Goal: Task Accomplishment & Management: Use online tool/utility

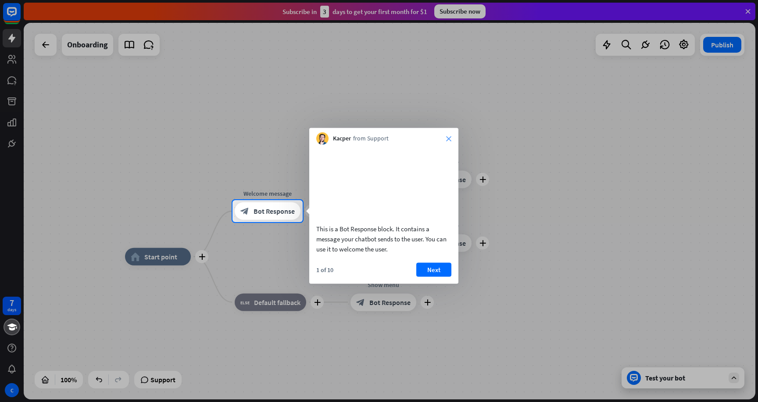
click at [446, 137] on icon "close" at bounding box center [448, 138] width 5 height 5
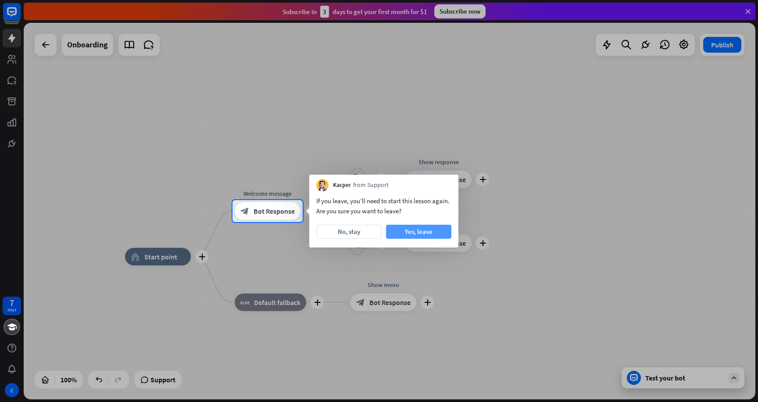
click at [423, 235] on button "Yes, leave" at bounding box center [418, 232] width 65 height 14
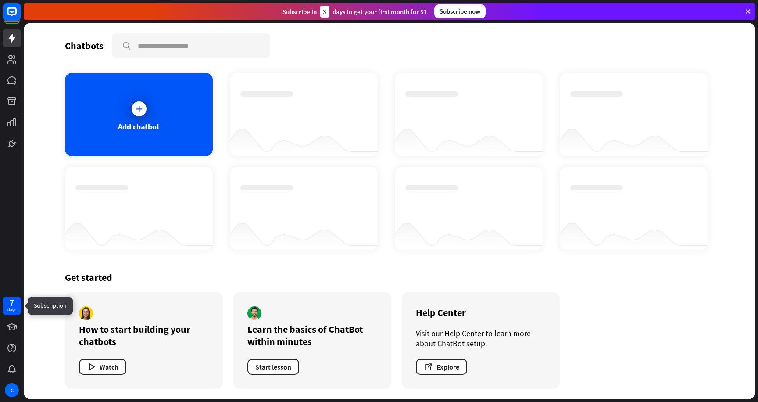
click at [12, 304] on div "7" at bounding box center [12, 303] width 4 height 8
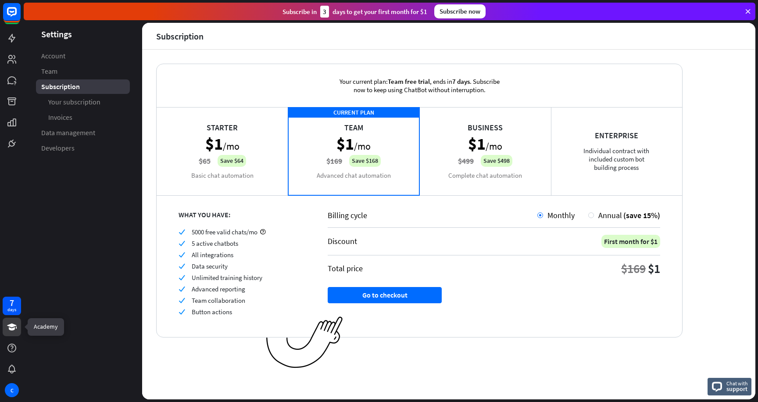
click at [11, 327] on icon at bounding box center [12, 327] width 11 height 11
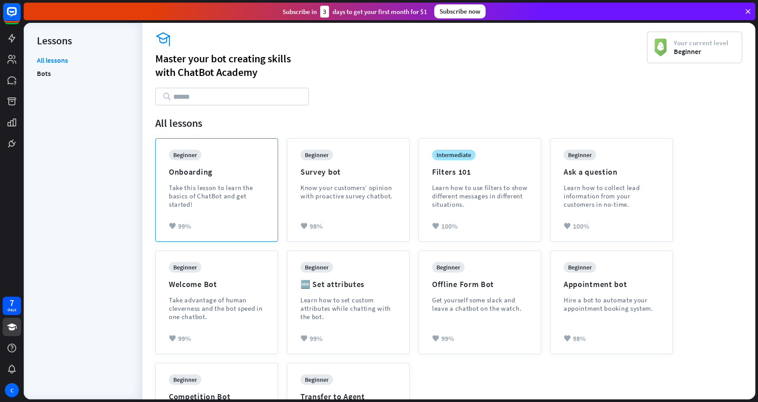
click at [188, 172] on div "Onboarding" at bounding box center [190, 172] width 43 height 10
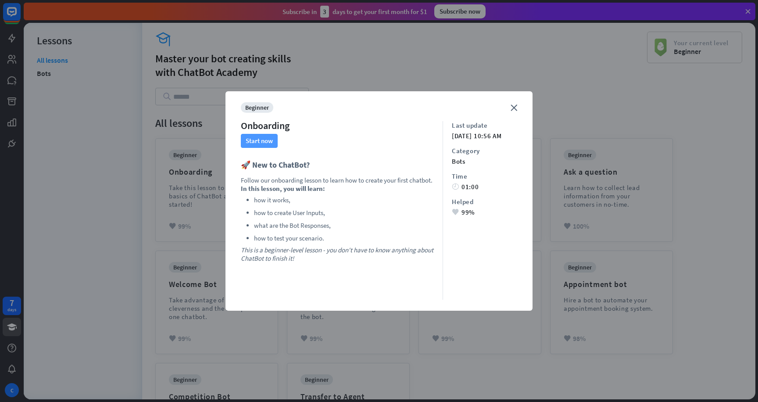
click at [257, 143] on button "Start now" at bounding box center [259, 141] width 37 height 14
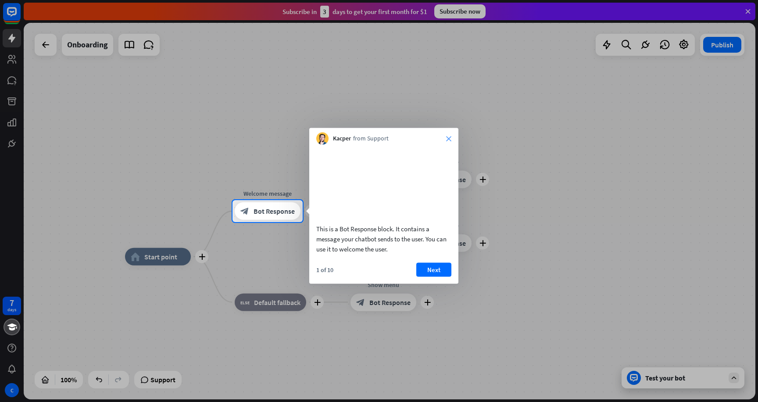
click at [448, 136] on icon "close" at bounding box center [448, 138] width 5 height 5
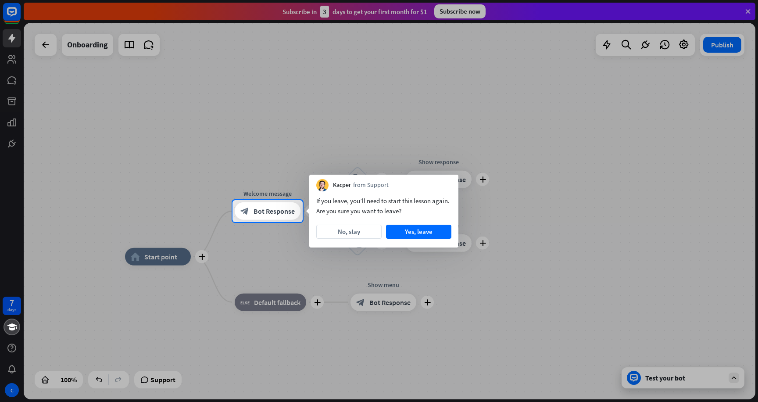
click at [440, 242] on div "If you leave, you’ll need to start this lesson again. Are you sure you want to …" at bounding box center [383, 219] width 149 height 56
click at [445, 230] on button "Yes, leave" at bounding box center [418, 232] width 65 height 14
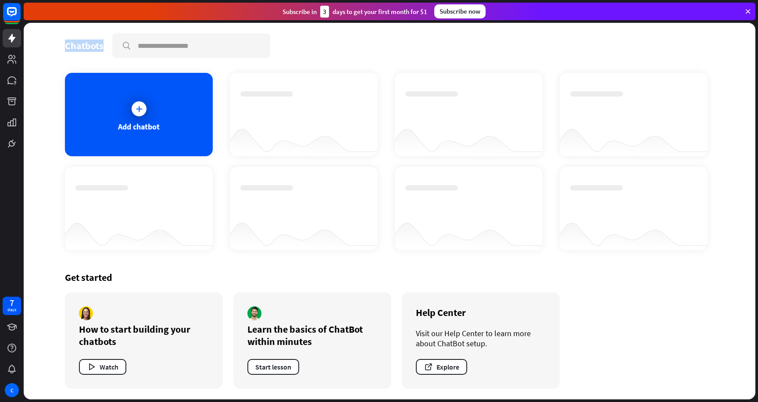
drag, startPoint x: 50, startPoint y: 39, endPoint x: 106, endPoint y: 40, distance: 56.2
click at [106, 40] on div "Chatbots search Add chatbot Get started How to start building your chatbots Wat…" at bounding box center [390, 211] width 702 height 377
click at [105, 40] on div "Chatbots search" at bounding box center [389, 45] width 649 height 25
click at [178, 96] on div "Add chatbot" at bounding box center [139, 114] width 148 height 83
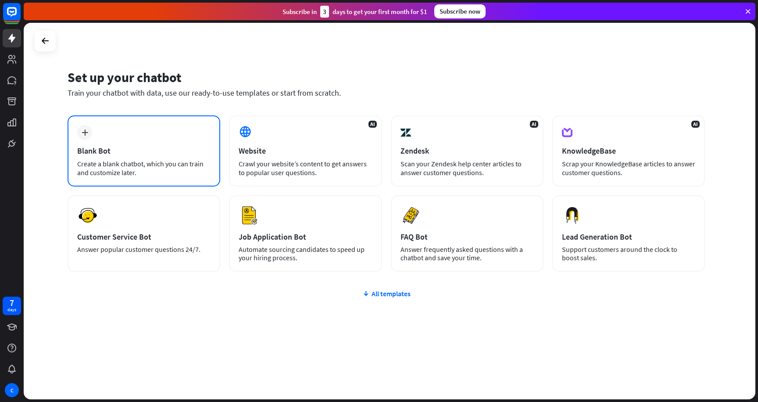
click at [123, 133] on div "plus Blank Bot Create a blank chatbot, which you can train and customize later." at bounding box center [144, 150] width 153 height 71
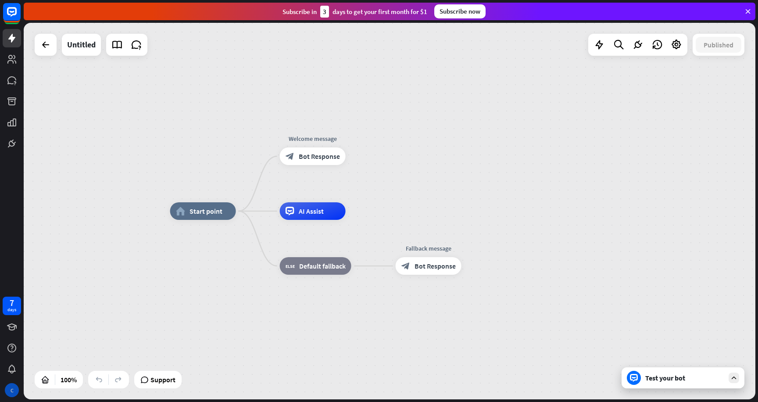
click at [9, 391] on div "C" at bounding box center [12, 390] width 14 height 14
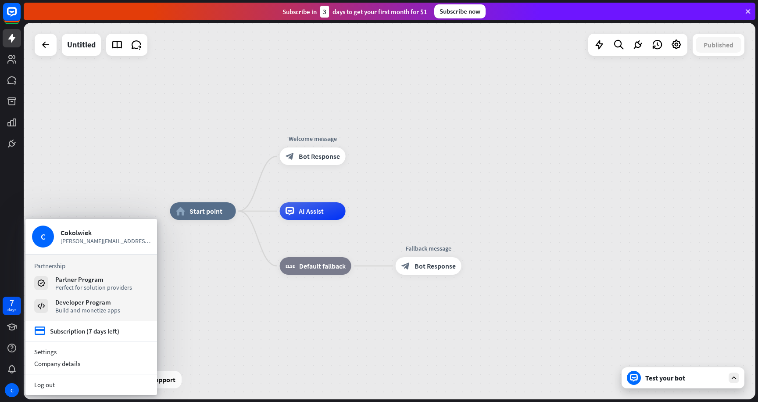
click at [100, 188] on div "home_2 Start point Welcome message block_bot_response Bot Response AI Assist bl…" at bounding box center [390, 211] width 732 height 377
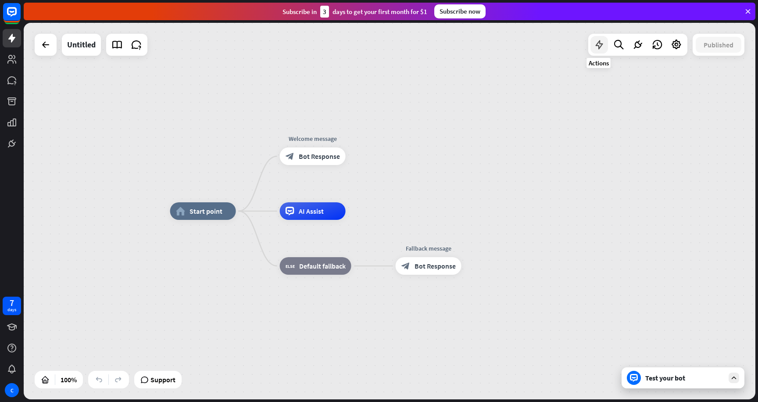
click at [599, 46] on icon at bounding box center [599, 44] width 11 height 11
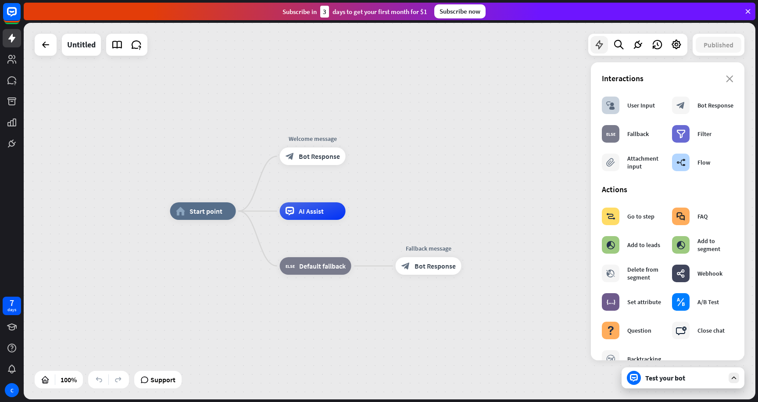
click at [598, 46] on icon at bounding box center [599, 44] width 11 height 11
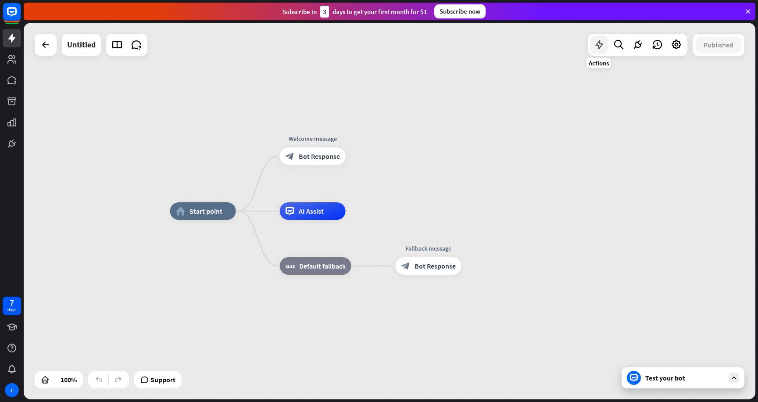
click at [595, 47] on icon at bounding box center [599, 44] width 11 height 11
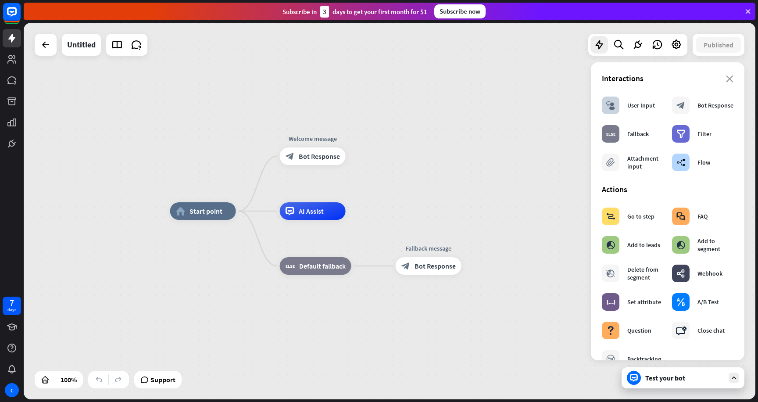
click at [523, 144] on div "home_2 Start point Welcome message block_bot_response Bot Response AI Assist bl…" at bounding box center [390, 211] width 732 height 377
click at [561, 105] on div "home_2 Start point Welcome message block_bot_response Bot Response AI Assist bl…" at bounding box center [390, 211] width 732 height 377
click at [599, 51] on div at bounding box center [600, 45] width 18 height 18
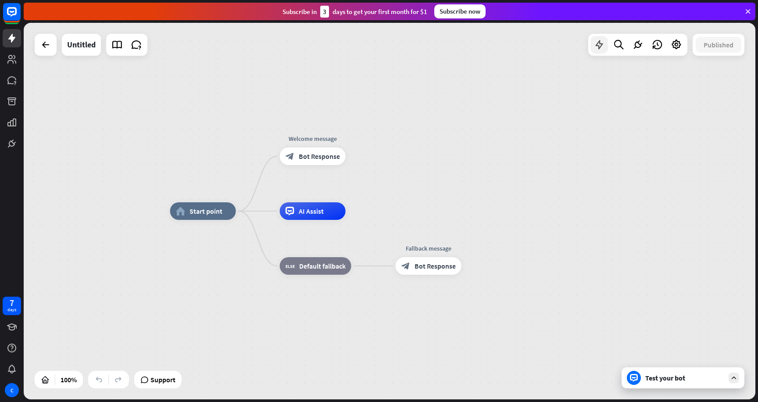
click at [599, 42] on icon at bounding box center [599, 44] width 11 height 11
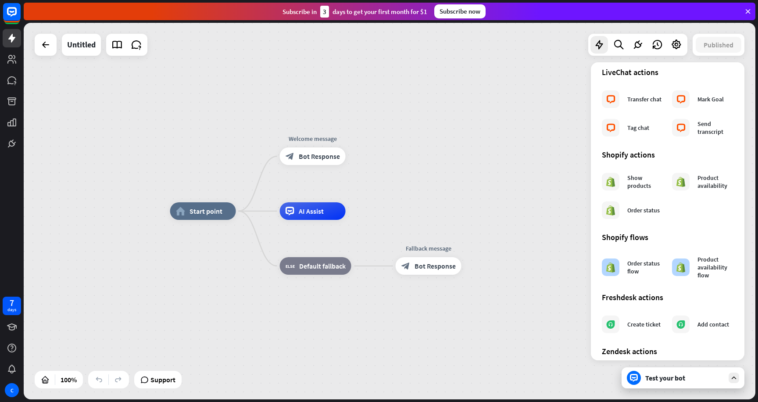
scroll to position [332, 0]
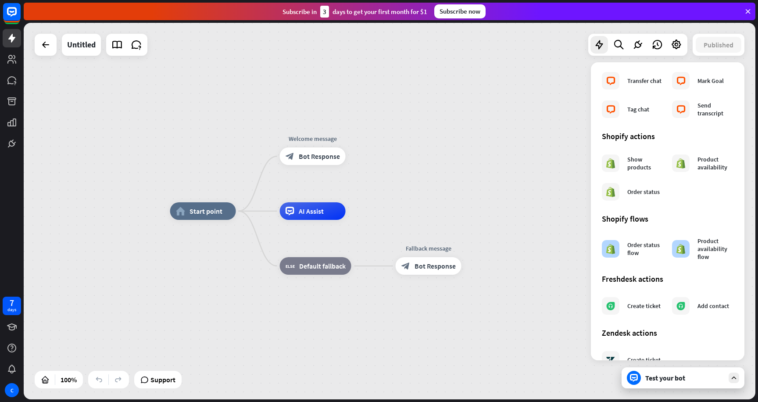
click at [567, 142] on div "home_2 Start point Welcome message block_bot_response Bot Response AI Assist bl…" at bounding box center [390, 211] width 732 height 377
click at [548, 154] on div "home_2 Start point Welcome message block_bot_response Bot Response AI Assist bl…" at bounding box center [390, 211] width 732 height 377
click at [592, 40] on div at bounding box center [600, 45] width 18 height 18
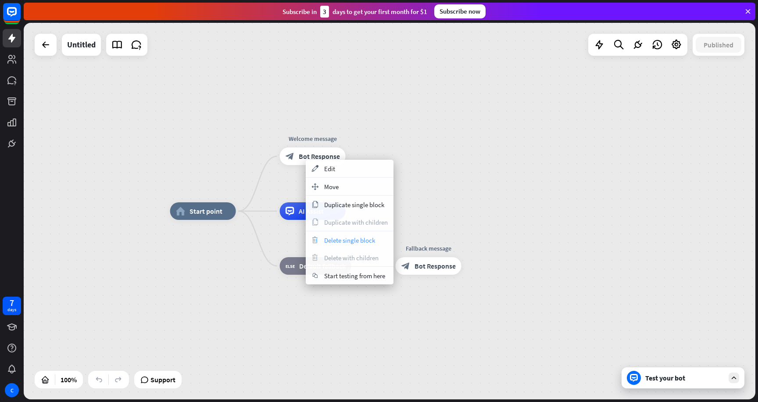
click at [374, 239] on span "Delete single block" at bounding box center [349, 240] width 51 height 8
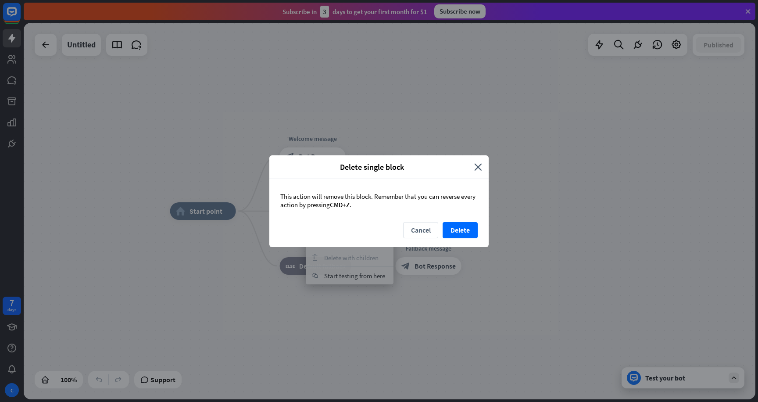
click at [469, 238] on div "Cancel Delete" at bounding box center [378, 234] width 219 height 25
click at [471, 226] on button "Delete" at bounding box center [460, 230] width 35 height 16
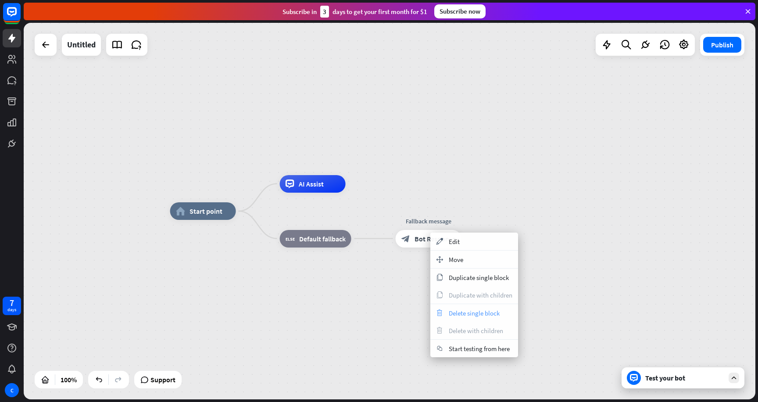
click at [480, 315] on span "Delete single block" at bounding box center [474, 313] width 51 height 8
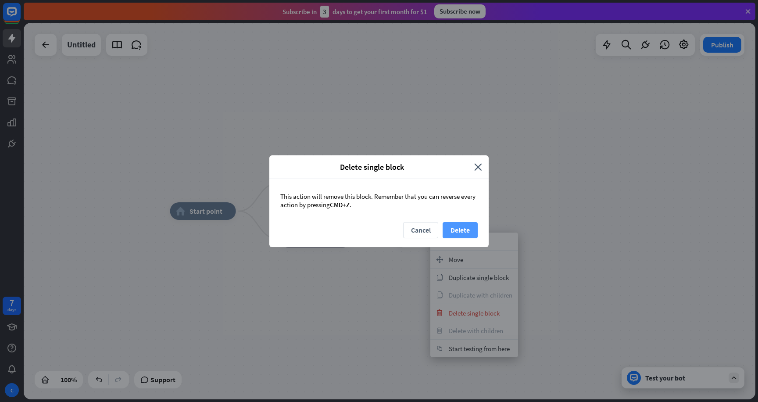
click at [468, 227] on button "Delete" at bounding box center [460, 230] width 35 height 16
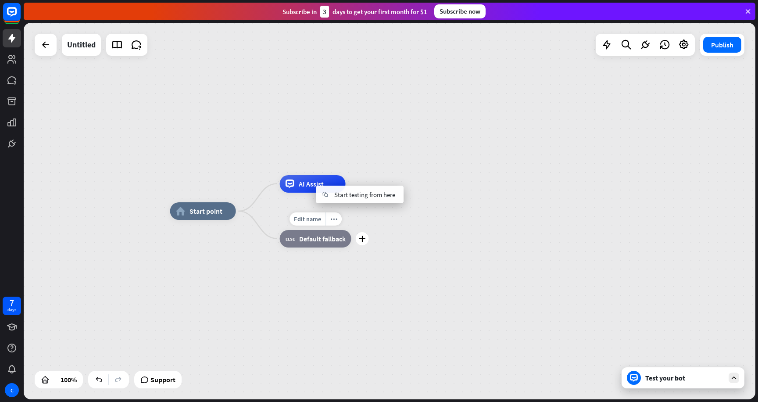
click at [325, 247] on div "Edit name more_horiz plus block_fallback Default fallback" at bounding box center [316, 239] width 72 height 18
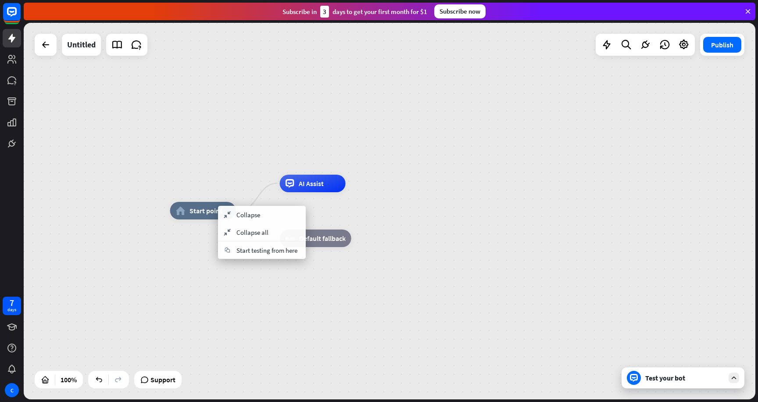
click at [291, 121] on div "home_2 Start point AI Assist block_fallback Default fallback" at bounding box center [390, 211] width 732 height 377
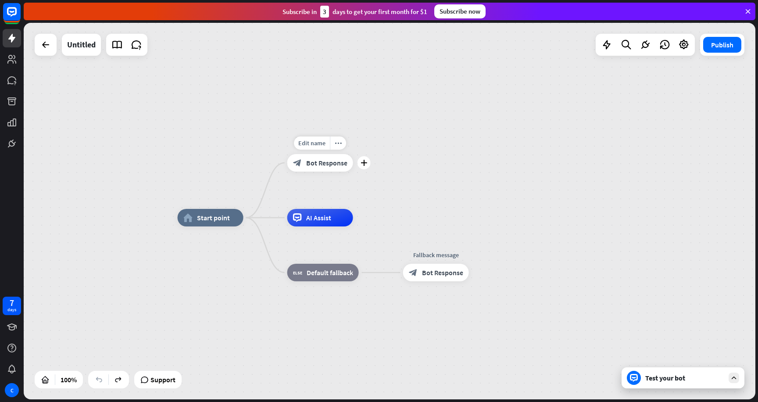
click at [331, 163] on span "Bot Response" at bounding box center [326, 162] width 41 height 9
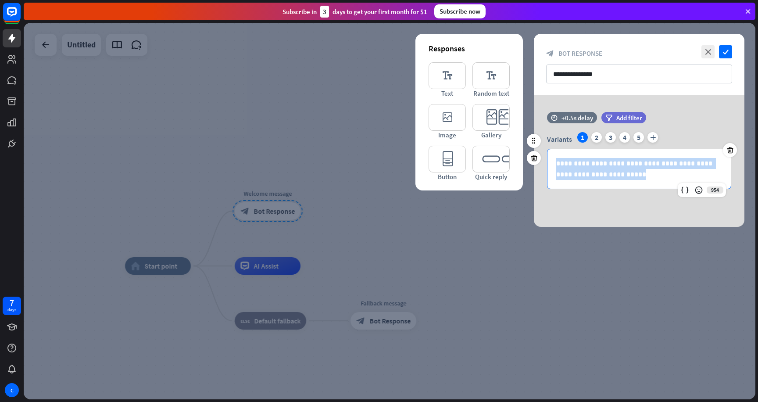
drag, startPoint x: 549, startPoint y: 162, endPoint x: 631, endPoint y: 197, distance: 89.1
click at [631, 197] on div "**********" at bounding box center [639, 155] width 211 height 86
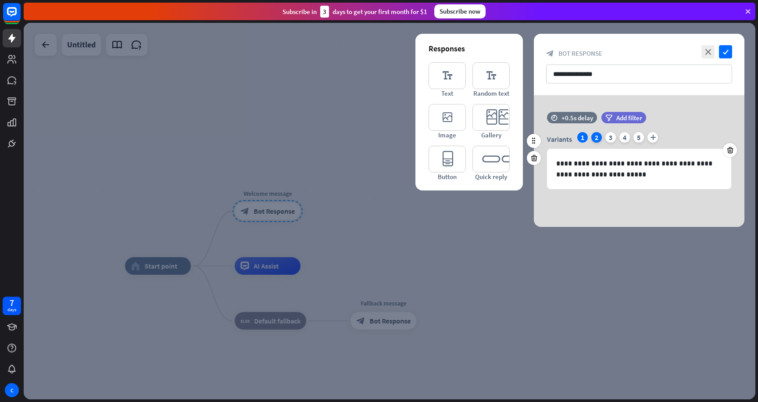
click at [598, 136] on div "2" at bounding box center [597, 137] width 11 height 11
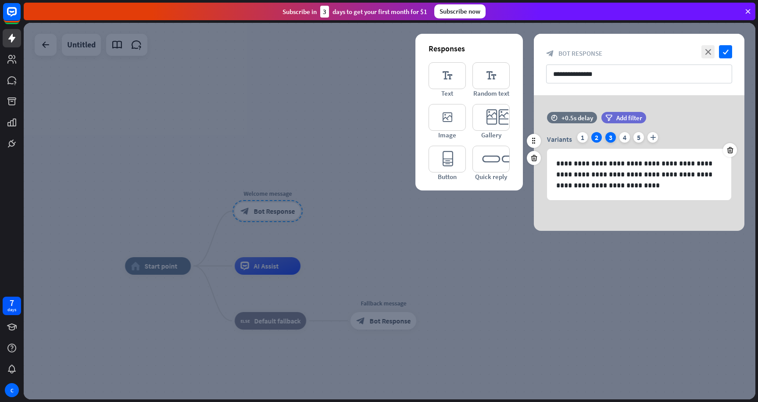
click at [610, 136] on div "3" at bounding box center [611, 137] width 11 height 11
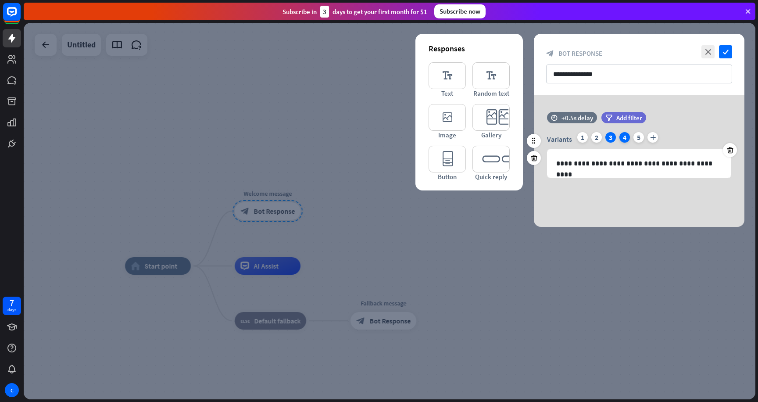
click at [628, 137] on div "4" at bounding box center [625, 137] width 11 height 11
click at [645, 139] on div "Variants 1 2 3 4 5 plus" at bounding box center [639, 139] width 184 height 14
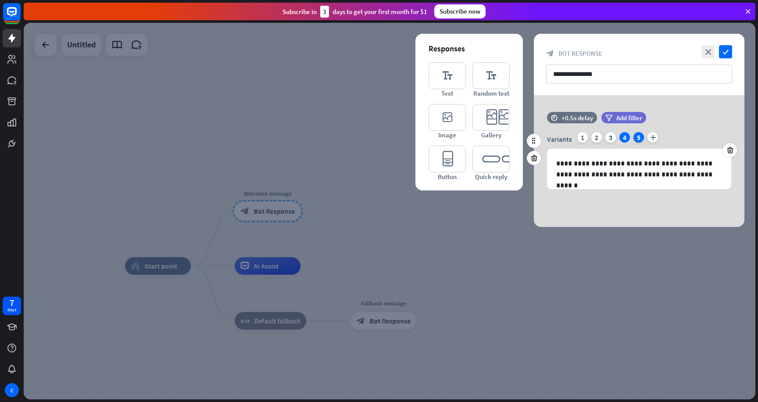
click at [637, 139] on div "5" at bounding box center [639, 137] width 11 height 11
click at [581, 133] on div "1" at bounding box center [582, 137] width 11 height 11
click at [637, 134] on div "5" at bounding box center [639, 137] width 11 height 11
click at [729, 46] on icon "check" at bounding box center [725, 51] width 13 height 13
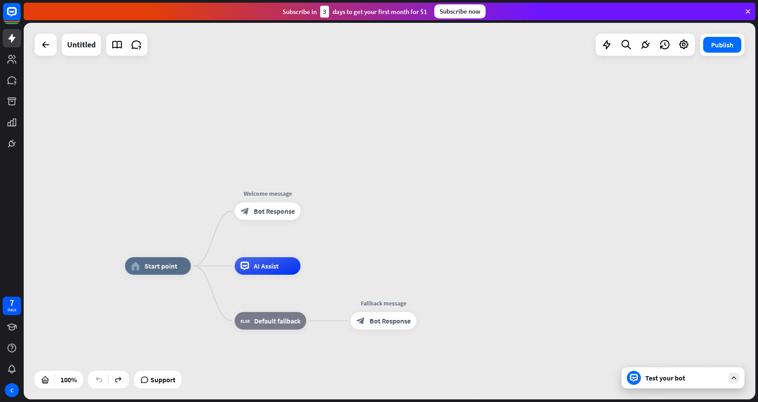
click at [691, 380] on div "Test your bot" at bounding box center [684, 377] width 79 height 9
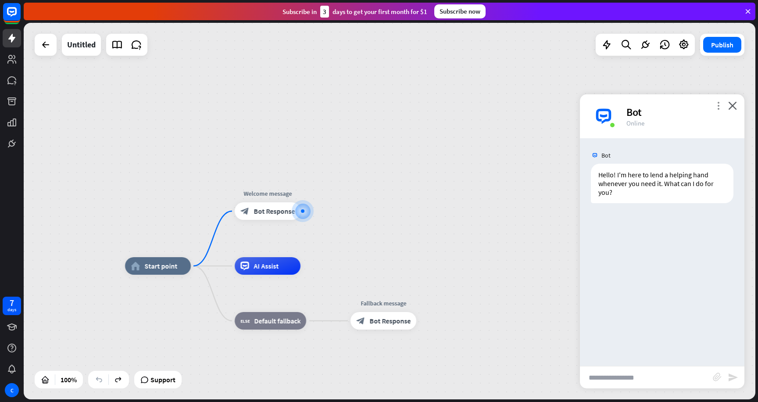
click at [720, 105] on icon "more_vert" at bounding box center [718, 105] width 8 height 8
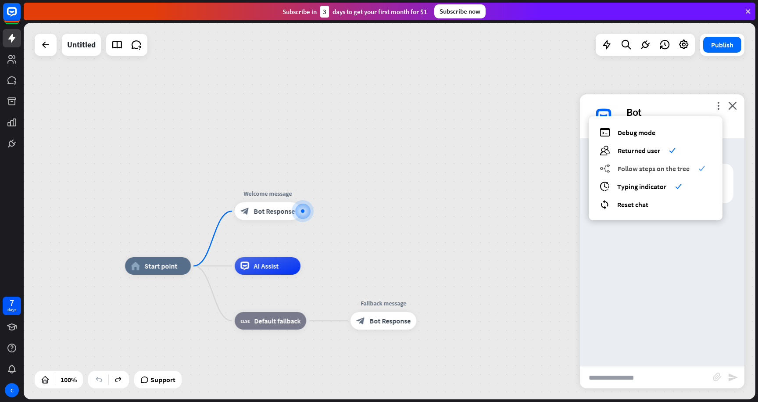
click at [682, 166] on span "Follow steps on the tree" at bounding box center [654, 168] width 72 height 9
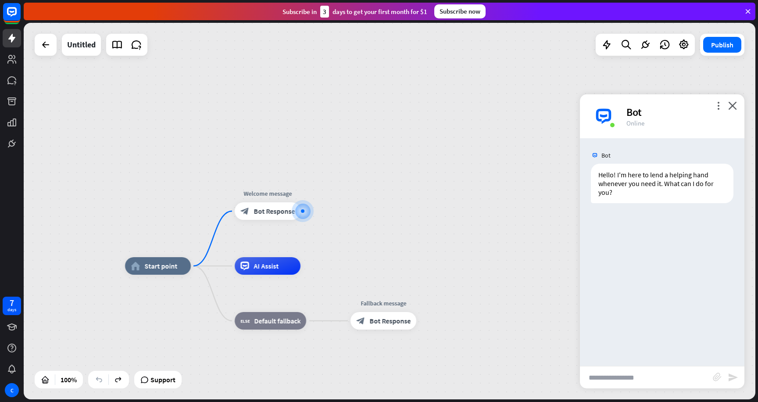
click at [734, 111] on div "Bot" at bounding box center [681, 112] width 108 height 14
click at [733, 111] on div "Bot" at bounding box center [681, 112] width 108 height 14
click at [734, 110] on div "Bot" at bounding box center [681, 112] width 108 height 14
click at [734, 107] on icon "close" at bounding box center [732, 105] width 9 height 8
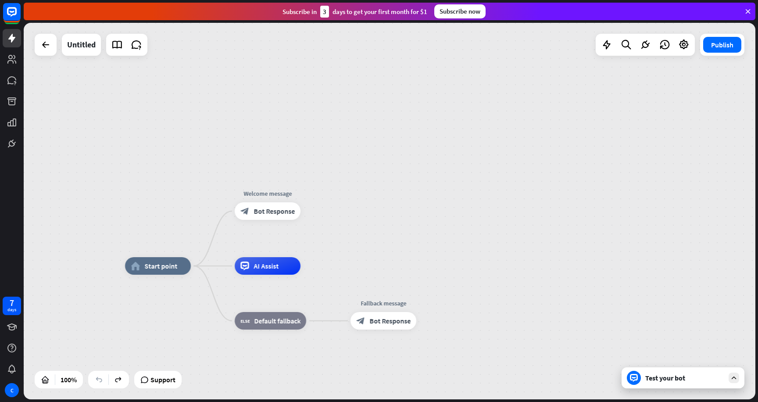
click at [686, 382] on div "Test your bot" at bounding box center [683, 377] width 123 height 21
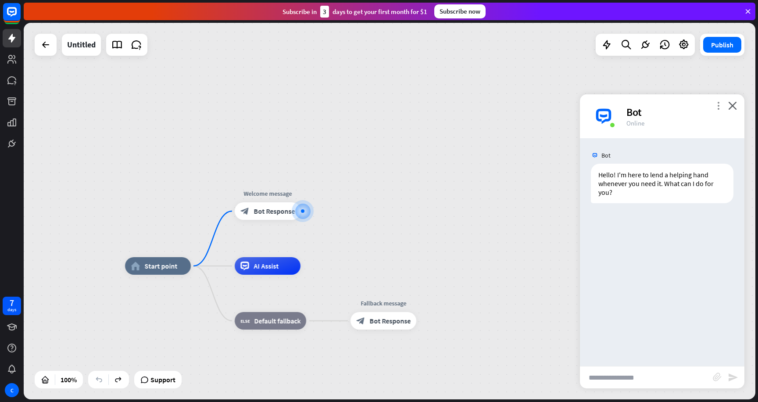
click at [719, 107] on icon "more_vert" at bounding box center [718, 105] width 8 height 8
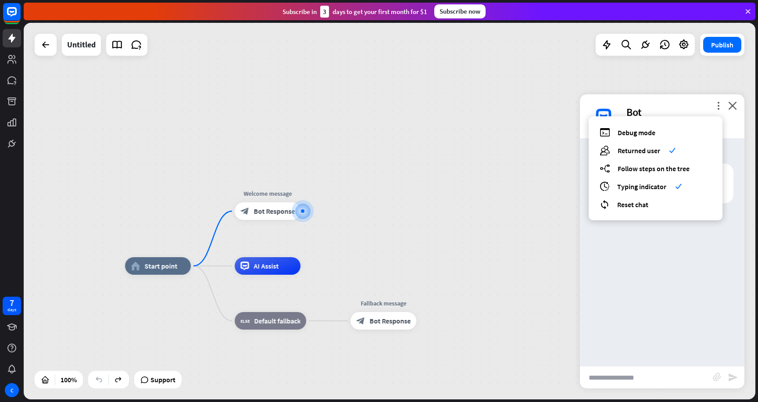
click at [653, 209] on div "debug Debug mode users Returned user check builder_tree Follow steps on the tre…" at bounding box center [656, 168] width 134 height 104
click at [642, 207] on span "Reset chat" at bounding box center [632, 204] width 31 height 9
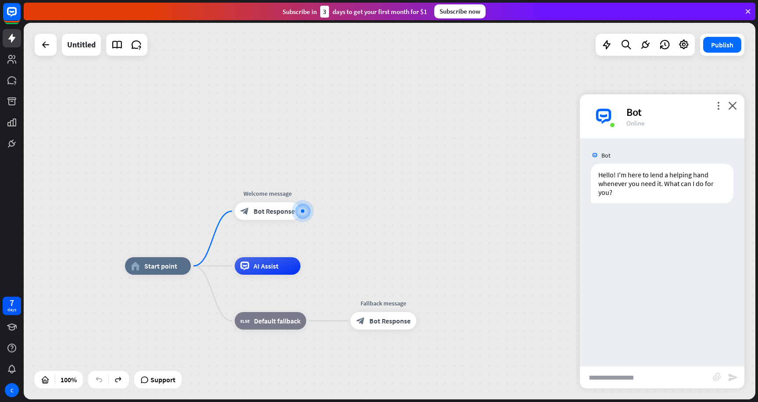
click at [714, 112] on div "Bot" at bounding box center [681, 112] width 108 height 14
click at [723, 103] on div "more_vert close Bot Online" at bounding box center [662, 116] width 165 height 44
click at [719, 104] on icon "more_vert" at bounding box center [718, 105] width 8 height 8
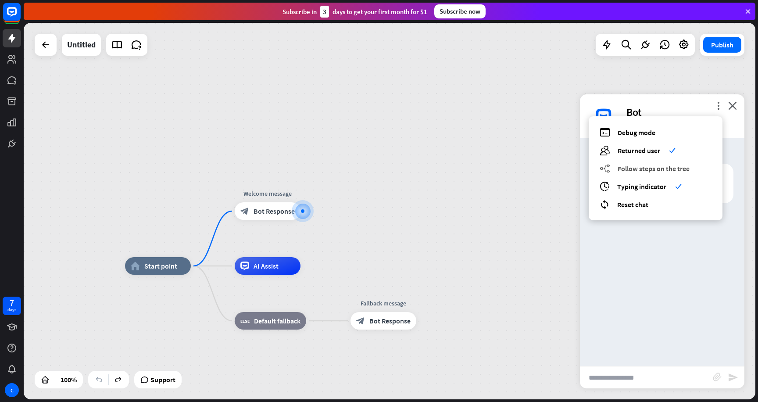
click at [684, 172] on span "Follow steps on the tree" at bounding box center [654, 168] width 72 height 9
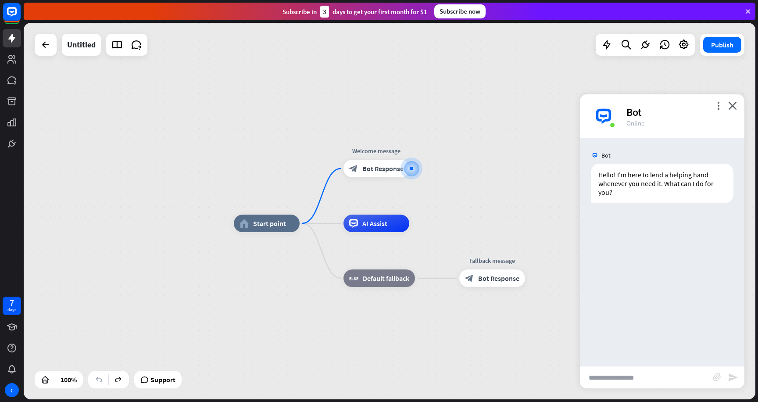
drag, startPoint x: 366, startPoint y: 187, endPoint x: 475, endPoint y: 145, distance: 116.9
click at [475, 145] on div "home_2 Start point Welcome message block_bot_response Bot Response AI Assist bl…" at bounding box center [390, 211] width 732 height 377
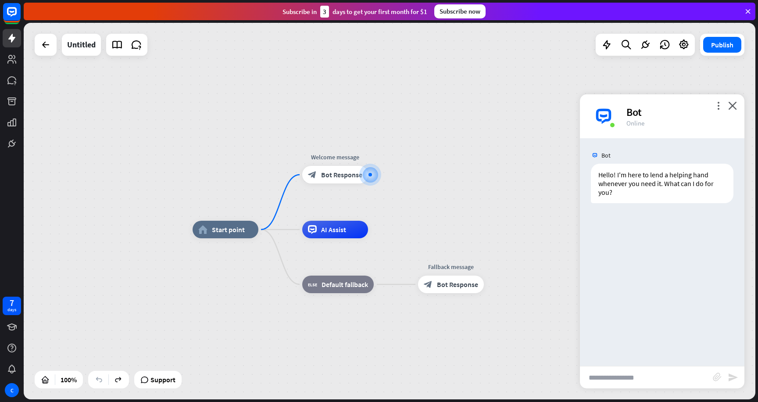
drag, startPoint x: 526, startPoint y: 101, endPoint x: 486, endPoint y: 107, distance: 40.8
click at [486, 107] on div "home_2 Start point Welcome message block_bot_response Bot Response AI Assist bl…" at bounding box center [390, 211] width 732 height 377
click at [736, 104] on icon "close" at bounding box center [732, 105] width 9 height 8
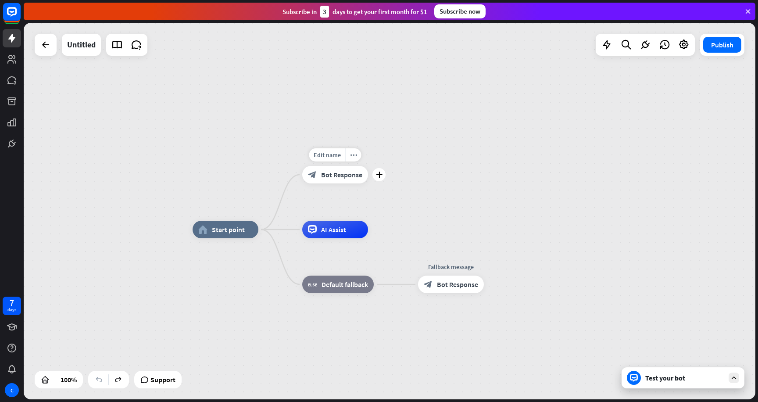
click at [328, 176] on span "Bot Response" at bounding box center [341, 174] width 41 height 9
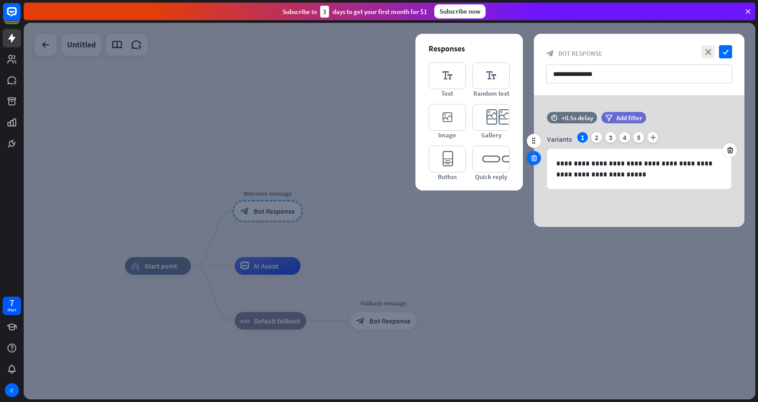
click at [536, 161] on icon at bounding box center [534, 158] width 8 height 8
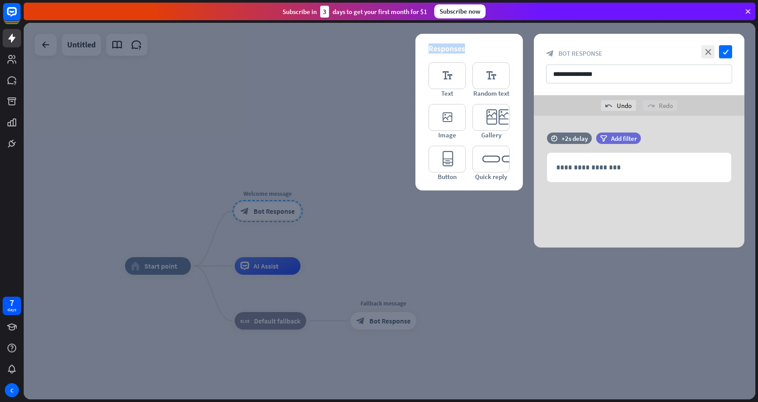
drag, startPoint x: 429, startPoint y: 50, endPoint x: 467, endPoint y: 47, distance: 37.8
click at [467, 47] on div "Responses" at bounding box center [469, 48] width 81 height 10
click at [591, 166] on p "**********" at bounding box center [639, 167] width 166 height 11
click at [618, 103] on div "undo Undo" at bounding box center [618, 105] width 35 height 11
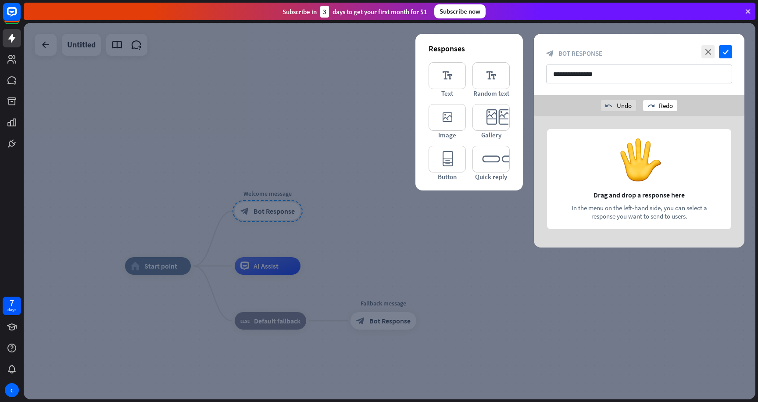
click at [663, 108] on div "redo Redo" at bounding box center [660, 105] width 34 height 11
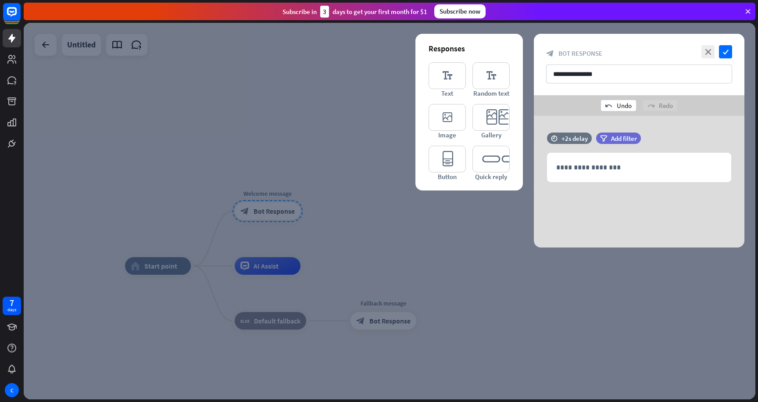
click at [610, 105] on icon "undo" at bounding box center [609, 105] width 7 height 7
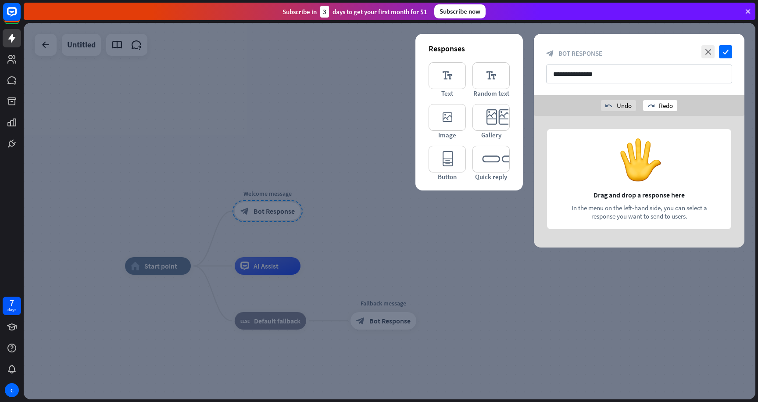
click at [659, 106] on div "redo Redo" at bounding box center [660, 105] width 34 height 11
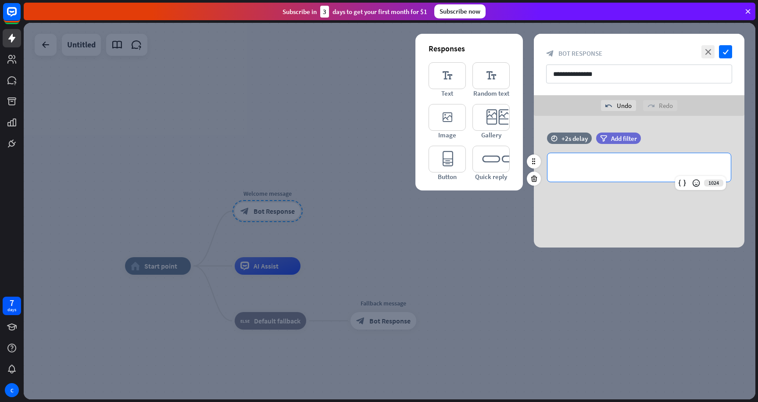
click at [608, 167] on p "**********" at bounding box center [639, 167] width 166 height 11
click at [629, 107] on div "undo Undo" at bounding box center [618, 105] width 35 height 11
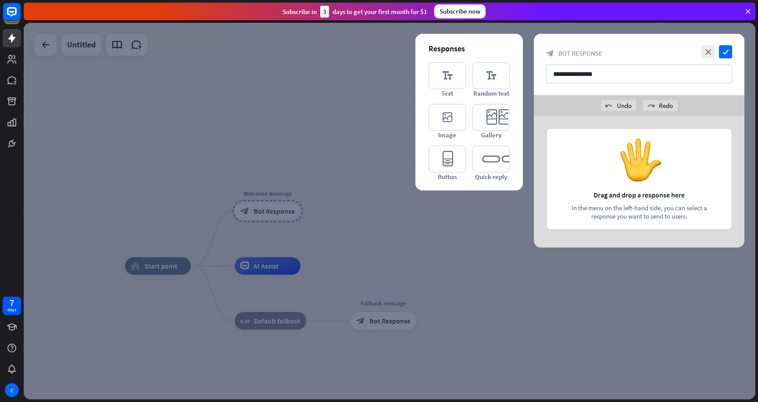
click at [664, 93] on div "**********" at bounding box center [639, 64] width 211 height 61
click at [655, 100] on div "undo Undo redo Redo" at bounding box center [639, 105] width 211 height 21
click at [649, 103] on icon "redo" at bounding box center [651, 105] width 7 height 7
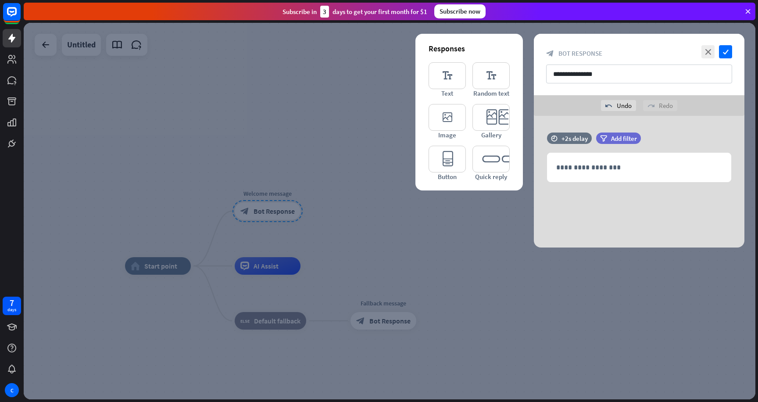
click at [609, 100] on div "undo Undo redo Redo" at bounding box center [639, 105] width 211 height 21
click at [609, 104] on icon "undo" at bounding box center [609, 105] width 7 height 7
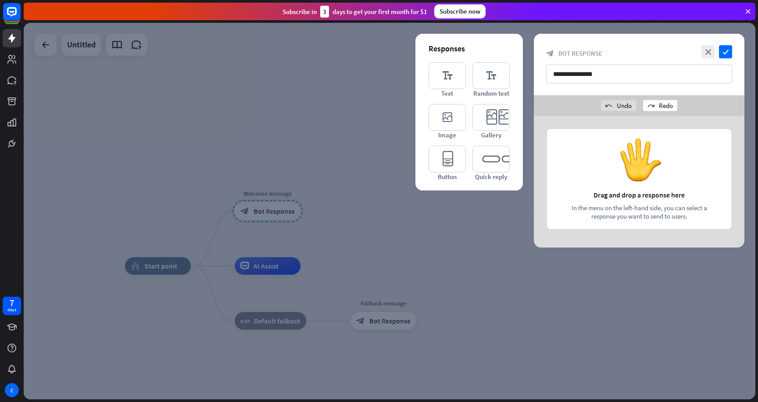
click at [660, 104] on div "redo Redo" at bounding box center [660, 105] width 34 height 11
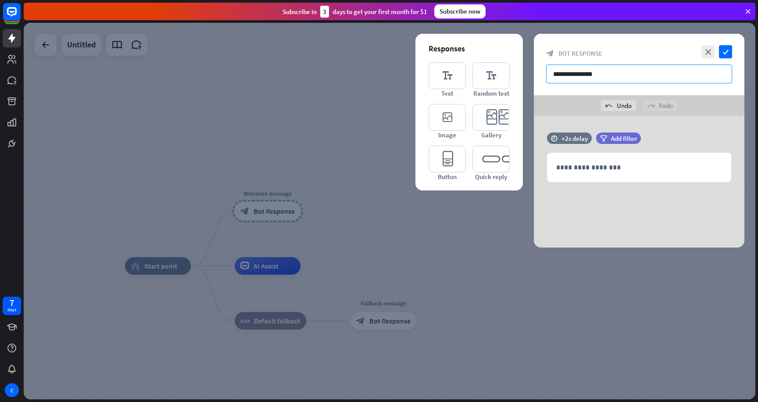
drag, startPoint x: 633, startPoint y: 76, endPoint x: 553, endPoint y: 71, distance: 79.6
click at [553, 71] on input "**********" at bounding box center [639, 74] width 186 height 19
click at [533, 179] on icon at bounding box center [534, 179] width 8 height 8
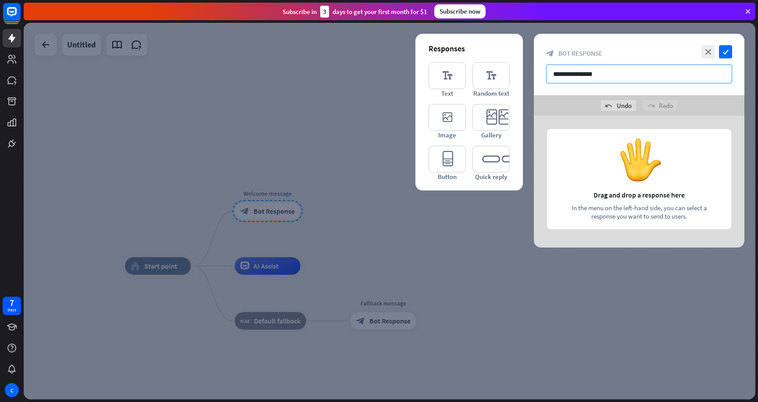
click at [620, 75] on input "**********" at bounding box center [639, 74] width 186 height 19
type input "******"
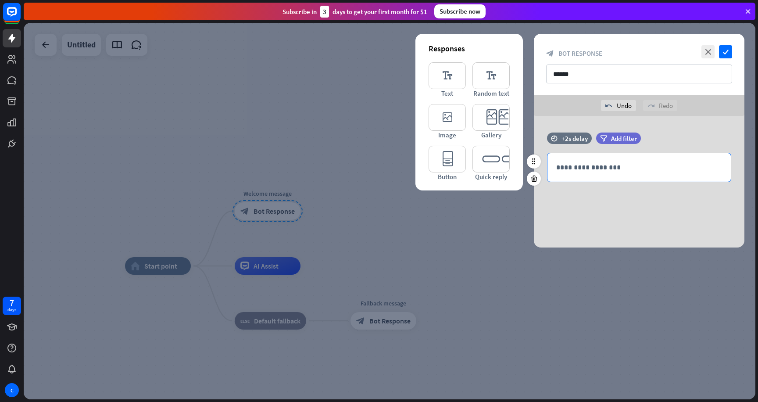
click at [607, 168] on p "**********" at bounding box center [639, 167] width 166 height 11
click at [731, 53] on icon "check" at bounding box center [725, 51] width 13 height 13
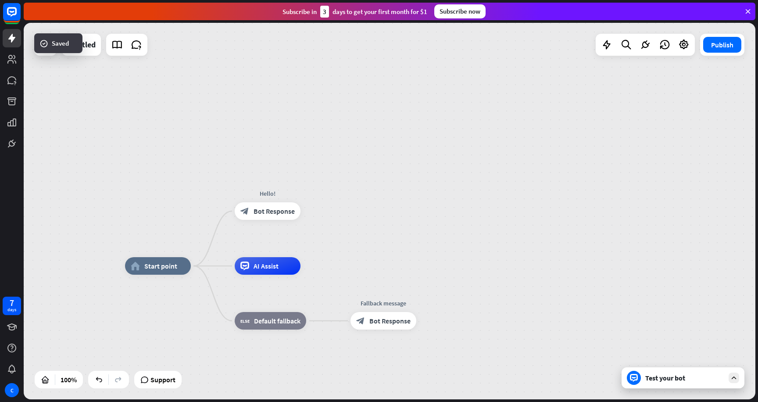
click at [664, 376] on div "Test your bot" at bounding box center [684, 377] width 79 height 9
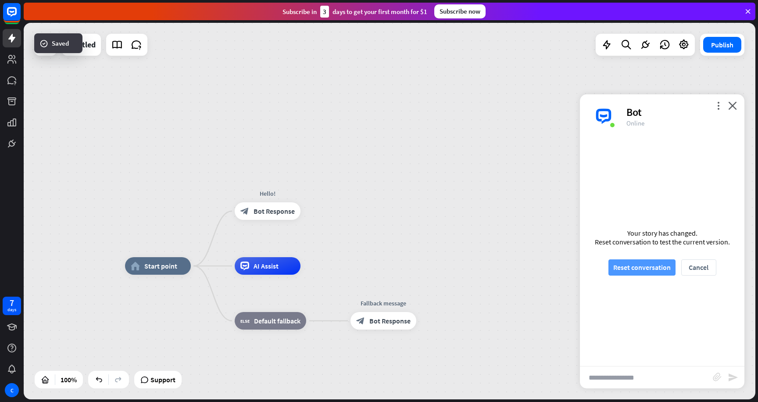
click at [655, 271] on button "Reset conversation" at bounding box center [642, 267] width 67 height 16
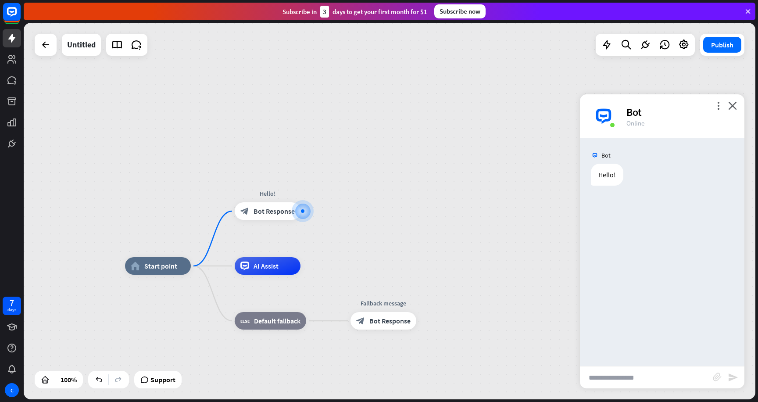
click at [737, 106] on div "more_vert close Bot Online" at bounding box center [662, 116] width 165 height 44
click at [278, 215] on span "Bot Response" at bounding box center [274, 211] width 41 height 9
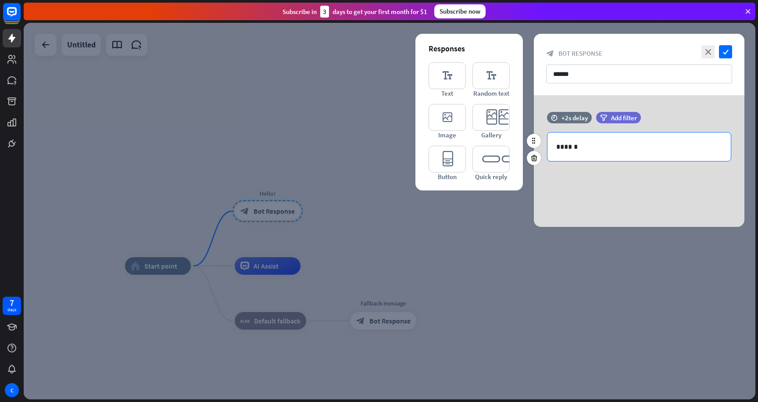
click at [604, 151] on p "******" at bounding box center [639, 146] width 166 height 11
click at [570, 121] on div "+2s delay" at bounding box center [575, 118] width 26 height 8
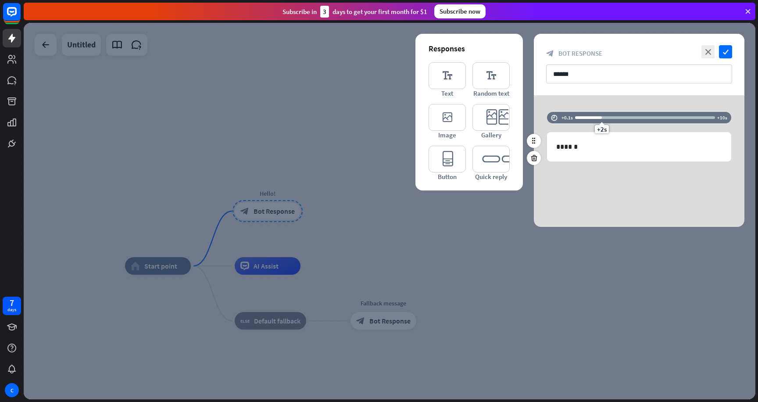
click at [574, 119] on div "time +0.1s +2s +10s" at bounding box center [639, 117] width 184 height 11
click at [575, 119] on div "+2s" at bounding box center [645, 117] width 140 height 9
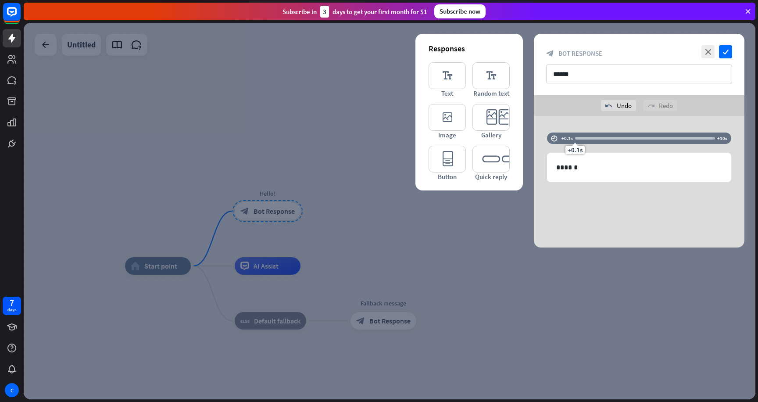
click at [575, 118] on div "time +0.1s +0.1s +10s 1018 ******" at bounding box center [639, 182] width 211 height 132
click at [564, 144] on div "time +0.1s delay" at bounding box center [572, 143] width 50 height 20
click at [712, 137] on div at bounding box center [645, 138] width 140 height 3
drag, startPoint x: 713, startPoint y: 138, endPoint x: 625, endPoint y: 126, distance: 88.5
click at [625, 126] on div "time +0.1s +3.6s +10s 1018 ******" at bounding box center [639, 182] width 211 height 132
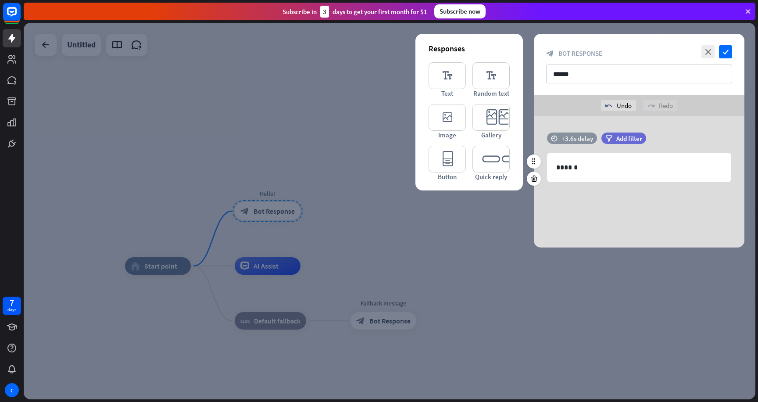
click at [567, 134] on div "+3.6s delay" at bounding box center [578, 138] width 32 height 8
click at [613, 142] on div "+3.6s" at bounding box center [645, 138] width 140 height 9
click at [610, 141] on div "+2.8s" at bounding box center [645, 138] width 140 height 9
drag, startPoint x: 610, startPoint y: 141, endPoint x: 601, endPoint y: 138, distance: 8.7
click at [601, 138] on div "+2s" at bounding box center [602, 138] width 6 height 6
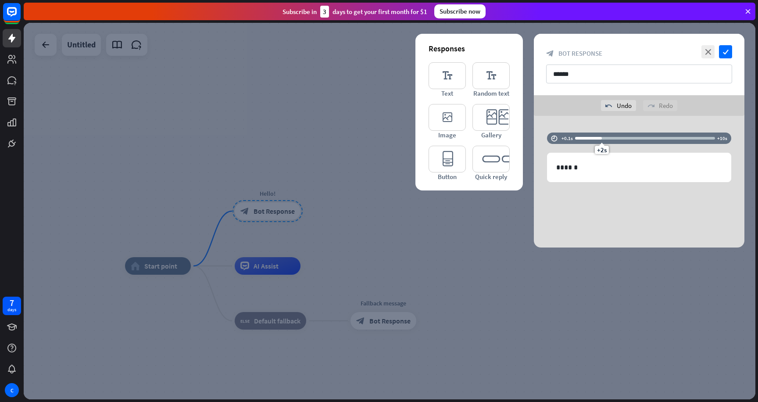
click at [706, 124] on div "time +0.1s +2s +10s 1018 ******" at bounding box center [639, 182] width 211 height 132
click at [628, 137] on span "Add filter" at bounding box center [624, 138] width 26 height 8
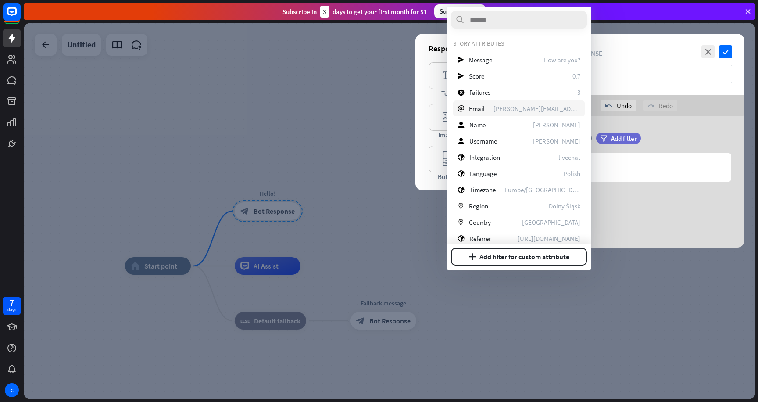
click at [518, 110] on div "email Email [PERSON_NAME][EMAIL_ADDRESS][DOMAIN_NAME]" at bounding box center [519, 108] width 132 height 16
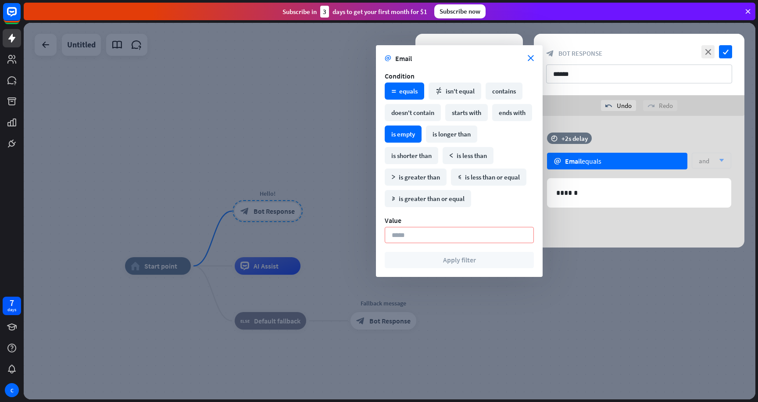
click at [422, 130] on div "is empty" at bounding box center [403, 134] width 37 height 17
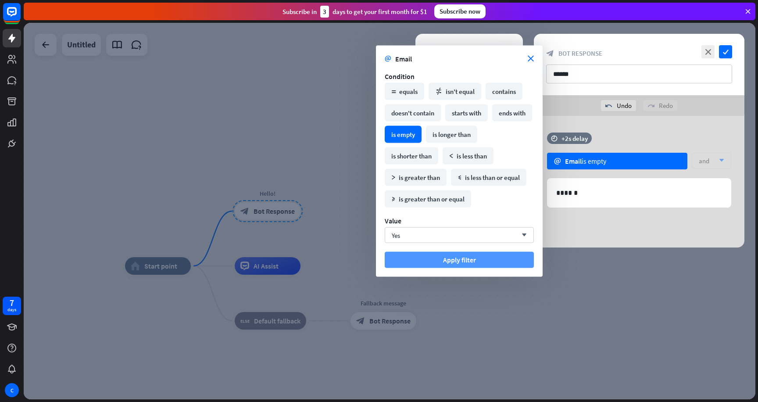
click at [465, 259] on button "Apply filter" at bounding box center [459, 260] width 149 height 16
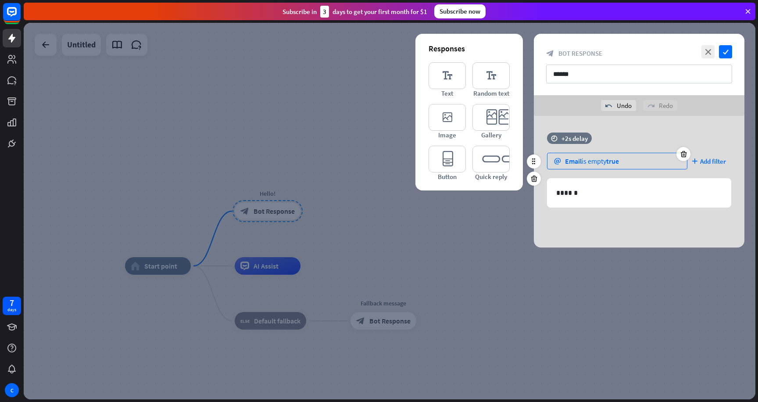
click at [637, 162] on div "email Email is empty true" at bounding box center [617, 161] width 140 height 17
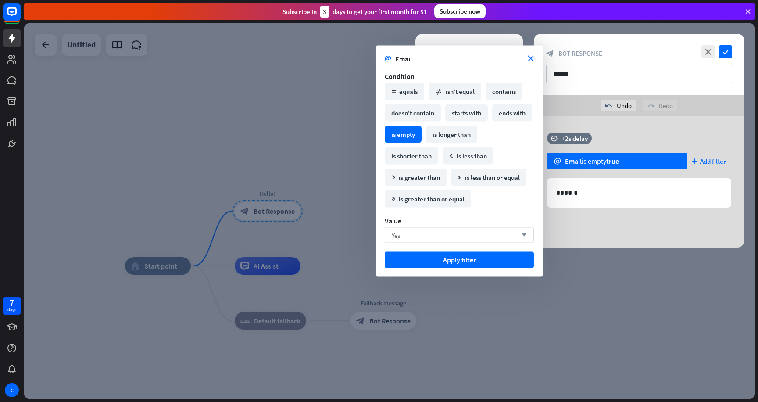
click at [452, 230] on div "Yes arrow_down" at bounding box center [459, 235] width 149 height 16
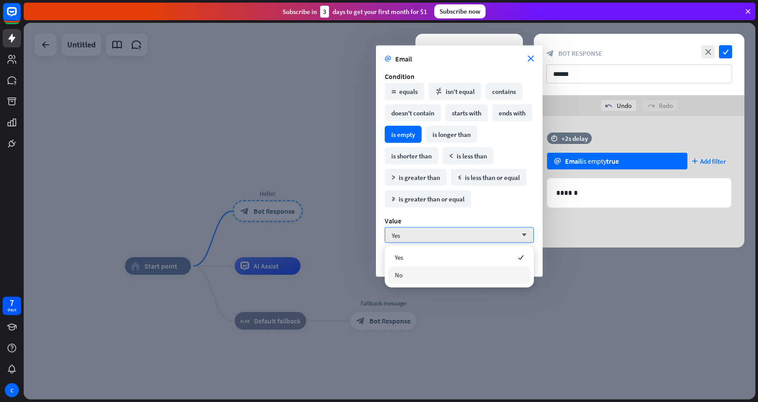
click at [425, 276] on div "No" at bounding box center [459, 275] width 142 height 18
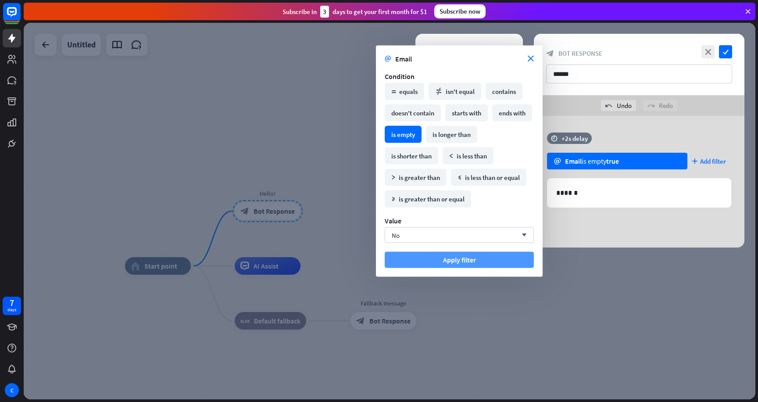
click at [463, 259] on button "Apply filter" at bounding box center [459, 260] width 149 height 16
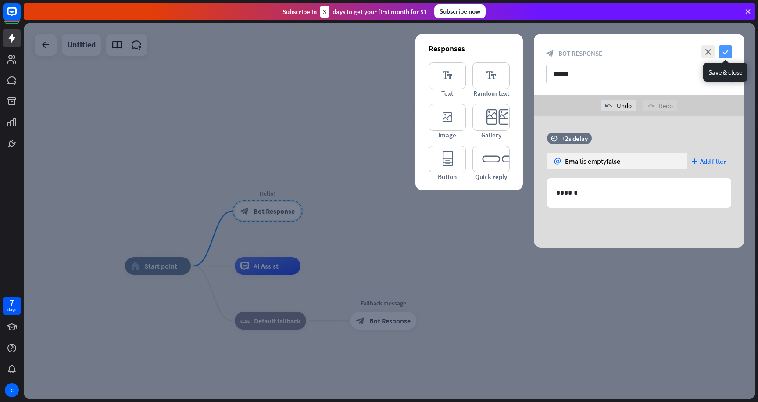
click at [728, 53] on icon "check" at bounding box center [725, 51] width 13 height 13
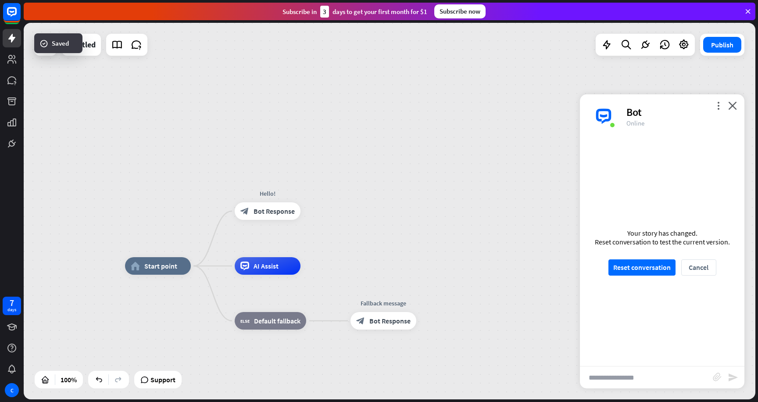
click at [644, 280] on div "Your story has changed. Reset conversation to test the current version. Reset c…" at bounding box center [662, 252] width 165 height 228
click at [651, 269] on button "Reset conversation" at bounding box center [642, 267] width 67 height 16
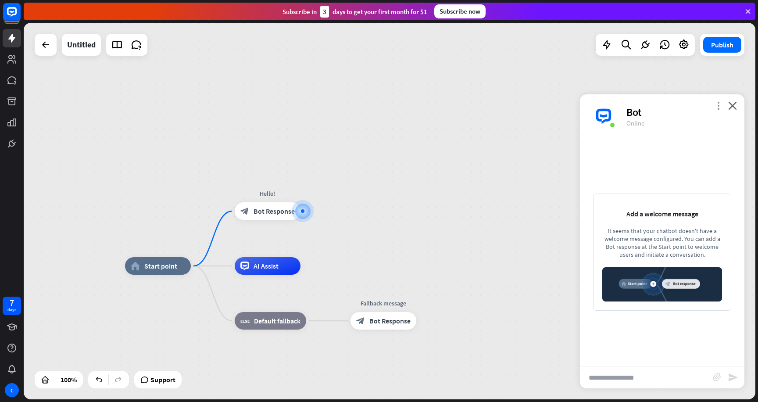
click at [720, 106] on icon "more_vert" at bounding box center [718, 105] width 8 height 8
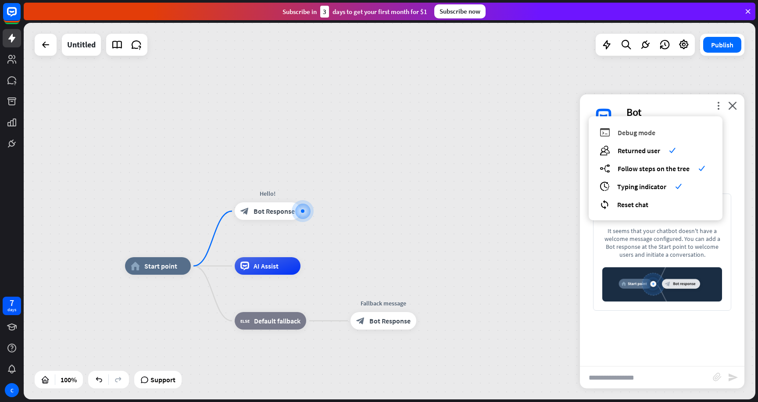
click at [637, 131] on span "Debug mode" at bounding box center [637, 132] width 38 height 9
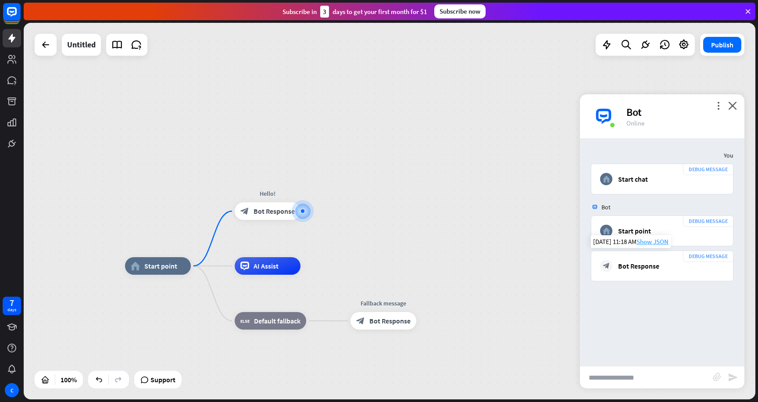
click at [652, 240] on span "Show JSON" at bounding box center [653, 241] width 32 height 8
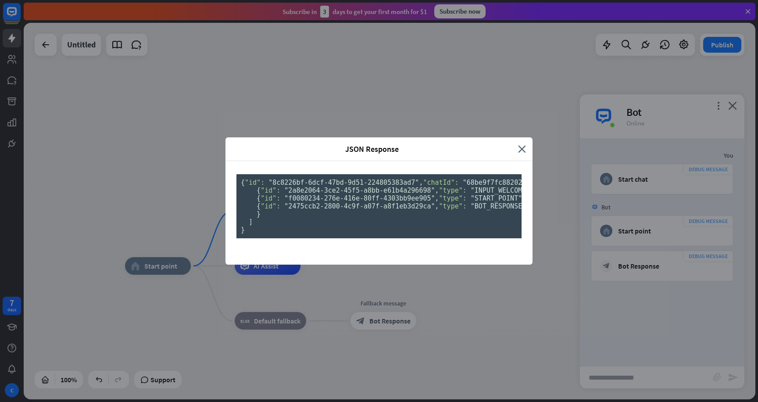
drag, startPoint x: 242, startPoint y: 96, endPoint x: 351, endPoint y: 318, distance: 247.5
click at [351, 238] on pre "{ "id": "8c8226bf-6dcf-47bd-9d51-224805383ad7" , "chatId": "68be9f7fc8820200070…" at bounding box center [379, 206] width 285 height 64
drag, startPoint x: 319, startPoint y: 291, endPoint x: 324, endPoint y: 291, distance: 5.7
click at [324, 238] on pre "{ "id": "8c8226bf-6dcf-47bd-9d51-224805383ad7" , "chatId": "68be9f7fc8820200070…" at bounding box center [379, 206] width 285 height 64
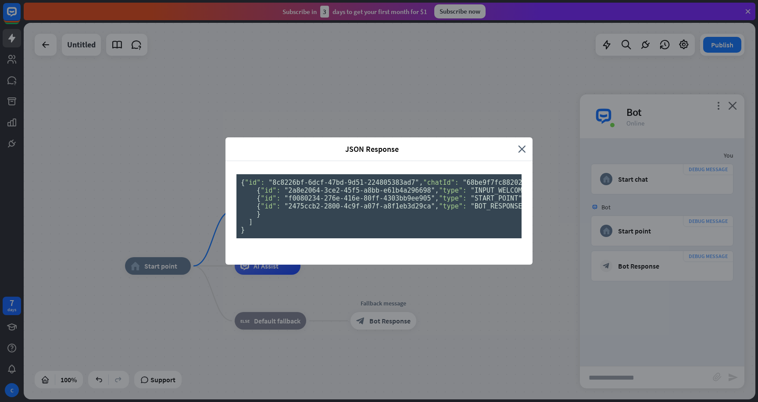
click at [324, 238] on pre "{ "id": "8c8226bf-6dcf-47bd-9d51-224805383ad7" , "chatId": "68be9f7fc8820200070…" at bounding box center [379, 206] width 285 height 64
drag, startPoint x: 324, startPoint y: 291, endPoint x: 317, endPoint y: 291, distance: 7.5
click at [317, 238] on pre "{ "id": "8c8226bf-6dcf-47bd-9d51-224805383ad7" , "chatId": "68be9f7fc8820200070…" at bounding box center [379, 206] width 285 height 64
click at [335, 238] on pre "{ "id": "8c8226bf-6dcf-47bd-9d51-224805383ad7" , "chatId": "68be9f7fc8820200070…" at bounding box center [379, 206] width 285 height 64
click at [521, 144] on icon "close" at bounding box center [522, 149] width 8 height 10
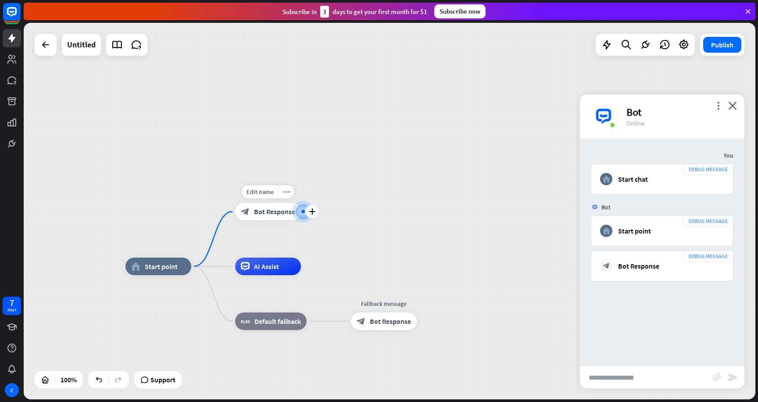
click at [271, 213] on span "Bot Response" at bounding box center [274, 211] width 41 height 9
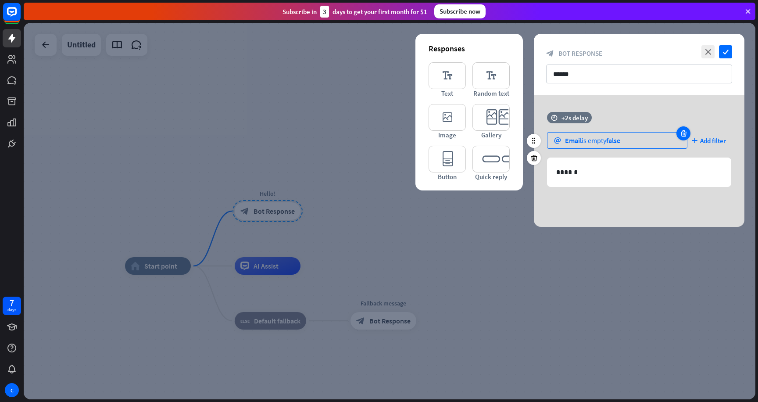
click at [685, 130] on icon at bounding box center [684, 133] width 8 height 8
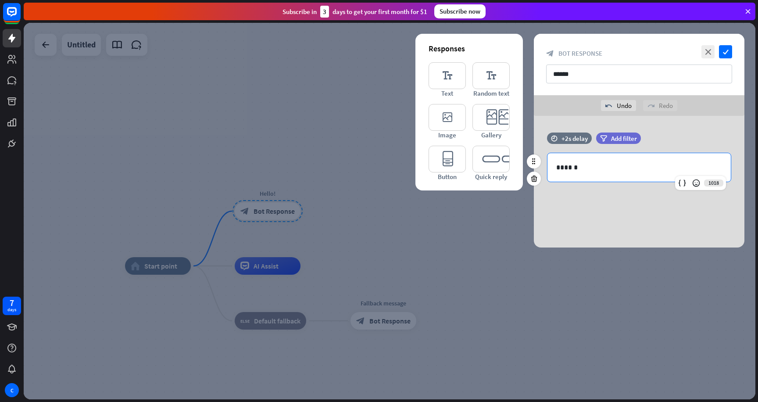
click at [616, 176] on div "******" at bounding box center [639, 167] width 183 height 29
drag, startPoint x: 708, startPoint y: 184, endPoint x: 719, endPoint y: 183, distance: 10.5
click at [719, 183] on div "1018" at bounding box center [700, 183] width 51 height 14
click at [695, 182] on icon at bounding box center [696, 183] width 9 height 9
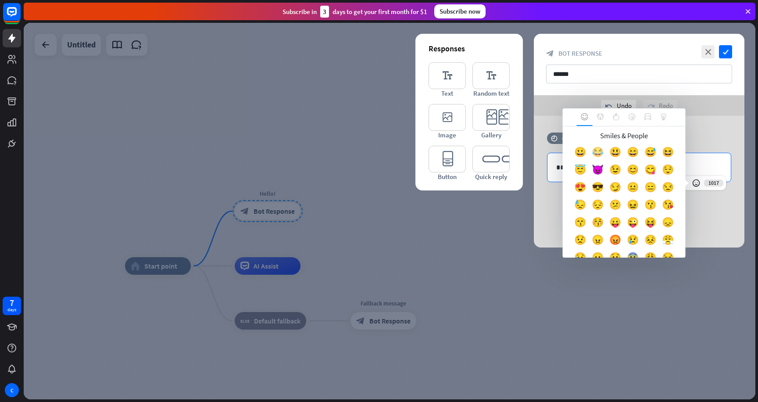
click at [597, 151] on div "😂" at bounding box center [598, 154] width 18 height 18
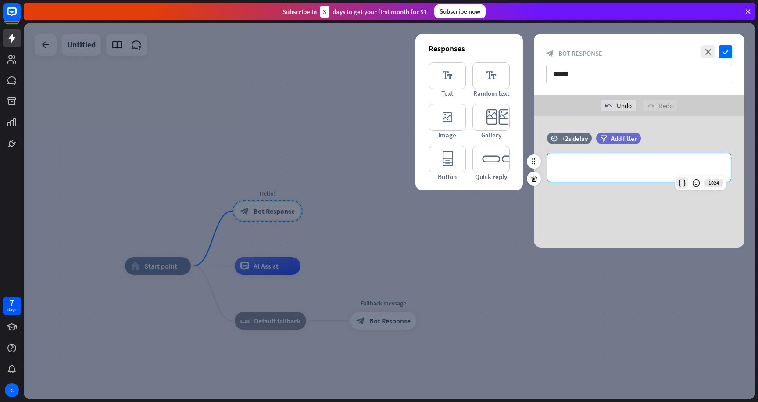
click at [680, 185] on icon at bounding box center [682, 183] width 9 height 9
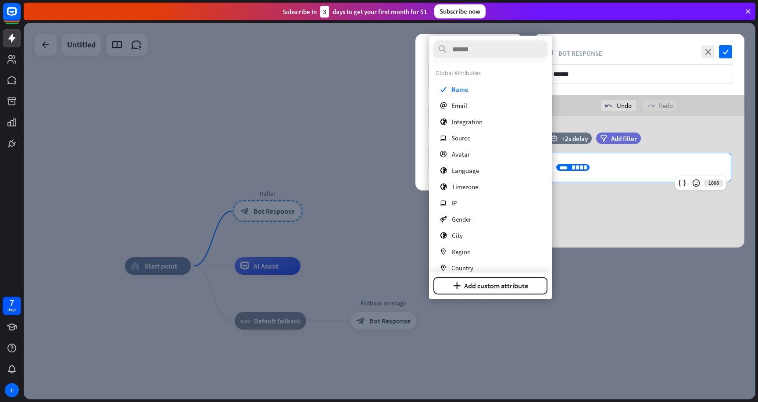
click at [666, 161] on div "**********" at bounding box center [639, 167] width 183 height 29
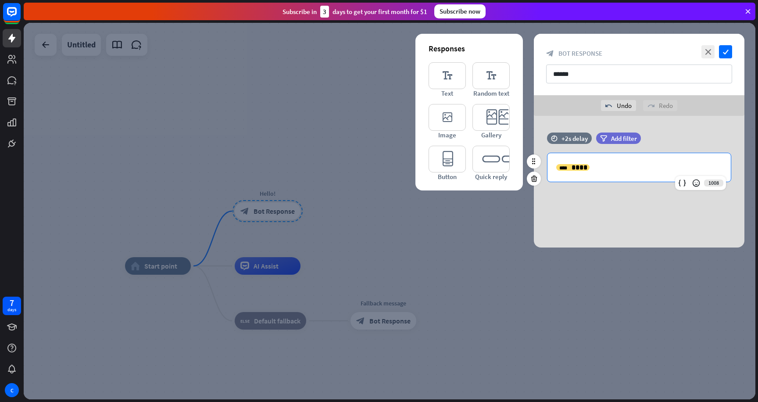
click at [622, 160] on div "**********" at bounding box center [639, 167] width 183 height 29
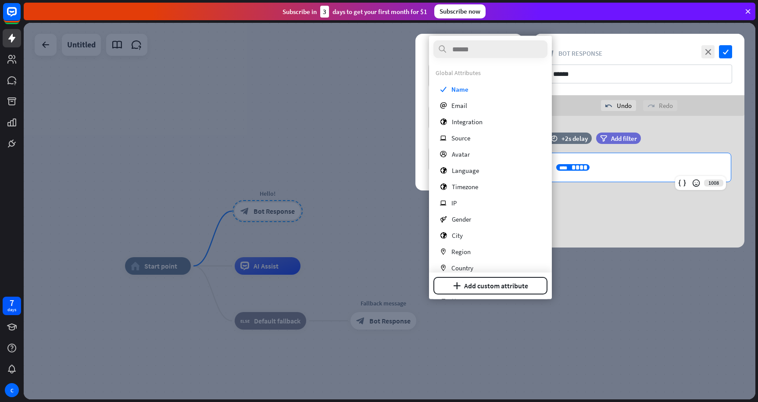
click at [617, 167] on p "**********" at bounding box center [639, 167] width 166 height 11
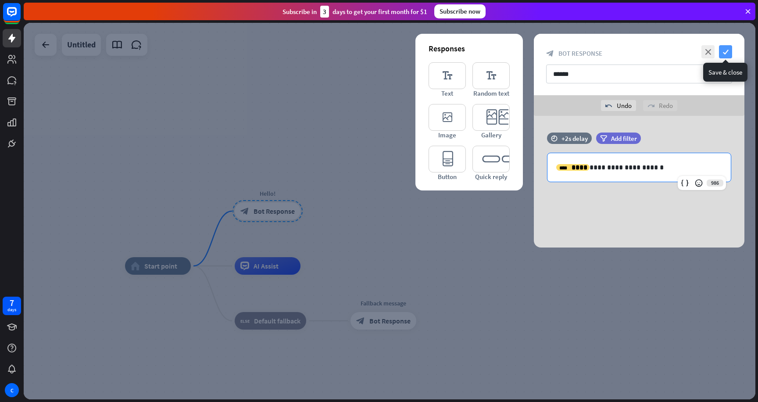
click at [728, 49] on icon "check" at bounding box center [725, 51] width 13 height 13
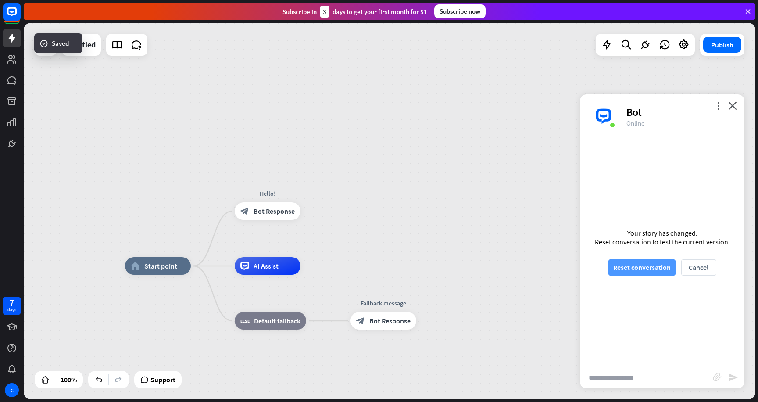
click at [642, 267] on button "Reset conversation" at bounding box center [642, 267] width 67 height 16
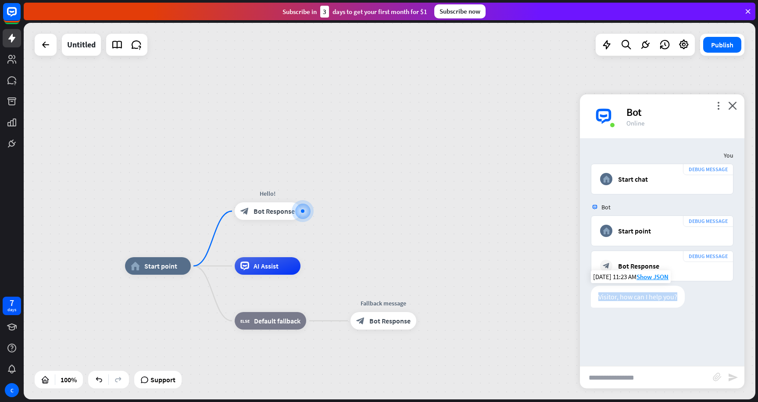
drag, startPoint x: 598, startPoint y: 296, endPoint x: 678, endPoint y: 294, distance: 80.3
click at [678, 294] on div "Visitor, how can I help you?" at bounding box center [638, 297] width 94 height 22
click at [602, 292] on div "Visitor, how can I help you?" at bounding box center [638, 297] width 94 height 22
click at [687, 44] on icon at bounding box center [683, 44] width 11 height 11
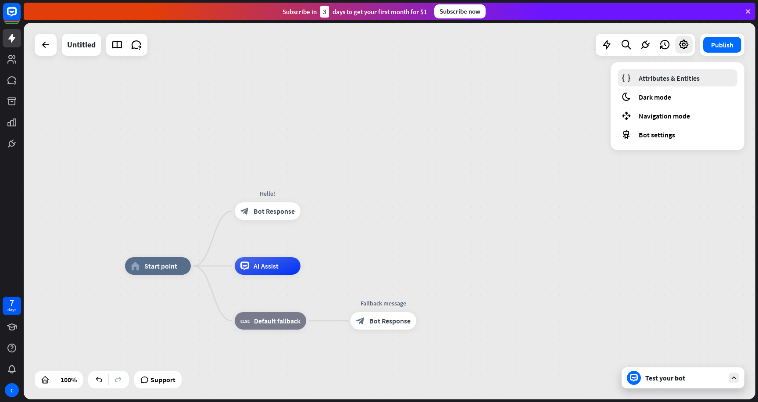
click at [669, 75] on span "Attributes & Entities" at bounding box center [669, 78] width 61 height 9
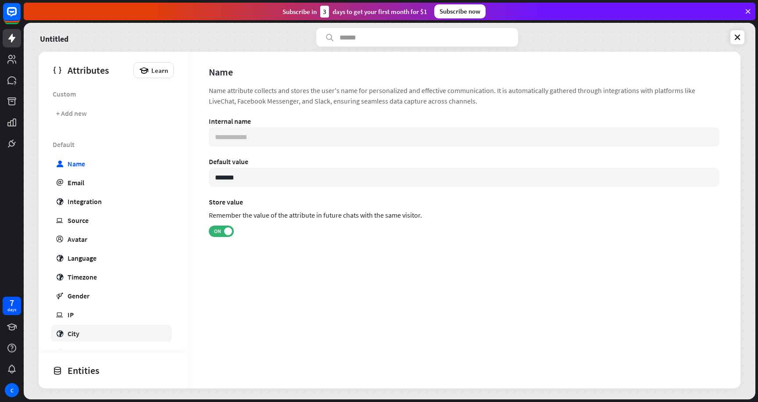
drag, startPoint x: 46, startPoint y: 144, endPoint x: 157, endPoint y: 340, distance: 224.4
click at [157, 340] on div "Default user Name email Email globe Integration ip Source profile Avatar globe …" at bounding box center [113, 286] width 149 height 301
click at [204, 296] on div "**********" at bounding box center [464, 220] width 553 height 337
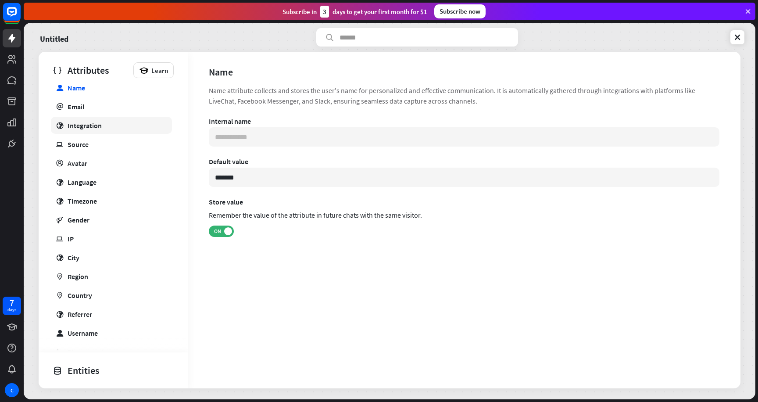
scroll to position [98, 0]
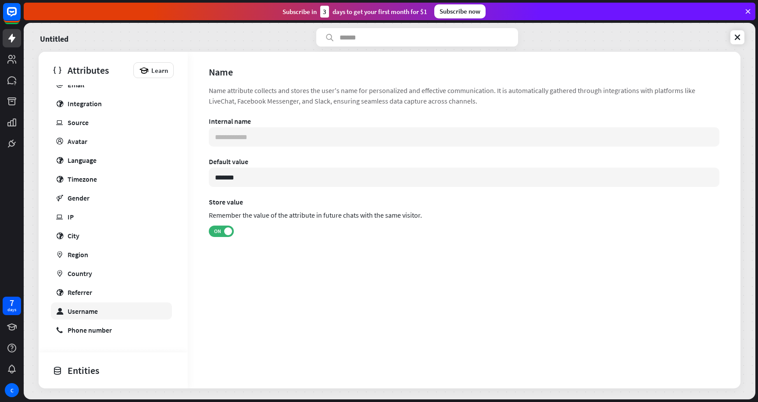
click at [88, 308] on div "Username" at bounding box center [83, 311] width 30 height 9
type input "**********"
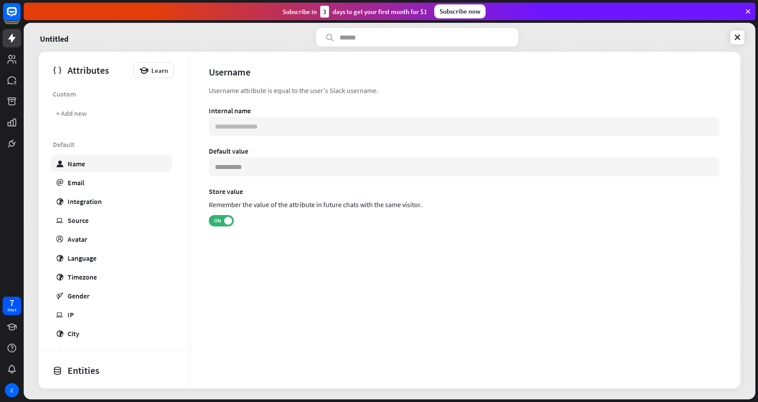
click at [86, 163] on link "user Name" at bounding box center [111, 163] width 121 height 17
type input "**********"
type input "*******"
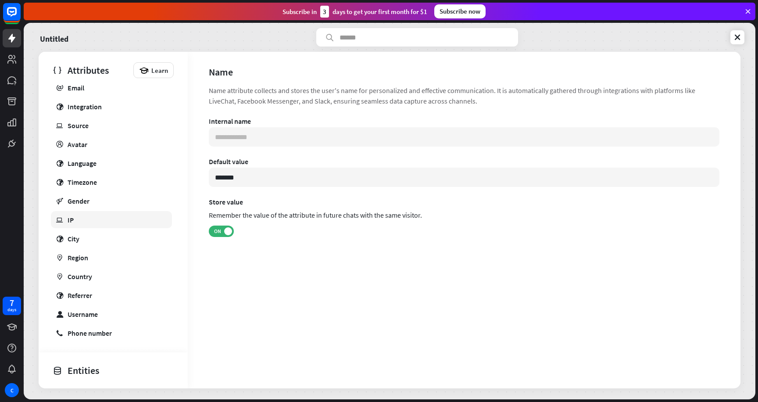
scroll to position [98, 0]
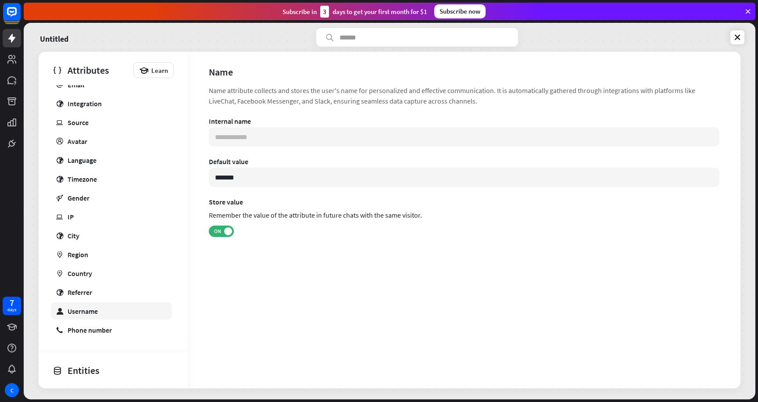
click at [118, 306] on link "user Username" at bounding box center [111, 310] width 121 height 17
type input "**********"
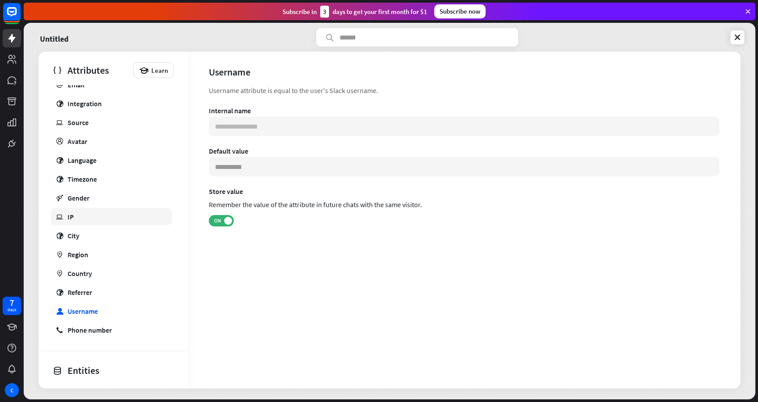
scroll to position [70, 0]
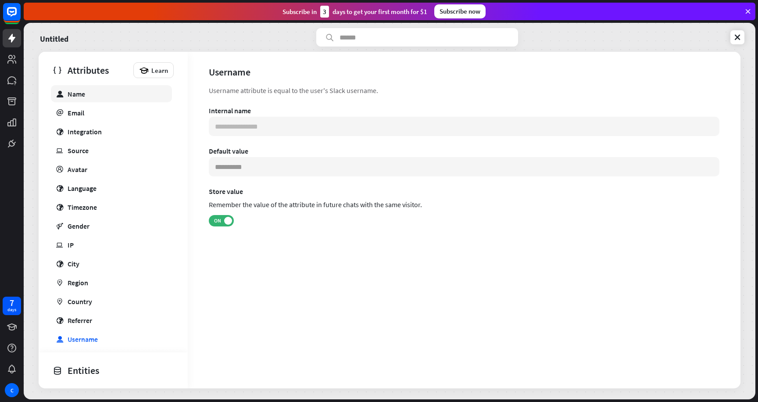
click at [84, 96] on div "Name" at bounding box center [77, 94] width 18 height 9
type input "**********"
type input "*******"
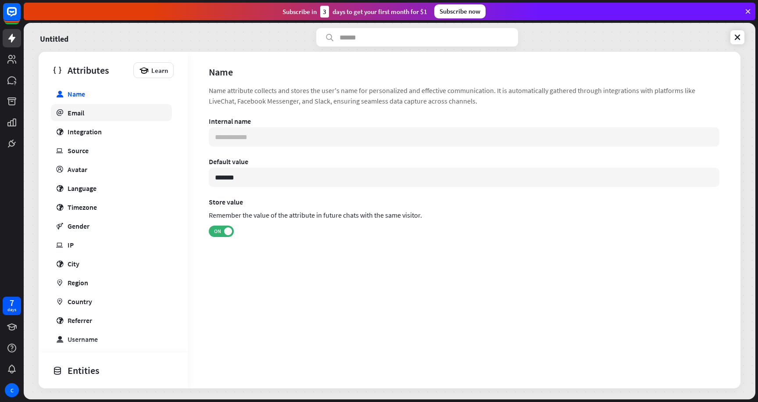
click at [104, 108] on link "email Email" at bounding box center [111, 112] width 121 height 17
type input "**********"
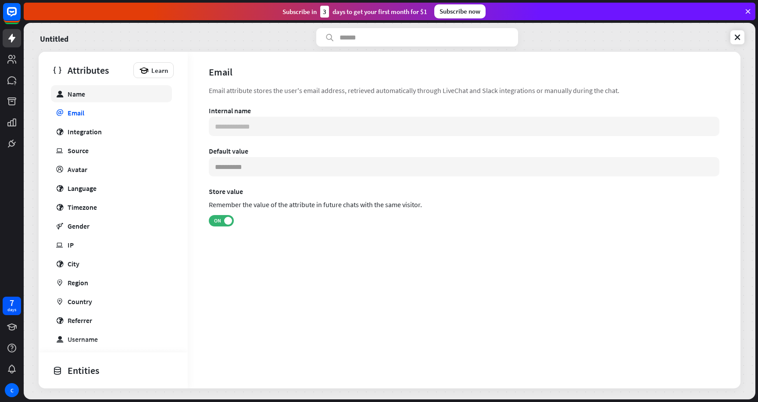
click at [117, 88] on link "user Name" at bounding box center [111, 93] width 121 height 17
type input "**********"
type input "*******"
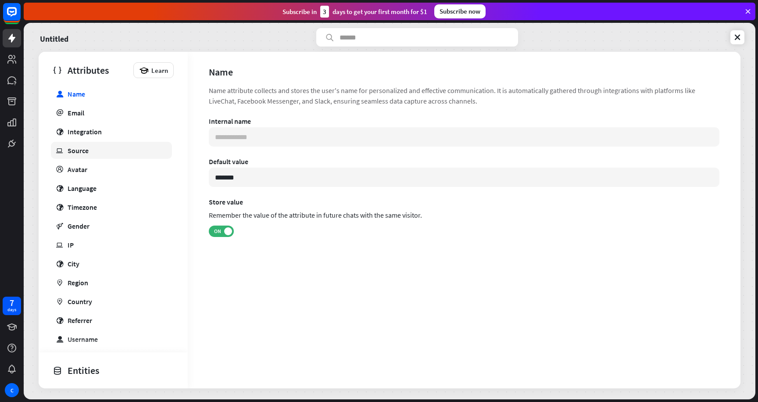
click at [103, 154] on link "ip Source" at bounding box center [111, 150] width 121 height 17
type input "**********"
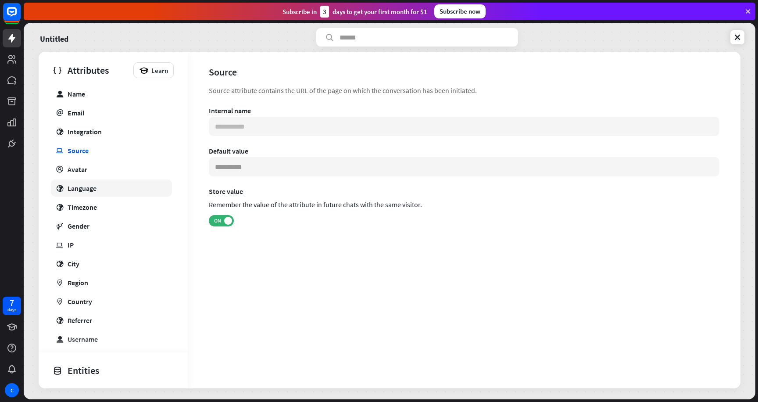
click at [100, 180] on link "globe Language" at bounding box center [111, 187] width 121 height 17
click at [97, 221] on link "gender Gender" at bounding box center [111, 225] width 121 height 17
click at [131, 99] on link "user Name" at bounding box center [111, 93] width 121 height 17
type input "**********"
type input "*******"
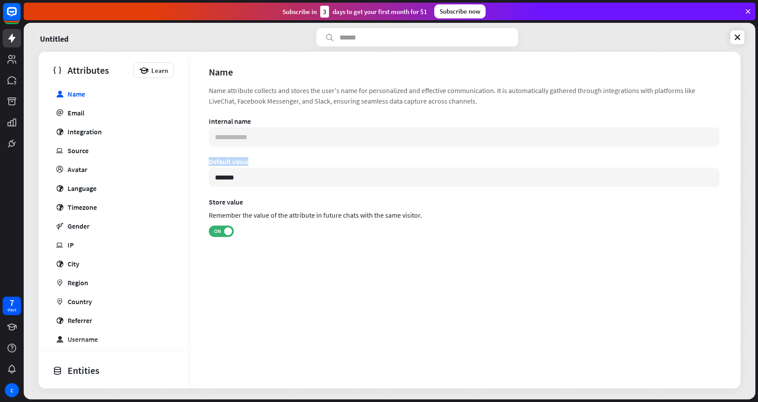
drag, startPoint x: 227, startPoint y: 161, endPoint x: 253, endPoint y: 187, distance: 36.6
click at [253, 187] on div "**********" at bounding box center [464, 179] width 553 height 189
click at [235, 173] on input "*******" at bounding box center [464, 177] width 511 height 19
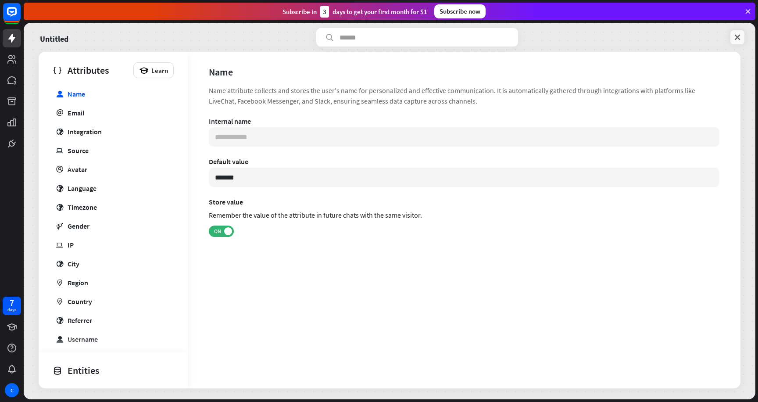
click at [740, 40] on icon at bounding box center [737, 37] width 9 height 9
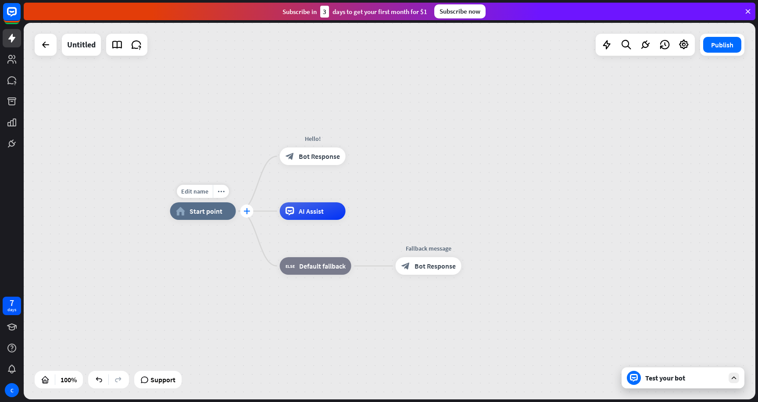
click at [242, 208] on div "plus" at bounding box center [246, 210] width 13 height 13
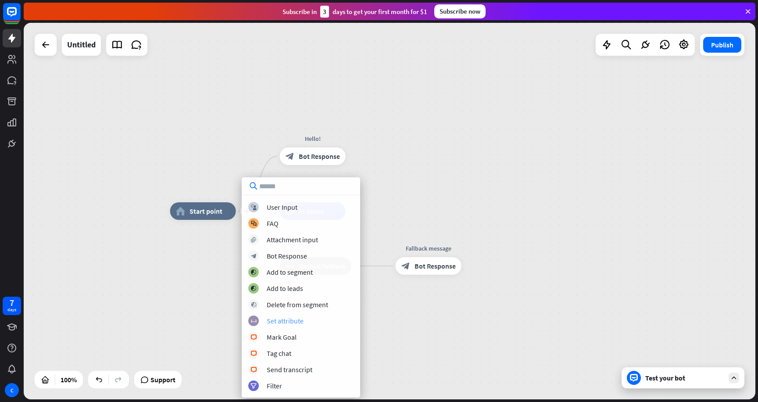
click at [336, 321] on div "block_set_attribute Set attribute" at bounding box center [300, 321] width 105 height 11
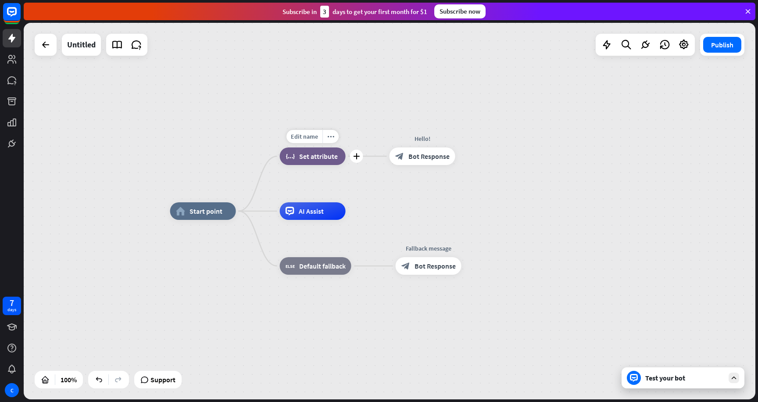
click at [328, 160] on span "Set attribute" at bounding box center [318, 156] width 39 height 9
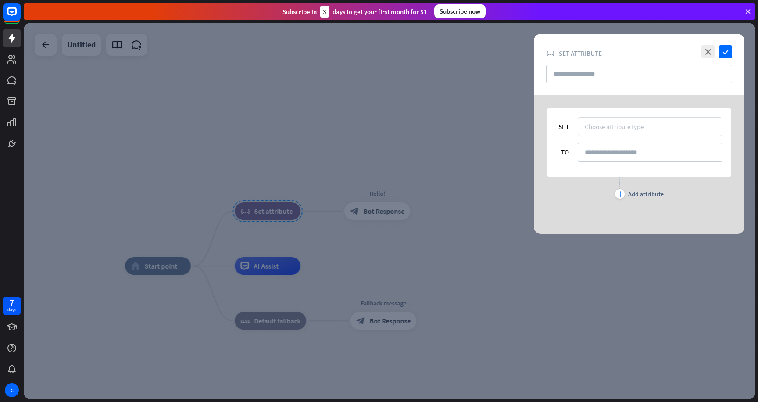
click at [582, 124] on div "Choose attribute type" at bounding box center [650, 126] width 145 height 19
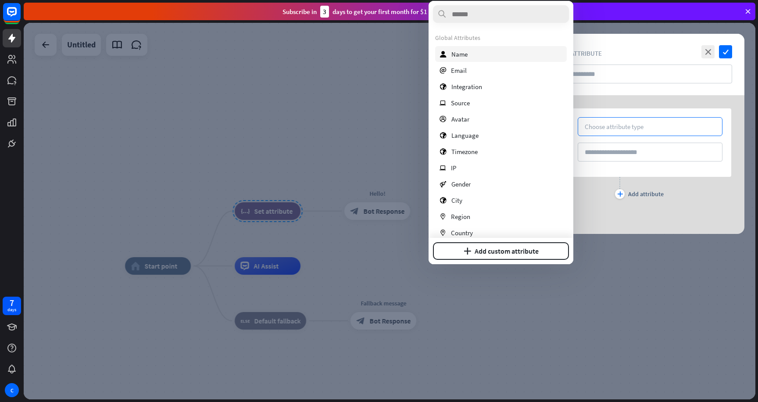
click at [458, 51] on span "Name" at bounding box center [460, 54] width 16 height 8
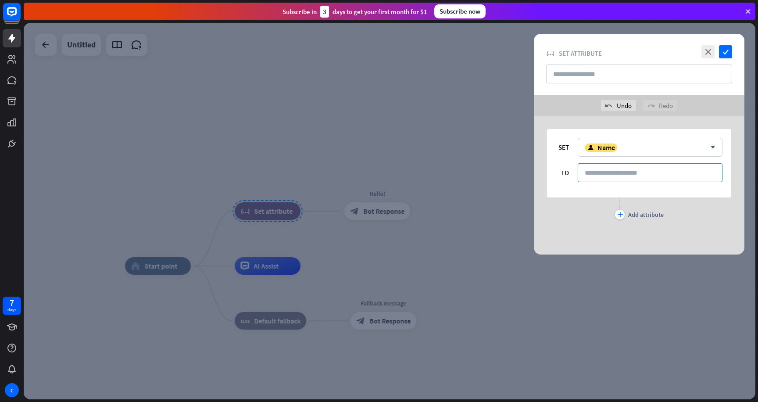
click at [606, 171] on input at bounding box center [650, 172] width 145 height 19
type input "******"
click at [729, 53] on icon "check" at bounding box center [725, 51] width 13 height 13
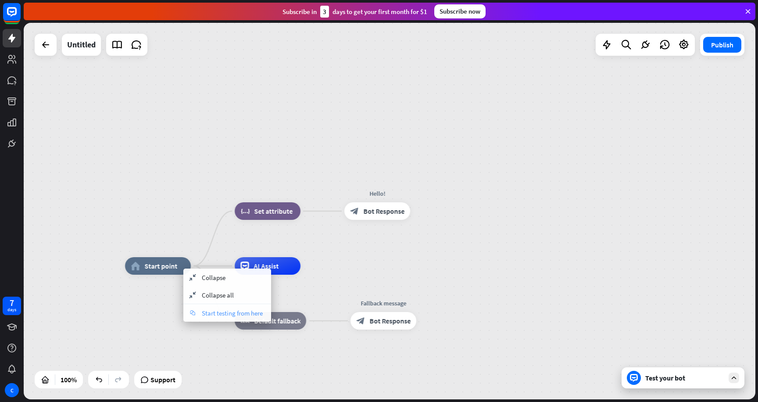
click at [258, 315] on span "Start testing from here" at bounding box center [232, 313] width 61 height 8
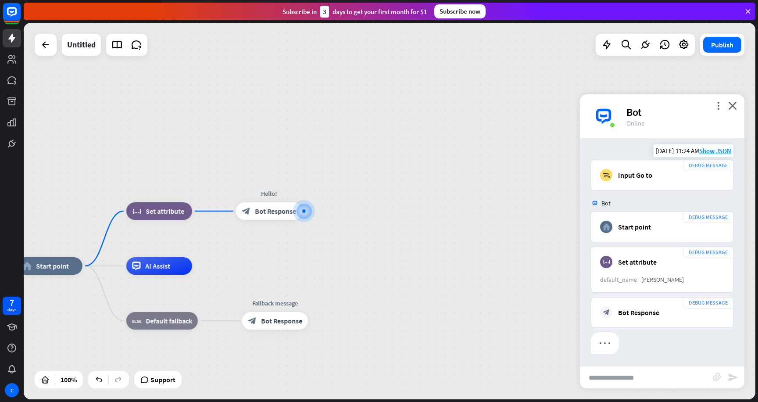
scroll to position [5, 0]
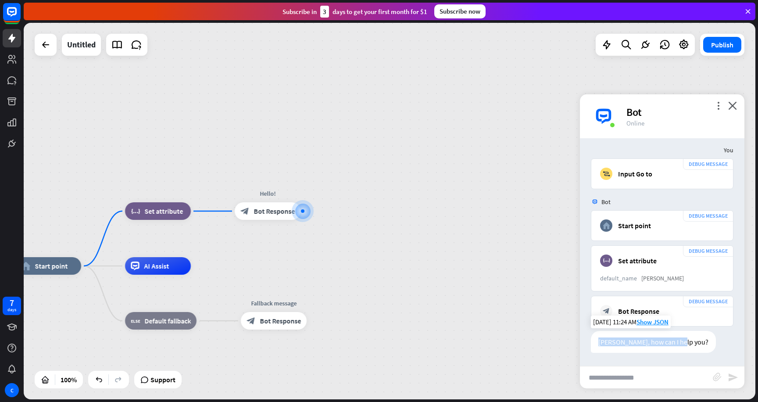
drag, startPoint x: 600, startPoint y: 341, endPoint x: 685, endPoint y: 341, distance: 84.7
click at [685, 341] on div "[PERSON_NAME], how can I help you?" at bounding box center [653, 342] width 125 height 22
click at [177, 152] on div "home_2 Start point Edit name more_horiz block_set_attribute Set attribute Edit …" at bounding box center [390, 211] width 732 height 377
drag, startPoint x: 249, startPoint y: 126, endPoint x: 406, endPoint y: 122, distance: 157.1
click at [416, 118] on div "home_2 Start point Edit name more_horiz block_set_attribute Set attribute Hello…" at bounding box center [390, 211] width 732 height 377
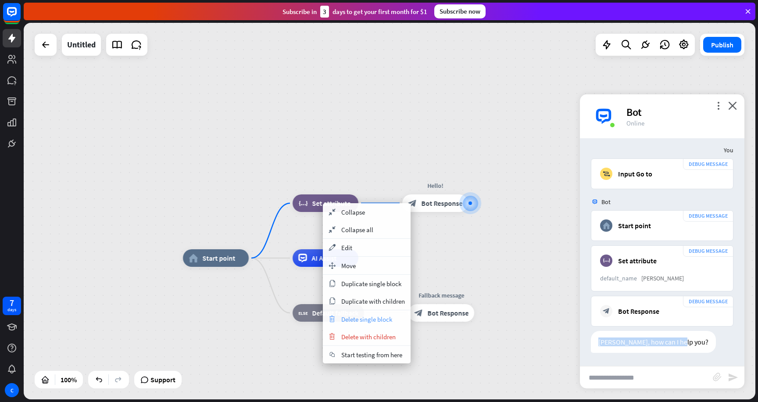
click at [370, 318] on span "Delete single block" at bounding box center [366, 319] width 51 height 8
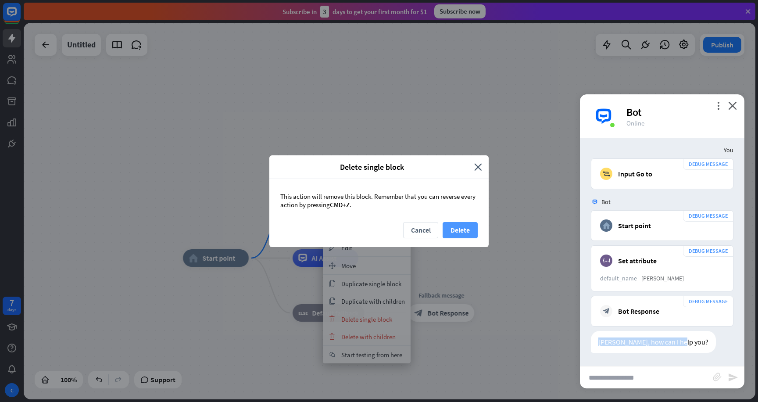
click at [461, 231] on button "Delete" at bounding box center [460, 230] width 35 height 16
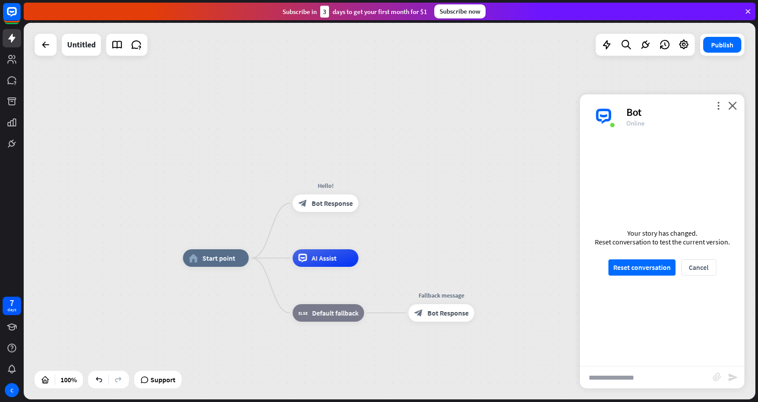
drag, startPoint x: 402, startPoint y: 134, endPoint x: 322, endPoint y: 99, distance: 87.8
click at [324, 99] on div "home_2 Start point Hello! block_bot_response Bot Response AI Assist block_fallb…" at bounding box center [390, 211] width 732 height 377
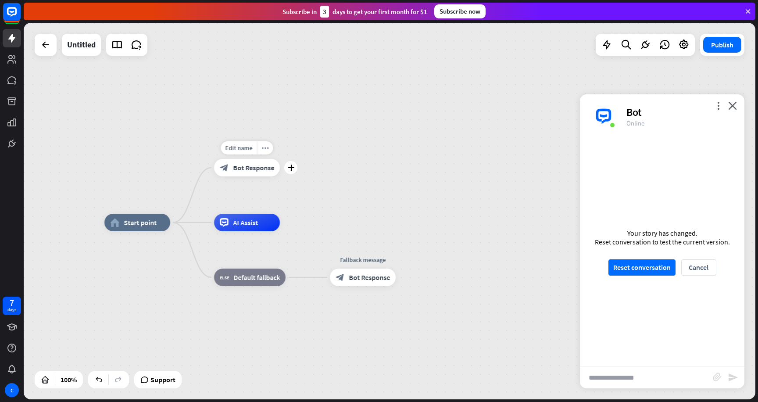
click at [265, 162] on div "block_bot_response Bot Response" at bounding box center [247, 168] width 66 height 18
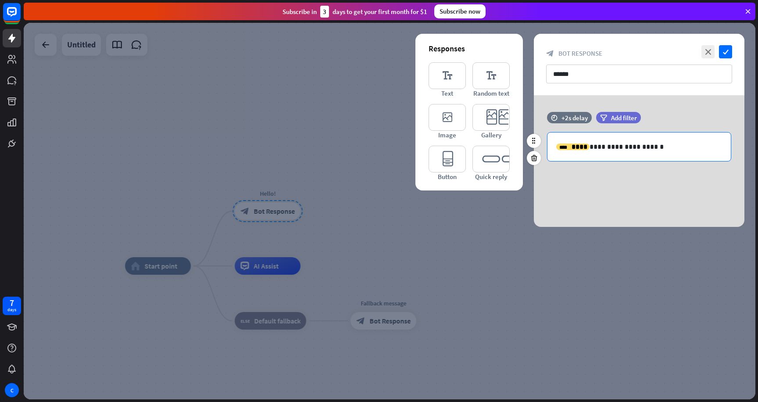
click at [669, 149] on p "**********" at bounding box center [639, 146] width 166 height 11
drag, startPoint x: 696, startPoint y: 143, endPoint x: 594, endPoint y: 142, distance: 101.8
click at [568, 143] on p "**********" at bounding box center [639, 146] width 166 height 11
click at [653, 150] on p "**********" at bounding box center [639, 146] width 166 height 11
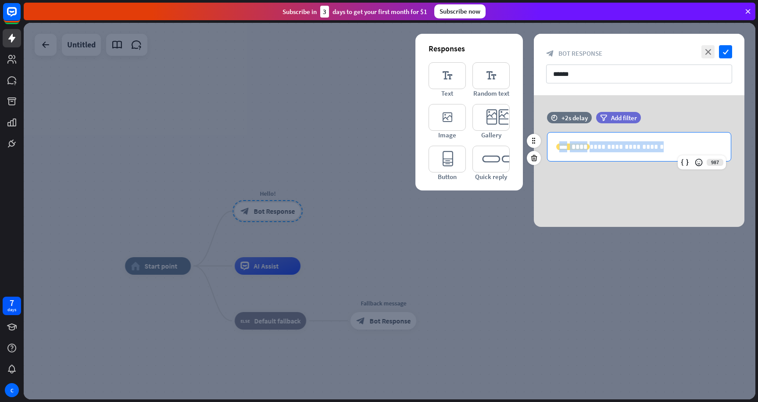
click at [653, 150] on p "**********" at bounding box center [639, 146] width 166 height 11
click at [597, 149] on p "**********" at bounding box center [639, 146] width 166 height 11
click at [681, 147] on p "**********" at bounding box center [639, 146] width 166 height 11
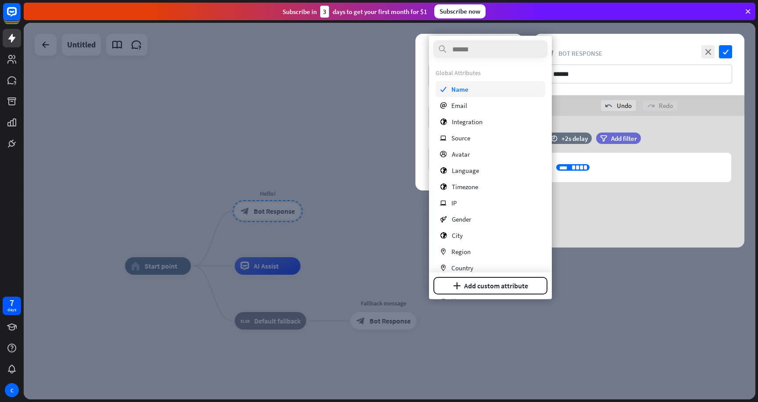
click at [460, 87] on span "Name" at bounding box center [460, 89] width 17 height 8
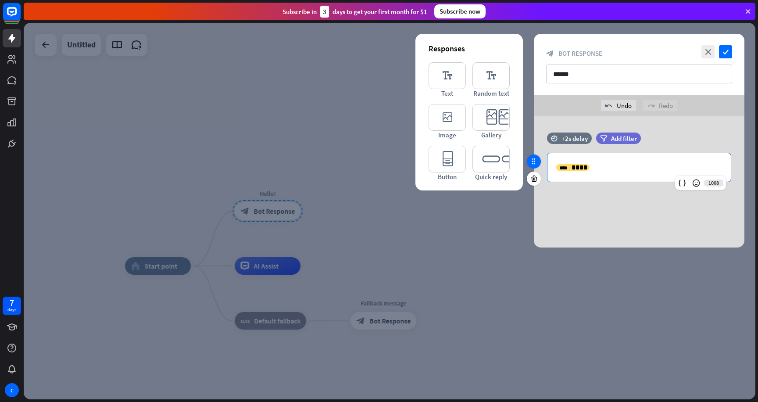
drag, startPoint x: 607, startPoint y: 172, endPoint x: 533, endPoint y: 156, distance: 75.9
click at [534, 156] on div "**********" at bounding box center [639, 162] width 211 height 58
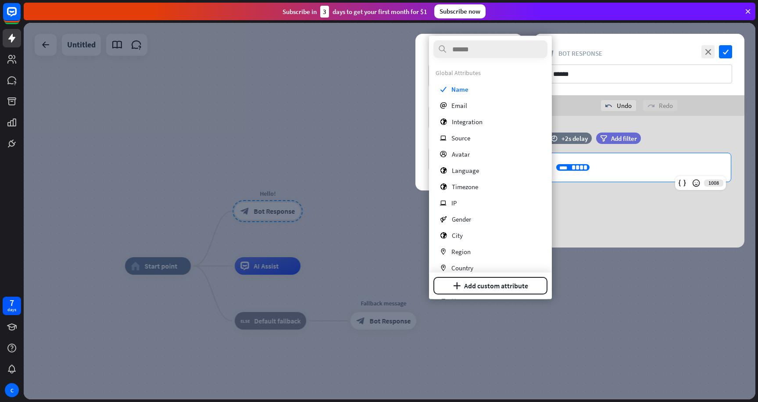
drag, startPoint x: 606, startPoint y: 171, endPoint x: 556, endPoint y: 167, distance: 49.3
click at [556, 167] on p "**********" at bounding box center [639, 167] width 166 height 11
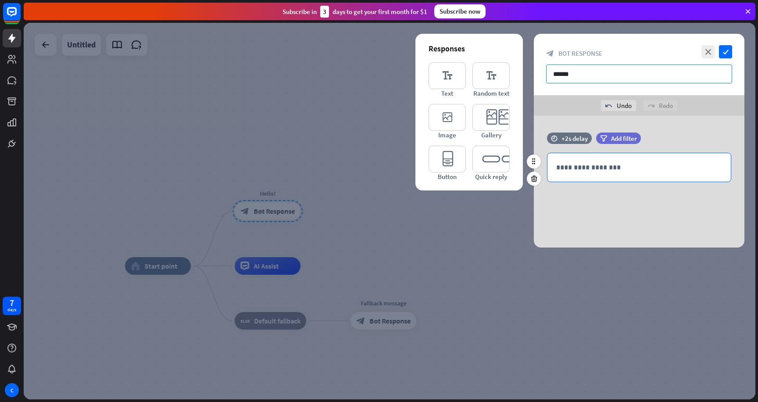
click at [587, 82] on input "******" at bounding box center [639, 74] width 186 height 19
paste input "**********"
type input "**********"
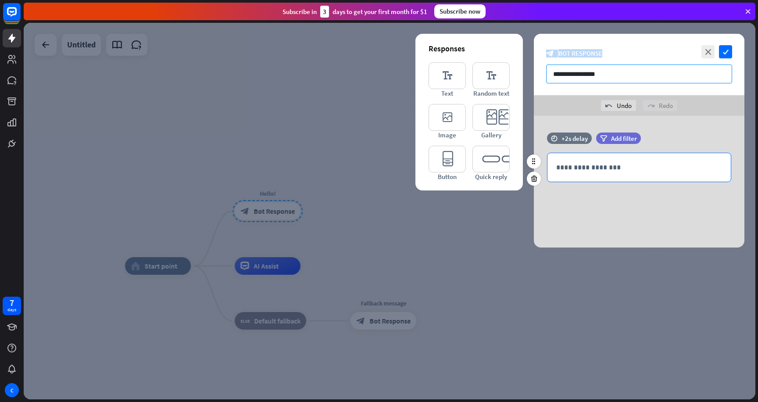
drag, startPoint x: 541, startPoint y: 45, endPoint x: 630, endPoint y: 70, distance: 91.8
click at [630, 70] on div "**********" at bounding box center [639, 64] width 211 height 61
click at [628, 72] on input "**********" at bounding box center [639, 74] width 186 height 19
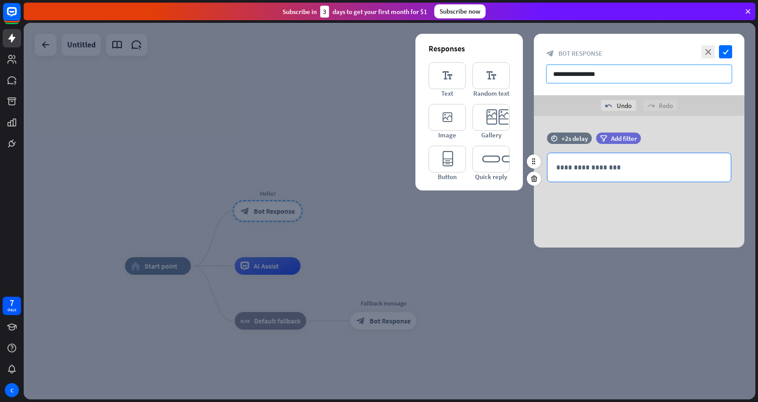
click at [617, 72] on input "**********" at bounding box center [639, 74] width 186 height 19
drag, startPoint x: 595, startPoint y: 75, endPoint x: 634, endPoint y: 72, distance: 39.3
click at [634, 72] on input "**********" at bounding box center [639, 74] width 186 height 19
click at [600, 79] on input "**********" at bounding box center [639, 74] width 186 height 19
click at [553, 72] on input "**********" at bounding box center [639, 74] width 186 height 19
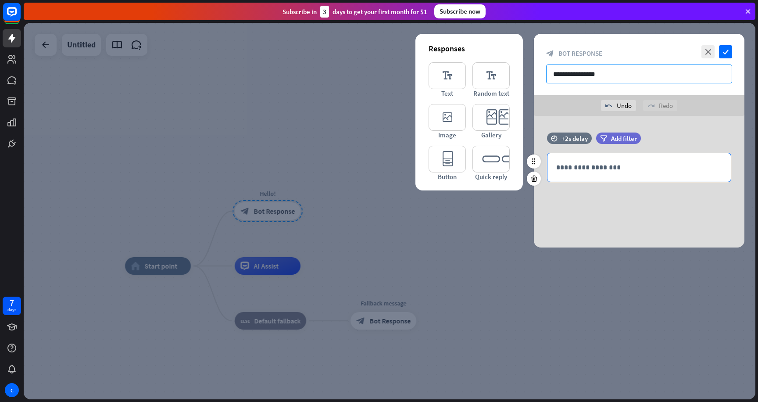
drag, startPoint x: 559, startPoint y: 73, endPoint x: 591, endPoint y: 73, distance: 32.0
click at [591, 73] on input "**********" at bounding box center [639, 74] width 186 height 19
click at [595, 73] on input "**********" at bounding box center [639, 74] width 186 height 19
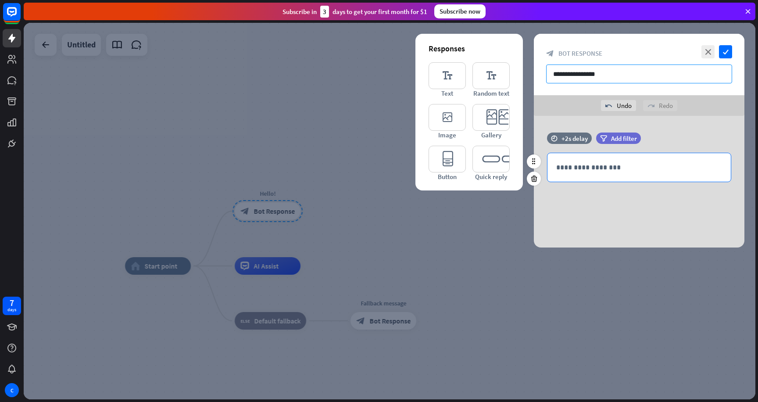
click at [565, 77] on input "**********" at bounding box center [639, 74] width 186 height 19
drag, startPoint x: 581, startPoint y: 75, endPoint x: 558, endPoint y: 74, distance: 22.8
click at [558, 74] on input "**********" at bounding box center [639, 74] width 186 height 19
click at [584, 75] on input "**********" at bounding box center [639, 74] width 186 height 19
click at [570, 79] on input "**********" at bounding box center [639, 74] width 186 height 19
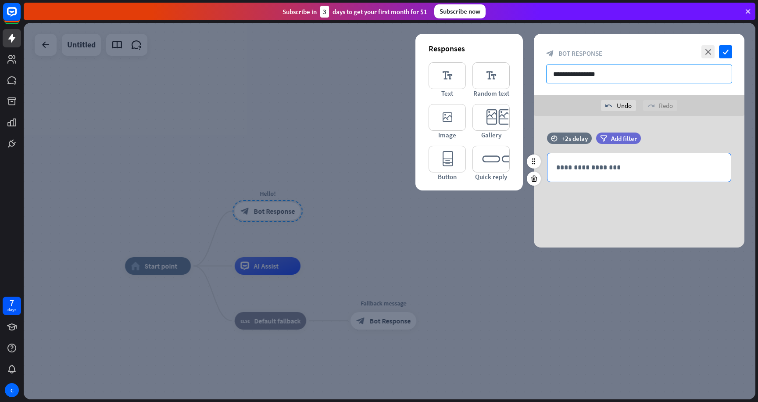
click at [570, 79] on input "**********" at bounding box center [639, 74] width 186 height 19
click at [585, 169] on p "**********" at bounding box center [639, 167] width 166 height 11
click at [589, 85] on div "close check block_bot_response Bot Response" at bounding box center [639, 64] width 211 height 61
click at [593, 78] on input "text" at bounding box center [639, 74] width 186 height 19
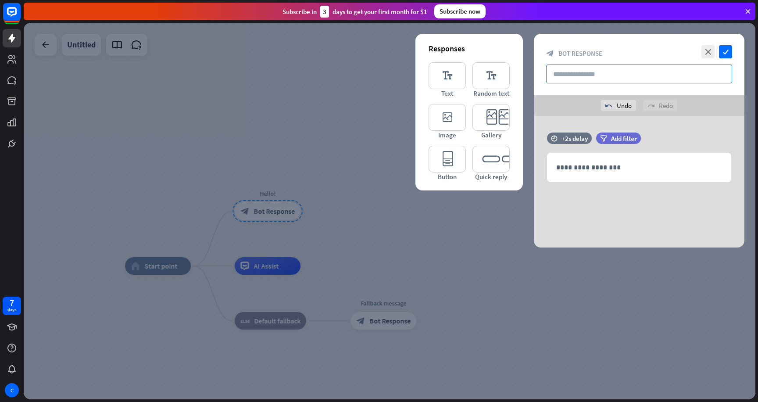
paste input "**********"
click at [586, 74] on input "**********" at bounding box center [639, 74] width 186 height 19
type input "**********"
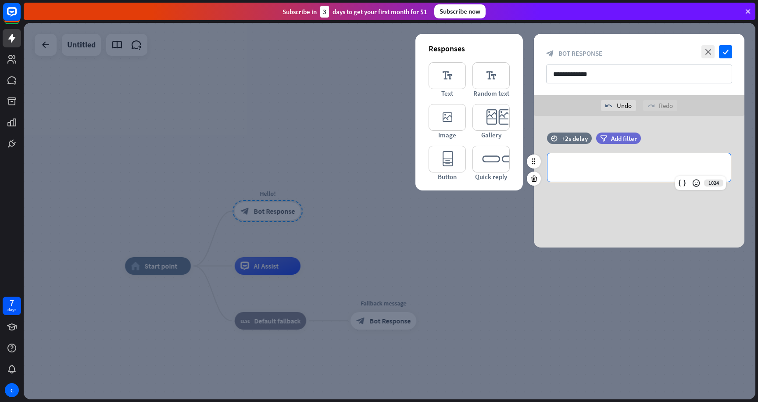
click at [580, 166] on p "**********" at bounding box center [639, 167] width 166 height 11
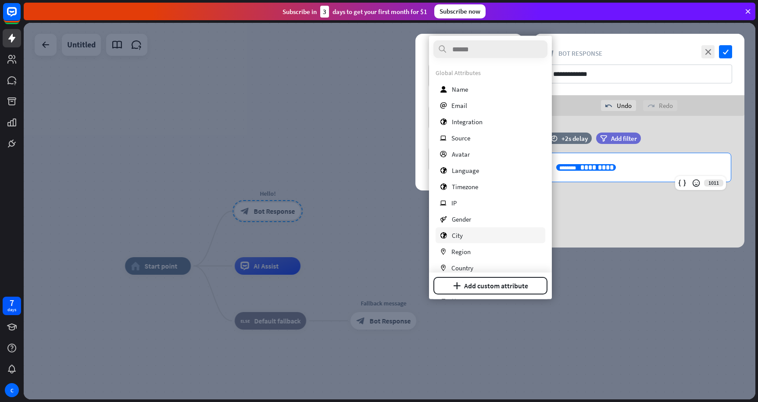
scroll to position [58, 0]
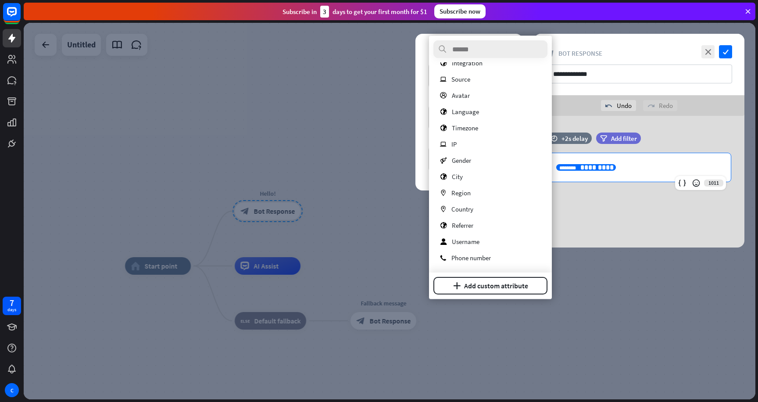
click at [636, 172] on div "**********" at bounding box center [639, 167] width 183 height 29
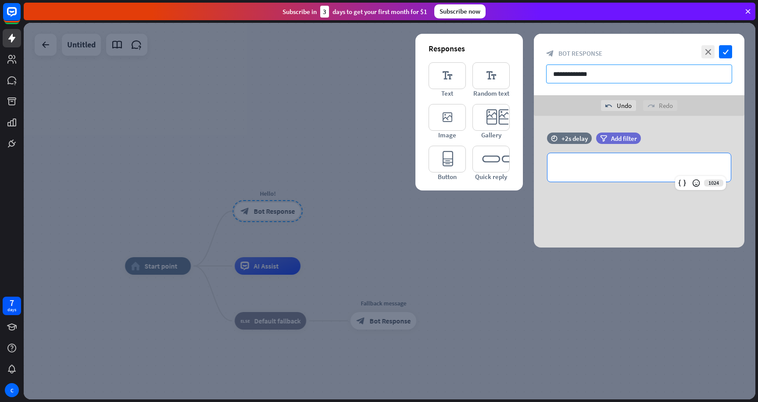
click at [607, 77] on input "**********" at bounding box center [639, 74] width 186 height 19
click at [596, 170] on p "**********" at bounding box center [639, 167] width 166 height 11
click at [638, 162] on p "**********" at bounding box center [639, 167] width 166 height 11
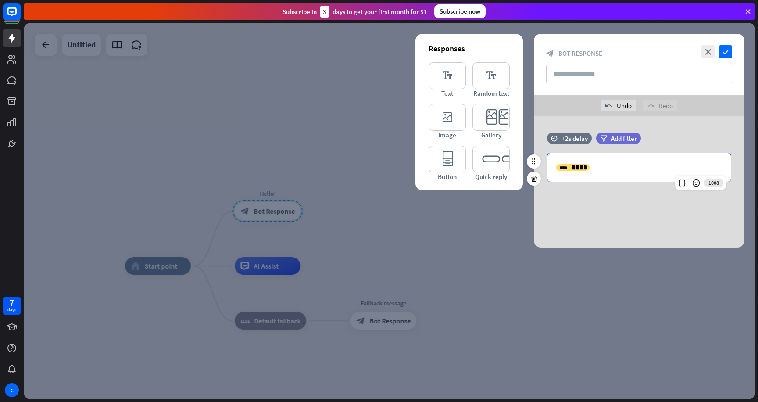
click at [634, 165] on p "**********" at bounding box center [639, 167] width 166 height 11
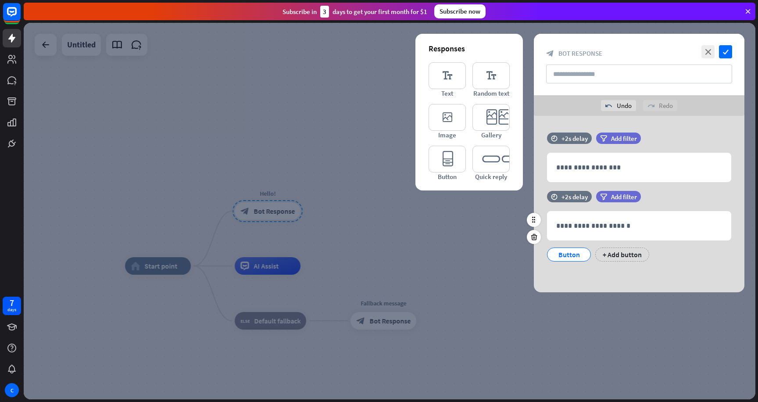
click at [567, 255] on div "Button" at bounding box center [569, 254] width 29 height 13
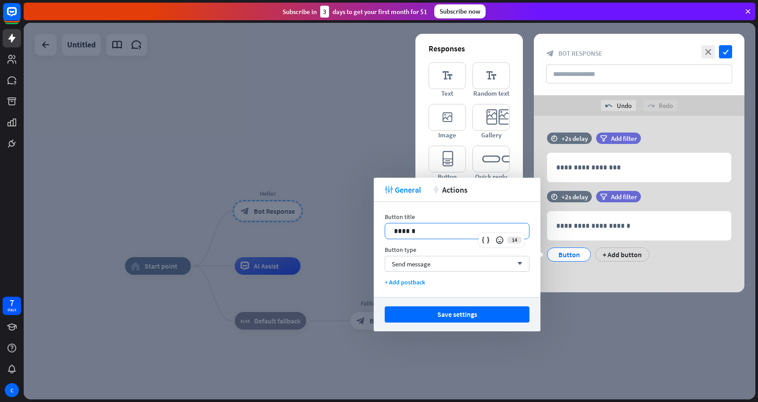
click at [483, 233] on p "******" at bounding box center [457, 231] width 126 height 11
click at [483, 233] on div "14" at bounding box center [502, 240] width 46 height 14
click at [486, 243] on icon at bounding box center [485, 240] width 9 height 9
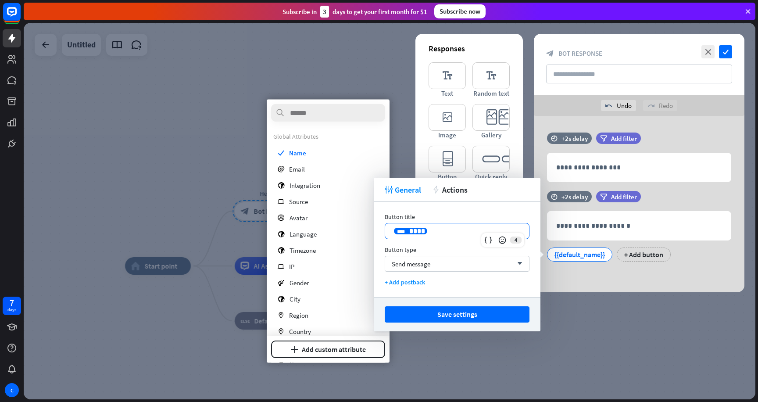
click at [455, 226] on p "**********" at bounding box center [457, 231] width 126 height 11
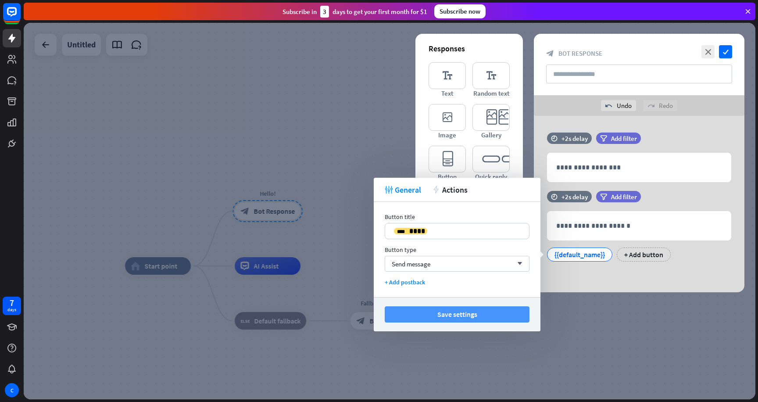
click at [478, 315] on button "Save settings" at bounding box center [457, 314] width 145 height 16
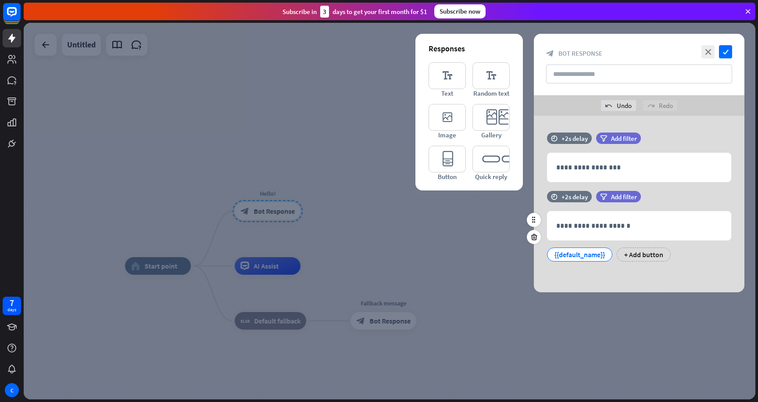
click at [587, 255] on div "{{default_name}}" at bounding box center [580, 254] width 50 height 13
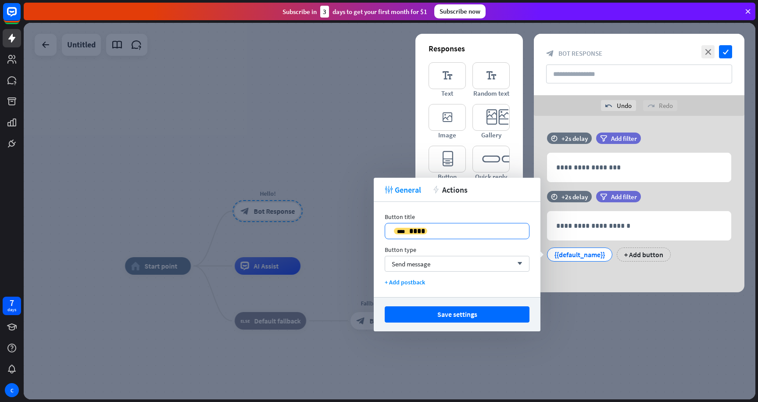
click at [448, 235] on p "**********" at bounding box center [457, 231] width 126 height 11
click at [484, 237] on icon at bounding box center [488, 240] width 9 height 9
drag, startPoint x: 427, startPoint y: 228, endPoint x: 469, endPoint y: 228, distance: 41.2
click at [469, 228] on p "**********" at bounding box center [457, 231] width 126 height 11
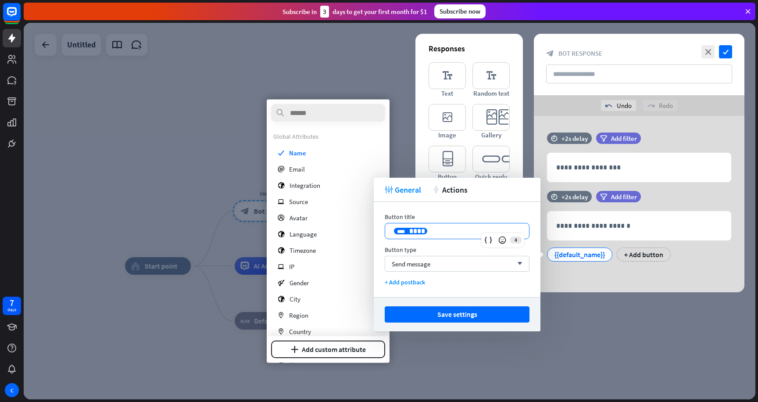
click at [462, 229] on p "**********" at bounding box center [457, 231] width 126 height 11
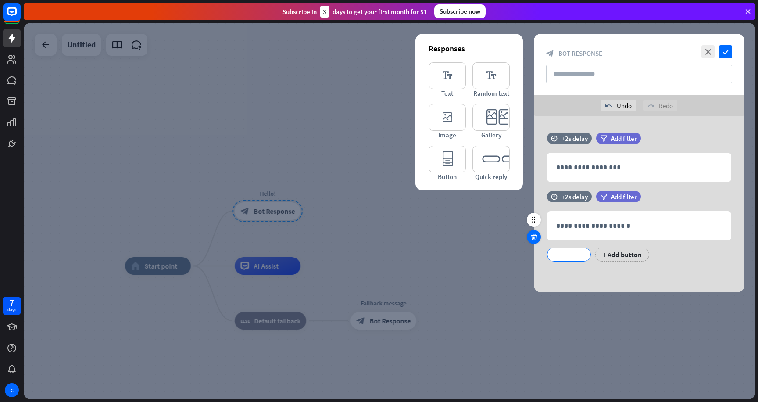
click at [536, 238] on icon at bounding box center [534, 237] width 8 height 8
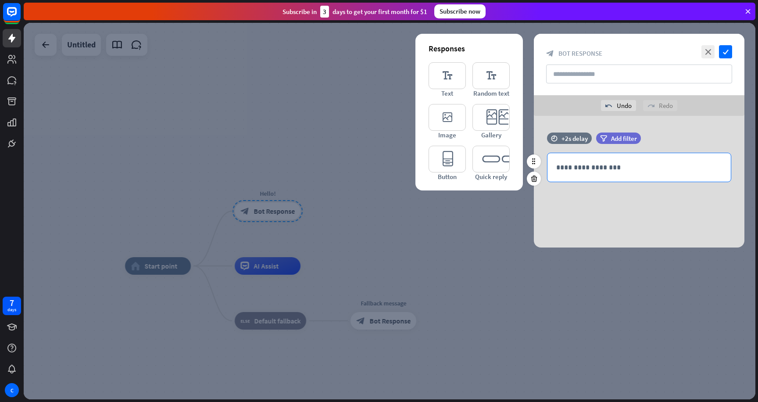
click at [600, 173] on div "**********" at bounding box center [639, 167] width 183 height 29
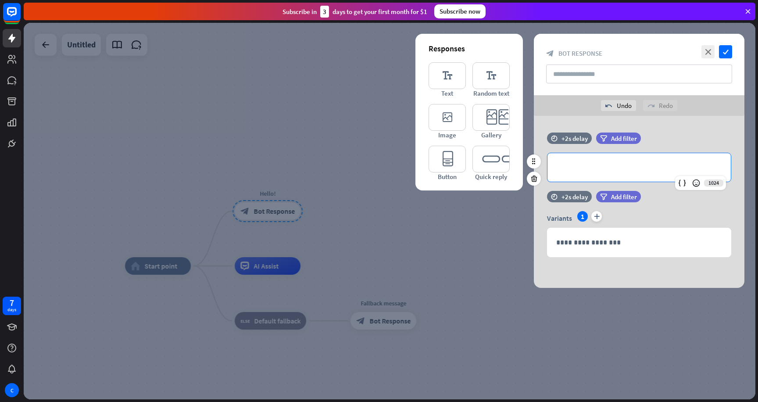
click at [625, 164] on p "**********" at bounding box center [639, 167] width 166 height 11
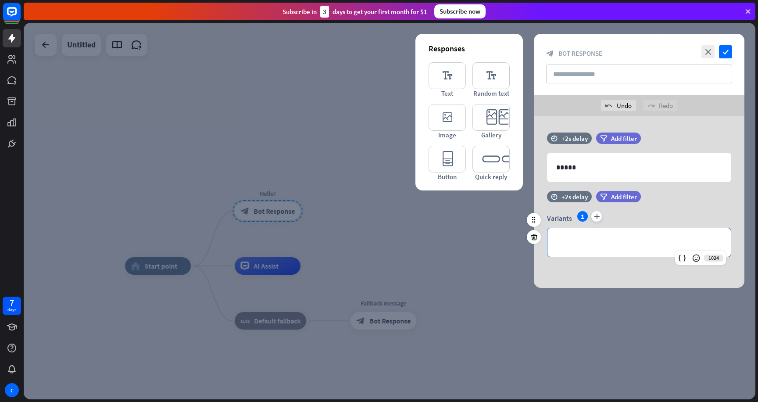
click at [609, 243] on p "**********" at bounding box center [639, 242] width 166 height 11
click at [726, 51] on icon "check" at bounding box center [725, 51] width 13 height 13
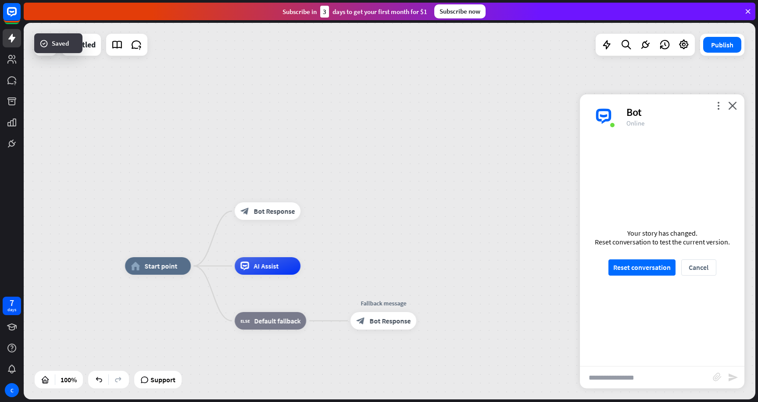
click at [647, 252] on div "Your story has changed. Reset conversation to test the current version. Reset c…" at bounding box center [662, 252] width 165 height 228
click at [641, 262] on button "Reset conversation" at bounding box center [642, 267] width 67 height 16
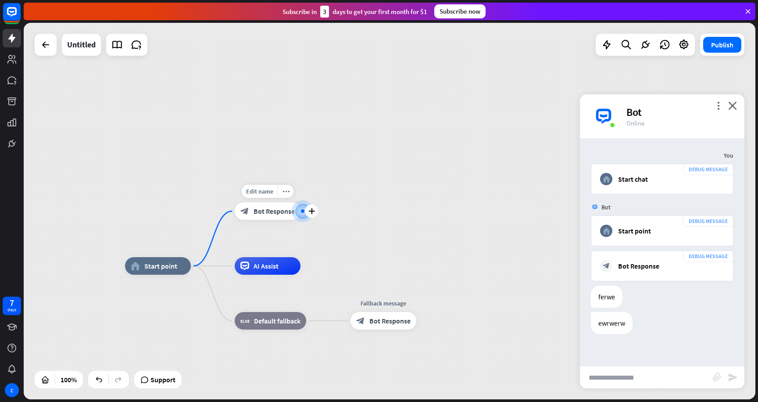
click at [261, 204] on div "block_bot_response Bot Response" at bounding box center [268, 211] width 66 height 18
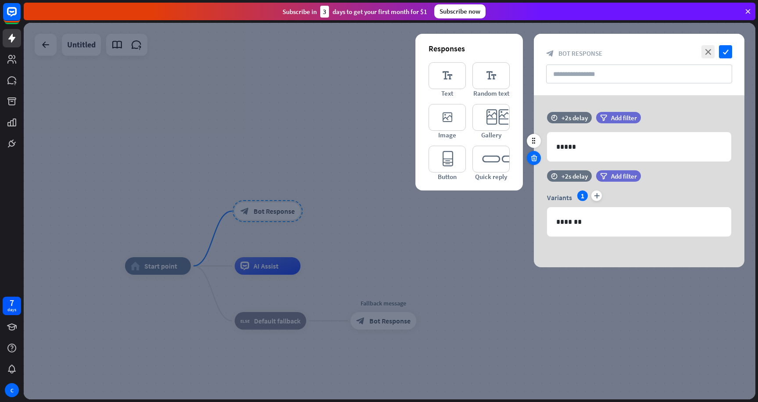
click at [536, 154] on icon at bounding box center [534, 158] width 8 height 8
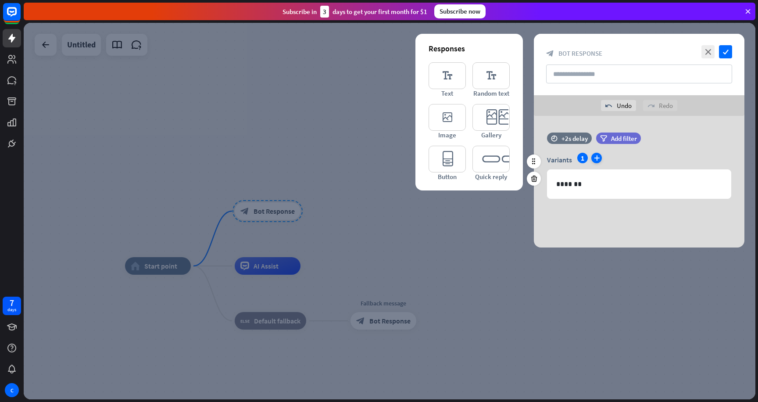
click at [593, 156] on icon "plus" at bounding box center [597, 158] width 11 height 11
click at [614, 159] on icon "plus" at bounding box center [611, 158] width 11 height 11
click at [601, 178] on div "**********" at bounding box center [639, 184] width 183 height 29
click at [595, 159] on div "2" at bounding box center [597, 158] width 11 height 11
click at [594, 191] on div "**********" at bounding box center [639, 184] width 183 height 29
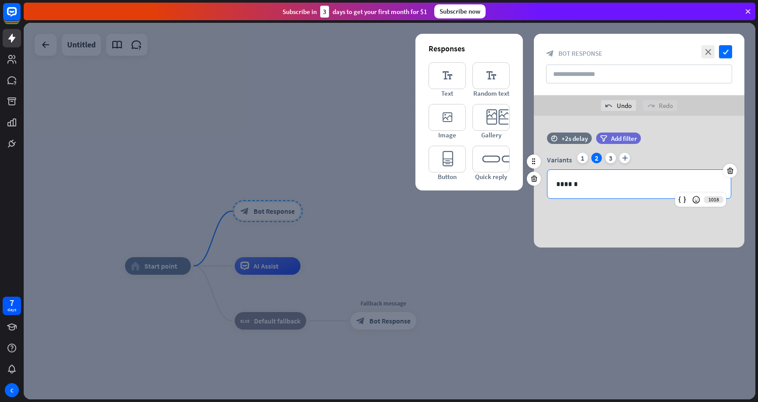
click at [577, 160] on div "Variants 1 2 3 plus" at bounding box center [639, 160] width 184 height 14
click at [579, 159] on div "1" at bounding box center [582, 158] width 11 height 11
click at [578, 178] on div "*******" at bounding box center [639, 184] width 183 height 29
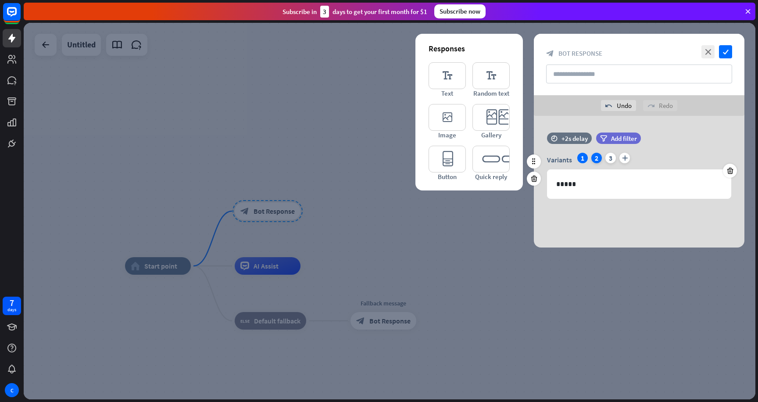
click at [599, 158] on div "2" at bounding box center [597, 158] width 11 height 11
click at [574, 182] on p "******" at bounding box center [639, 184] width 166 height 11
click at [615, 154] on div "Variants 1 2 3 plus" at bounding box center [639, 160] width 184 height 14
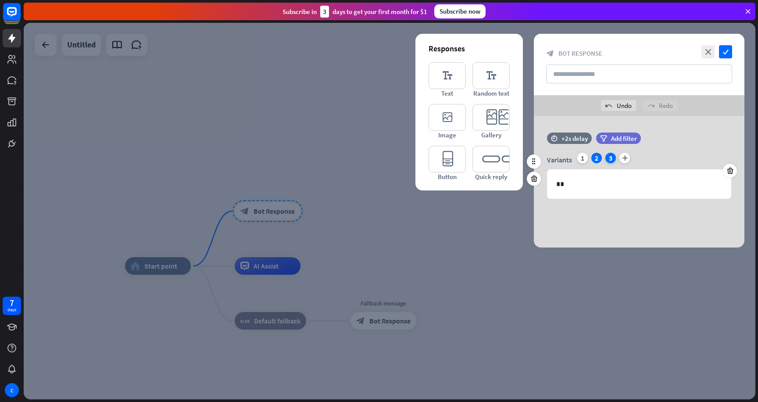
click at [614, 154] on div "3" at bounding box center [611, 158] width 11 height 11
click at [597, 184] on p "*****" at bounding box center [639, 184] width 166 height 11
click at [731, 50] on icon "check" at bounding box center [725, 51] width 13 height 13
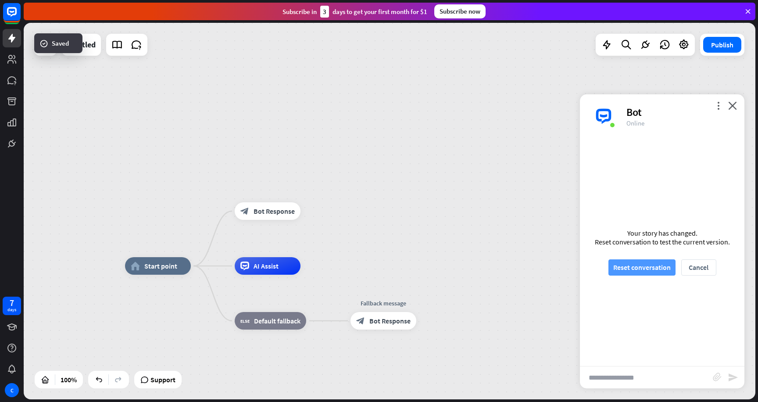
click at [659, 263] on button "Reset conversation" at bounding box center [642, 267] width 67 height 16
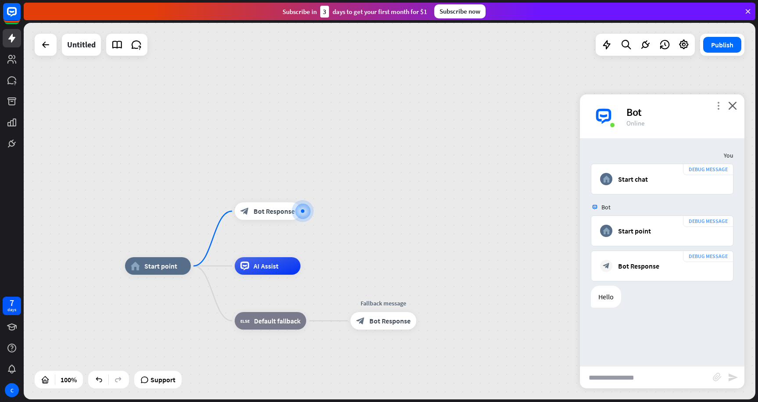
click at [717, 107] on icon "more_vert" at bounding box center [718, 105] width 8 height 8
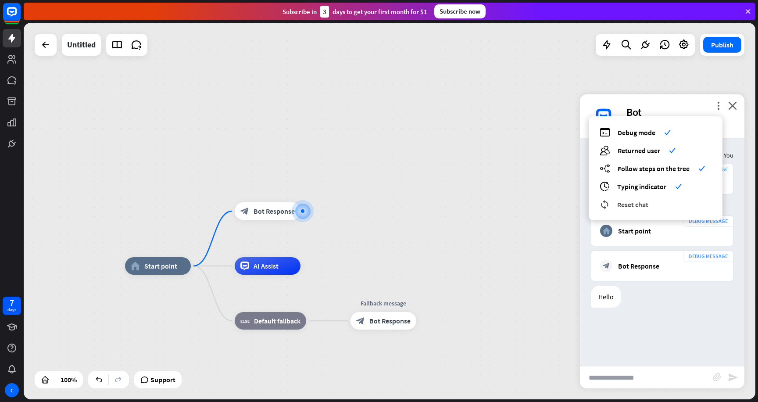
click at [650, 206] on div "reset_chat Reset chat" at bounding box center [656, 204] width 112 height 10
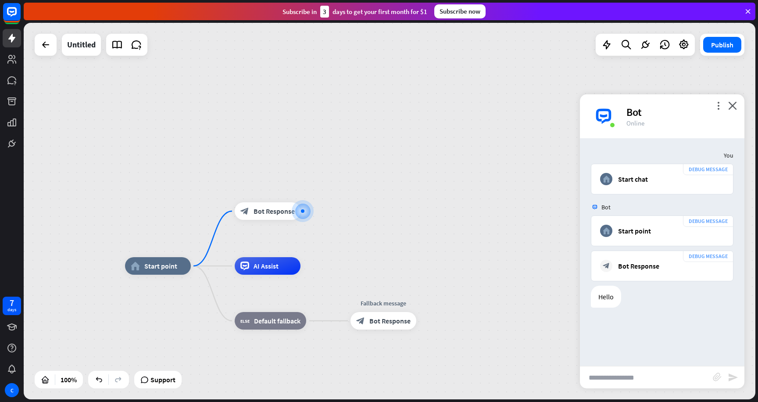
click at [719, 114] on div "Bot" at bounding box center [681, 112] width 108 height 14
click at [719, 110] on div "Bot" at bounding box center [681, 112] width 108 height 14
click at [718, 104] on icon "more_vert" at bounding box center [718, 105] width 8 height 8
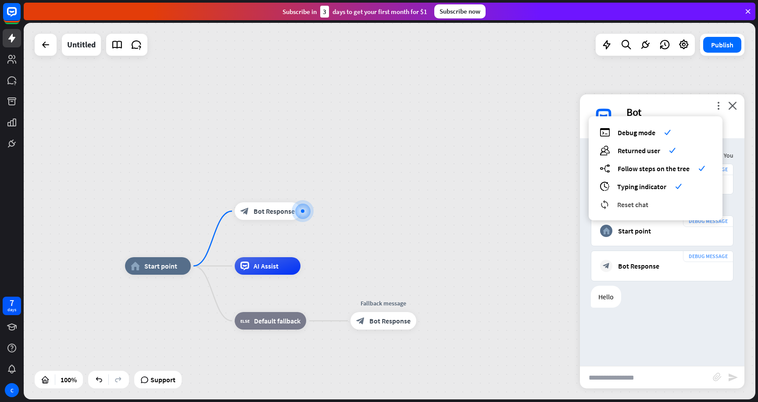
click at [634, 203] on span "Reset chat" at bounding box center [632, 204] width 31 height 9
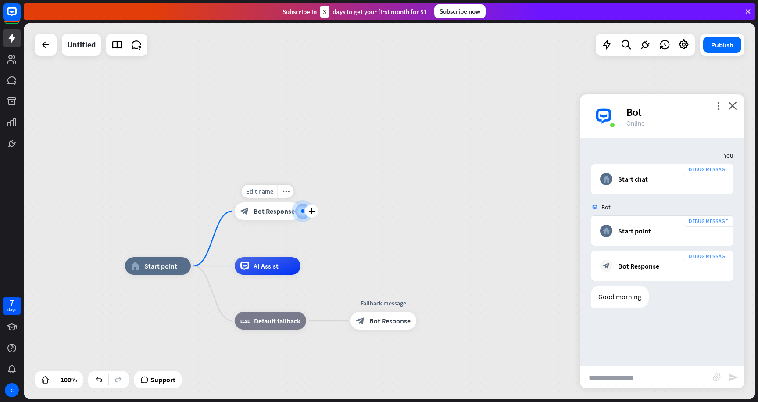
click at [253, 216] on div "block_bot_response Bot Response" at bounding box center [268, 211] width 66 height 18
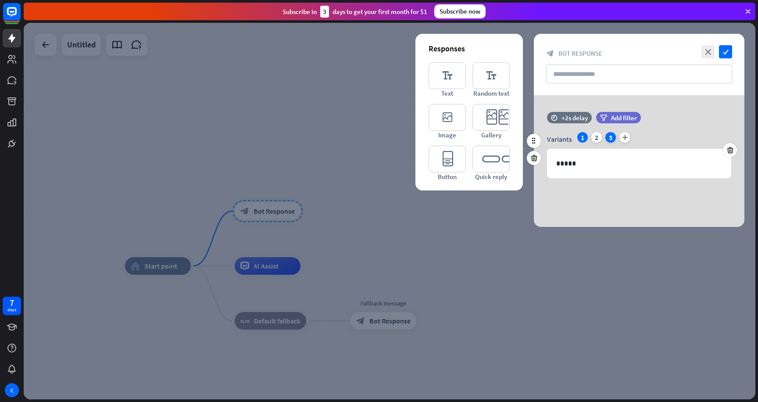
click at [608, 139] on div "3" at bounding box center [611, 137] width 11 height 11
click at [730, 148] on icon at bounding box center [730, 150] width 8 height 8
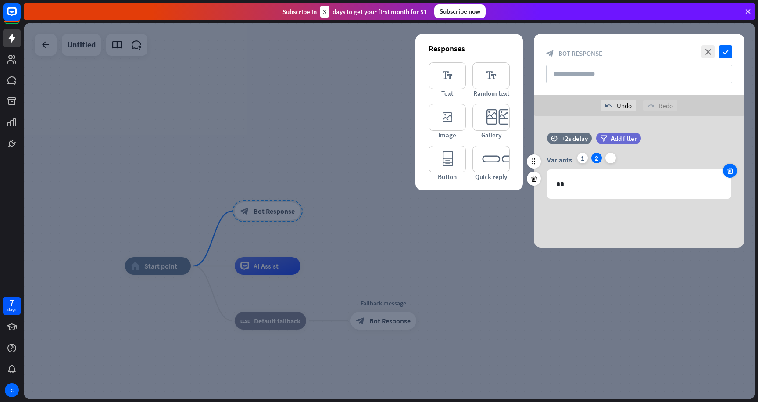
click at [726, 168] on icon at bounding box center [730, 171] width 8 height 8
click at [532, 178] on icon at bounding box center [534, 179] width 8 height 8
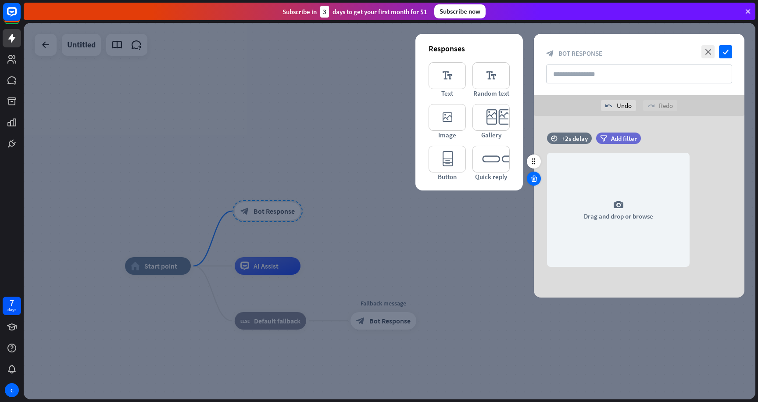
click at [534, 177] on icon at bounding box center [534, 179] width 8 height 8
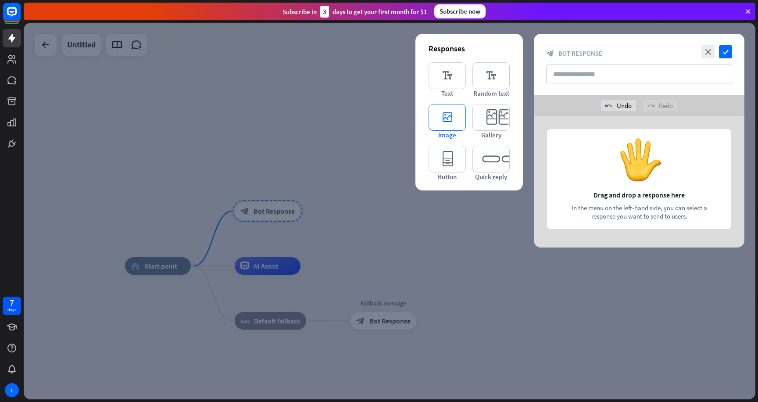
click at [438, 114] on icon "editor_image" at bounding box center [447, 117] width 37 height 27
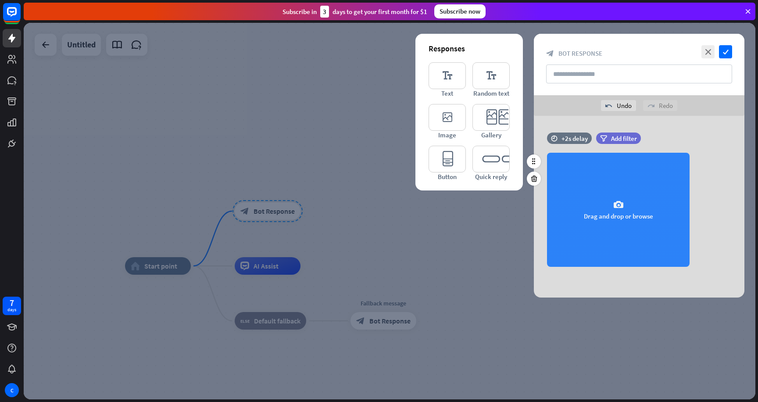
click at [633, 201] on div "camera Drag and drop or browse" at bounding box center [618, 210] width 143 height 114
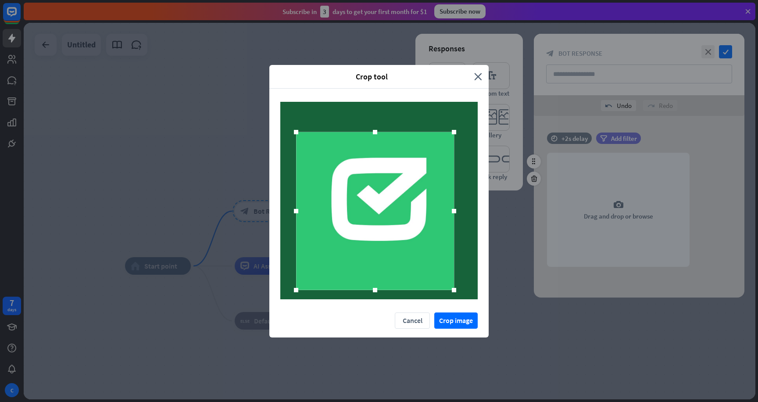
drag, startPoint x: 402, startPoint y: 229, endPoint x: 429, endPoint y: 208, distance: 33.5
click at [428, 208] on div at bounding box center [375, 211] width 158 height 158
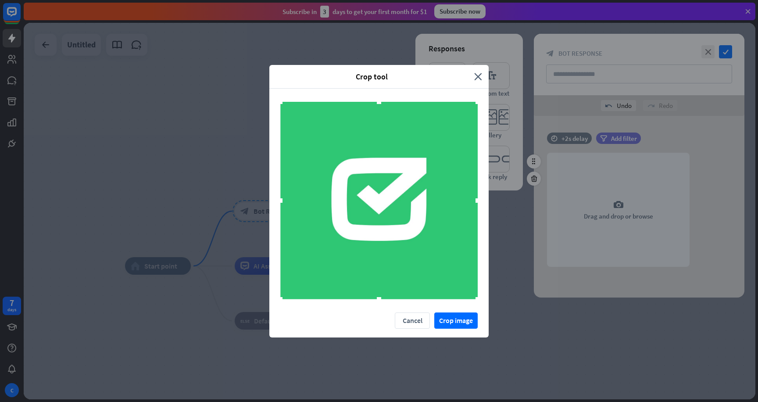
drag, startPoint x: 318, startPoint y: 260, endPoint x: 95, endPoint y: 402, distance: 263.9
click at [95, 402] on div "Crop tool close Cancel Crop image" at bounding box center [379, 201] width 758 height 402
click at [451, 318] on button "Crop image" at bounding box center [455, 320] width 43 height 16
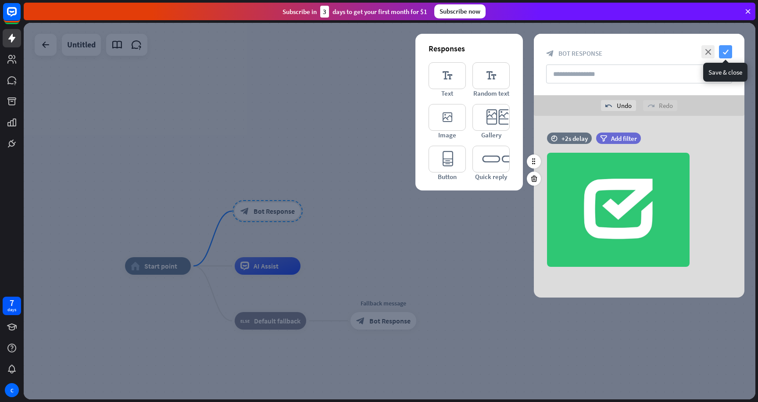
click at [729, 48] on icon "check" at bounding box center [725, 51] width 13 height 13
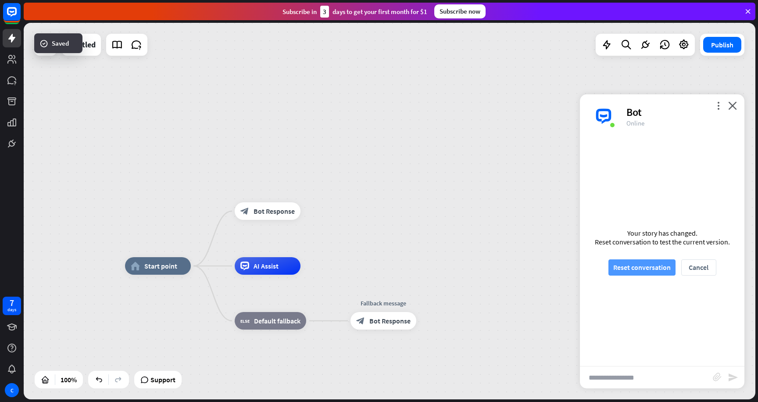
click at [646, 263] on button "Reset conversation" at bounding box center [642, 267] width 67 height 16
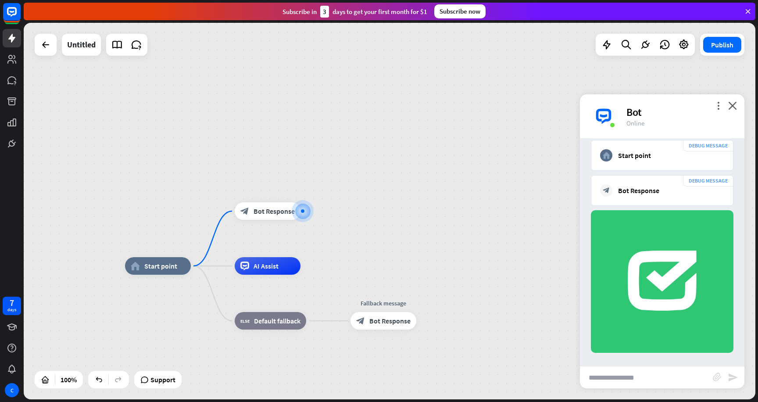
scroll to position [75, 0]
click at [646, 238] on img at bounding box center [662, 281] width 143 height 143
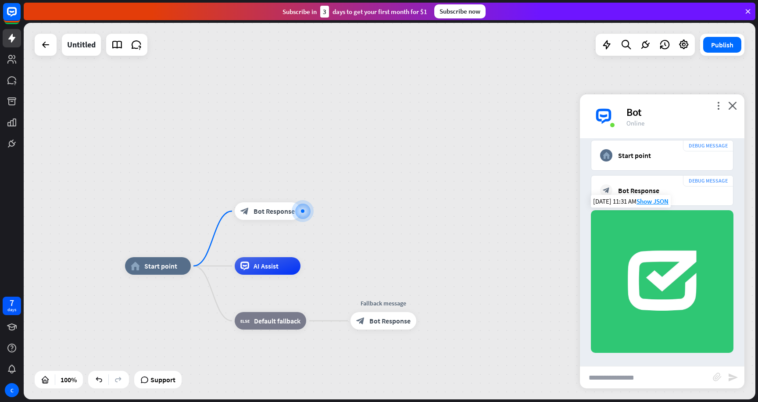
click at [682, 235] on img at bounding box center [662, 281] width 143 height 143
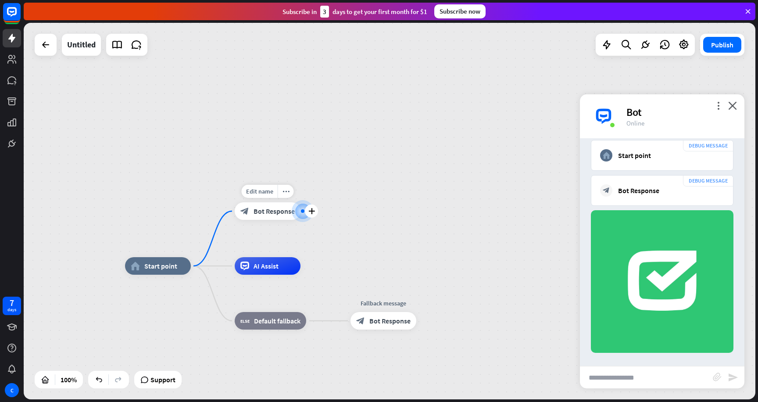
click at [283, 215] on span "Bot Response" at bounding box center [274, 211] width 41 height 9
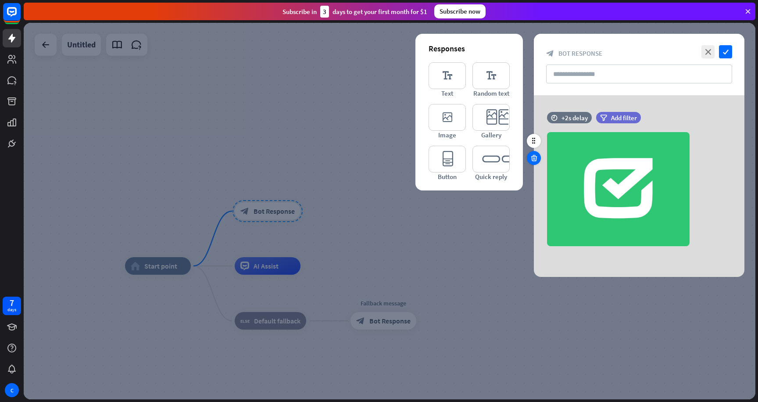
click at [531, 158] on icon at bounding box center [534, 158] width 8 height 8
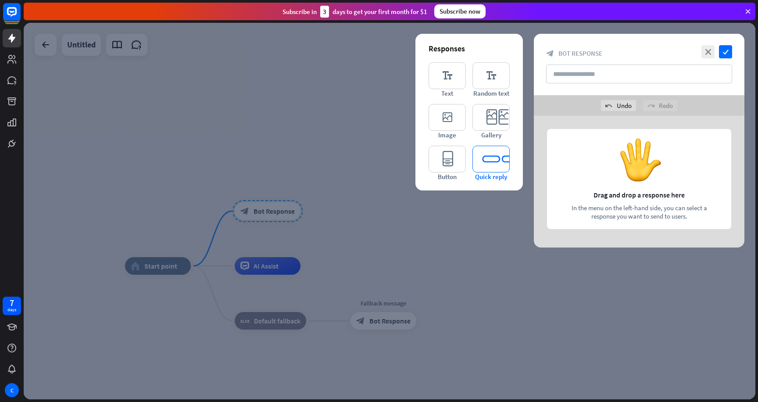
click at [503, 160] on icon "editor_quick_replies" at bounding box center [491, 159] width 37 height 27
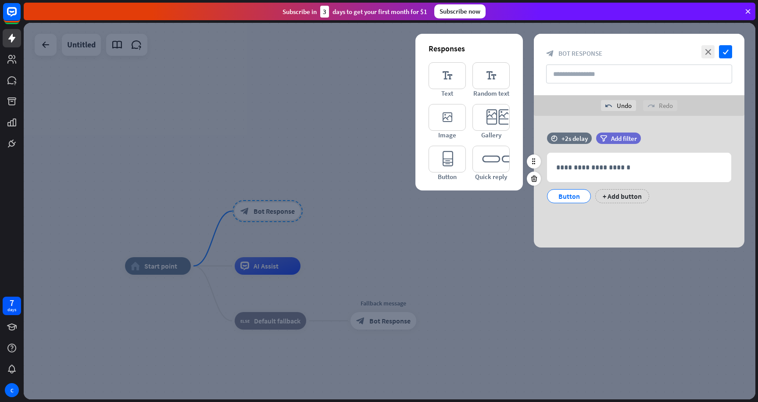
click at [553, 197] on div "Button" at bounding box center [569, 196] width 44 height 14
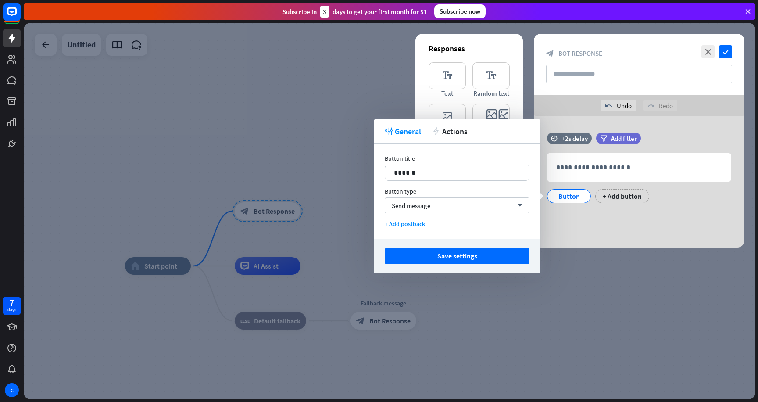
click at [595, 215] on div "**********" at bounding box center [639, 182] width 211 height 132
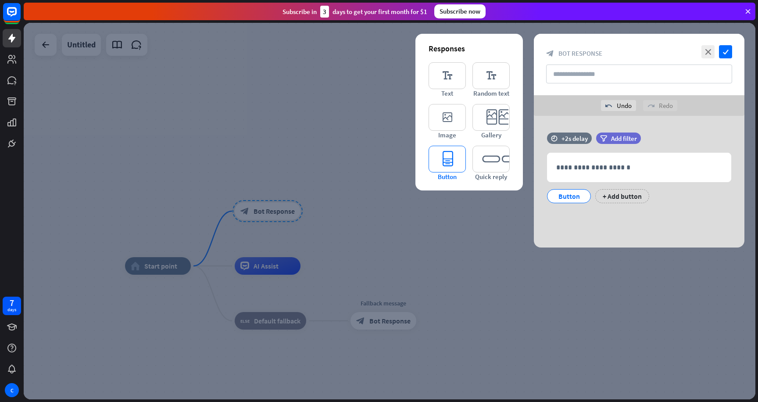
click at [440, 158] on icon "editor_button" at bounding box center [447, 159] width 37 height 27
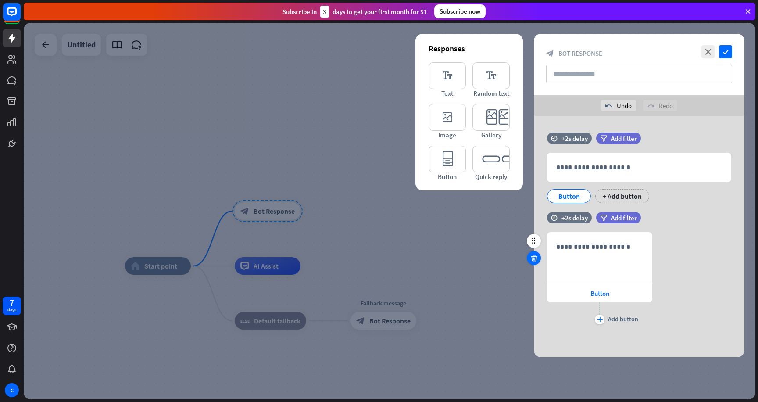
click at [531, 258] on icon at bounding box center [534, 258] width 8 height 8
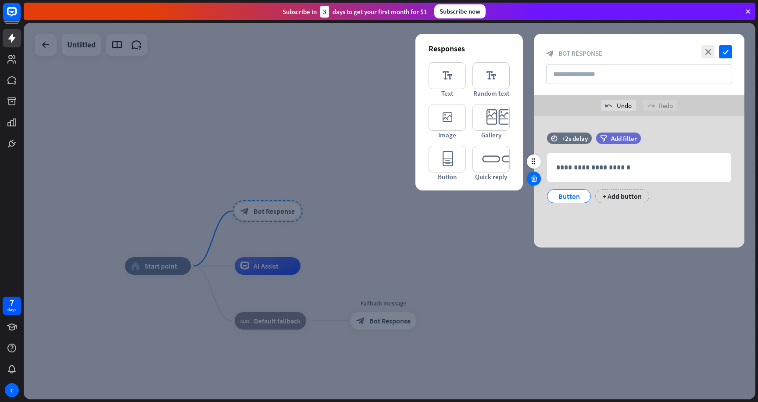
click at [531, 174] on div at bounding box center [534, 179] width 14 height 14
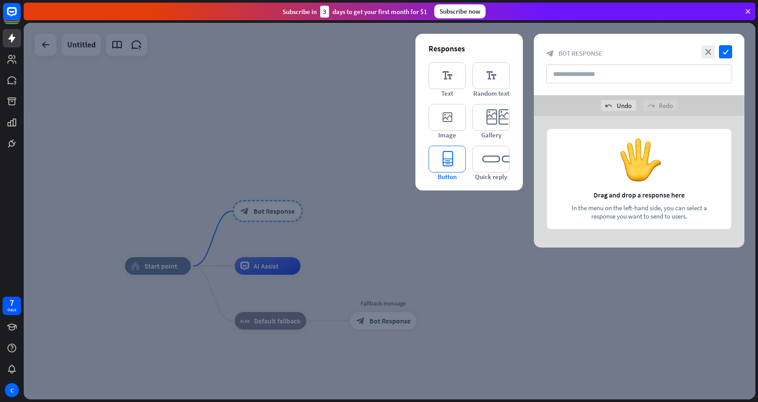
click at [448, 156] on icon "editor_button" at bounding box center [447, 159] width 37 height 27
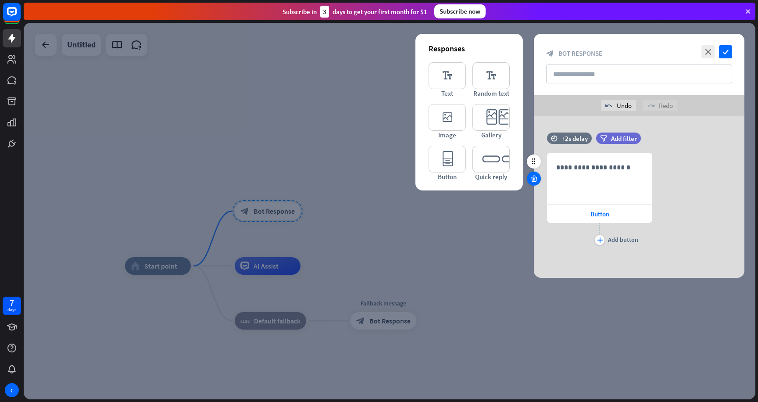
click at [536, 182] on icon at bounding box center [534, 179] width 8 height 8
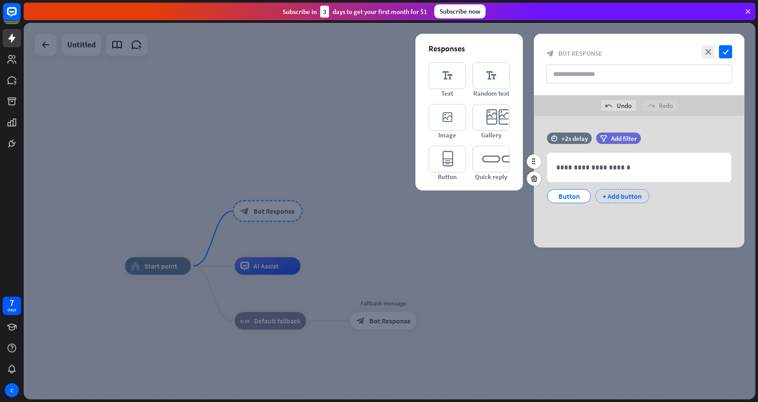
click at [613, 196] on div "+ Add button" at bounding box center [622, 196] width 54 height 14
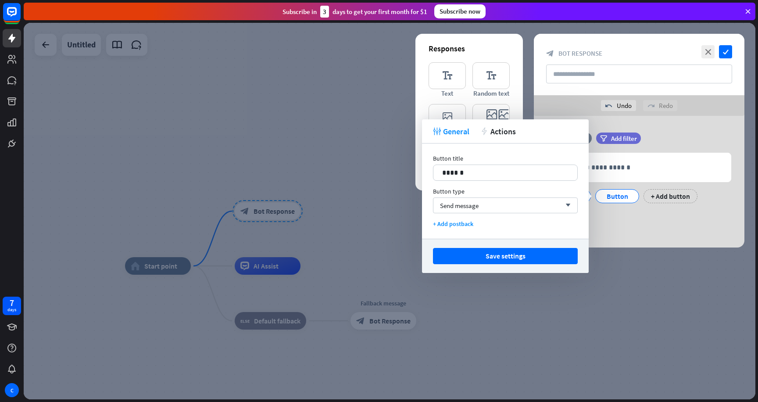
click at [667, 185] on div "Button Button + Add button" at bounding box center [637, 194] width 184 height 18
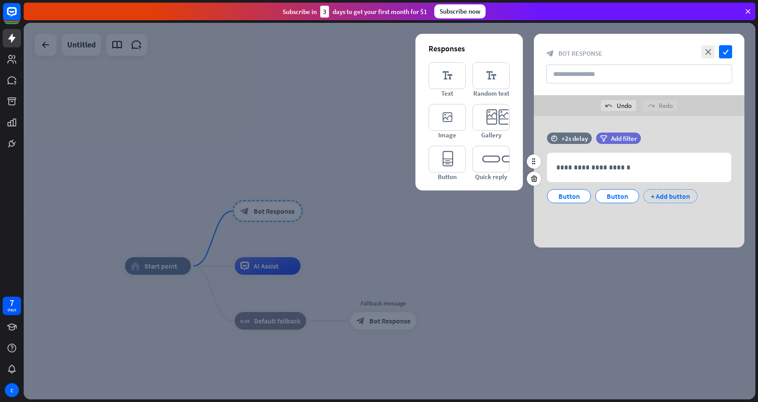
click at [661, 192] on div "+ Add button" at bounding box center [671, 196] width 54 height 14
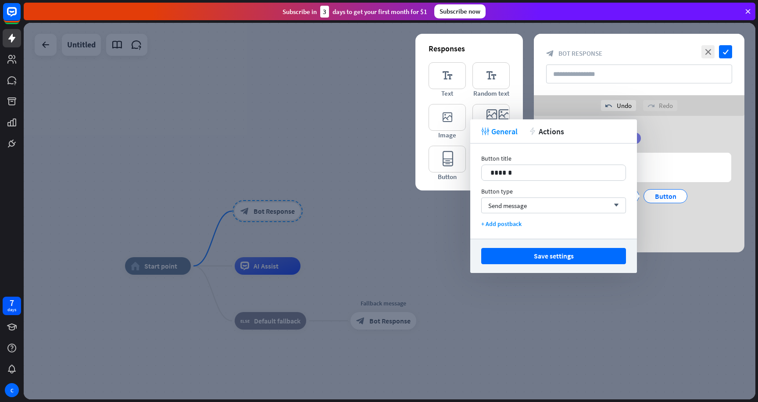
click at [683, 219] on div "Button Button Button + Add button" at bounding box center [637, 203] width 184 height 37
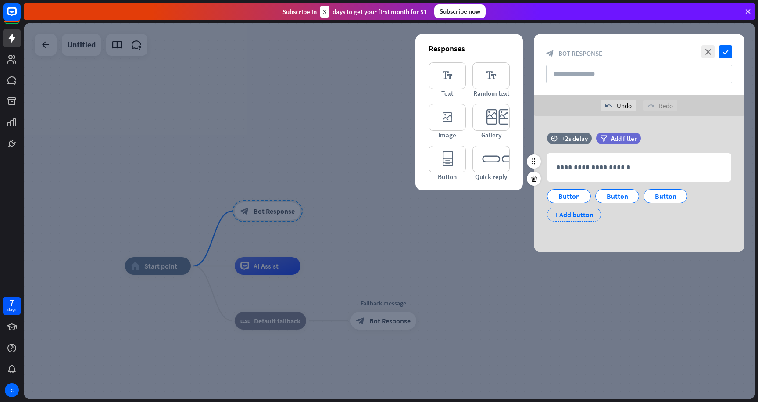
click at [566, 214] on div "+ Add button" at bounding box center [574, 215] width 54 height 14
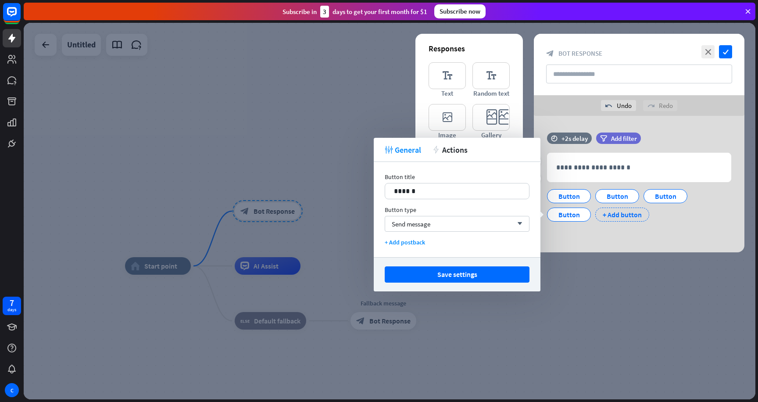
click at [614, 217] on div "+ Add button" at bounding box center [622, 215] width 54 height 14
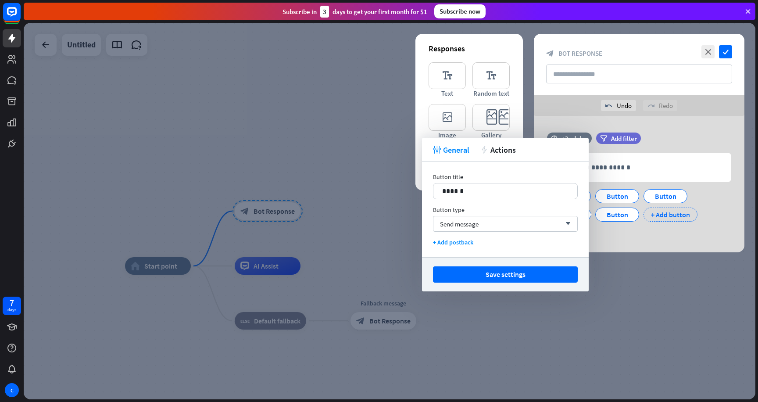
click at [660, 215] on div "+ Add button" at bounding box center [671, 215] width 54 height 14
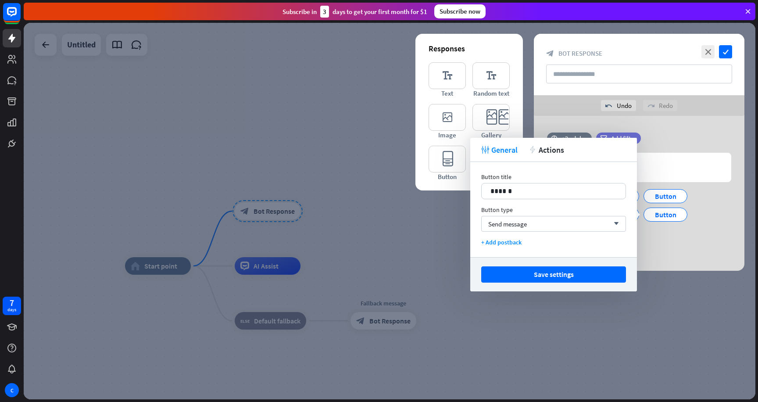
click at [679, 248] on div "**********" at bounding box center [639, 191] width 211 height 116
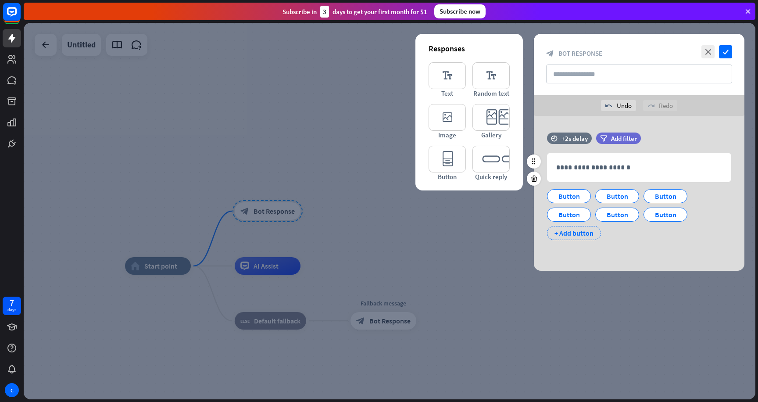
click at [575, 233] on div "+ Add button" at bounding box center [574, 233] width 54 height 14
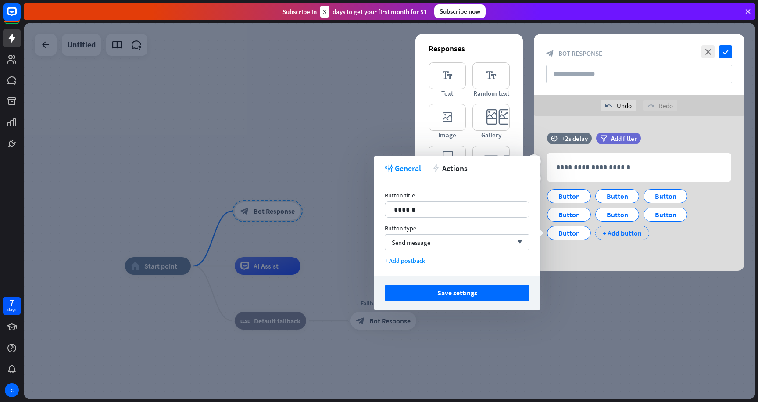
click at [618, 234] on div "+ Add button" at bounding box center [622, 233] width 54 height 14
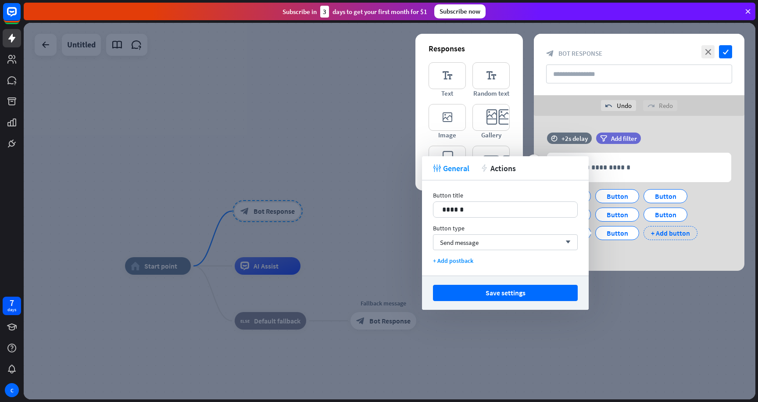
click at [663, 233] on div "+ Add button" at bounding box center [671, 233] width 54 height 14
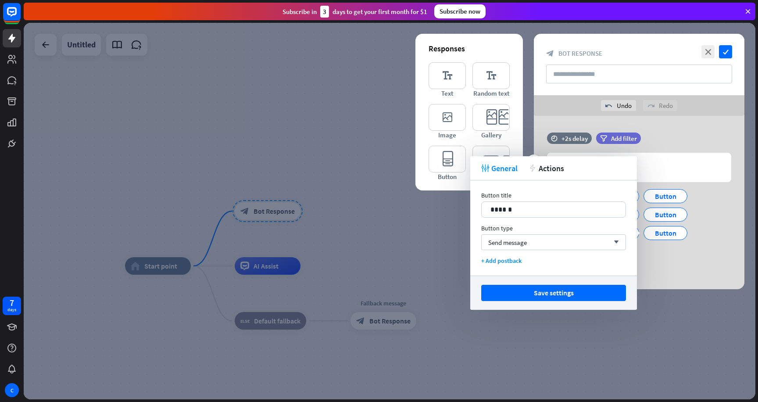
click at [682, 262] on div "**********" at bounding box center [639, 200] width 211 height 135
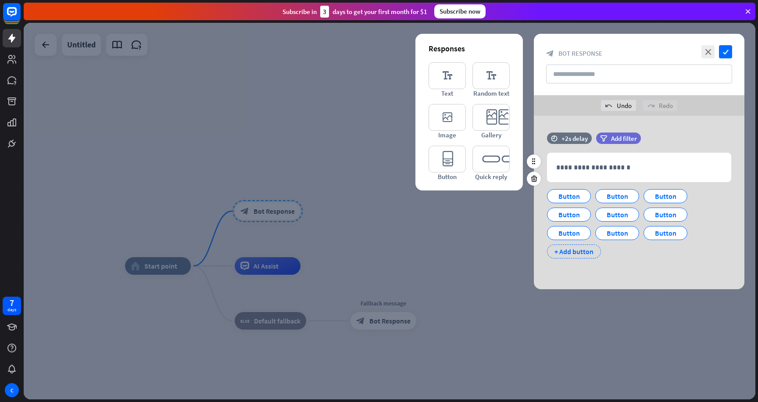
click at [589, 251] on div "+ Add button" at bounding box center [574, 251] width 54 height 14
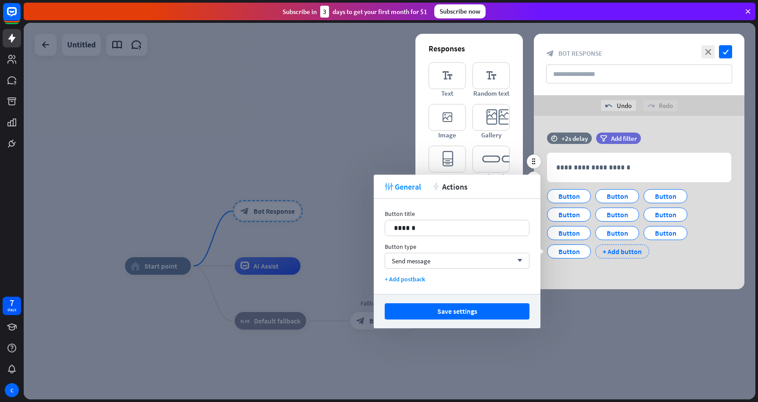
click at [628, 251] on div "+ Add button" at bounding box center [622, 251] width 54 height 14
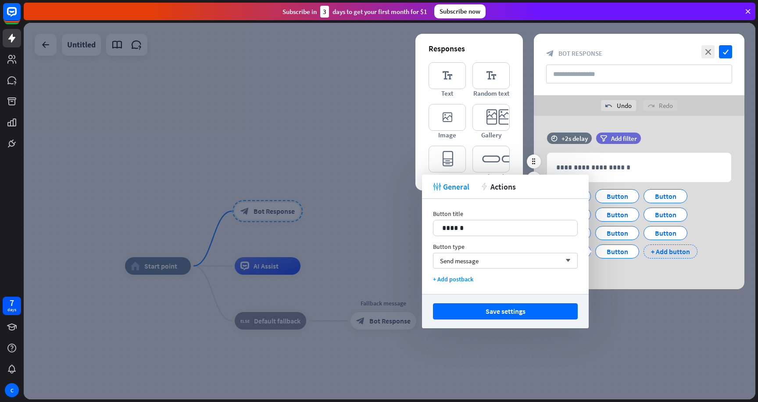
click at [660, 251] on div "+ Add button" at bounding box center [671, 251] width 54 height 14
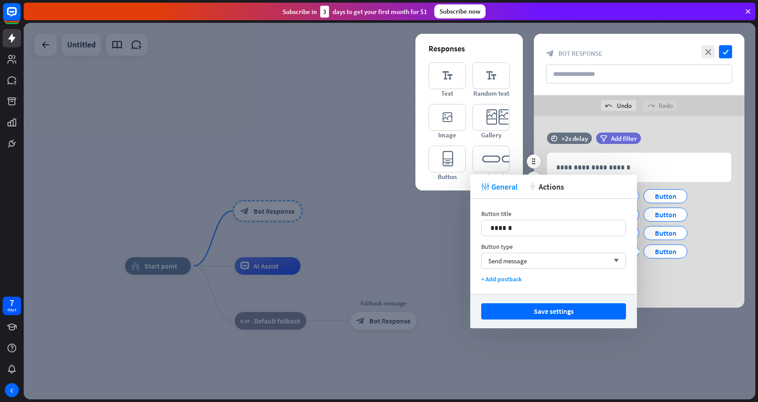
click at [683, 275] on div "Button Button Button Button Button Button Button Button Button Button Button Bu…" at bounding box center [637, 231] width 184 height 92
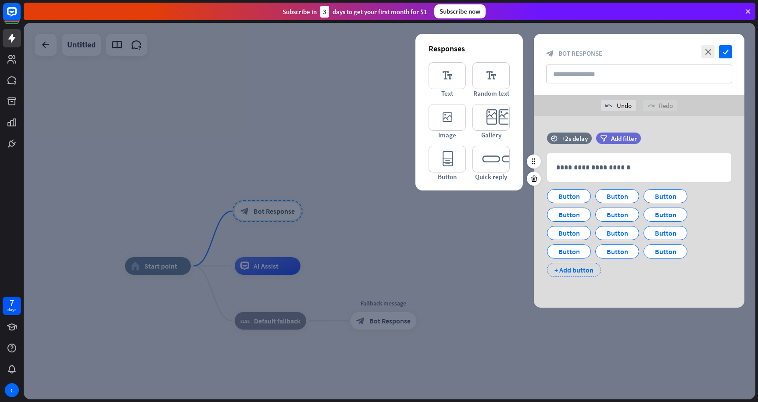
click at [586, 267] on div "+ Add button" at bounding box center [574, 270] width 54 height 14
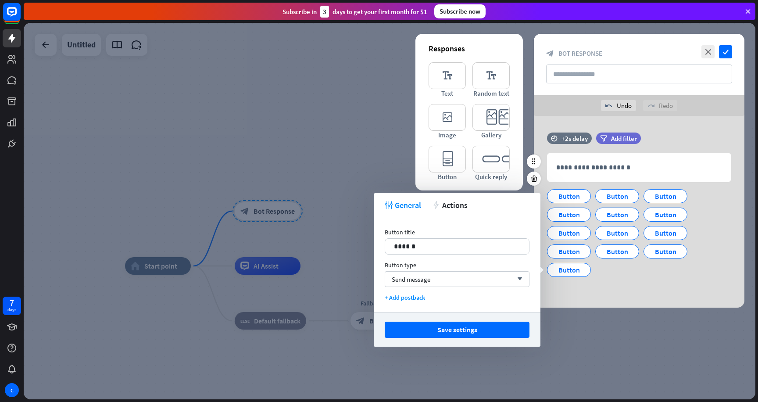
click at [657, 288] on div "**********" at bounding box center [639, 212] width 211 height 192
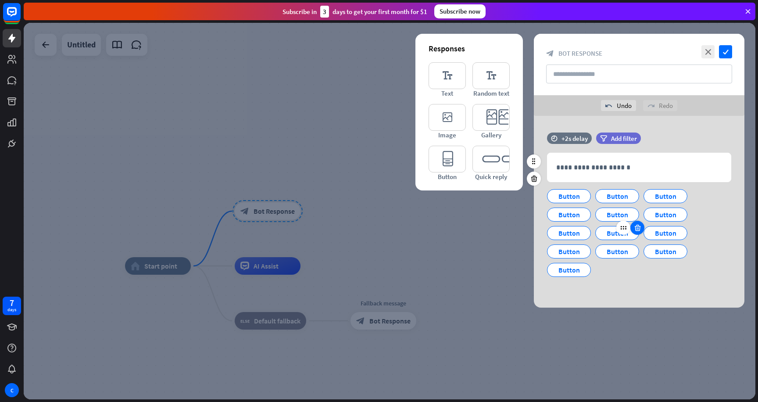
click at [638, 230] on icon at bounding box center [638, 228] width 8 height 8
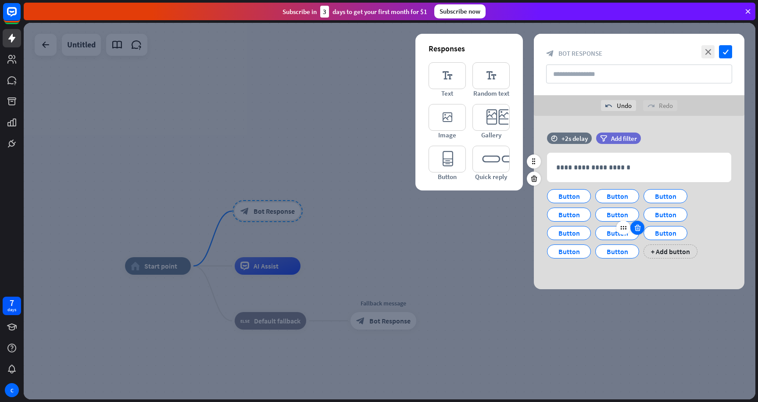
click at [638, 230] on icon at bounding box center [638, 228] width 8 height 8
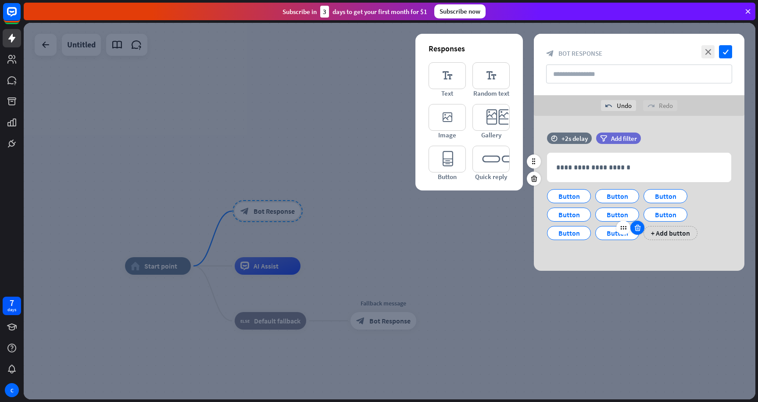
click at [638, 230] on icon at bounding box center [638, 228] width 8 height 8
click at [636, 208] on icon at bounding box center [638, 209] width 8 height 8
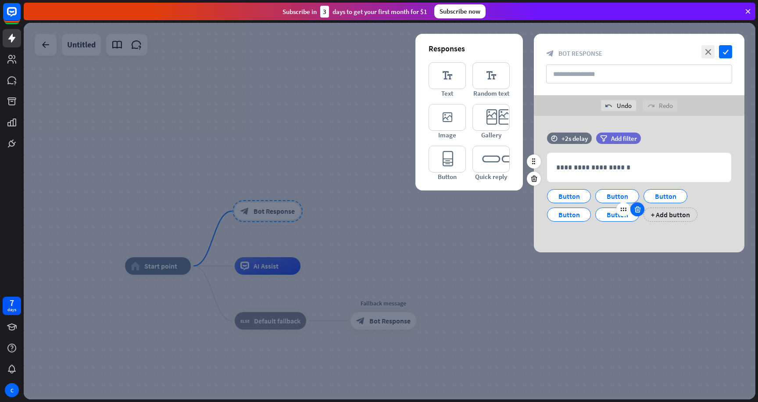
click at [636, 208] on icon at bounding box center [638, 209] width 8 height 8
click at [636, 208] on div "+ Add button" at bounding box center [622, 215] width 54 height 14
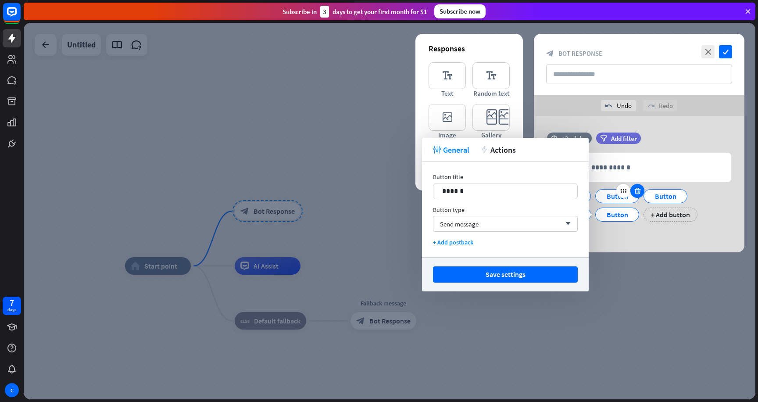
click at [635, 194] on icon at bounding box center [638, 191] width 8 height 8
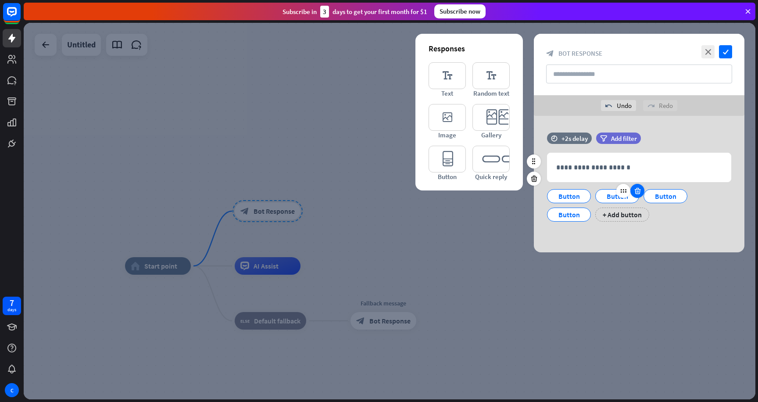
click at [635, 194] on icon at bounding box center [638, 191] width 8 height 8
click at [636, 193] on icon at bounding box center [638, 191] width 8 height 8
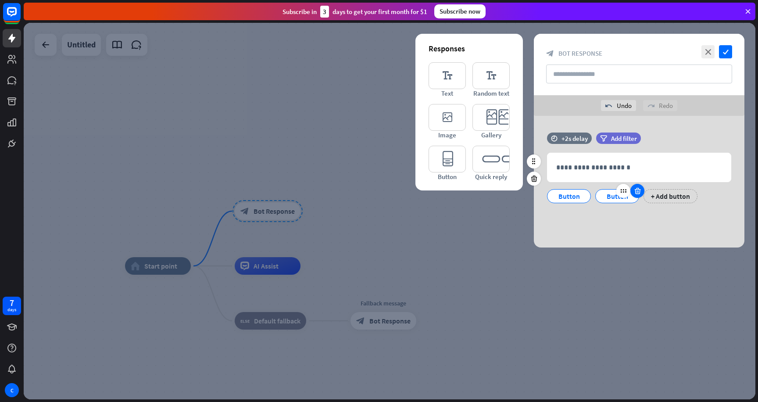
click at [636, 193] on icon at bounding box center [638, 191] width 8 height 8
click at [563, 197] on div "Button" at bounding box center [569, 196] width 29 height 13
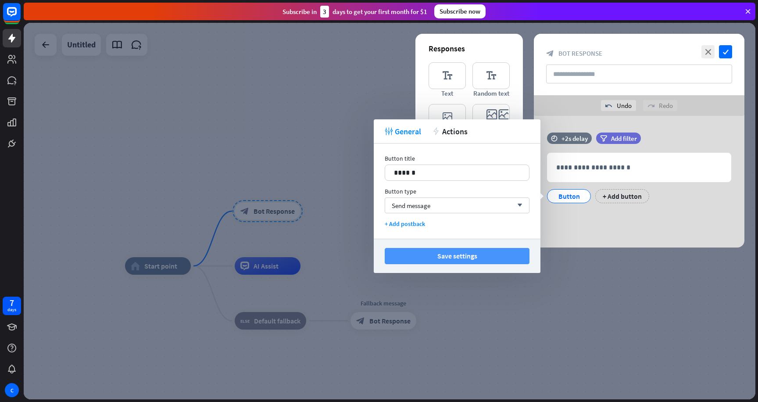
click at [479, 253] on button "Save settings" at bounding box center [457, 256] width 145 height 16
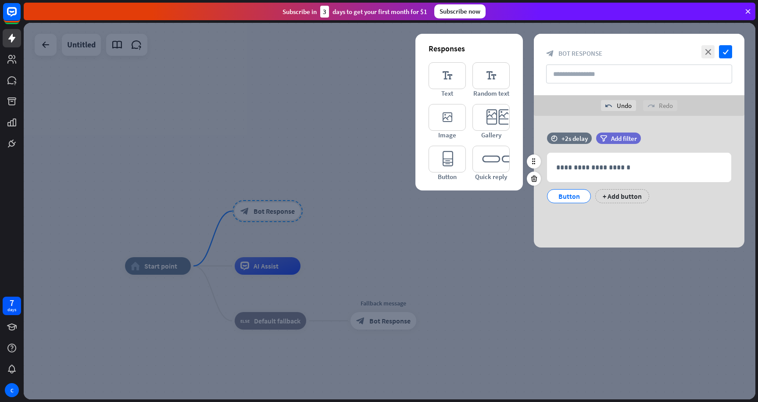
click at [567, 197] on div "Button" at bounding box center [569, 196] width 29 height 13
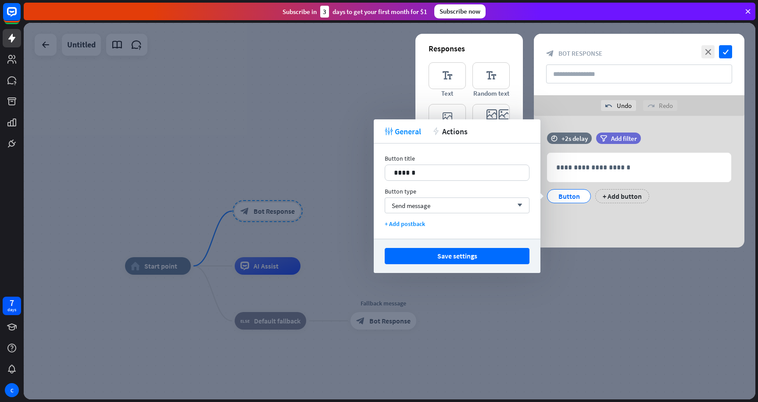
click at [733, 52] on div "close check block_bot_response Bot Response" at bounding box center [639, 64] width 211 height 61
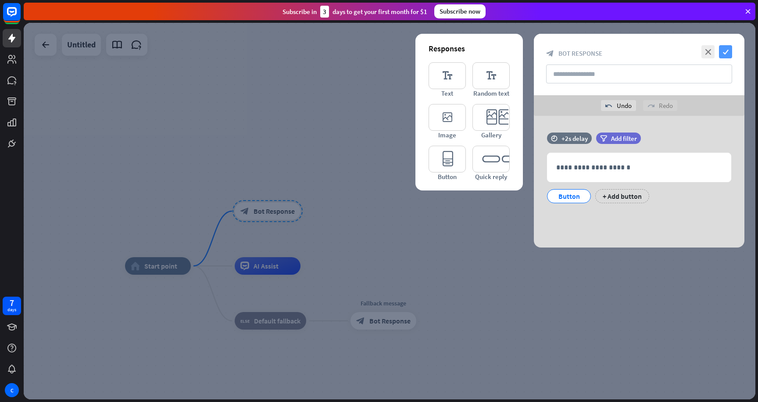
click at [722, 54] on icon "check" at bounding box center [725, 51] width 13 height 13
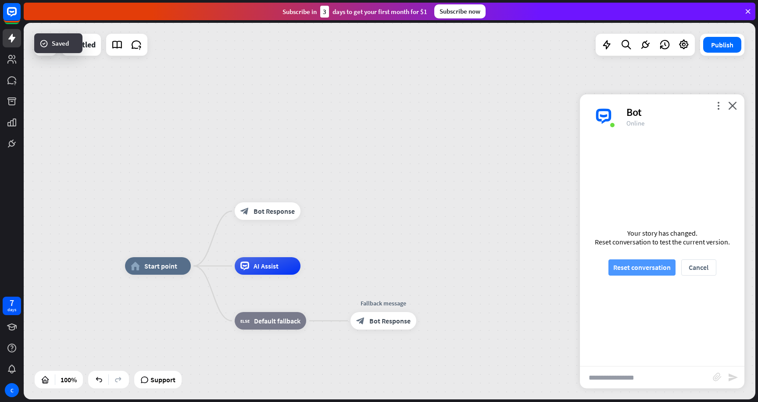
click at [620, 265] on button "Reset conversation" at bounding box center [642, 267] width 67 height 16
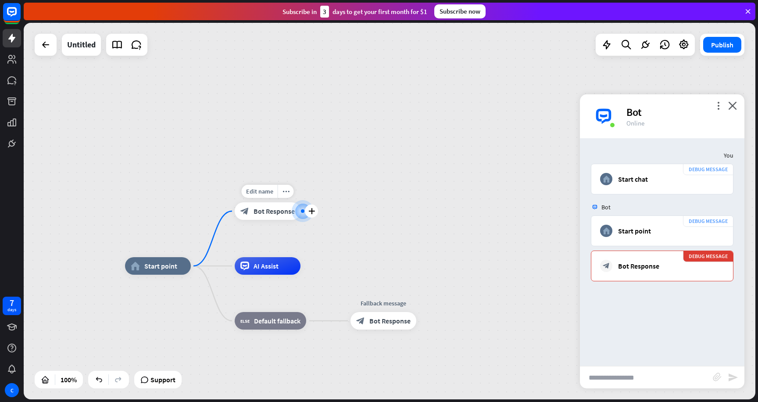
click at [280, 209] on span "Bot Response" at bounding box center [274, 211] width 41 height 9
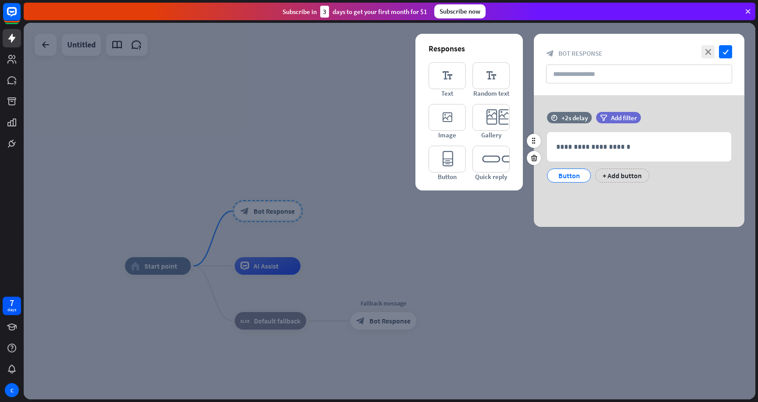
click at [563, 183] on div "**********" at bounding box center [639, 151] width 211 height 79
click at [565, 178] on div "Button" at bounding box center [569, 175] width 29 height 13
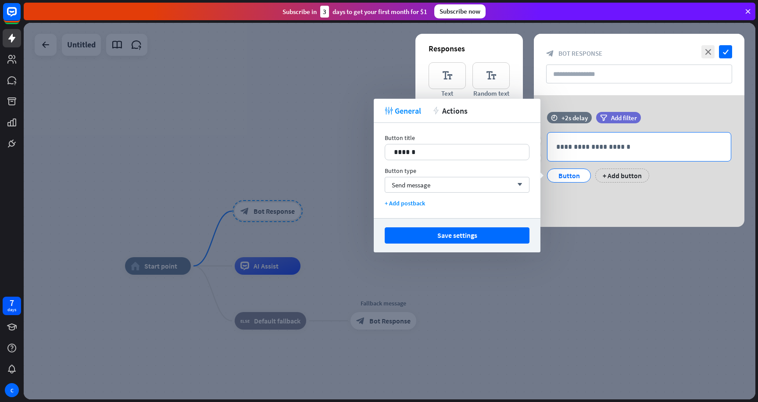
click at [589, 148] on p "**********" at bounding box center [639, 146] width 166 height 11
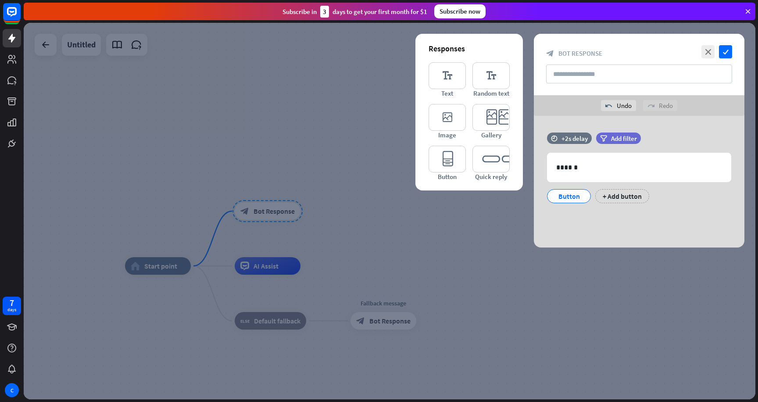
click at [735, 43] on div "close check block_bot_response Bot Response" at bounding box center [639, 64] width 211 height 61
click at [723, 50] on icon "check" at bounding box center [725, 51] width 13 height 13
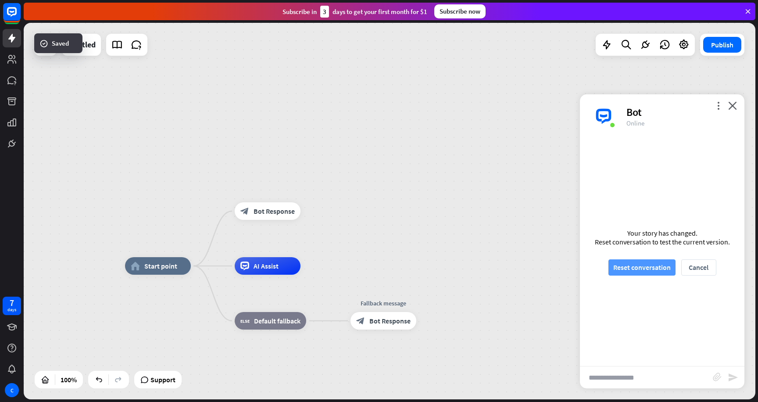
click at [649, 265] on button "Reset conversation" at bounding box center [642, 267] width 67 height 16
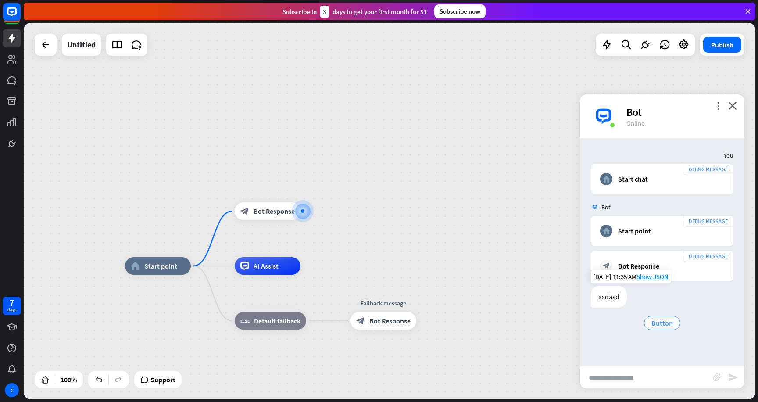
click at [668, 325] on span "Button" at bounding box center [663, 323] width 22 height 9
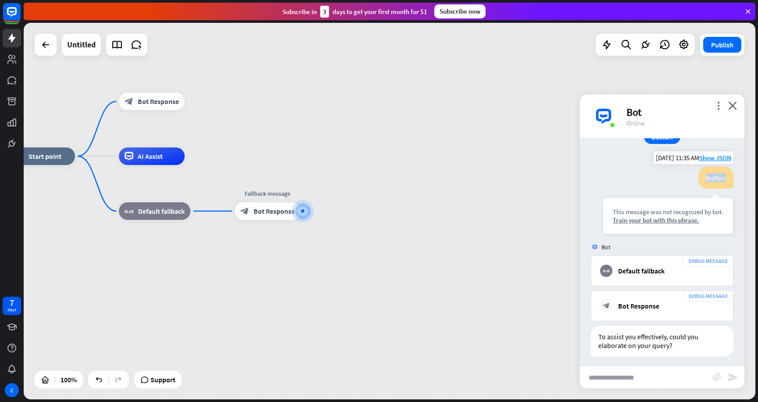
scroll to position [190, 0]
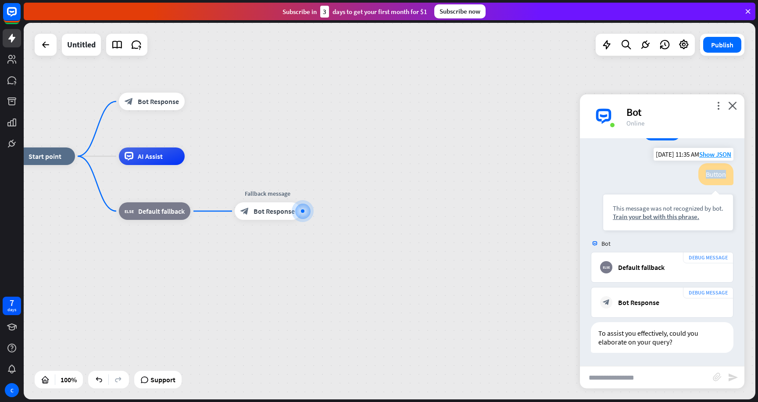
drag, startPoint x: 702, startPoint y: 179, endPoint x: 732, endPoint y: 184, distance: 30.7
click at [732, 184] on div "Button" at bounding box center [716, 174] width 35 height 22
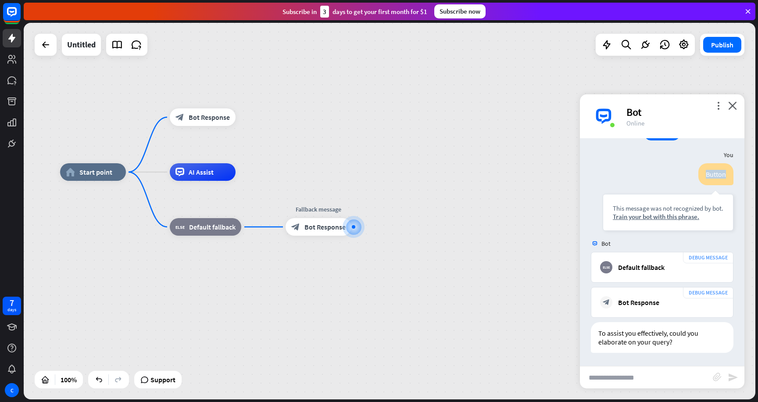
drag, startPoint x: 375, startPoint y: 152, endPoint x: 510, endPoint y: 198, distance: 142.5
click at [510, 198] on div "home_2 Start point block_bot_response Bot Response AI Assist block_fallback Def…" at bounding box center [390, 211] width 732 height 377
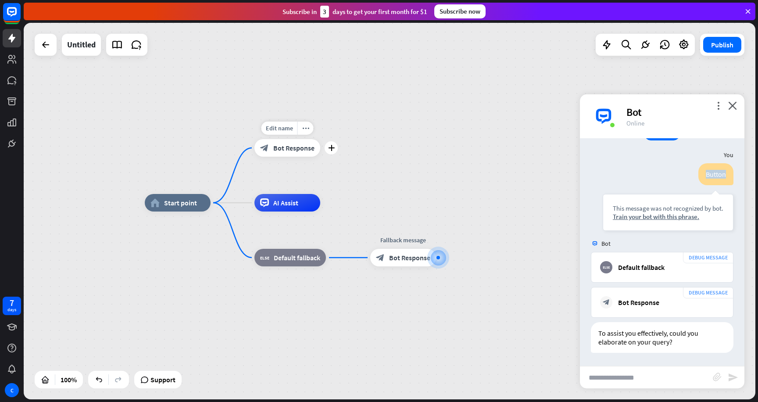
click at [269, 140] on div "block_bot_response Bot Response" at bounding box center [288, 148] width 66 height 18
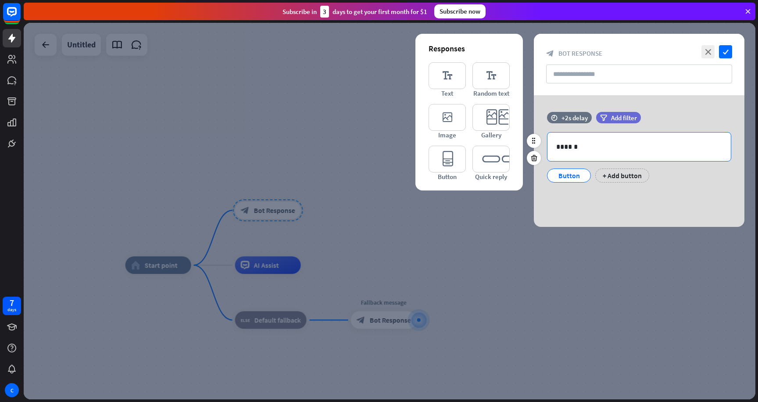
click at [620, 149] on p "******" at bounding box center [639, 146] width 166 height 11
click at [570, 156] on div "******" at bounding box center [639, 147] width 183 height 29
click at [572, 150] on p "******" at bounding box center [639, 146] width 166 height 11
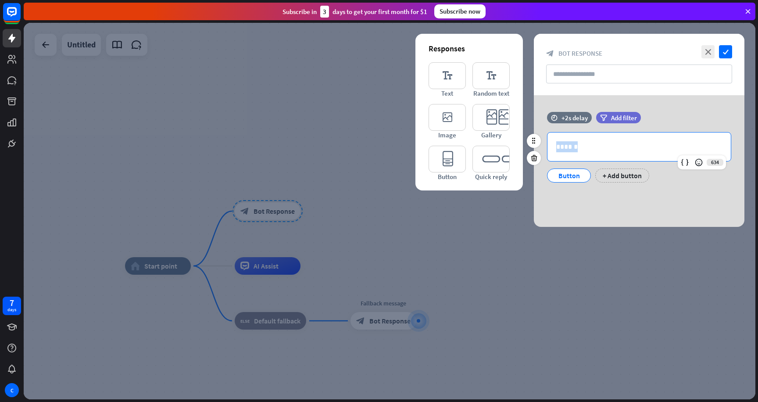
click at [572, 150] on p "******" at bounding box center [639, 146] width 166 height 11
click at [557, 170] on div "Button" at bounding box center [569, 175] width 29 height 13
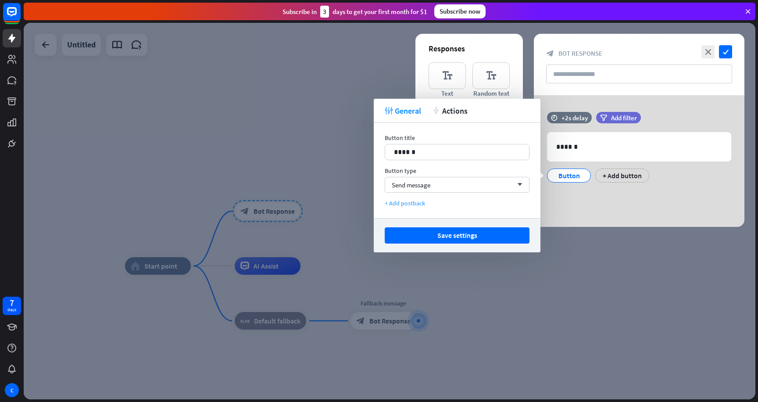
click at [402, 206] on div "+ Add postback" at bounding box center [457, 203] width 145 height 8
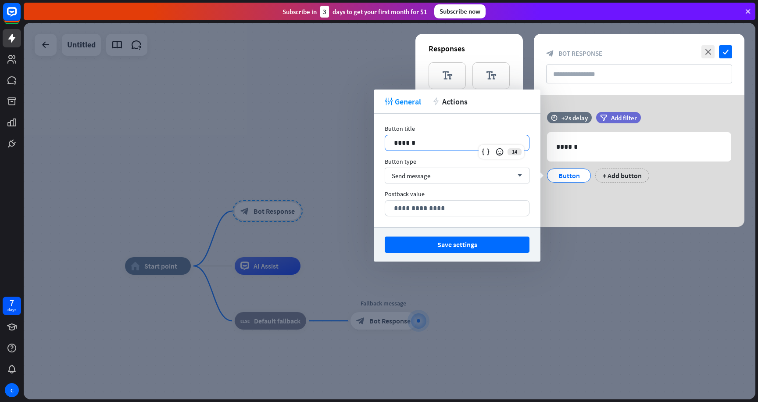
click at [430, 150] on div "******" at bounding box center [457, 142] width 144 height 15
click at [434, 140] on p "******" at bounding box center [457, 142] width 126 height 11
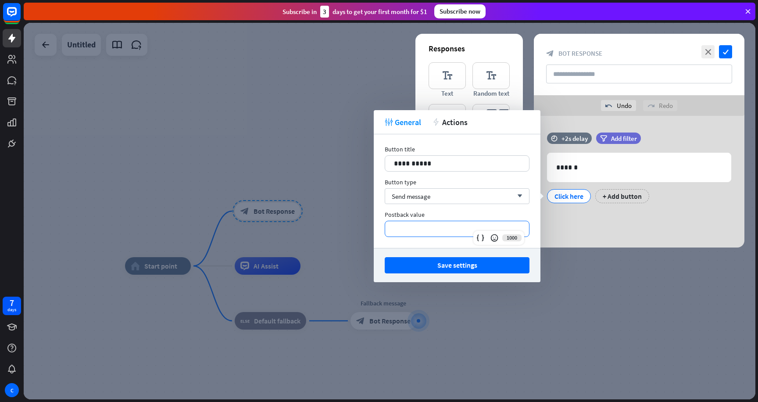
click at [397, 232] on p "**********" at bounding box center [457, 228] width 126 height 11
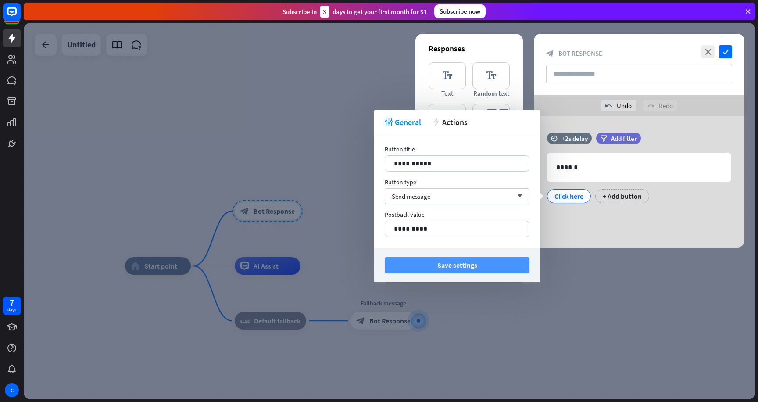
click at [431, 264] on button "Save settings" at bounding box center [457, 265] width 145 height 16
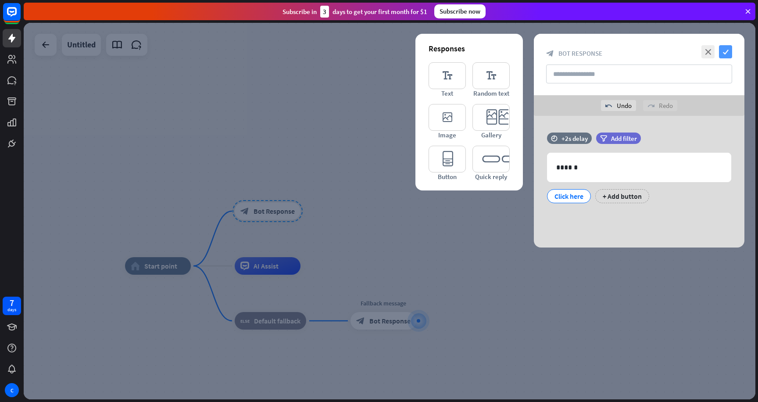
click at [729, 50] on icon "check" at bounding box center [725, 51] width 13 height 13
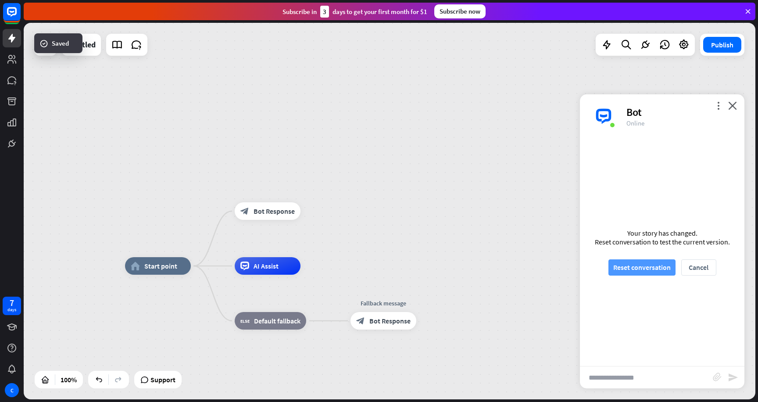
click at [645, 265] on button "Reset conversation" at bounding box center [642, 267] width 67 height 16
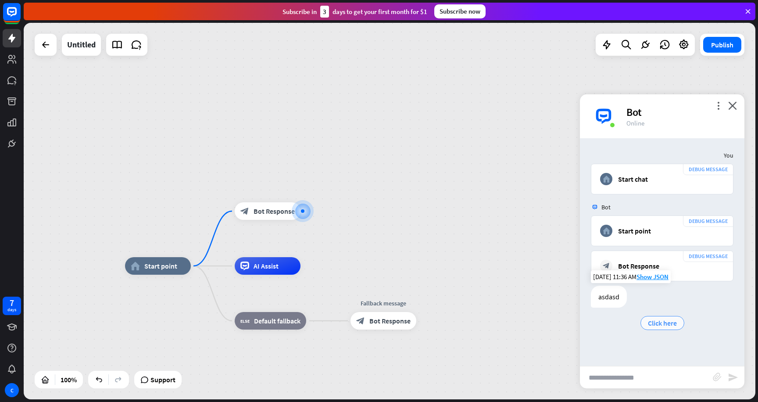
click at [654, 326] on span "Click here" at bounding box center [662, 323] width 29 height 9
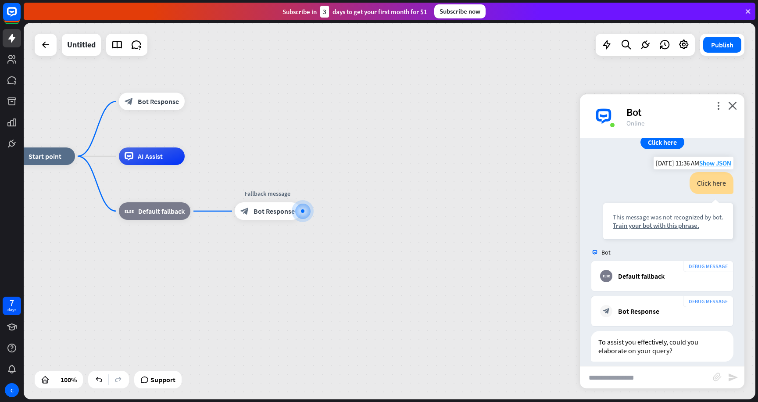
scroll to position [149, 0]
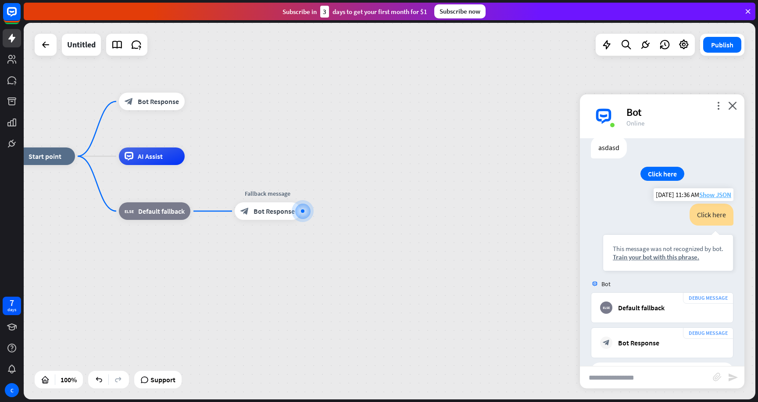
click at [708, 194] on span "Show JSON" at bounding box center [715, 194] width 32 height 8
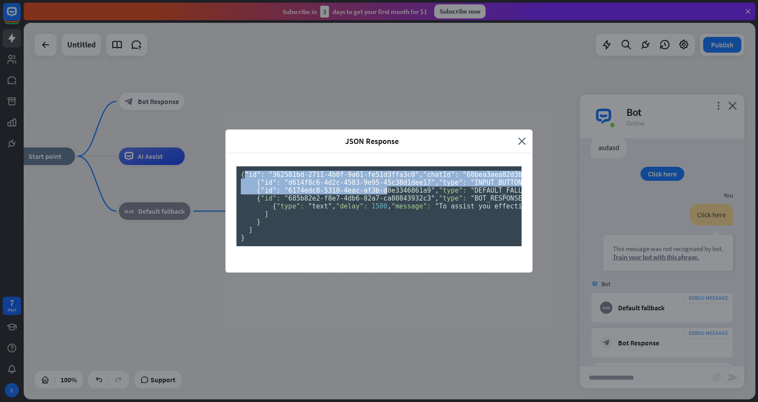
drag, startPoint x: 248, startPoint y: 72, endPoint x: 391, endPoint y: 255, distance: 231.9
click at [391, 246] on pre "{ "id": "362581bd-2711-4b0f-9a61-fe51d3ffa3c0" , "chatId": "68bea3aea82d3b0007e…" at bounding box center [379, 206] width 285 height 80
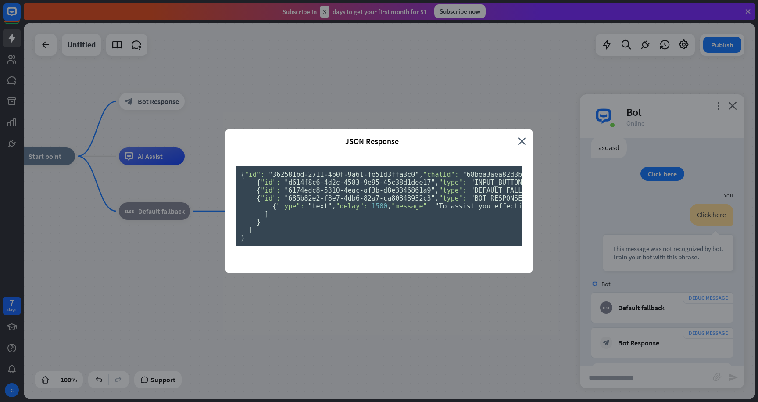
click at [393, 246] on pre "{ "id": "362581bd-2711-4b0f-9a61-fe51d3ffa3c0" , "chatId": "68bea3aea82d3b0007e…" at bounding box center [379, 206] width 285 height 80
drag, startPoint x: 260, startPoint y: 215, endPoint x: 354, endPoint y: 217, distance: 93.9
click at [354, 217] on pre "{ "id": "362581bd-2711-4b0f-9a61-fe51d3ffa3c0" , "chatId": "68bea3aea82d3b0007e…" at bounding box center [379, 206] width 285 height 80
drag, startPoint x: 373, startPoint y: 233, endPoint x: 325, endPoint y: 227, distance: 49.0
click at [325, 227] on pre "{ "id": "362581bd-2711-4b0f-9a61-fe51d3ffa3c0" , "chatId": "68bea3aea82d3b0007e…" at bounding box center [379, 206] width 285 height 80
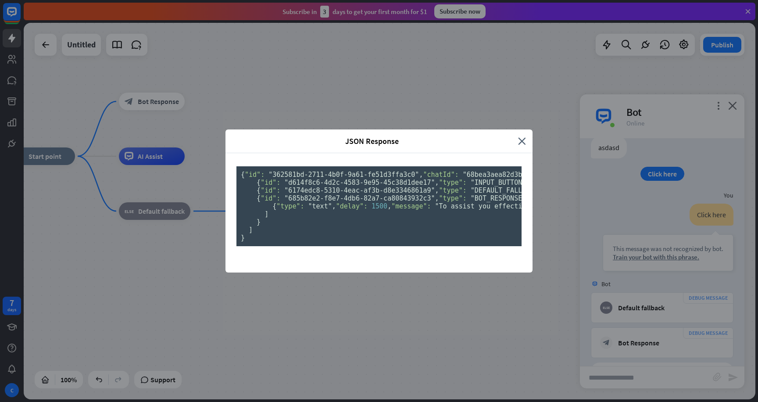
click at [524, 136] on icon "close" at bounding box center [522, 141] width 8 height 10
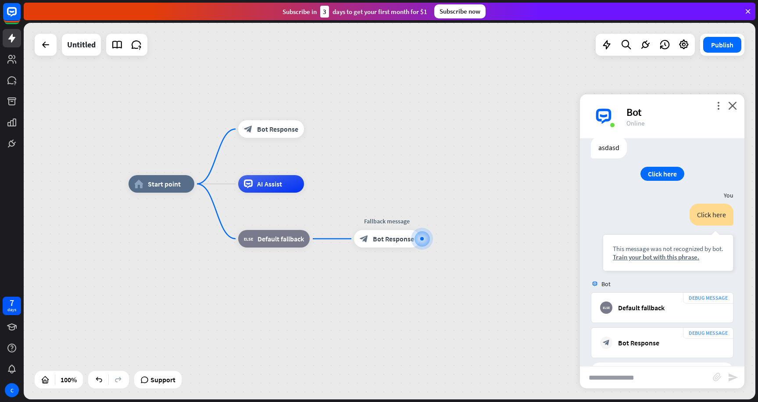
drag, startPoint x: 255, startPoint y: 92, endPoint x: 405, endPoint y: 124, distance: 154.3
click at [400, 124] on div "home_2 Start point block_bot_response Bot Response AI Assist block_fallback Def…" at bounding box center [390, 211] width 732 height 377
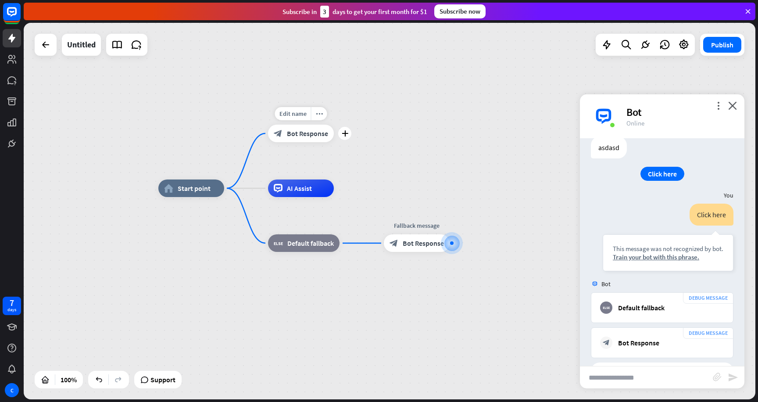
click at [281, 125] on div "block_bot_response Bot Response" at bounding box center [301, 134] width 66 height 18
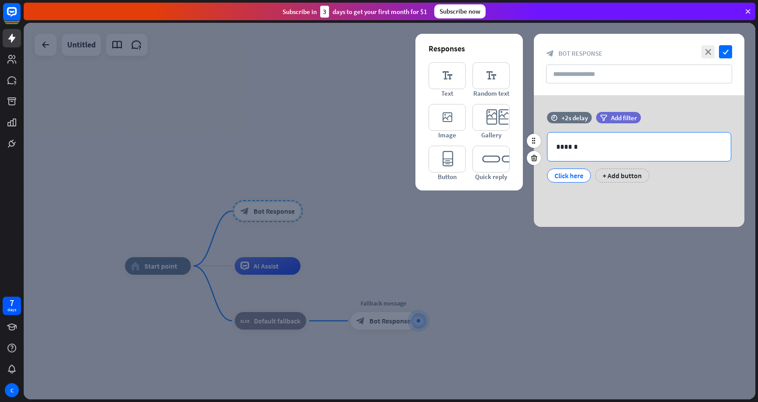
click at [598, 152] on div "******" at bounding box center [639, 147] width 183 height 29
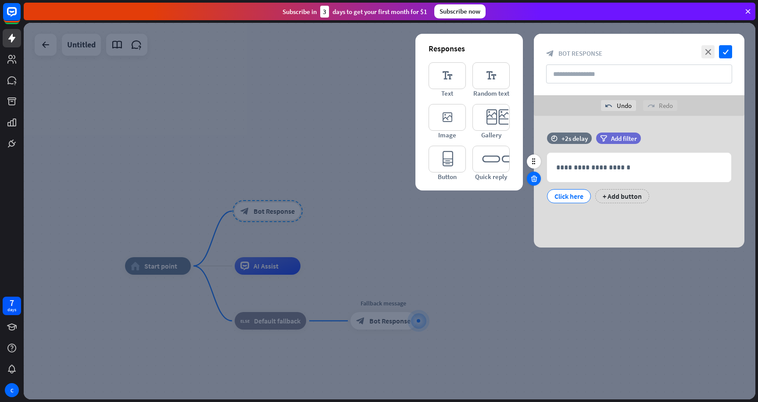
click at [538, 179] on div at bounding box center [534, 179] width 14 height 14
click at [563, 198] on div "Button" at bounding box center [569, 196] width 29 height 13
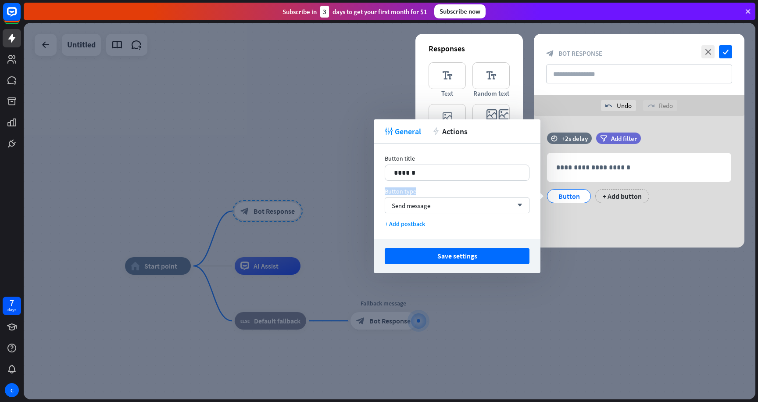
drag, startPoint x: 383, startPoint y: 191, endPoint x: 433, endPoint y: 195, distance: 50.1
click at [433, 195] on div "Button title 14 ****** Button type Send message arrow_down + Add postback" at bounding box center [457, 190] width 167 height 95
click at [440, 181] on div "Button title 14 ****** Button type Send message arrow_down + Add postback" at bounding box center [457, 190] width 167 height 95
click at [432, 200] on div "Send message arrow_down" at bounding box center [457, 205] width 145 height 16
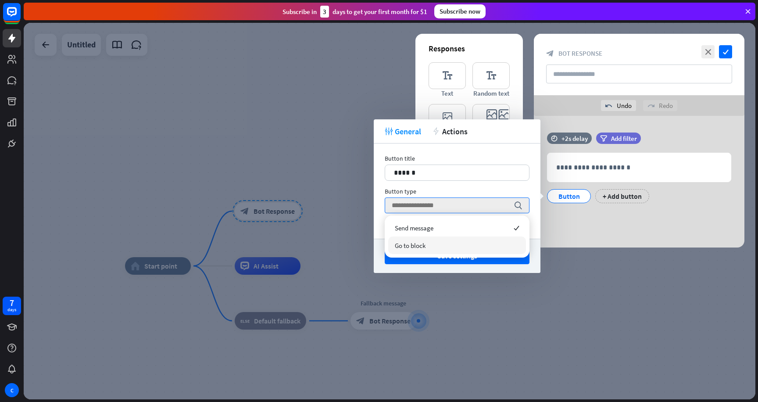
click at [420, 241] on span "Go to block" at bounding box center [410, 245] width 31 height 8
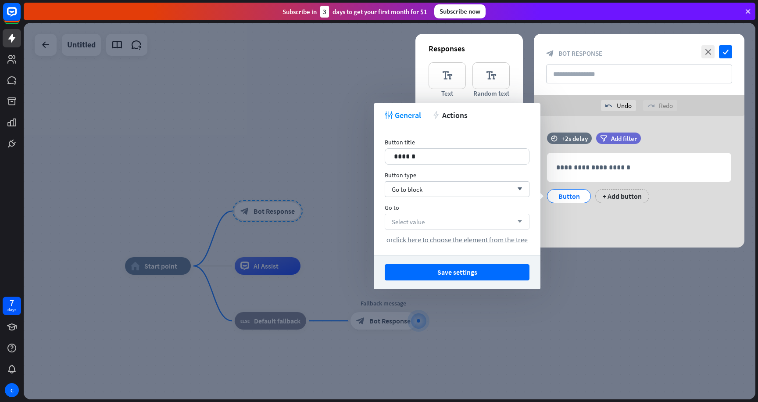
click at [396, 220] on span "Select value" at bounding box center [408, 222] width 33 height 8
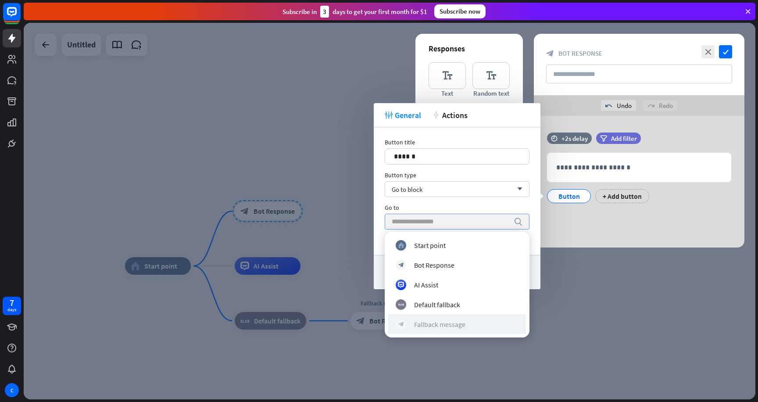
click at [452, 325] on div "Fallback message" at bounding box center [439, 324] width 51 height 9
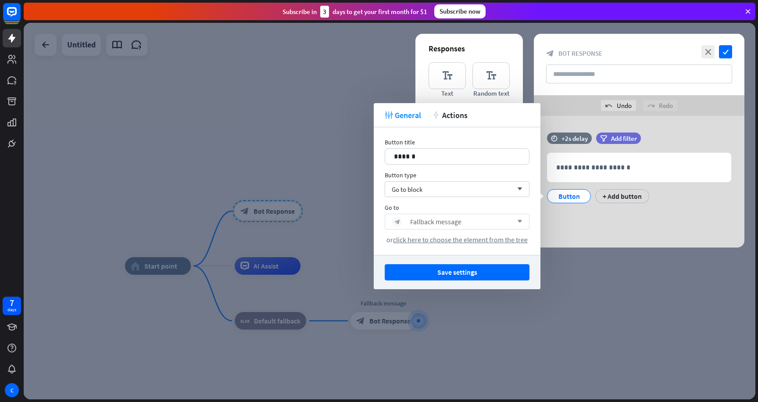
click at [461, 227] on div "block_bot_response Fallback message arrow_down" at bounding box center [457, 222] width 145 height 16
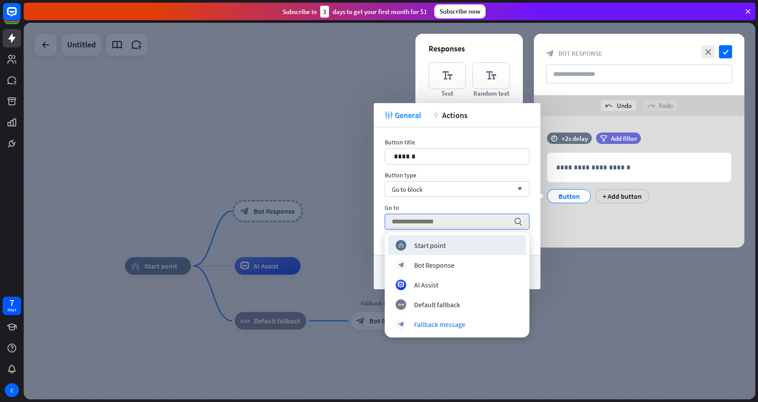
click at [468, 208] on div "Go to" at bounding box center [457, 208] width 145 height 8
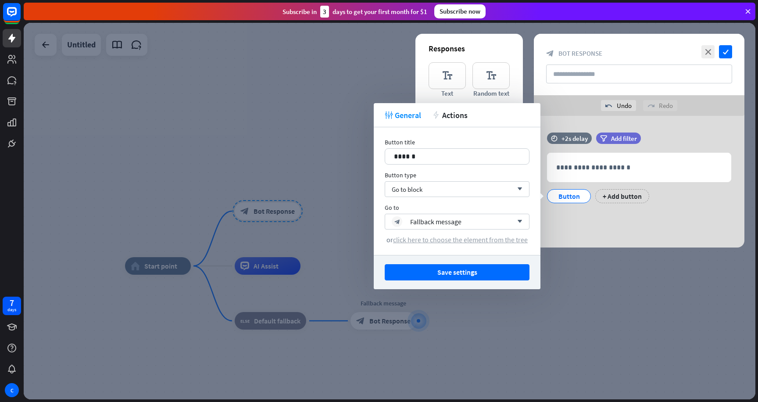
click at [471, 243] on span "click here to choose the element from the tree" at bounding box center [460, 239] width 135 height 9
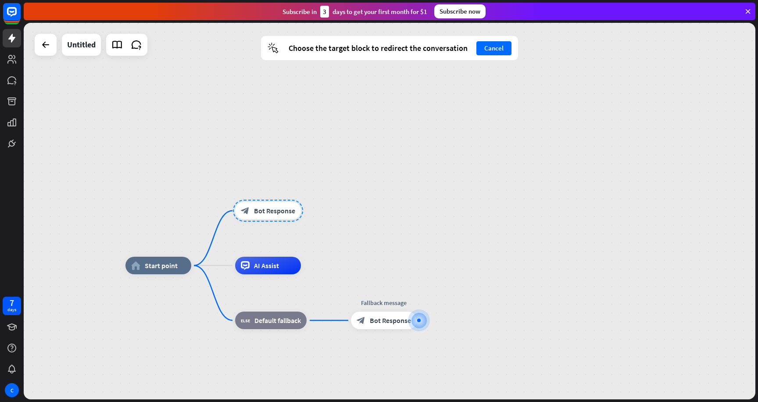
drag, startPoint x: 422, startPoint y: 218, endPoint x: 384, endPoint y: 107, distance: 116.8
click at [384, 107] on div "home_2 Start point block_bot_response Bot Response AI Assist block_fallback Def…" at bounding box center [390, 211] width 732 height 377
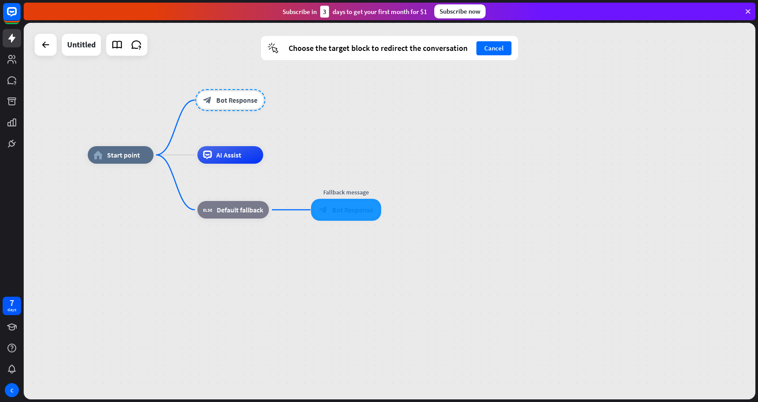
click at [334, 202] on div at bounding box center [346, 210] width 70 height 22
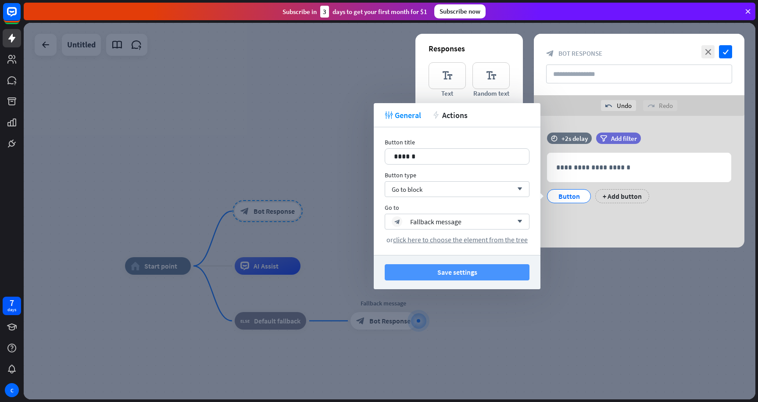
click at [482, 274] on button "Save settings" at bounding box center [457, 272] width 145 height 16
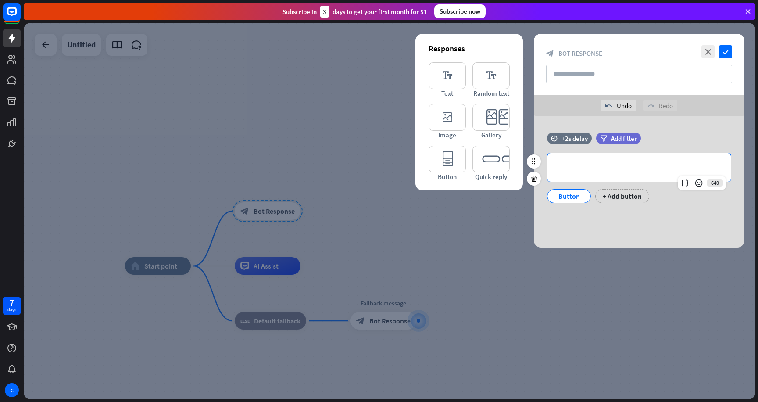
click at [623, 160] on div "**********" at bounding box center [639, 167] width 183 height 29
click at [724, 54] on icon "check" at bounding box center [725, 51] width 13 height 13
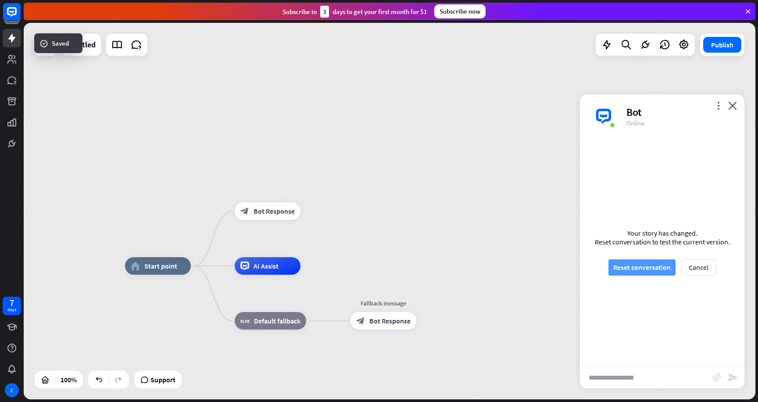
click at [648, 261] on button "Reset conversation" at bounding box center [642, 267] width 67 height 16
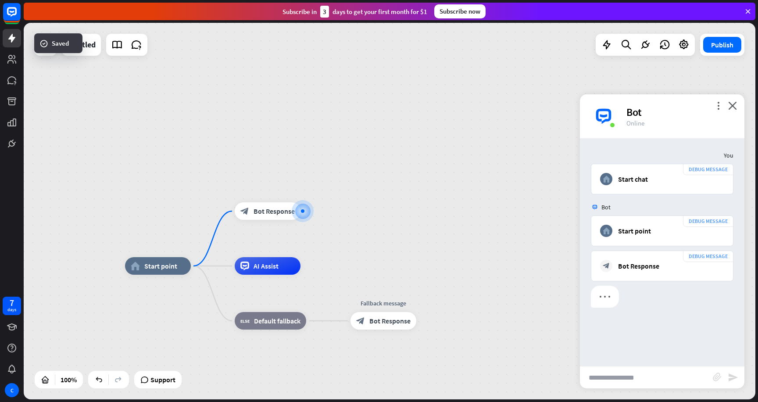
click at [626, 374] on input "text" at bounding box center [646, 377] width 133 height 22
click at [658, 316] on div "Button" at bounding box center [662, 323] width 36 height 14
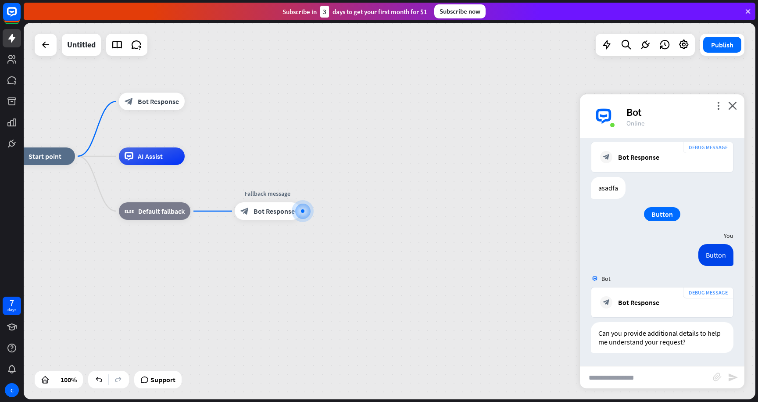
scroll to position [109, 0]
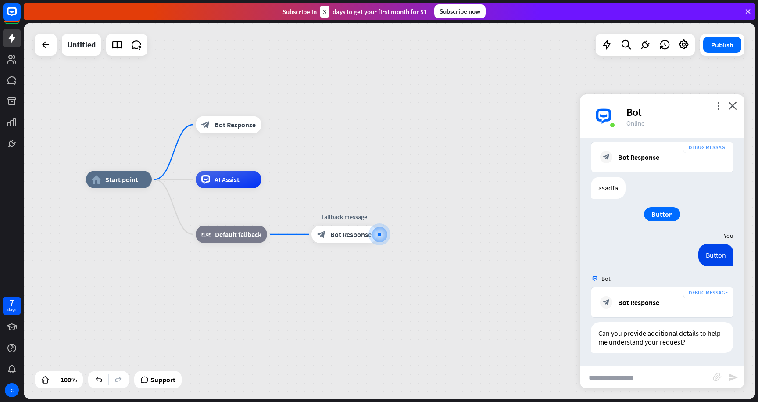
drag, startPoint x: 326, startPoint y: 163, endPoint x: 430, endPoint y: 192, distance: 108.1
click at [430, 189] on div "home_2 Start point block_bot_response Bot Response AI Assist block_fallback Def…" at bounding box center [452, 367] width 732 height 377
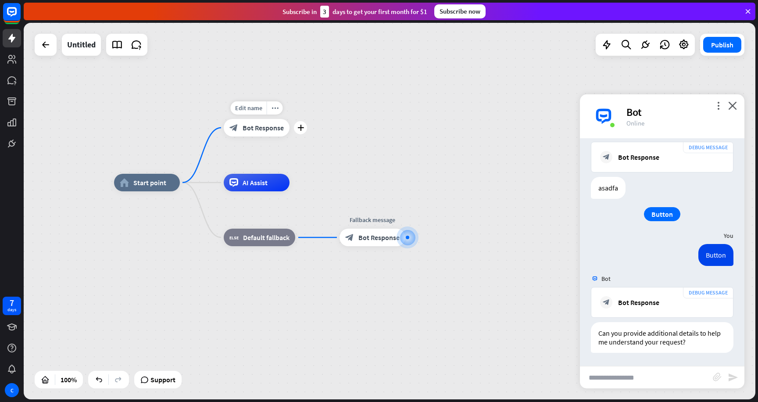
click at [244, 130] on span "Bot Response" at bounding box center [263, 127] width 41 height 9
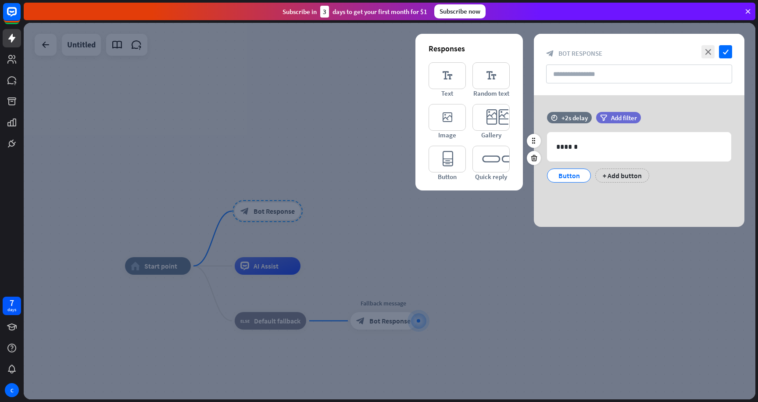
click at [563, 174] on div "Button" at bounding box center [569, 175] width 29 height 13
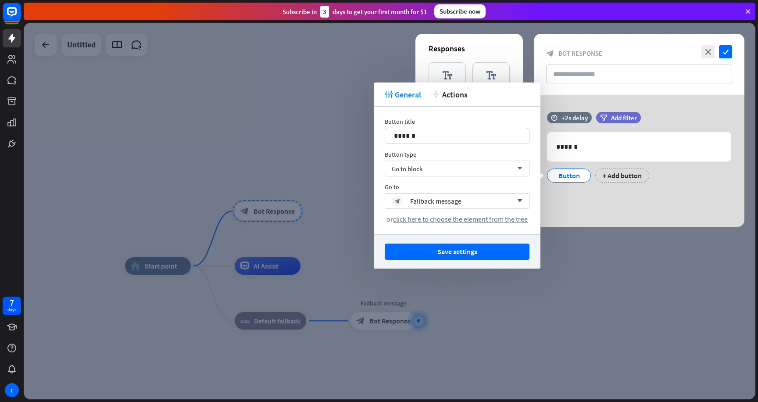
click at [497, 127] on div "Button title 14 ******" at bounding box center [457, 131] width 145 height 26
click at [477, 137] on p "******" at bounding box center [457, 135] width 126 height 11
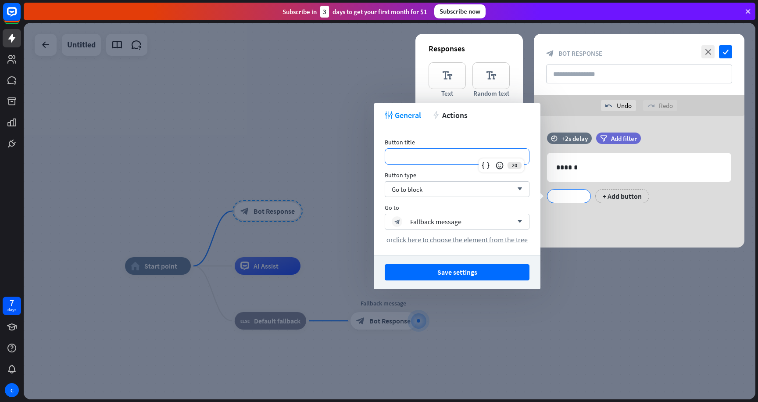
click at [524, 100] on div at bounding box center [390, 211] width 732 height 377
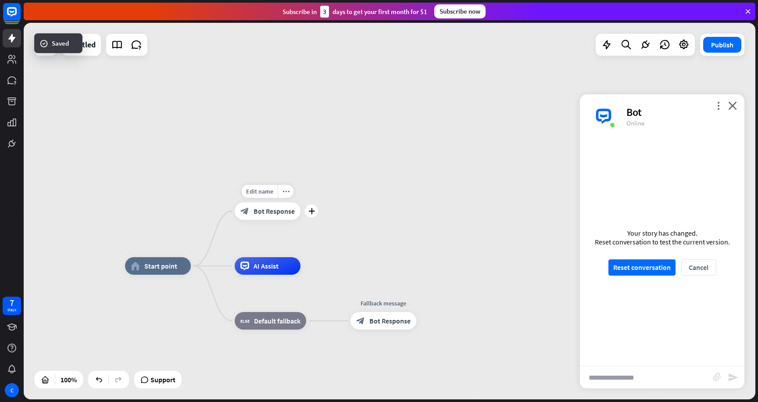
click at [280, 212] on span "Bot Response" at bounding box center [274, 211] width 41 height 9
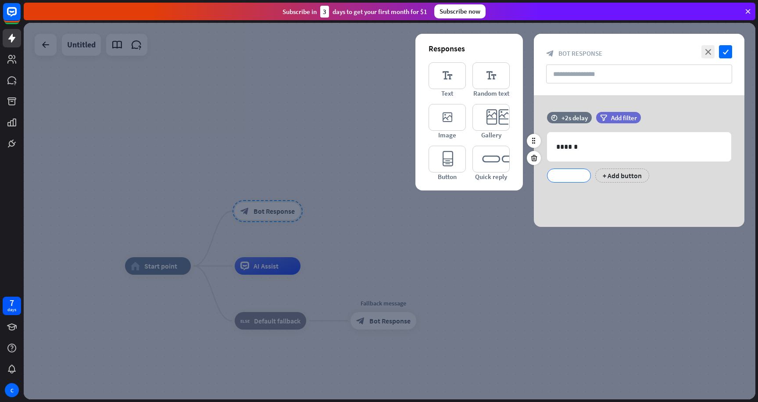
click at [569, 170] on div at bounding box center [569, 176] width 44 height 14
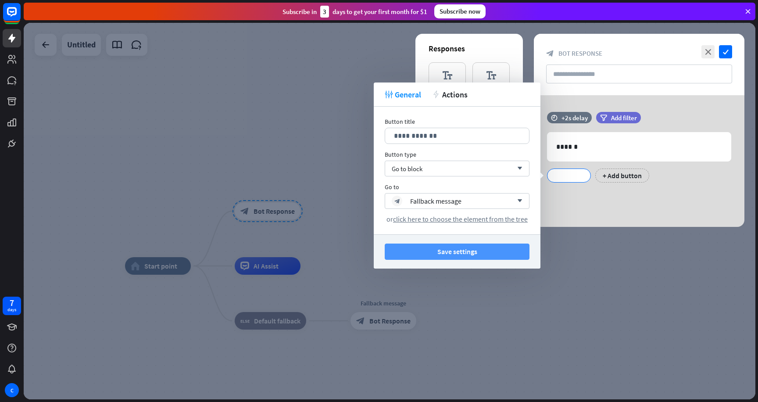
click at [515, 251] on button "Save settings" at bounding box center [457, 252] width 145 height 16
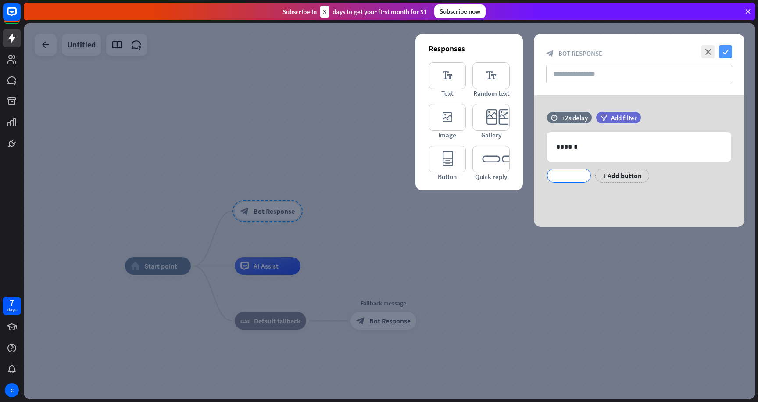
click at [732, 51] on icon "check" at bounding box center [725, 51] width 13 height 13
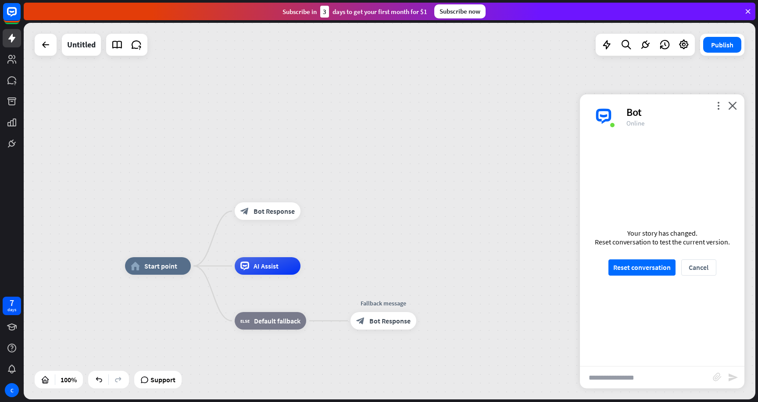
click at [612, 285] on div "Your story has changed. Reset conversation to test the current version. Reset c…" at bounding box center [662, 252] width 165 height 228
click at [632, 265] on button "Reset conversation" at bounding box center [642, 267] width 67 height 16
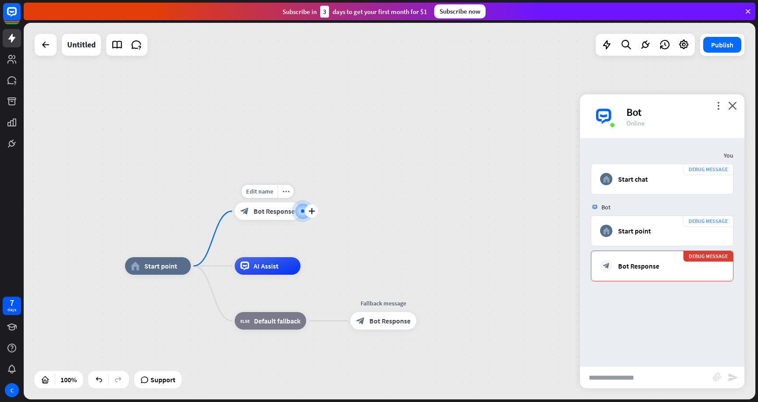
click at [254, 212] on span "Bot Response" at bounding box center [274, 211] width 41 height 9
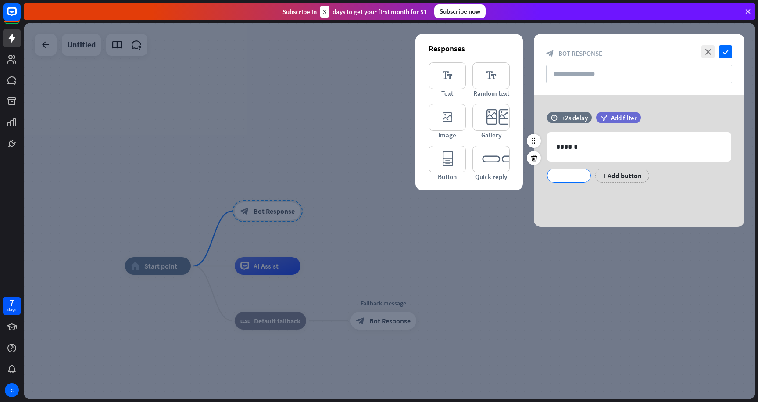
click at [558, 176] on div at bounding box center [569, 176] width 44 height 14
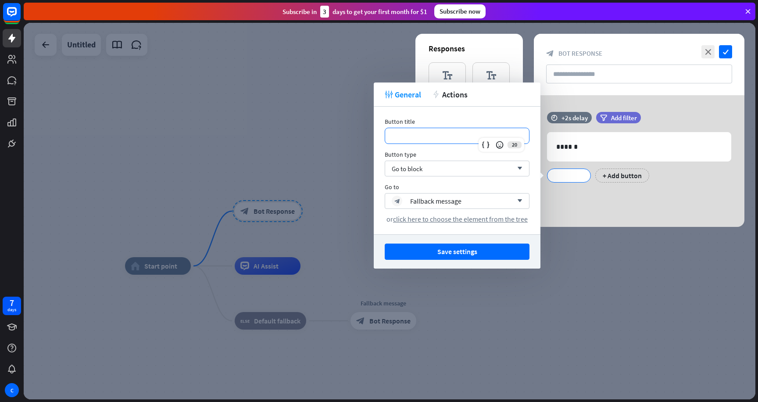
click at [428, 140] on p "**********" at bounding box center [457, 135] width 126 height 11
click at [623, 167] on div "+ Add button" at bounding box center [637, 173] width 184 height 18
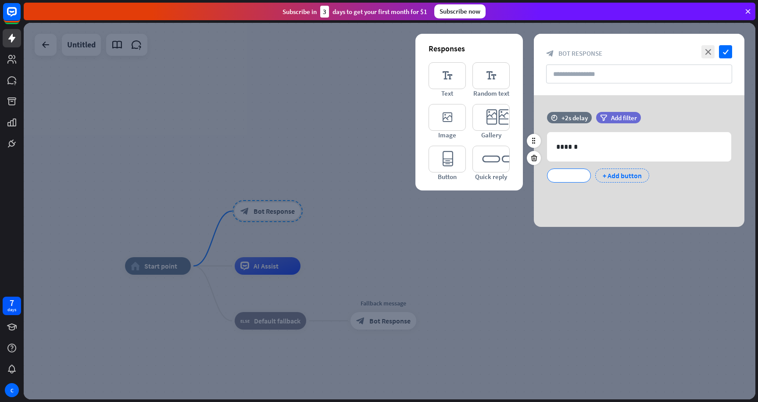
click at [617, 174] on div "+ Add button" at bounding box center [622, 176] width 54 height 14
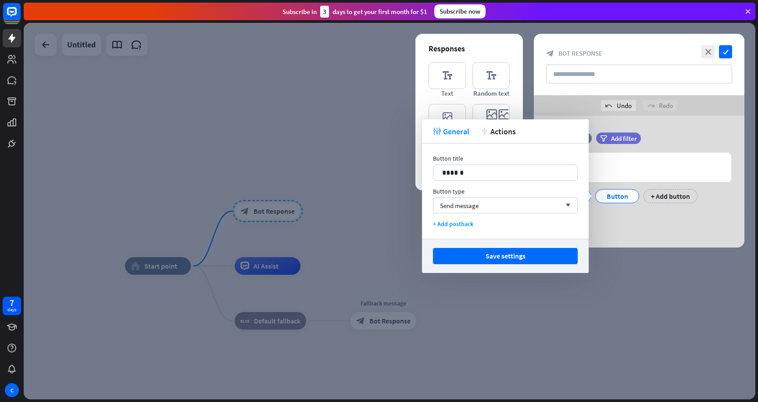
click at [500, 146] on div "Button title 14 ****** Button type Send message arrow_down + Add postback" at bounding box center [505, 190] width 167 height 95
click at [477, 169] on p "******" at bounding box center [505, 172] width 126 height 11
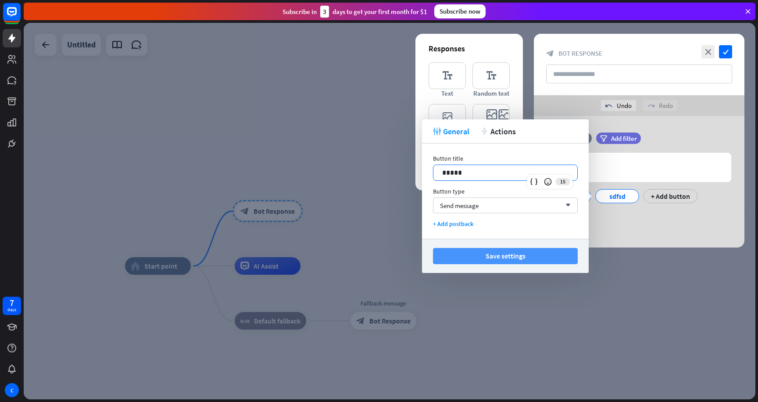
click at [488, 254] on button "Save settings" at bounding box center [505, 256] width 145 height 16
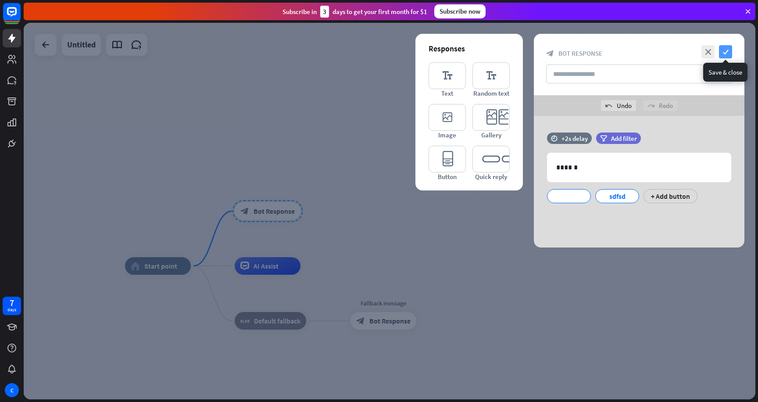
click at [726, 46] on icon "check" at bounding box center [725, 51] width 13 height 13
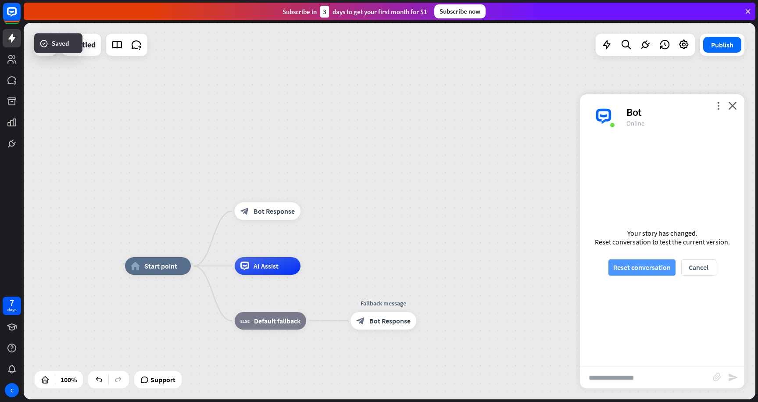
click at [644, 263] on button "Reset conversation" at bounding box center [642, 267] width 67 height 16
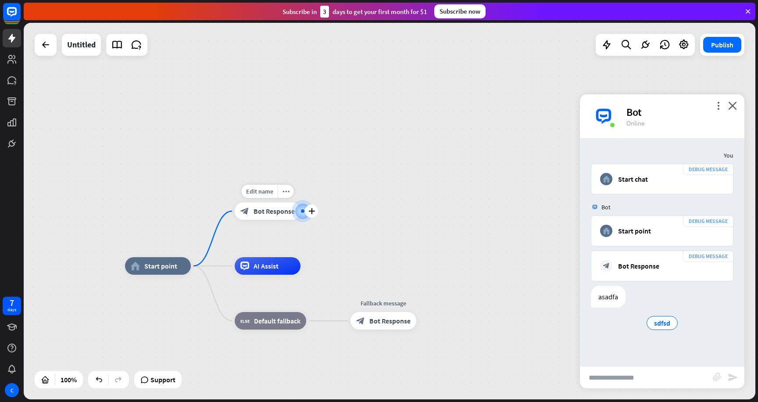
click at [255, 208] on span "Bot Response" at bounding box center [274, 211] width 41 height 9
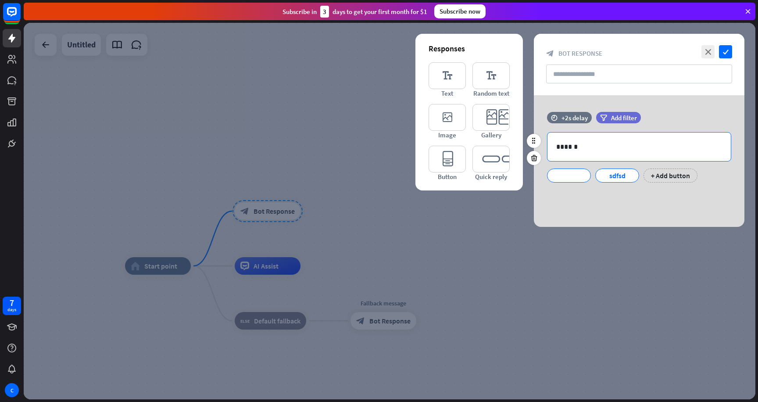
click at [567, 144] on p "******" at bounding box center [639, 146] width 166 height 11
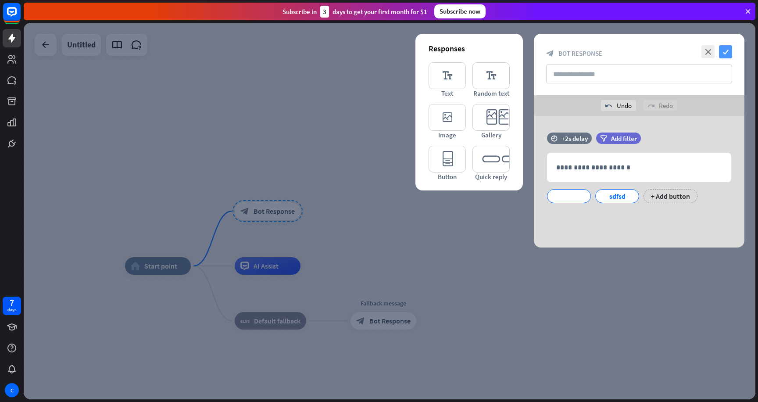
click at [730, 57] on icon "check" at bounding box center [725, 51] width 13 height 13
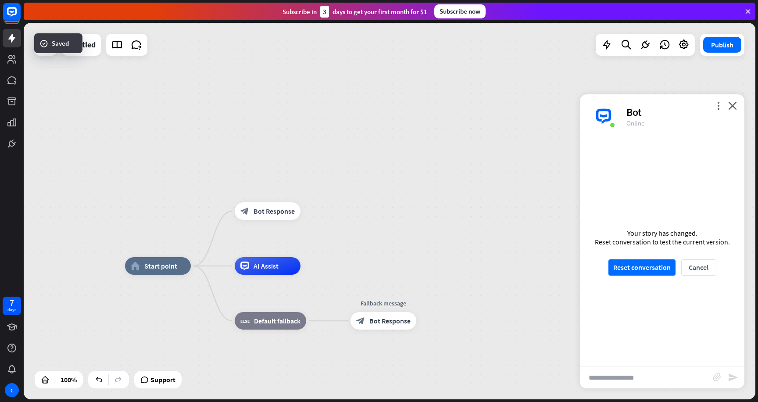
click at [645, 276] on div "Your story has changed. Reset conversation to test the current version. Reset c…" at bounding box center [662, 252] width 165 height 228
click at [651, 267] on button "Reset conversation" at bounding box center [642, 267] width 67 height 16
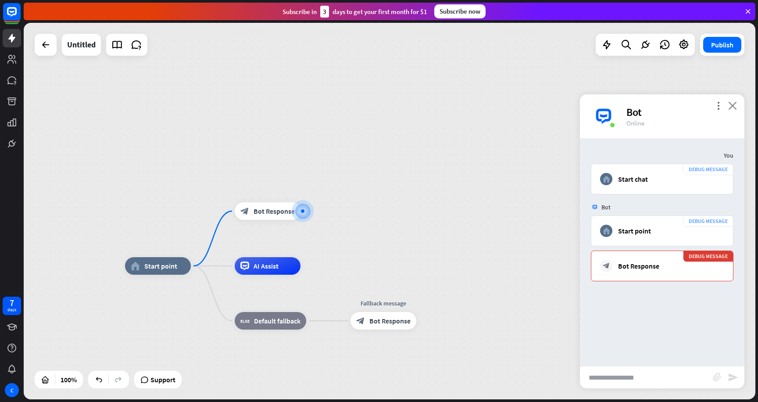
click at [732, 105] on icon "close" at bounding box center [732, 105] width 9 height 8
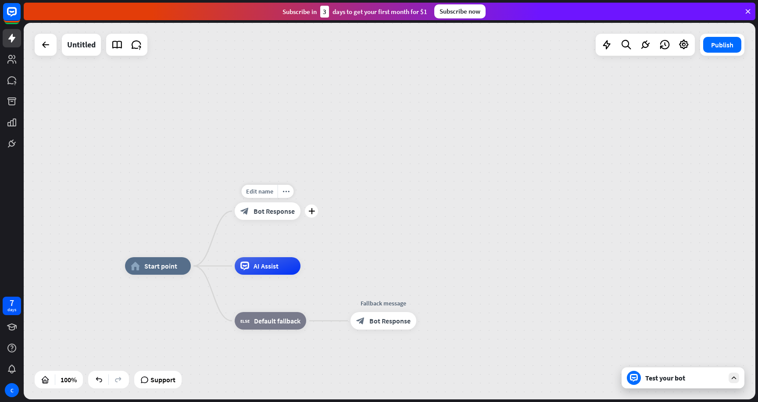
click at [269, 212] on span "Bot Response" at bounding box center [274, 211] width 41 height 9
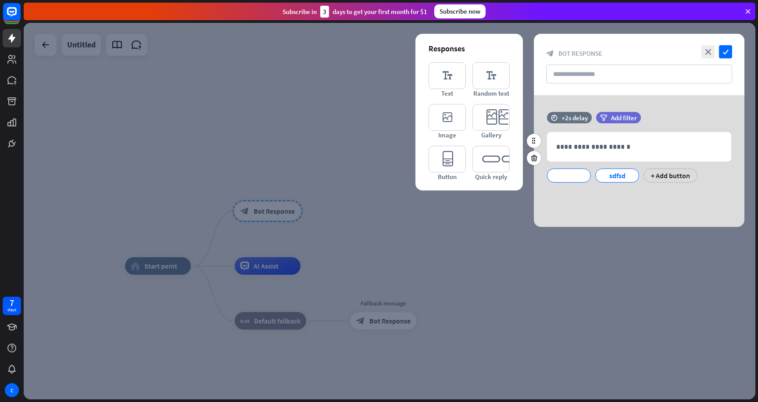
click at [545, 151] on div "**********" at bounding box center [639, 157] width 211 height 50
drag, startPoint x: 559, startPoint y: 150, endPoint x: 652, endPoint y: 161, distance: 94.1
click at [652, 161] on div "**********" at bounding box center [639, 147] width 183 height 29
click at [538, 160] on icon at bounding box center [534, 158] width 8 height 8
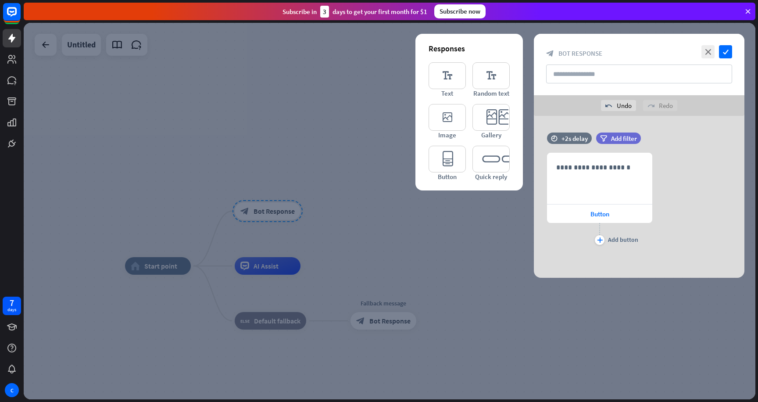
click at [480, 326] on div at bounding box center [390, 211] width 732 height 377
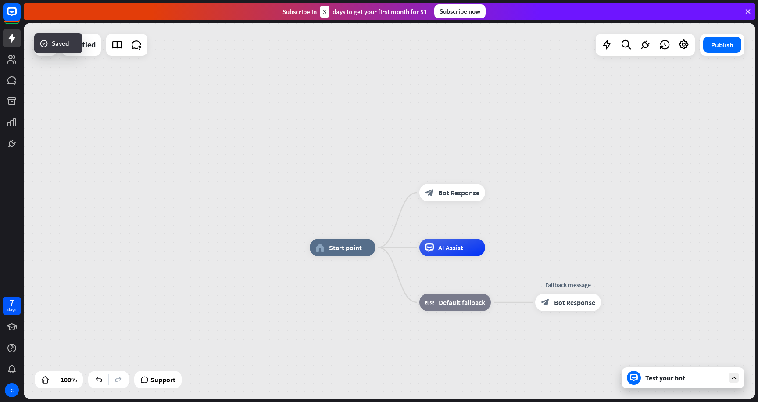
drag, startPoint x: 368, startPoint y: 168, endPoint x: 557, endPoint y: 147, distance: 190.7
click at [557, 147] on div "home_2 Start point block_bot_response Bot Response AI Assist block_fallback Def…" at bounding box center [390, 211] width 732 height 377
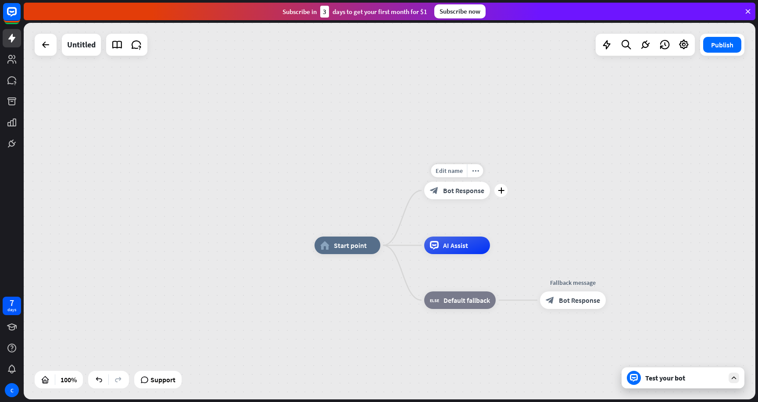
click at [463, 192] on span "Bot Response" at bounding box center [463, 190] width 41 height 9
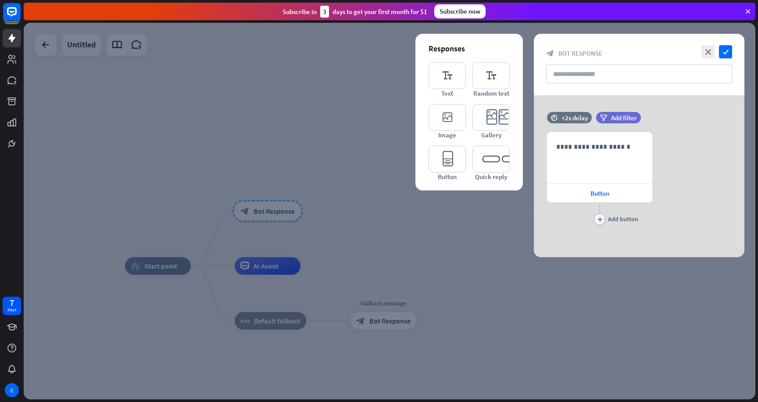
click at [359, 179] on div at bounding box center [390, 211] width 732 height 377
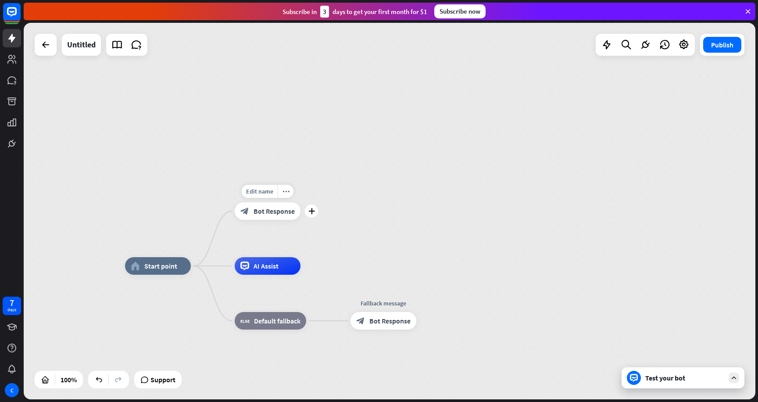
click at [276, 212] on span "Bot Response" at bounding box center [274, 211] width 41 height 9
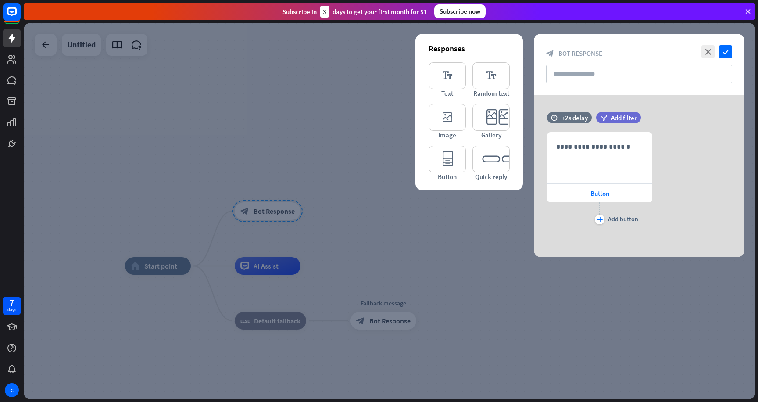
click at [378, 207] on div at bounding box center [390, 211] width 732 height 377
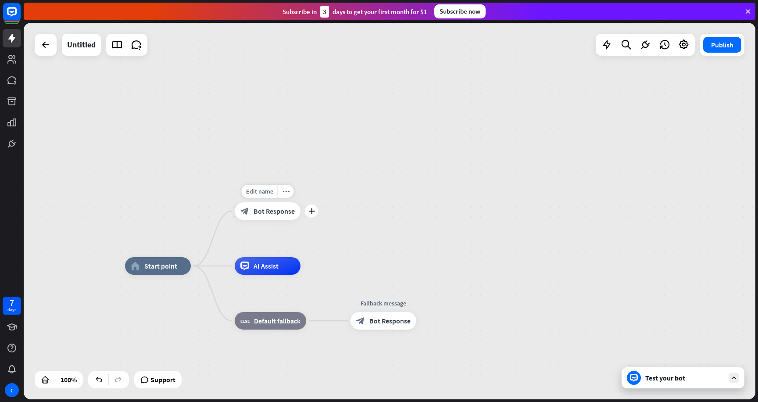
click at [285, 213] on span "Bot Response" at bounding box center [274, 211] width 41 height 9
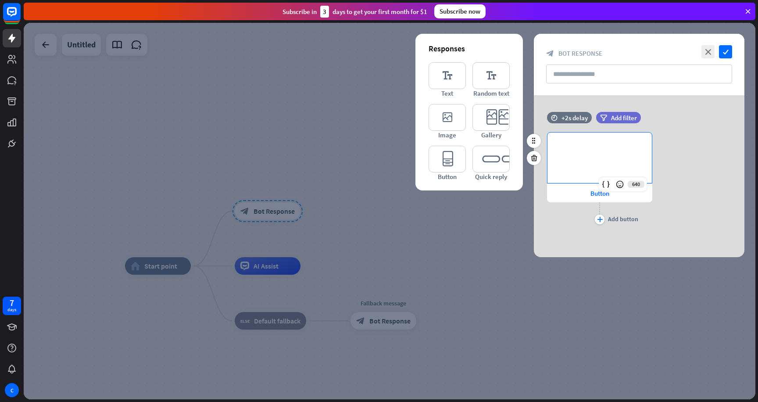
click at [623, 148] on p "**********" at bounding box center [599, 146] width 87 height 11
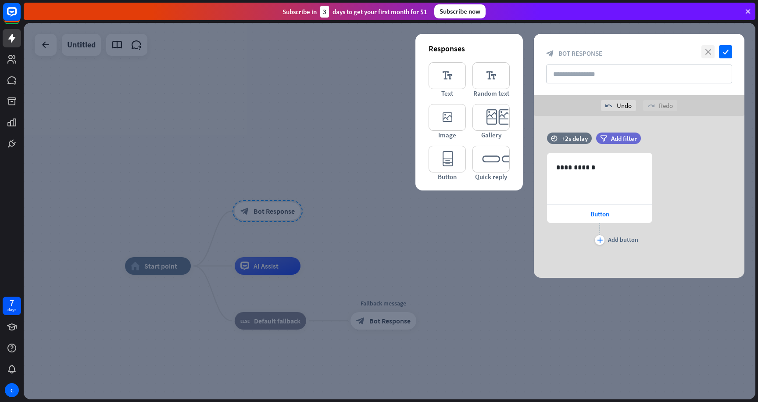
click at [708, 48] on icon "close" at bounding box center [708, 51] width 13 height 13
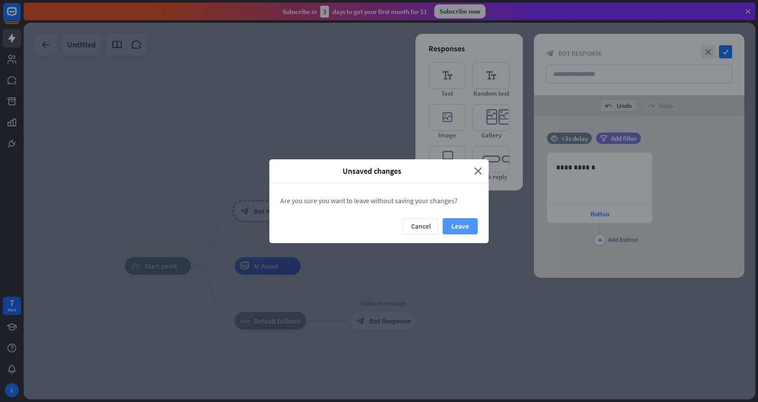
click at [456, 223] on button "Leave" at bounding box center [460, 226] width 35 height 16
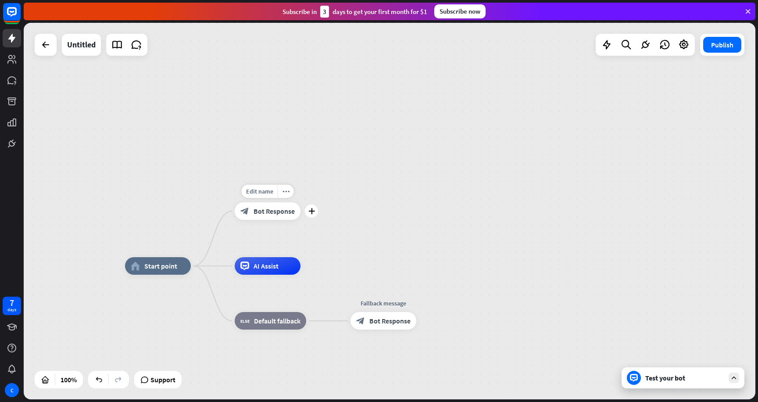
click at [271, 210] on span "Bot Response" at bounding box center [274, 211] width 41 height 9
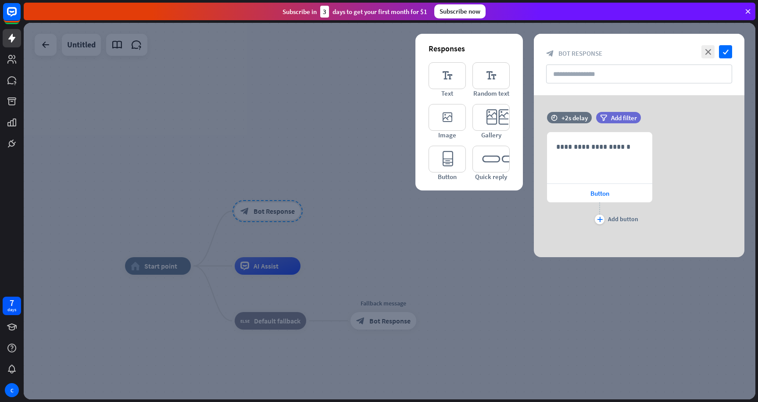
click at [262, 169] on div at bounding box center [390, 211] width 732 height 377
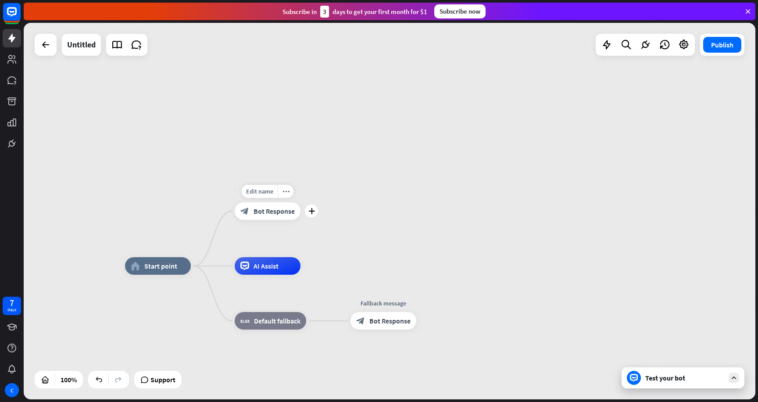
click at [252, 216] on div "block_bot_response Bot Response" at bounding box center [268, 211] width 66 height 18
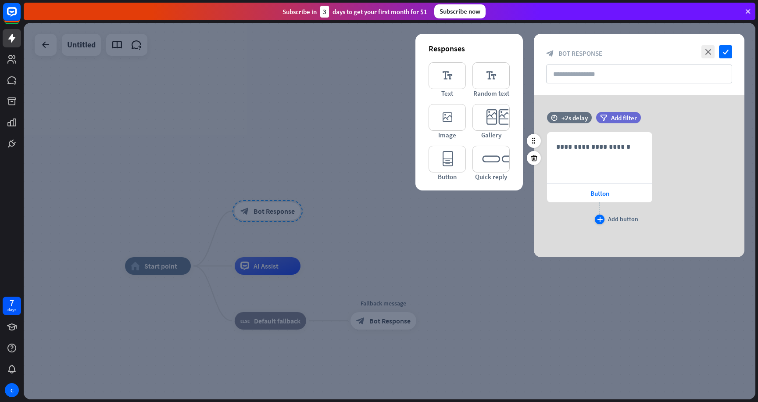
click at [602, 219] on icon "plus" at bounding box center [600, 219] width 6 height 5
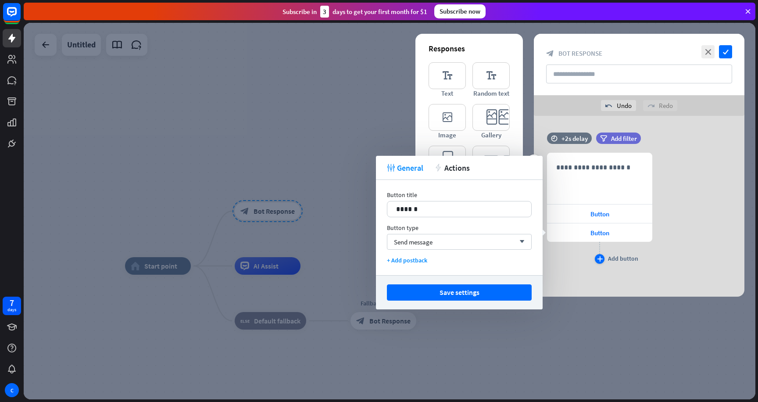
click at [599, 255] on div "plus" at bounding box center [600, 259] width 10 height 10
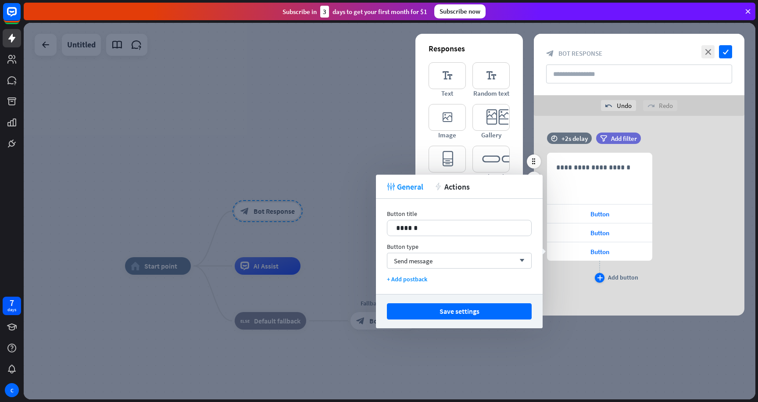
click at [599, 277] on icon "plus" at bounding box center [600, 277] width 6 height 5
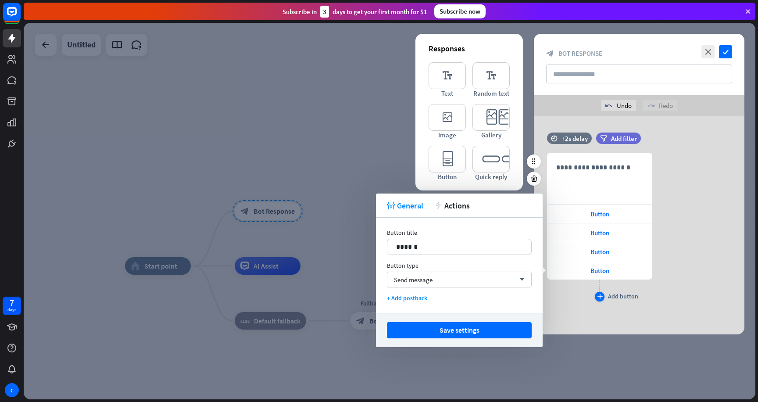
click at [599, 297] on icon "plus" at bounding box center [600, 296] width 6 height 5
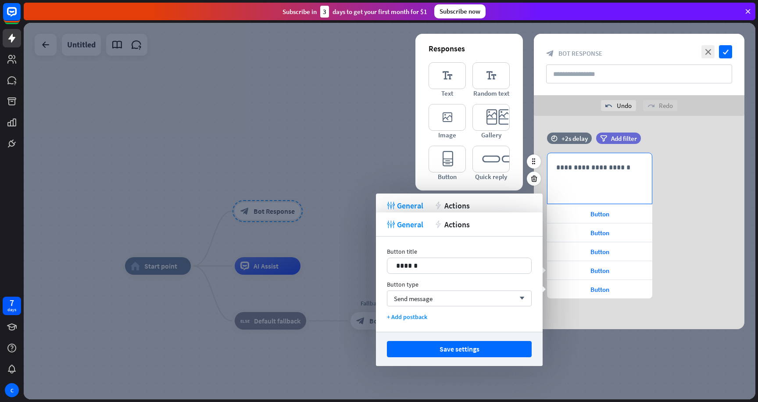
click at [592, 172] on p "**********" at bounding box center [599, 167] width 87 height 11
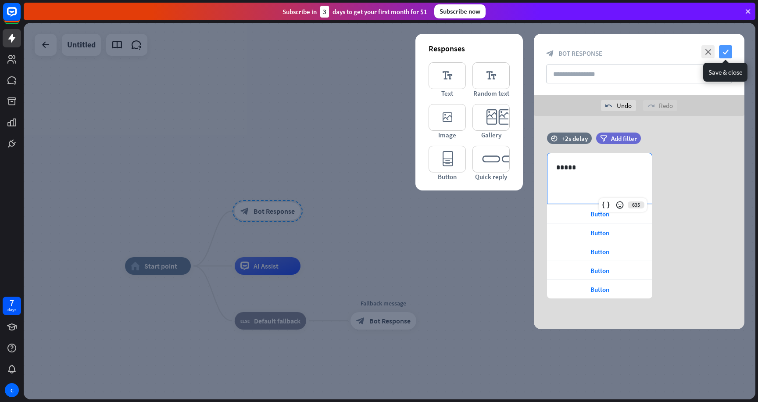
click at [725, 57] on icon "check" at bounding box center [725, 51] width 13 height 13
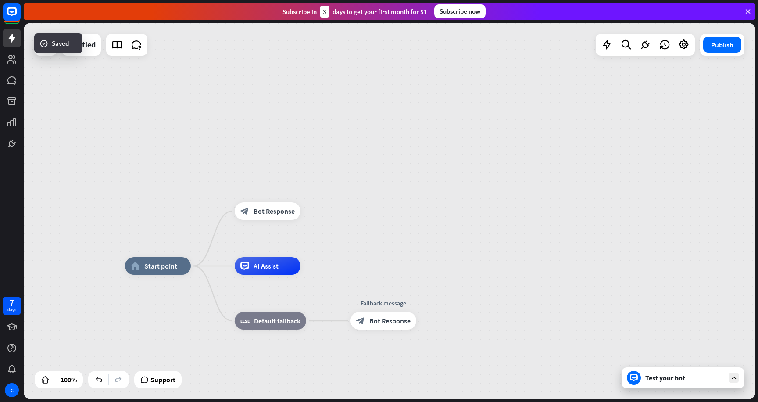
click at [645, 376] on div "Test your bot" at bounding box center [683, 377] width 123 height 21
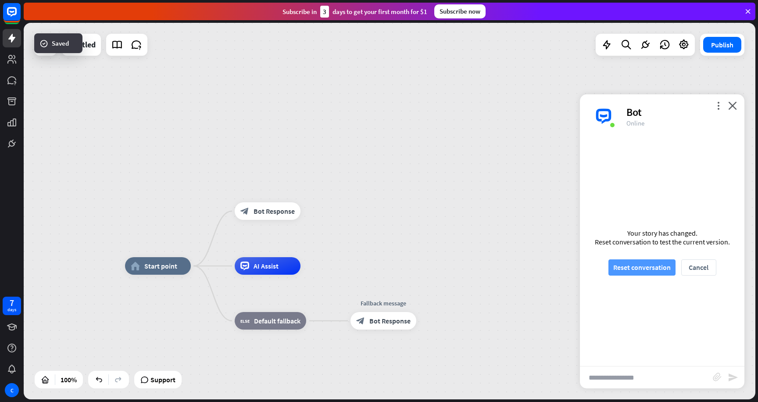
click at [640, 262] on button "Reset conversation" at bounding box center [642, 267] width 67 height 16
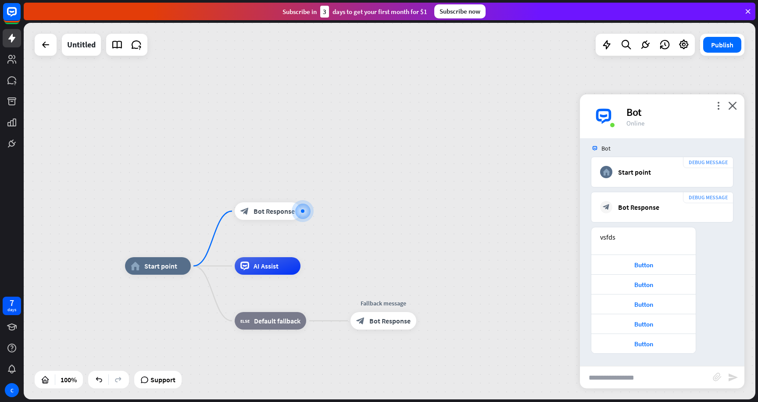
scroll to position [60, 0]
click at [283, 205] on div "block_bot_response Bot Response" at bounding box center [268, 211] width 66 height 18
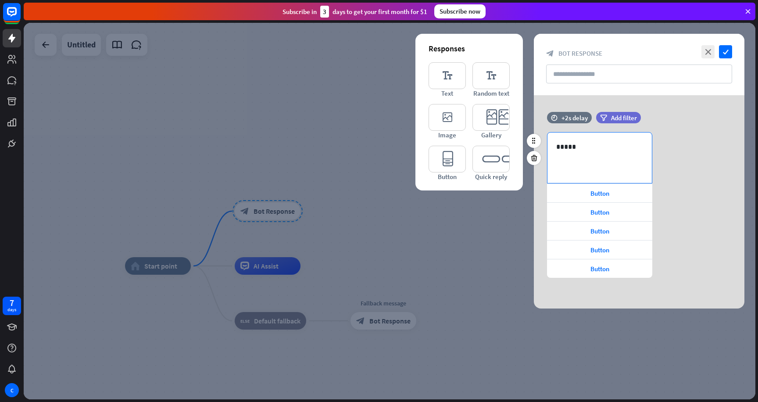
click at [568, 155] on div "*****" at bounding box center [600, 158] width 104 height 50
click at [574, 146] on p "*****" at bounding box center [599, 146] width 87 height 11
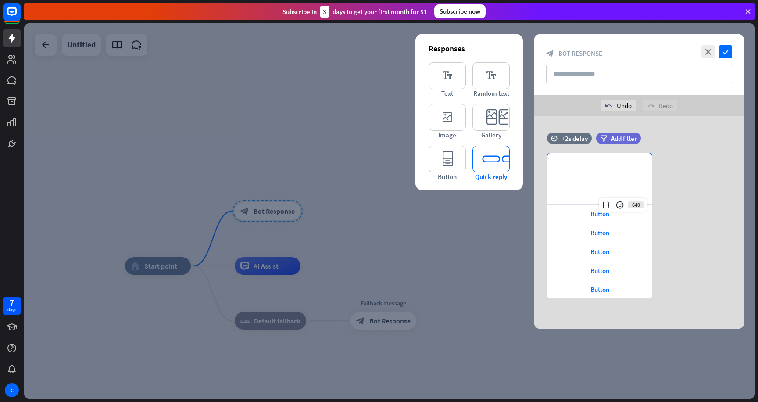
click at [481, 151] on icon "editor_quick_replies" at bounding box center [491, 159] width 37 height 27
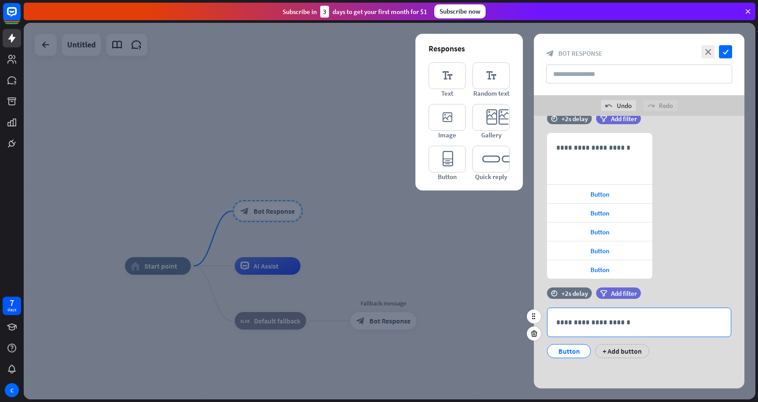
scroll to position [20, 0]
click at [621, 319] on p "**********" at bounding box center [639, 321] width 166 height 11
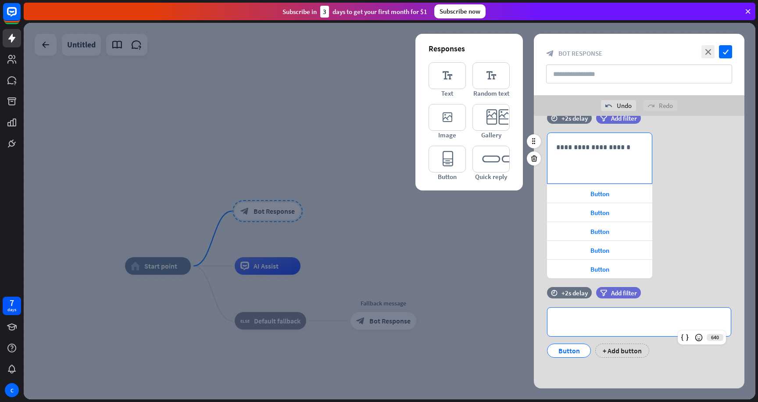
click at [573, 143] on p "**********" at bounding box center [599, 147] width 87 height 11
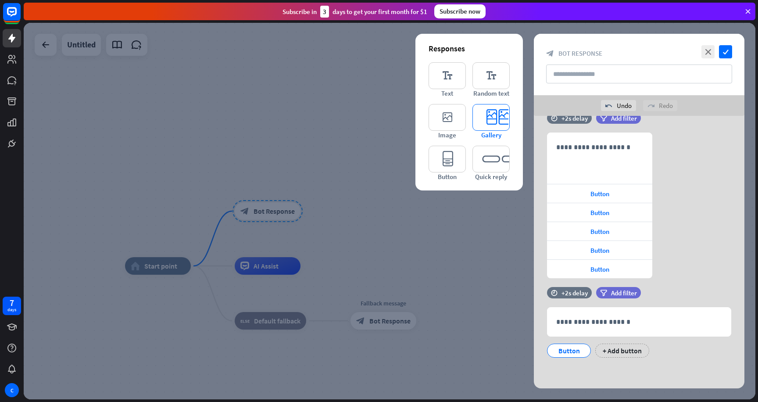
click at [499, 124] on icon "editor_card" at bounding box center [491, 117] width 37 height 27
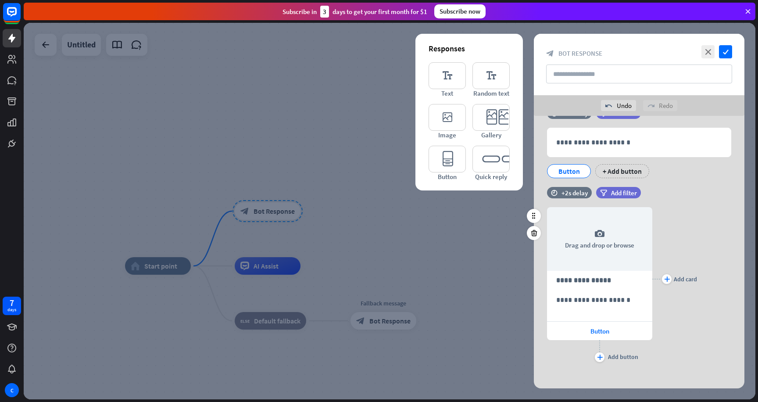
scroll to position [206, 0]
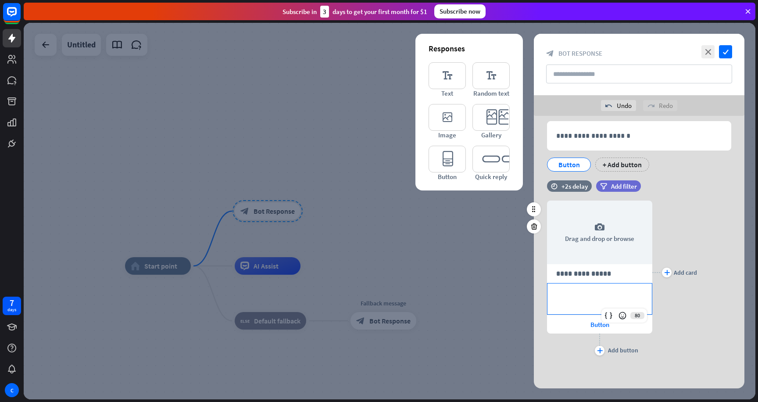
click at [576, 286] on div "**********" at bounding box center [600, 298] width 104 height 31
click at [587, 271] on p "**********" at bounding box center [599, 273] width 87 height 11
click at [581, 296] on p "**********" at bounding box center [599, 293] width 87 height 11
click at [590, 272] on p "**********" at bounding box center [599, 273] width 87 height 11
click at [581, 300] on div "**********" at bounding box center [600, 298] width 104 height 31
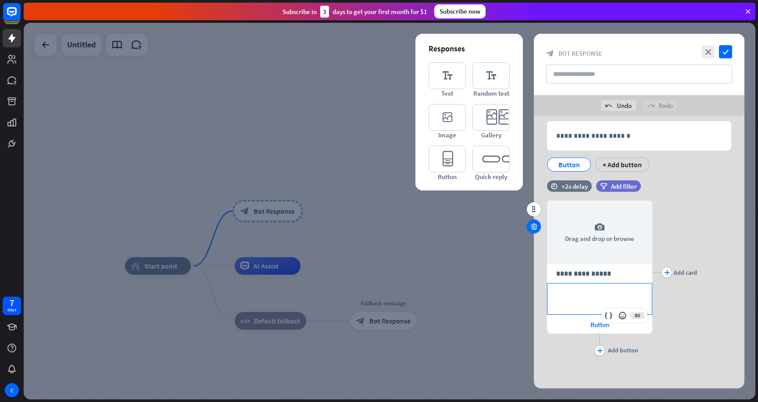
click at [534, 227] on icon at bounding box center [534, 226] width 8 height 8
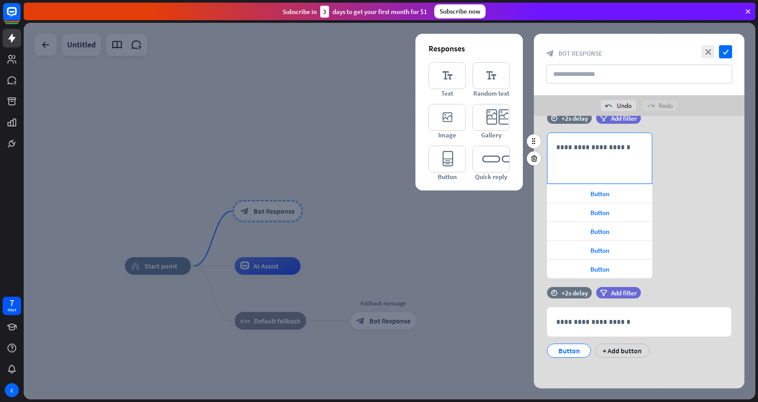
click at [584, 146] on p "**********" at bounding box center [599, 147] width 87 height 11
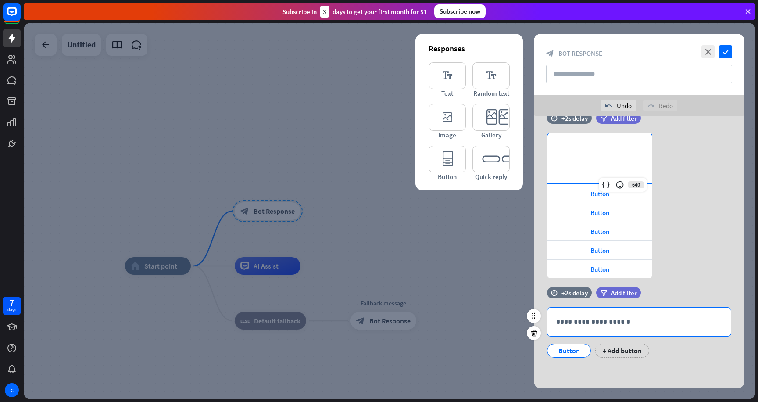
click at [663, 327] on div "**********" at bounding box center [639, 322] width 183 height 29
click at [610, 162] on div "**********" at bounding box center [600, 158] width 104 height 50
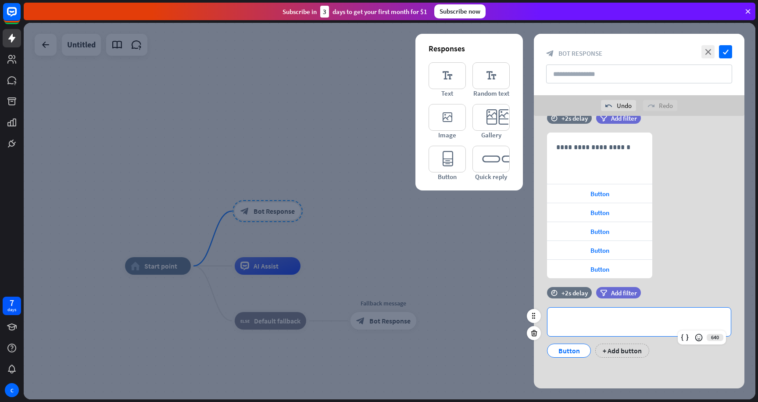
click at [612, 319] on p "**********" at bounding box center [639, 321] width 166 height 11
click at [583, 140] on div "**********" at bounding box center [600, 158] width 104 height 50
click at [538, 158] on icon at bounding box center [534, 158] width 8 height 8
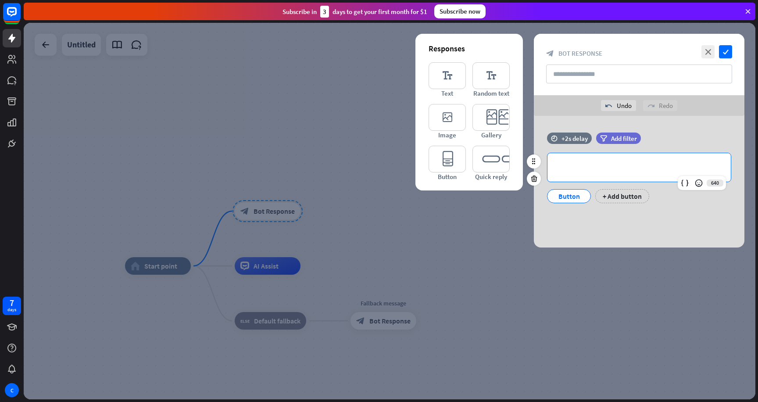
click at [597, 165] on p "**********" at bounding box center [639, 167] width 166 height 11
click at [557, 190] on div "Button" at bounding box center [569, 196] width 29 height 13
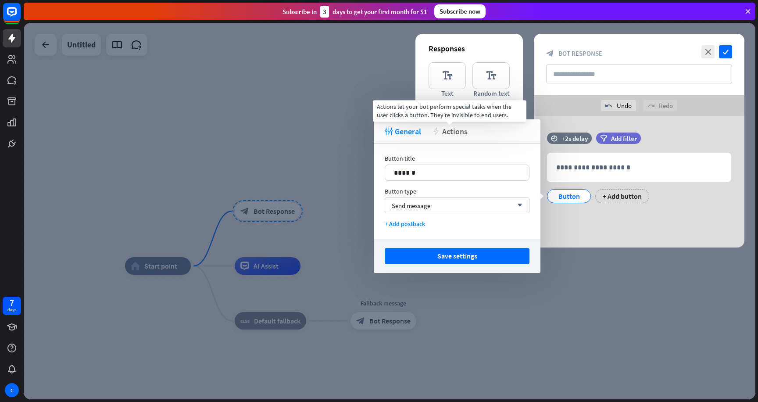
click at [457, 132] on span "Actions" at bounding box center [454, 131] width 25 height 10
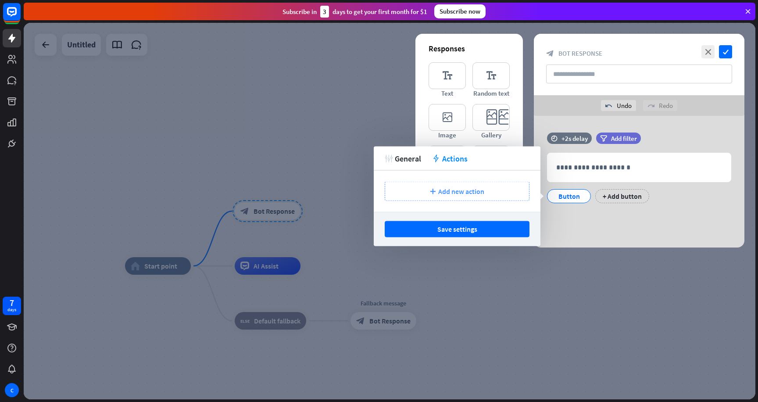
click at [441, 185] on div "plus Add new action" at bounding box center [457, 191] width 145 height 19
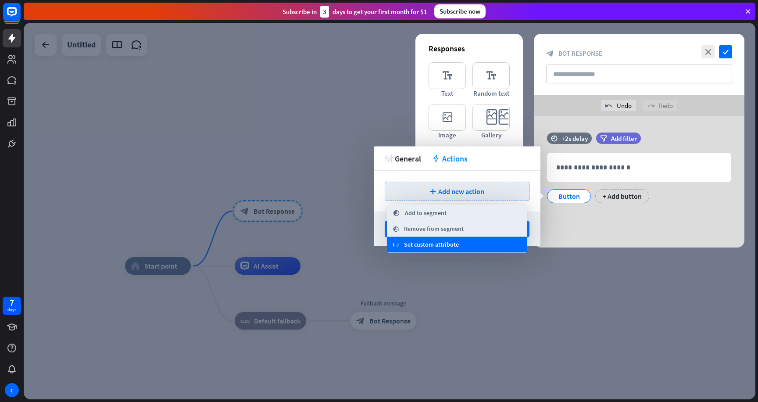
click at [485, 242] on div "variable Set custom attribute" at bounding box center [457, 245] width 140 height 16
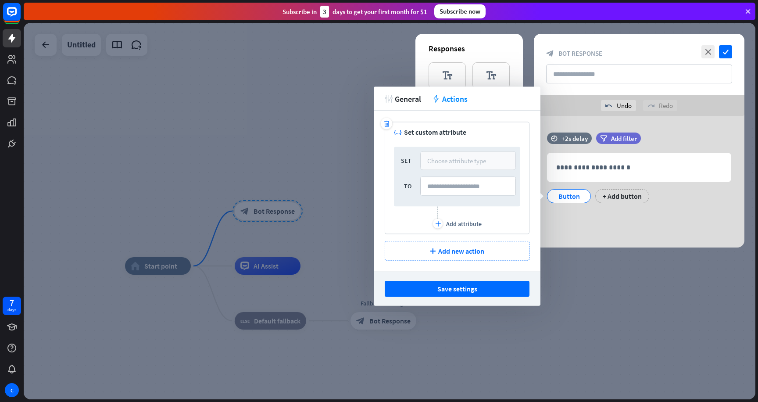
click at [438, 163] on div "Choose attribute type" at bounding box center [456, 161] width 59 height 8
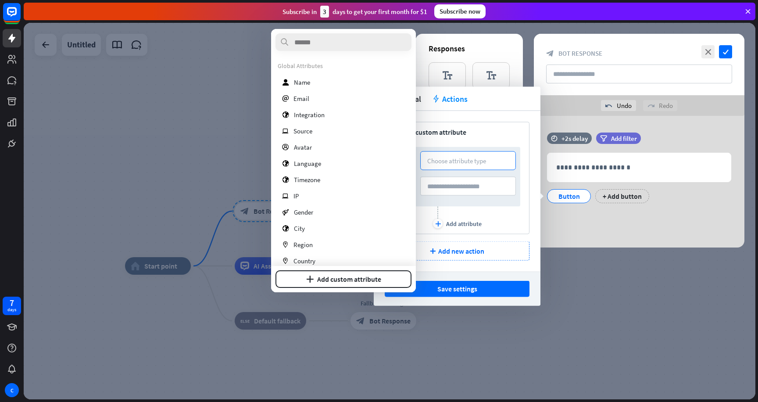
click at [473, 140] on div "trash variable Set custom attribute SET Choose attribute type TO plus Add attri…" at bounding box center [457, 178] width 145 height 112
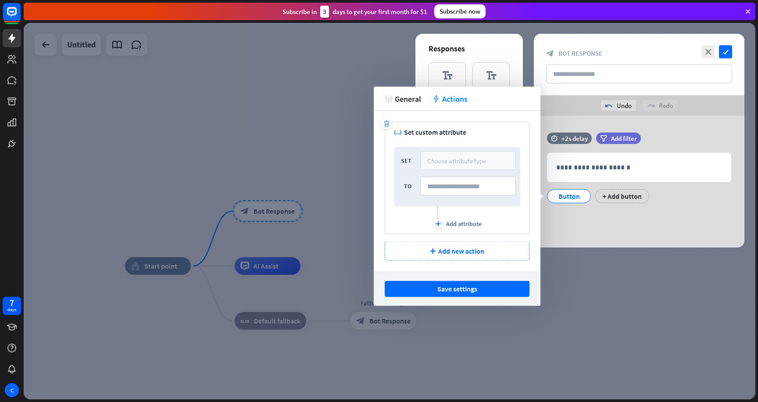
click at [449, 160] on div "Choose attribute type" at bounding box center [456, 161] width 59 height 8
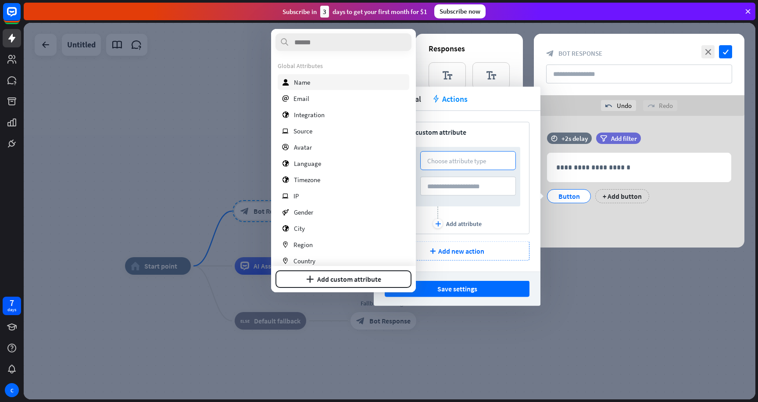
click at [323, 82] on div "user Name" at bounding box center [344, 82] width 132 height 16
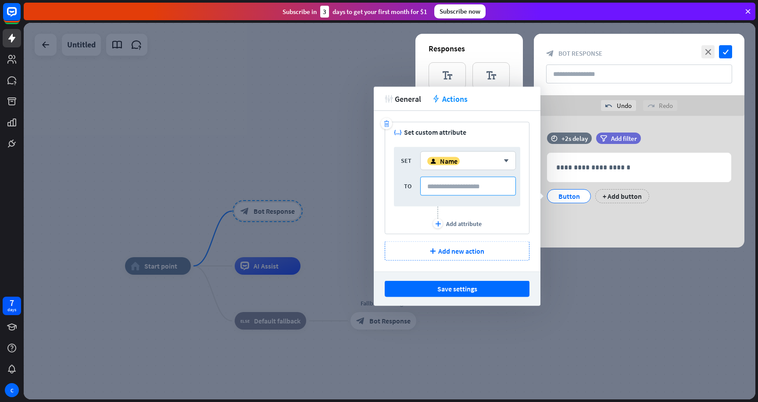
click at [478, 189] on input at bounding box center [468, 186] width 96 height 19
type input "******"
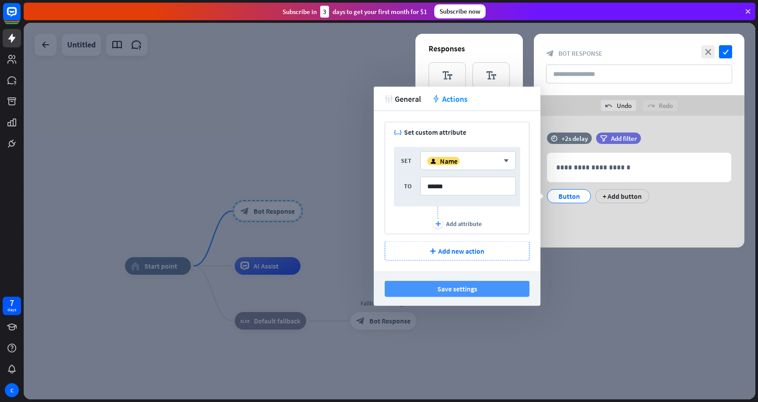
click at [481, 292] on button "Save settings" at bounding box center [457, 289] width 145 height 16
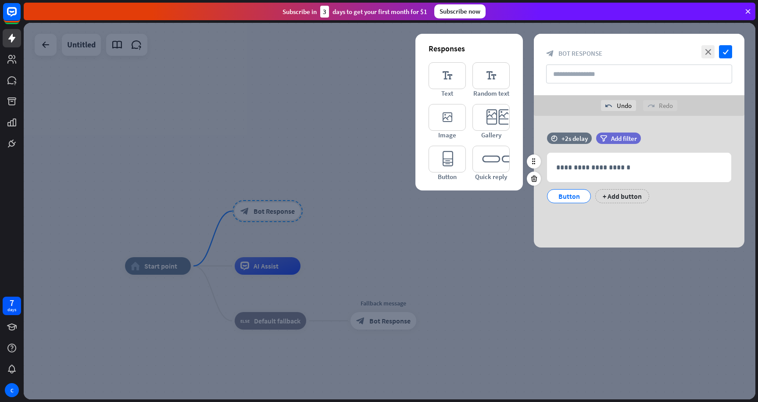
click at [564, 197] on div "Button" at bounding box center [569, 196] width 29 height 13
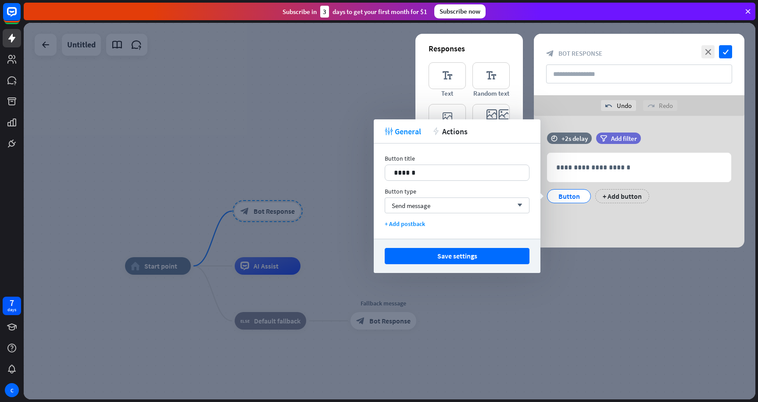
click at [471, 138] on div "tweak General action Actions" at bounding box center [457, 131] width 167 height 24
click at [465, 135] on span "Actions" at bounding box center [454, 131] width 25 height 10
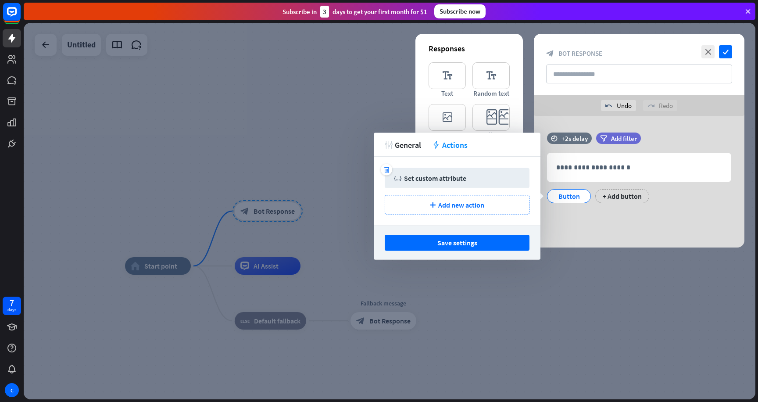
click at [449, 183] on div "trash variable Set custom attribute" at bounding box center [457, 178] width 145 height 20
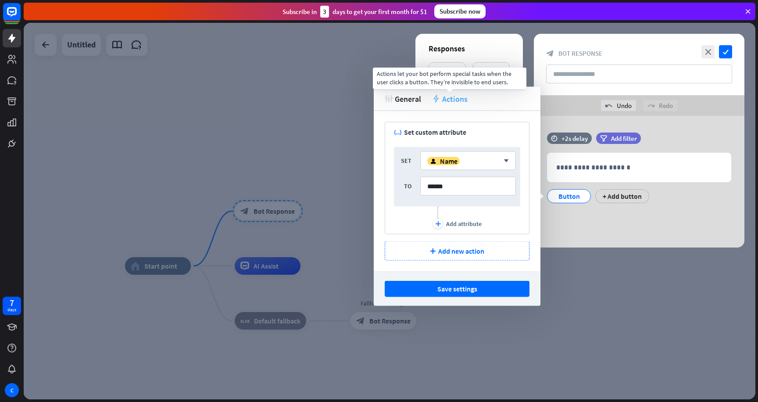
click at [451, 101] on span "Actions" at bounding box center [454, 98] width 25 height 10
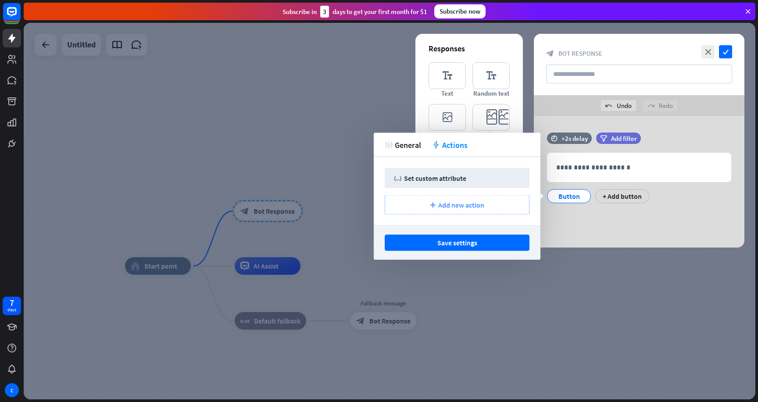
click at [464, 201] on span "Add new action" at bounding box center [461, 205] width 46 height 9
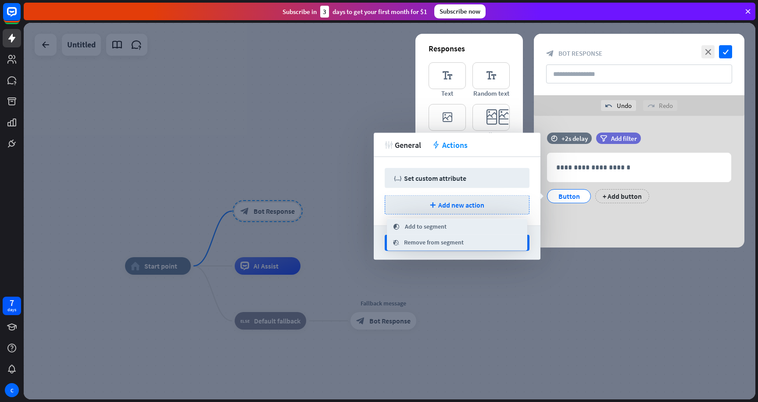
click at [323, 151] on div at bounding box center [390, 211] width 732 height 377
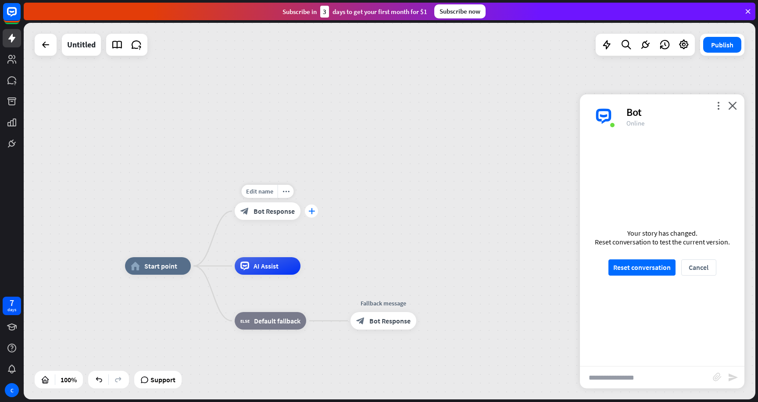
click at [313, 208] on icon "plus" at bounding box center [311, 211] width 7 height 6
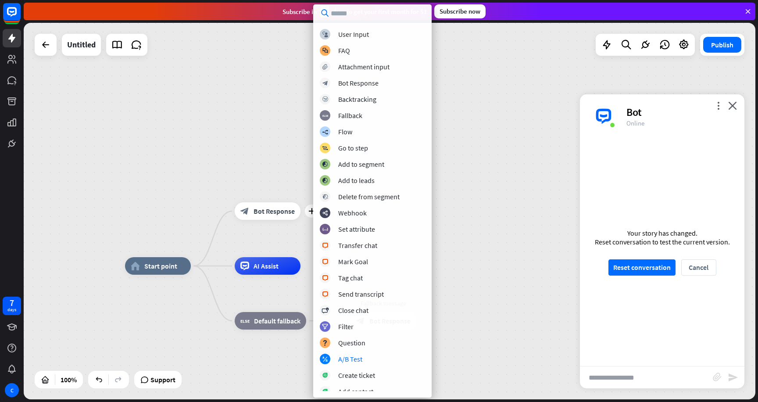
scroll to position [6, 0]
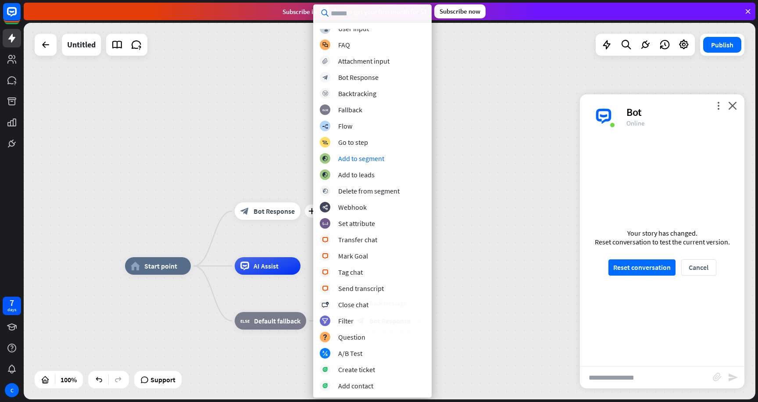
click at [501, 151] on div "home_2 Start point plus block_bot_response Bot Response AI Assist block_fallbac…" at bounding box center [390, 211] width 732 height 377
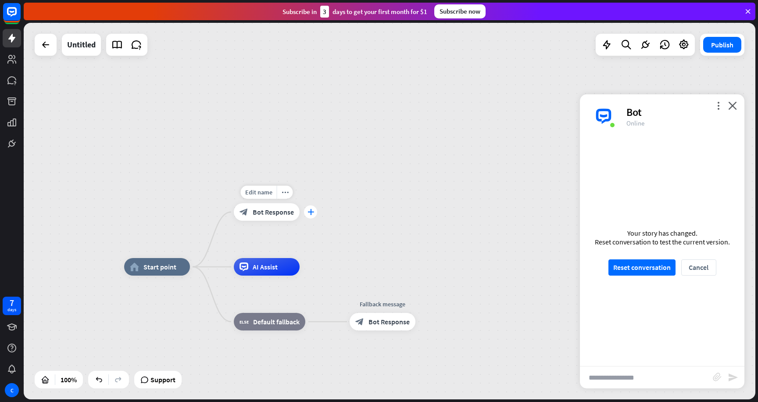
click at [311, 214] on icon "plus" at bounding box center [311, 212] width 7 height 6
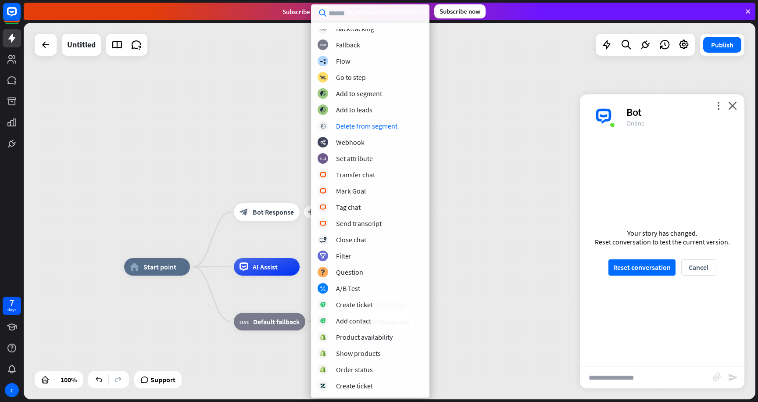
scroll to position [0, 0]
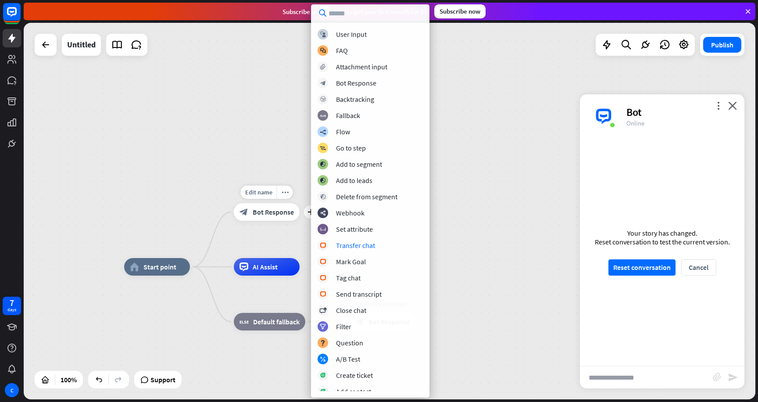
click at [248, 127] on div "home_2 Start point Edit name more_horiz plus block_bot_response Bot Response AI…" at bounding box center [390, 211] width 732 height 377
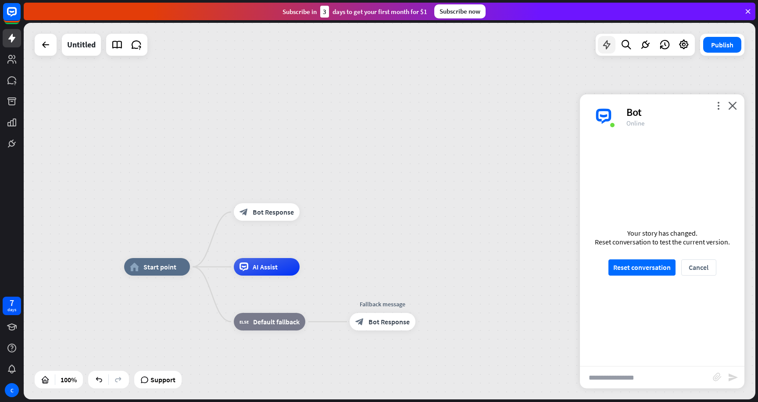
click at [611, 47] on icon at bounding box center [606, 44] width 11 height 11
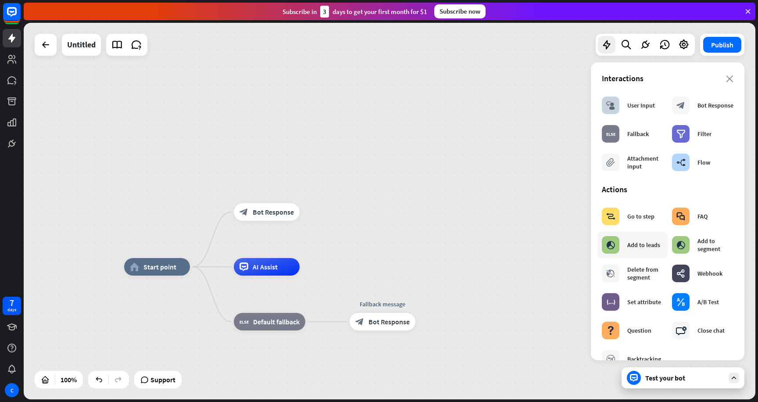
scroll to position [48, 0]
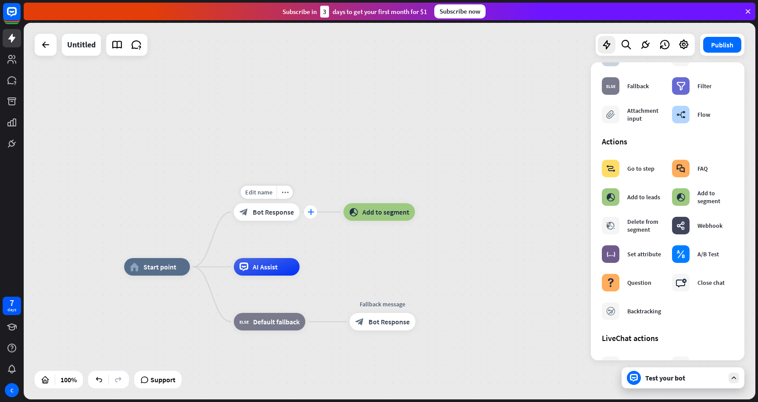
click at [311, 214] on icon "plus" at bounding box center [311, 212] width 7 height 6
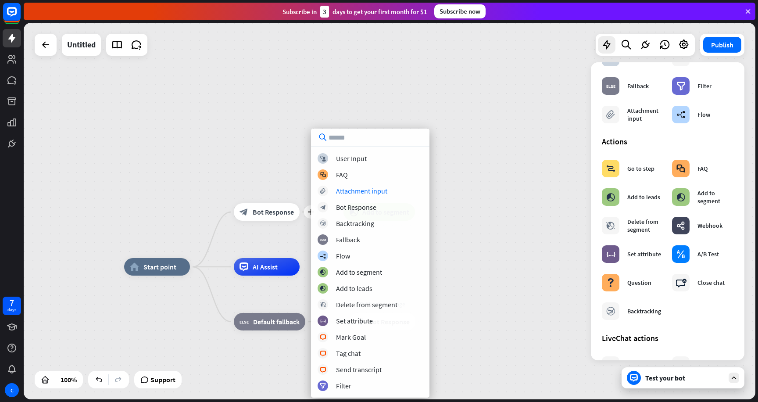
click at [252, 141] on div "home_2 Start point Edit name more_horiz plus block_bot_response Bot Response bl…" at bounding box center [390, 211] width 732 height 377
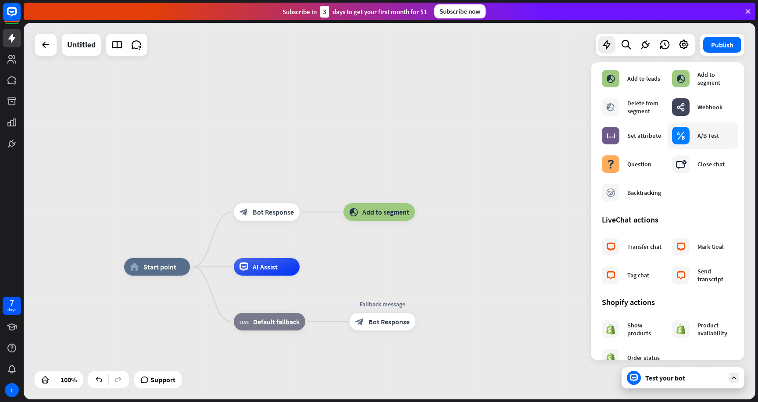
scroll to position [168, 0]
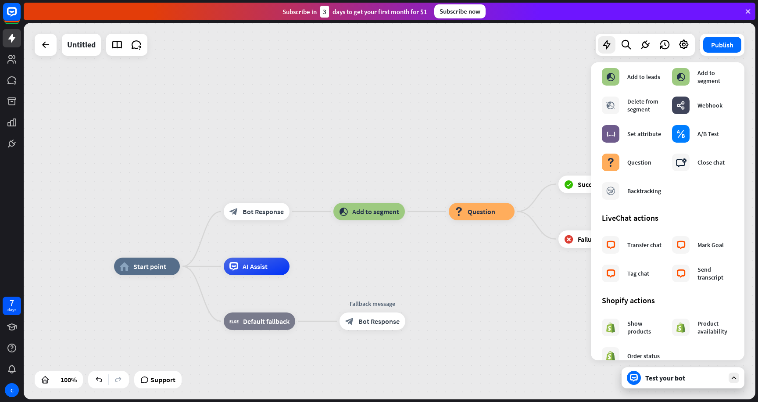
drag, startPoint x: 526, startPoint y: 165, endPoint x: 351, endPoint y: 153, distance: 175.5
click at [351, 153] on div "home_2 Start point block_bot_response Bot Response block_add_to_segment Add to …" at bounding box center [390, 211] width 732 height 377
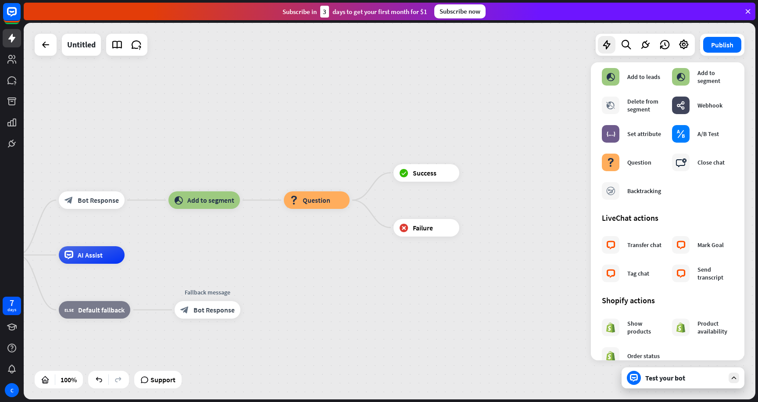
drag, startPoint x: 287, startPoint y: 153, endPoint x: 403, endPoint y: 170, distance: 117.6
click at [401, 169] on div "home_2 Start point block_bot_response Bot Response block_add_to_segment Add to …" at bounding box center [390, 211] width 732 height 377
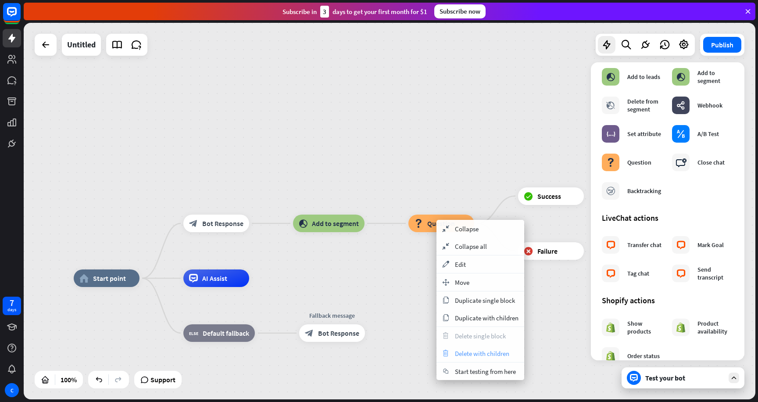
click at [466, 349] on span "Delete with children" at bounding box center [482, 353] width 54 height 8
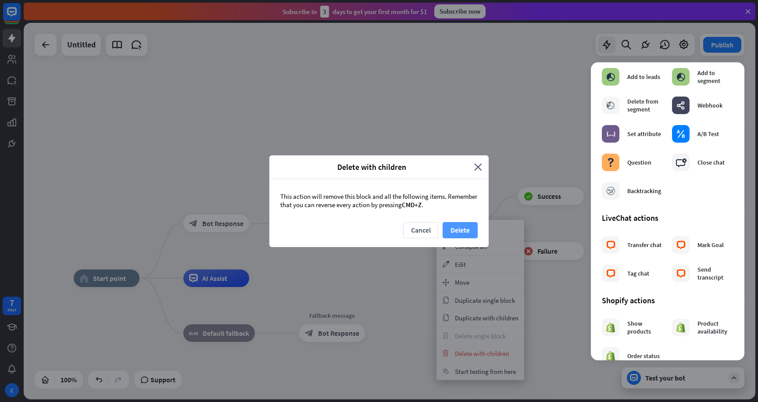
click at [463, 231] on button "Delete" at bounding box center [460, 230] width 35 height 16
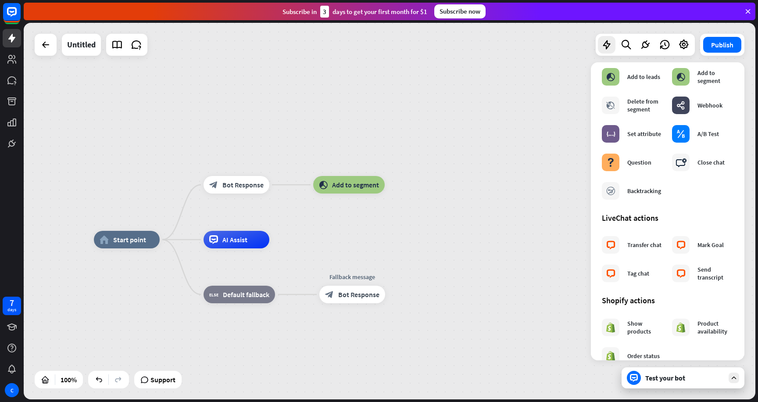
drag, startPoint x: 420, startPoint y: 176, endPoint x: 470, endPoint y: 101, distance: 90.2
click at [470, 101] on div "home_2 Start point block_bot_response Bot Response block_add_to_segment Add to …" at bounding box center [390, 211] width 732 height 377
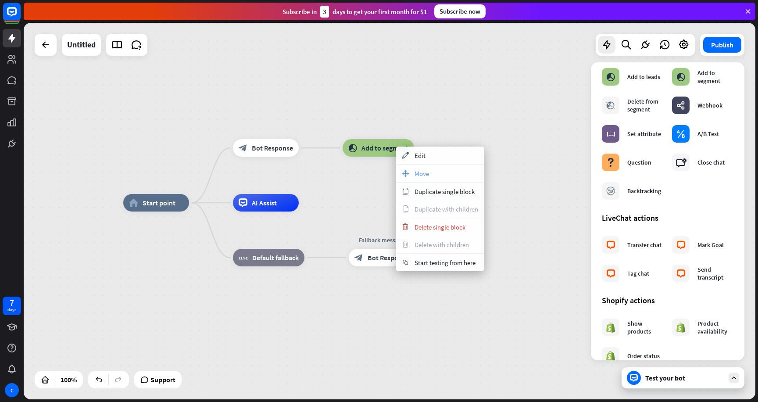
click at [411, 172] on div "move_block Move" at bounding box center [440, 174] width 88 height 18
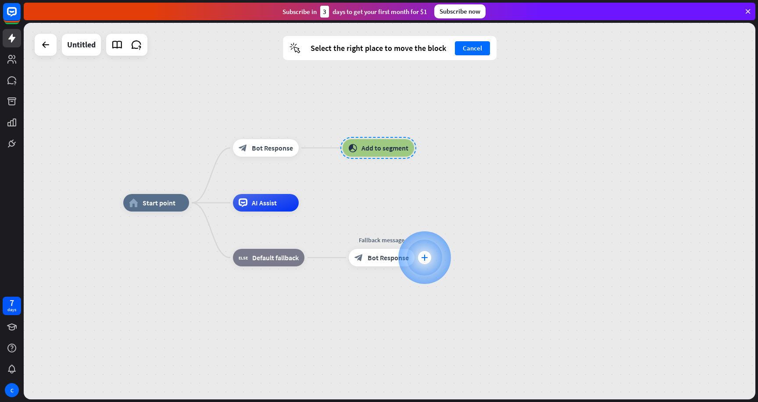
click at [420, 255] on div "plus" at bounding box center [424, 257] width 13 height 13
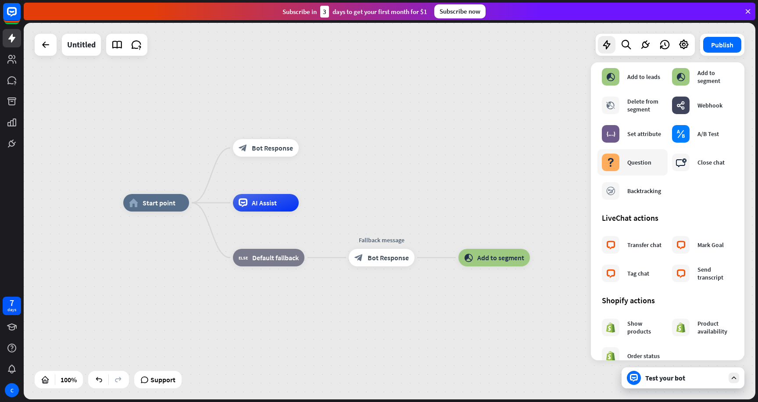
click at [621, 166] on div "block_question Question" at bounding box center [627, 163] width 50 height 18
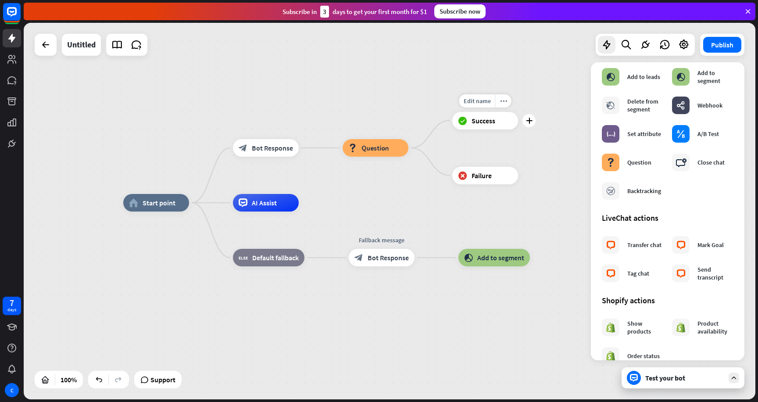
drag, startPoint x: 521, startPoint y: 233, endPoint x: 508, endPoint y: 232, distance: 13.7
click at [518, 203] on div "home_2 Start point block_bot_response Bot Response block_question Question Edit…" at bounding box center [489, 391] width 732 height 377
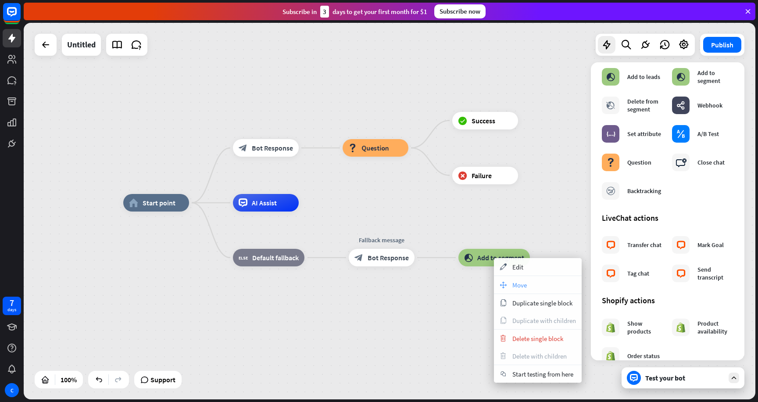
click at [513, 281] on span "Move" at bounding box center [520, 285] width 14 height 8
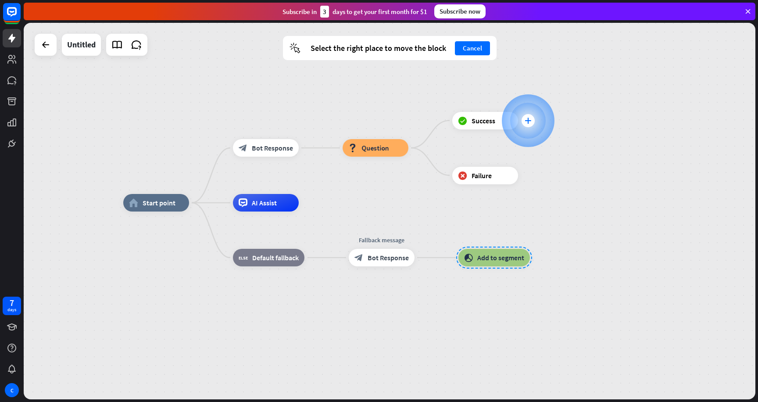
click at [523, 117] on div "plus" at bounding box center [528, 120] width 13 height 13
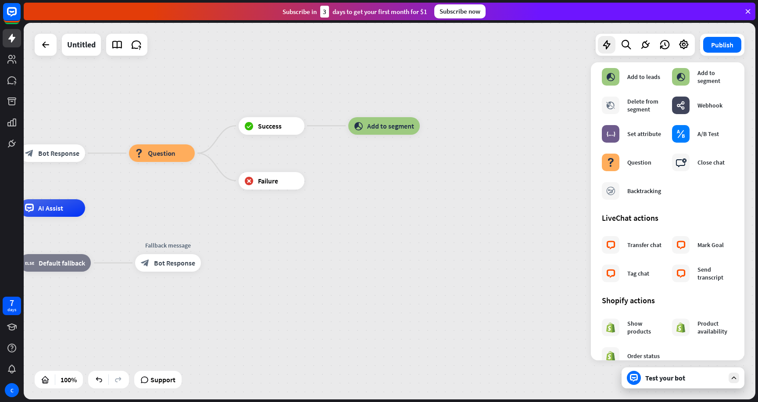
drag, startPoint x: 530, startPoint y: 89, endPoint x: 398, endPoint y: 111, distance: 133.0
click at [398, 111] on div "home_2 Start point block_bot_response Bot Response block_question Question bloc…" at bounding box center [390, 211] width 732 height 377
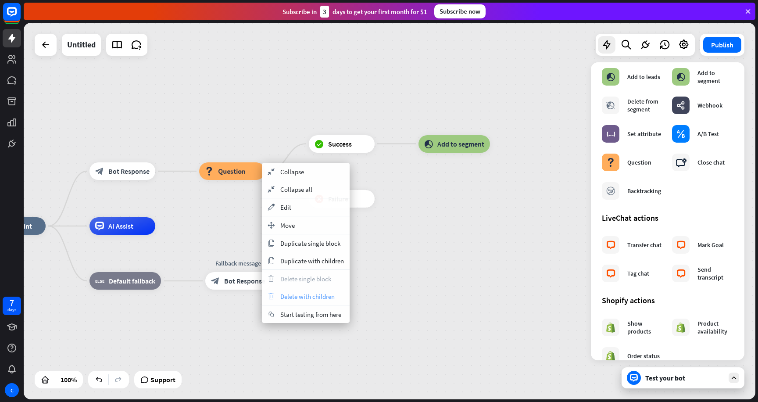
click at [308, 290] on div "trash Delete with children" at bounding box center [306, 296] width 88 height 18
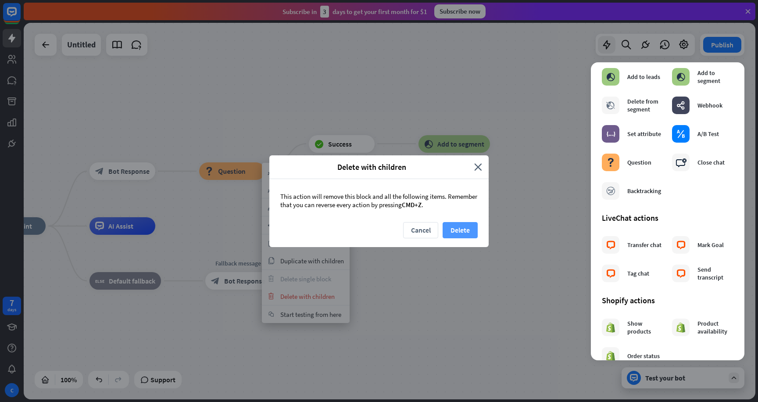
click at [470, 227] on button "Delete" at bounding box center [460, 230] width 35 height 16
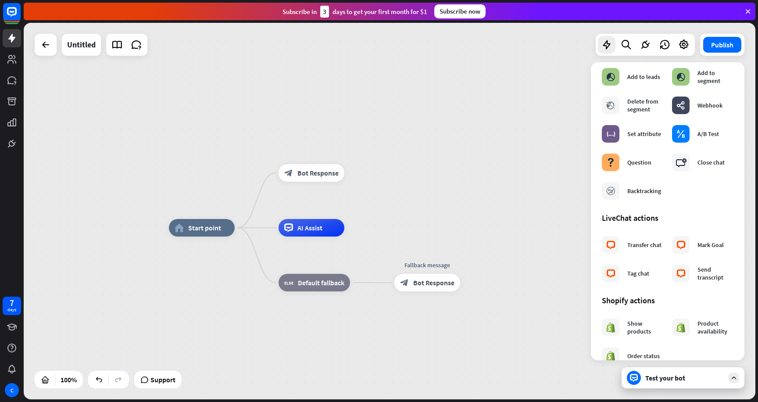
drag, startPoint x: 183, startPoint y: 133, endPoint x: 380, endPoint y: 139, distance: 197.6
click at [380, 135] on div "home_2 Start point block_bot_response Bot Response AI Assist block_fallback Def…" at bounding box center [390, 211] width 732 height 377
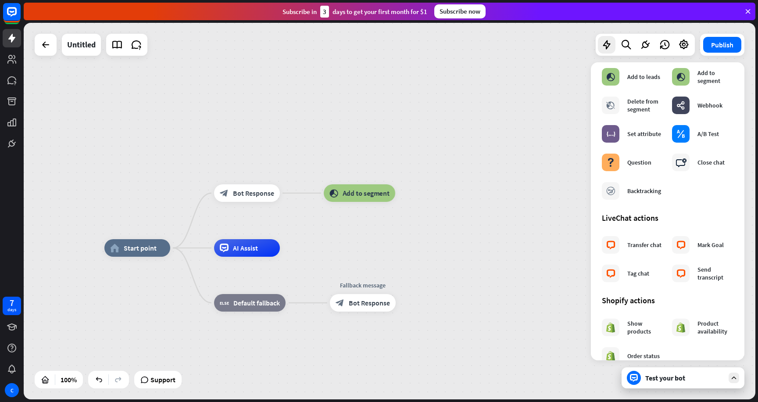
drag, startPoint x: 454, startPoint y: 116, endPoint x: 317, endPoint y: 156, distance: 143.0
click at [317, 156] on div "home_2 Start point block_bot_response Bot Response block_add_to_segment Add to …" at bounding box center [390, 211] width 732 height 377
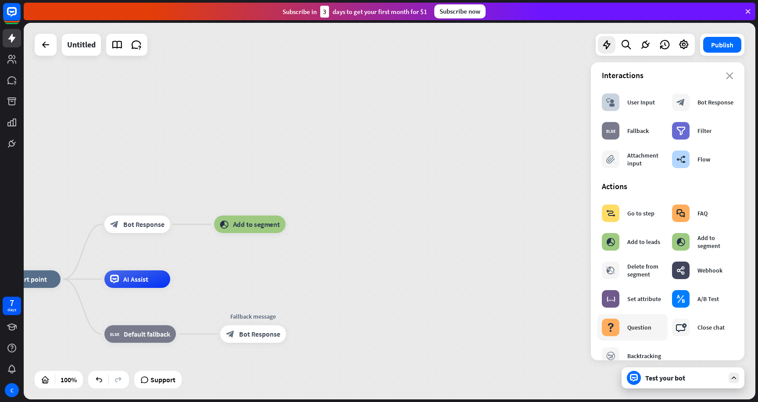
scroll to position [0, 0]
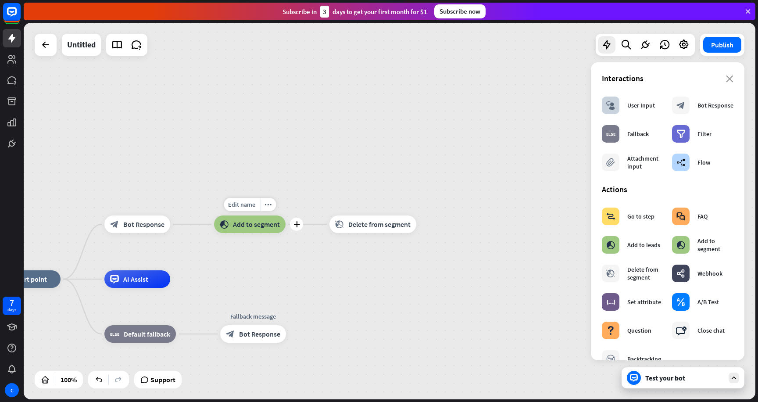
click at [271, 233] on div "Edit name more_horiz plus block_add_to_segment Add to segment" at bounding box center [250, 224] width 72 height 18
click at [270, 221] on span "Add to segment" at bounding box center [256, 224] width 47 height 9
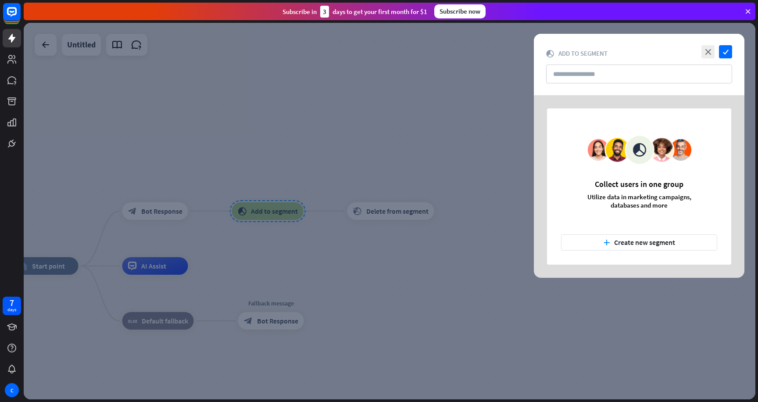
click at [369, 109] on div at bounding box center [390, 211] width 732 height 377
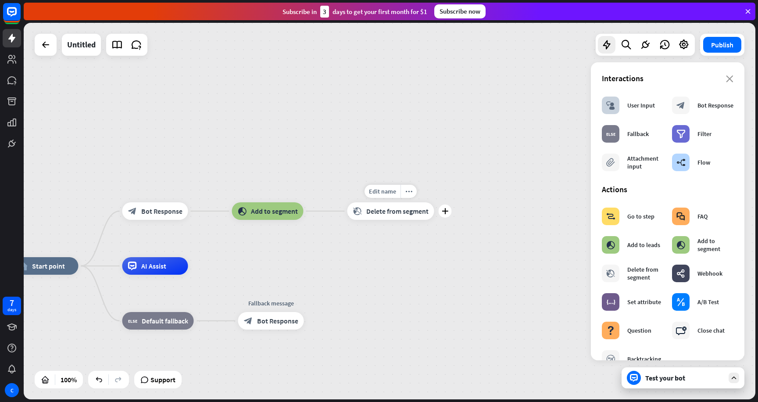
click at [394, 215] on span "Delete from segment" at bounding box center [397, 211] width 62 height 9
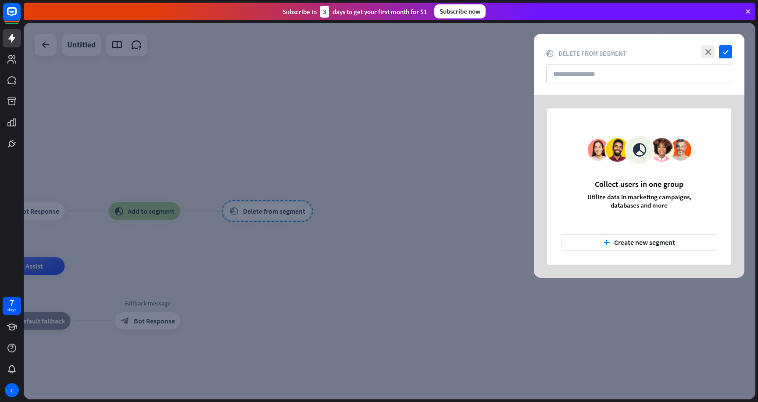
click at [423, 168] on div at bounding box center [390, 211] width 732 height 377
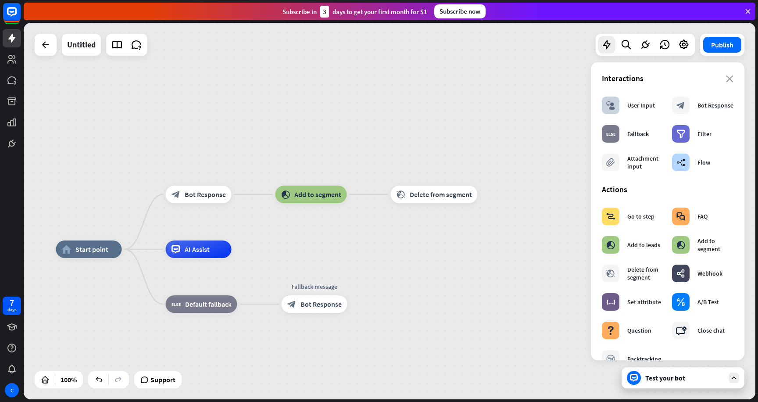
drag, startPoint x: 349, startPoint y: 164, endPoint x: 516, endPoint y: 147, distance: 167.6
click at [516, 147] on div "home_2 Start point block_bot_response Bot Response block_add_to_segment Add to …" at bounding box center [390, 211] width 732 height 377
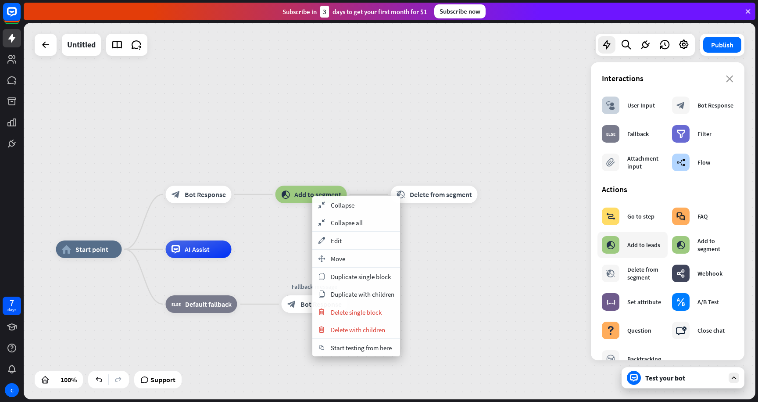
drag, startPoint x: 460, startPoint y: 327, endPoint x: 612, endPoint y: 257, distance: 167.5
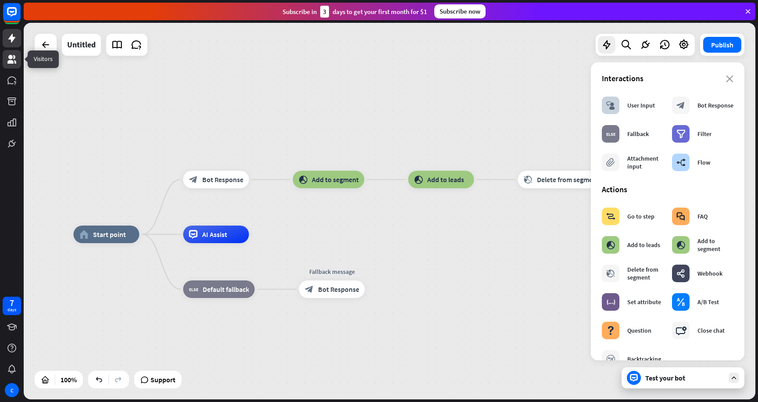
click at [12, 63] on icon at bounding box center [11, 59] width 9 height 9
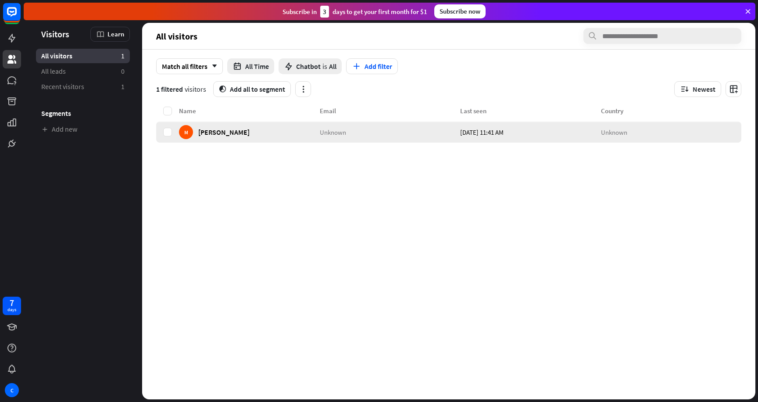
click at [448, 131] on div "Unknown" at bounding box center [390, 132] width 141 height 21
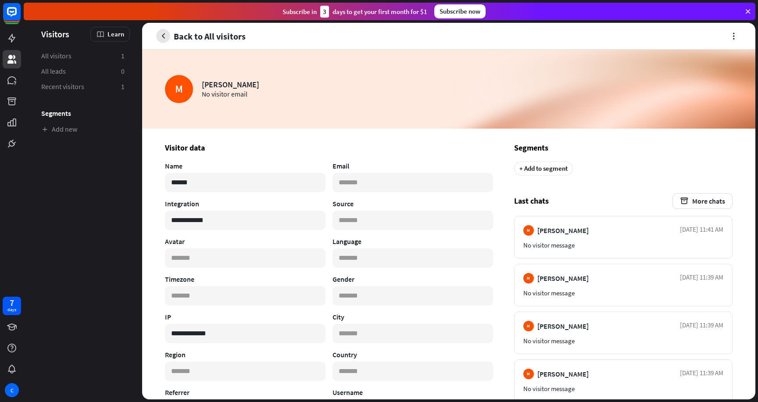
click at [165, 32] on icon "button" at bounding box center [163, 36] width 9 height 9
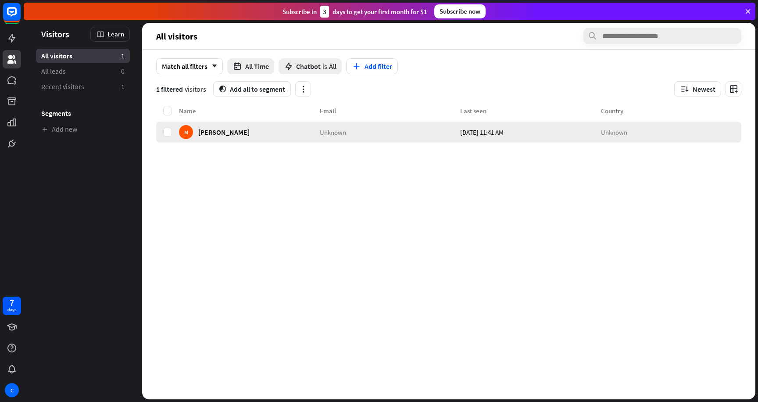
click at [191, 134] on div "M" at bounding box center [186, 132] width 14 height 14
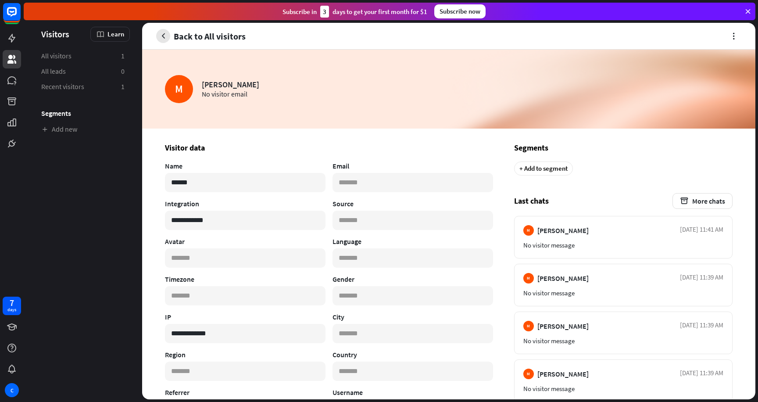
click at [161, 33] on icon "button" at bounding box center [163, 36] width 9 height 9
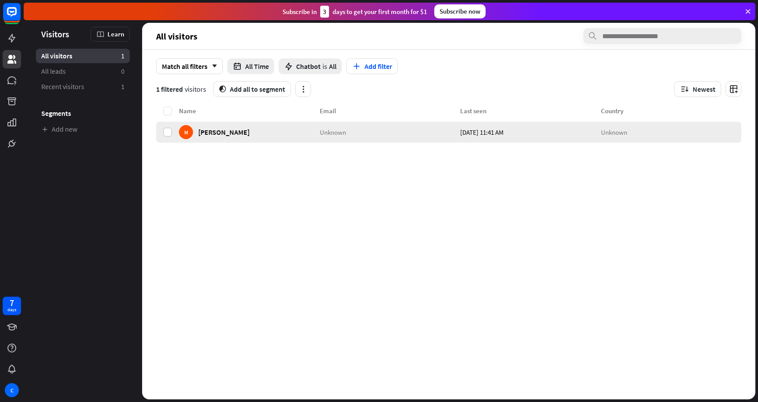
click at [170, 135] on label at bounding box center [167, 132] width 9 height 9
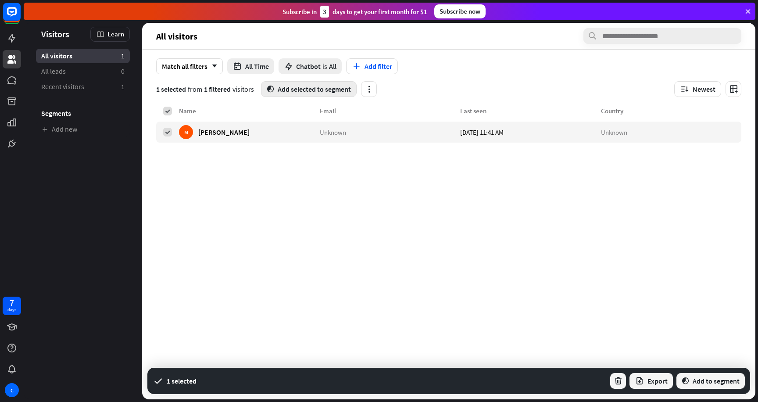
click at [294, 89] on button "segment Add selected to segment" at bounding box center [309, 89] width 96 height 16
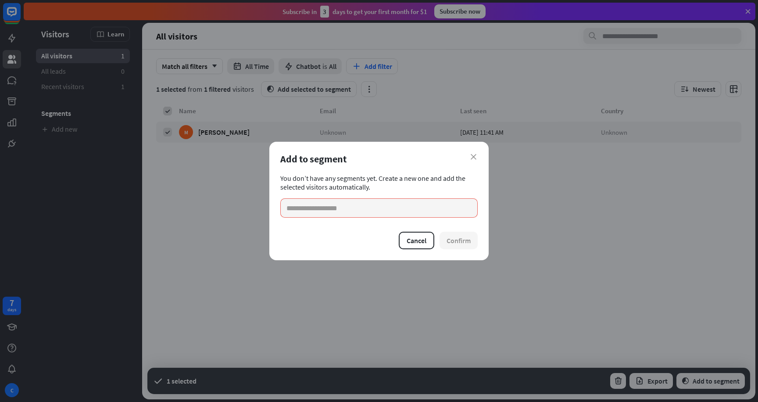
click at [469, 156] on div "Add to segment" at bounding box center [378, 159] width 197 height 12
click at [475, 158] on icon "close" at bounding box center [474, 157] width 6 height 6
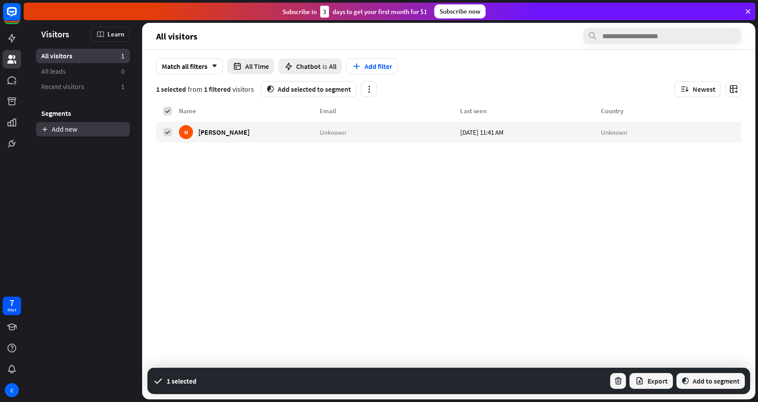
click at [62, 134] on link "Add new" at bounding box center [83, 129] width 94 height 14
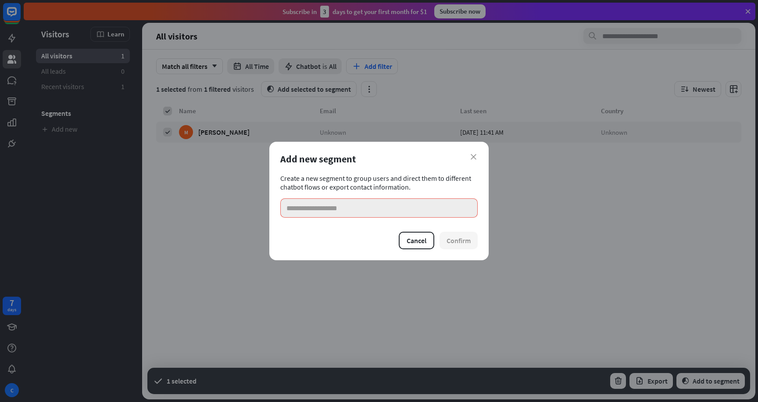
click at [355, 203] on input at bounding box center [378, 207] width 197 height 19
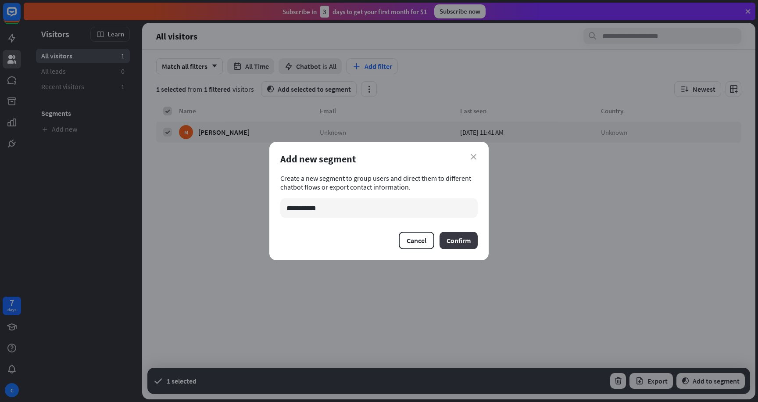
type input "**********"
click at [463, 237] on button "Confirm" at bounding box center [459, 241] width 38 height 18
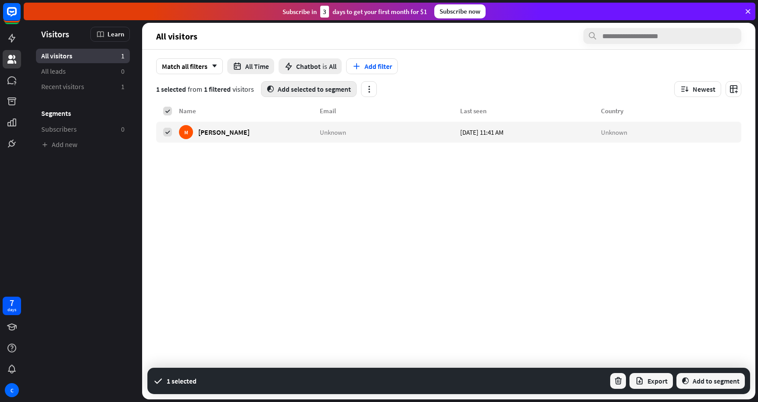
click at [298, 93] on button "segment Add selected to segment" at bounding box center [309, 89] width 96 height 16
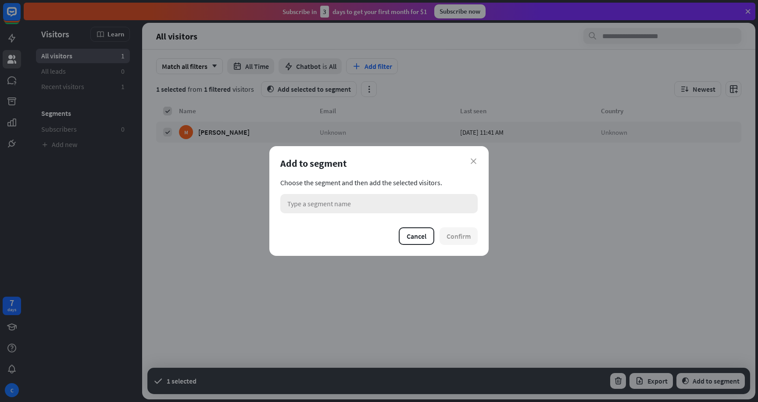
click at [341, 204] on span "Type a segment name" at bounding box center [319, 203] width 64 height 9
click at [332, 225] on div "Subscribers" at bounding box center [379, 228] width 190 height 18
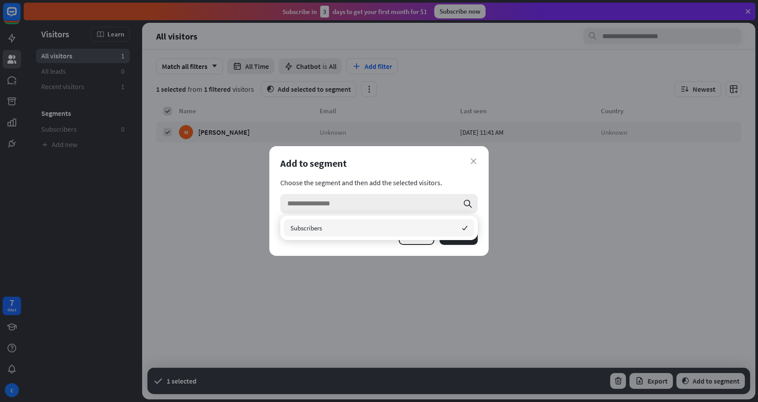
click at [373, 249] on div "close Add to segment Choose the segment and then add the selected visitors. sea…" at bounding box center [378, 201] width 219 height 110
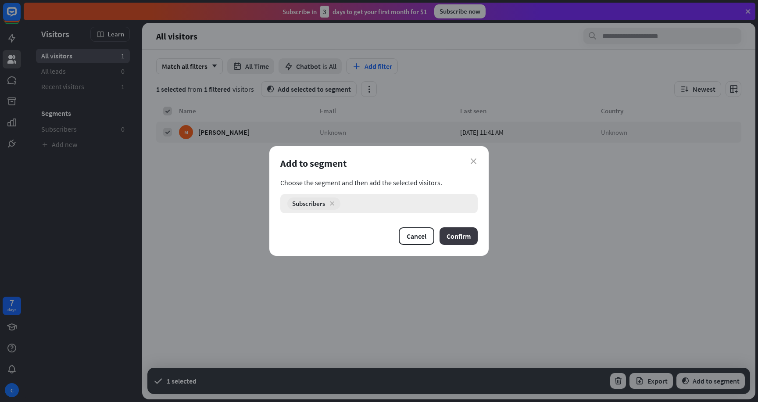
click at [464, 234] on button "Confirm" at bounding box center [459, 236] width 38 height 18
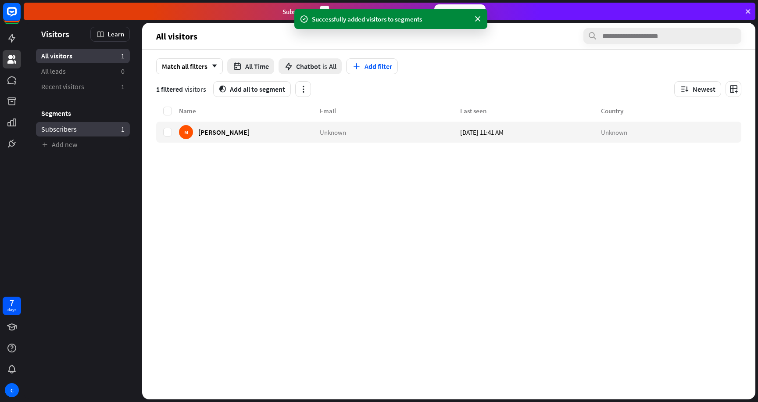
click at [90, 123] on link "Subscribers 1" at bounding box center [83, 129] width 94 height 14
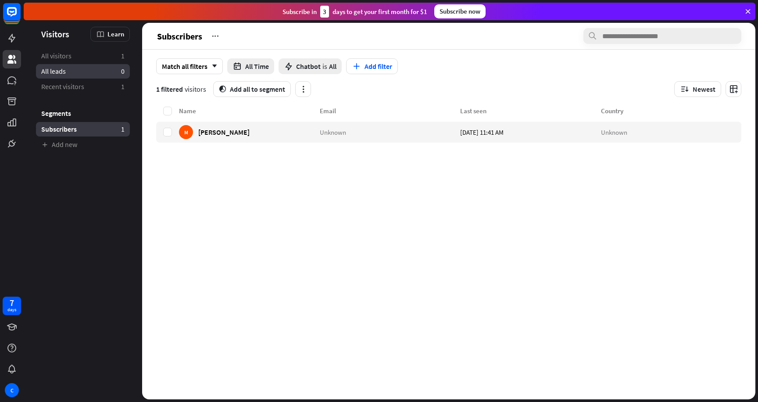
click at [82, 73] on link "All leads 0" at bounding box center [83, 71] width 94 height 14
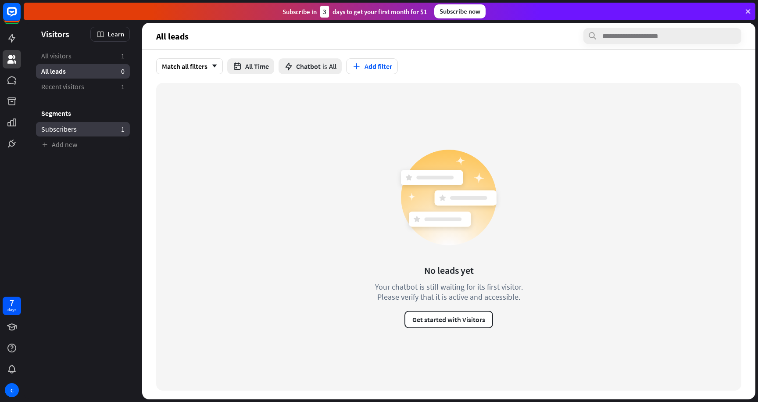
click at [60, 129] on span "Subscribers" at bounding box center [59, 129] width 36 height 9
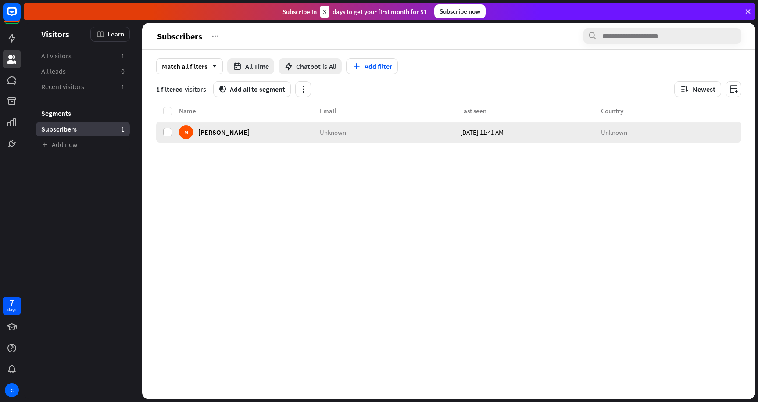
click at [166, 132] on label at bounding box center [167, 132] width 9 height 9
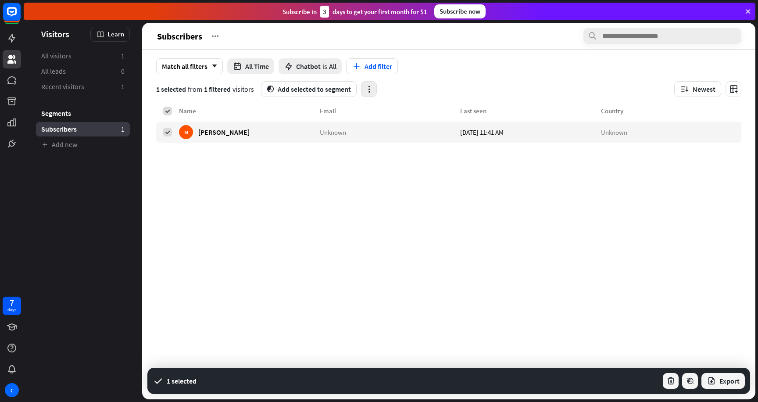
click at [362, 86] on button "button" at bounding box center [369, 89] width 16 height 16
click at [441, 78] on div "Match all filters arrow_down All Time Chatbot is All Add filter 1 selected from…" at bounding box center [448, 78] width 613 height 56
click at [306, 85] on button "segment Add selected to segment" at bounding box center [309, 89] width 96 height 16
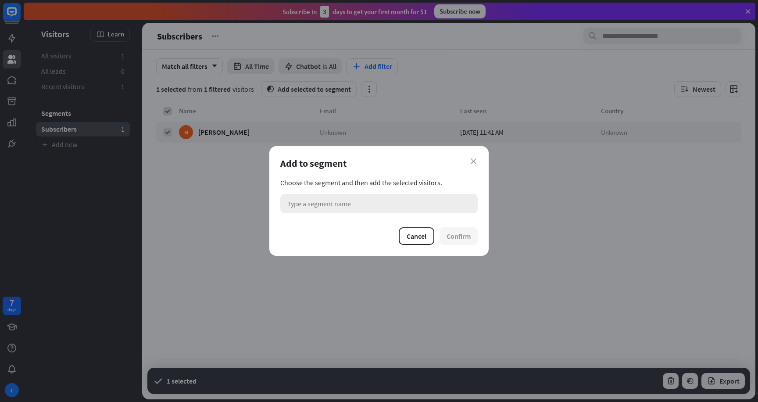
click at [368, 203] on div "Type a segment name" at bounding box center [378, 203] width 197 height 19
click at [368, 203] on input "search" at bounding box center [372, 203] width 171 height 7
click at [441, 70] on div "close Add to segment Choose the segment and then add the selected visitors. sea…" at bounding box center [379, 201] width 758 height 402
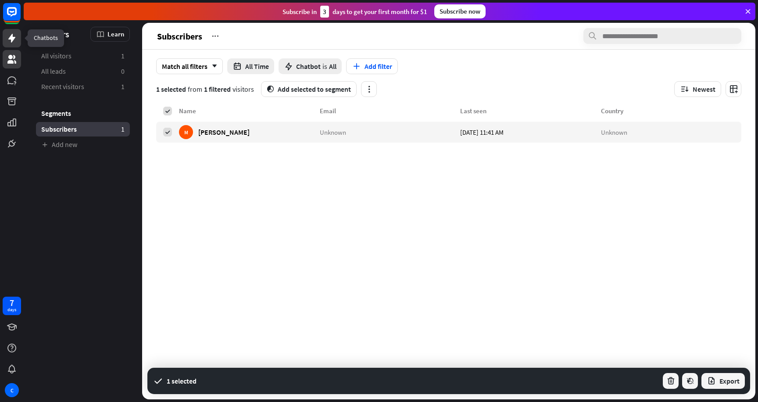
click at [18, 42] on link at bounding box center [12, 38] width 18 height 18
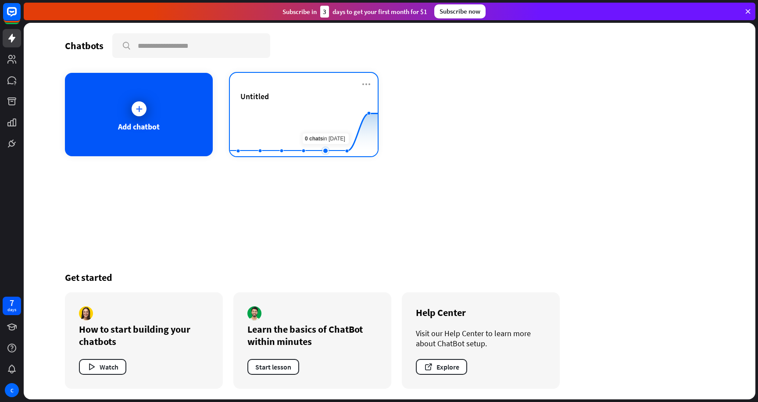
click at [321, 114] on rect at bounding box center [304, 134] width 148 height 55
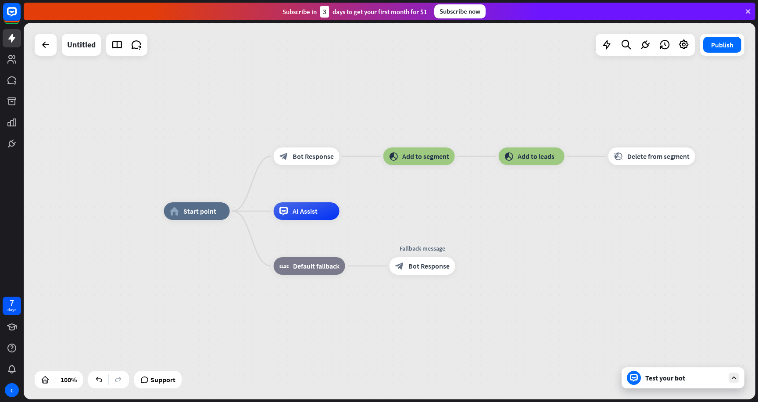
drag, startPoint x: 307, startPoint y: 121, endPoint x: 285, endPoint y: 123, distance: 22.1
click at [285, 123] on div "home_2 Start point block_bot_response Bot Response block_add_to_segment Add to …" at bounding box center [390, 211] width 732 height 377
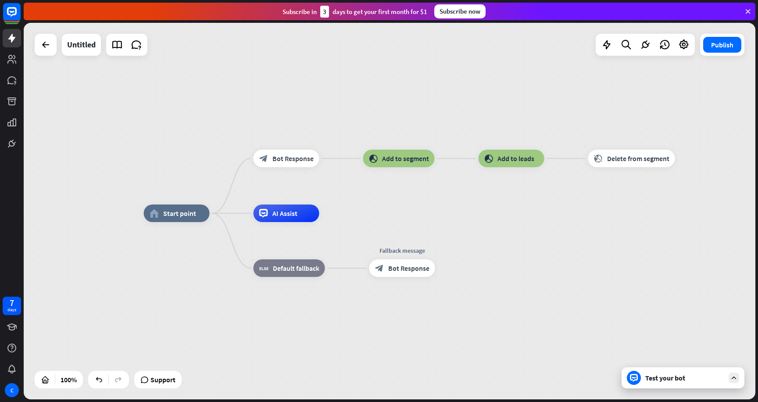
drag, startPoint x: 459, startPoint y: 111, endPoint x: 359, endPoint y: 111, distance: 100.1
click at [359, 111] on div "home_2 Start point block_bot_response Bot Response block_add_to_segment Add to …" at bounding box center [390, 211] width 732 height 377
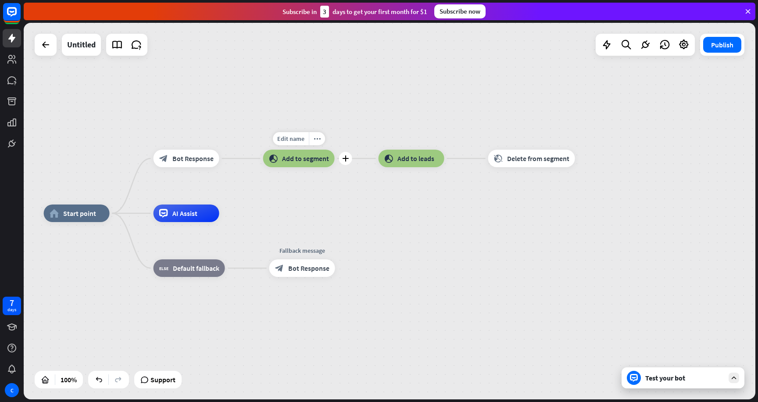
click at [291, 164] on div "block_add_to_segment Add to segment" at bounding box center [299, 159] width 72 height 18
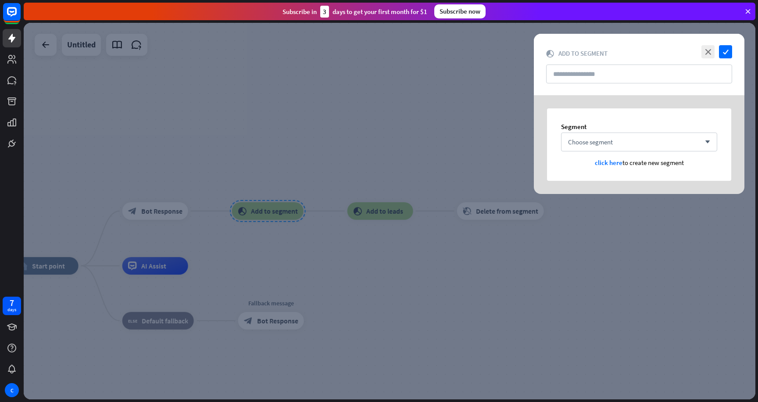
click at [645, 153] on div "Segment Choose segment arrow_down click here to create new segment" at bounding box center [639, 144] width 184 height 72
click at [645, 142] on div "Choose segment arrow_down" at bounding box center [639, 142] width 156 height 19
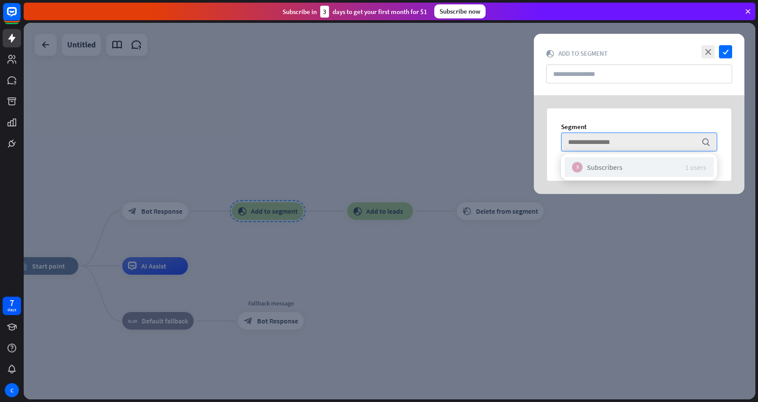
click at [619, 169] on div "Subscribers" at bounding box center [605, 167] width 36 height 9
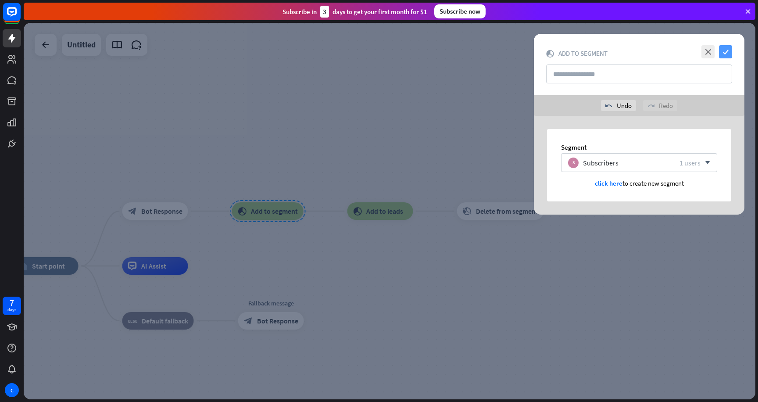
click at [727, 50] on icon "check" at bounding box center [725, 51] width 13 height 13
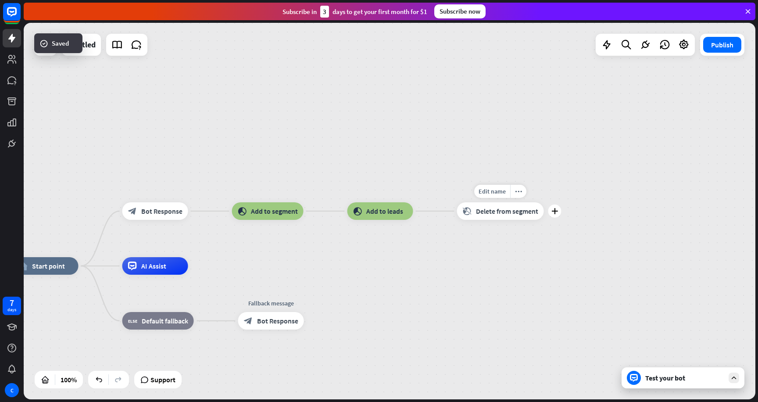
click at [495, 204] on div "block_delete_from_segment Delete from segment" at bounding box center [500, 211] width 87 height 18
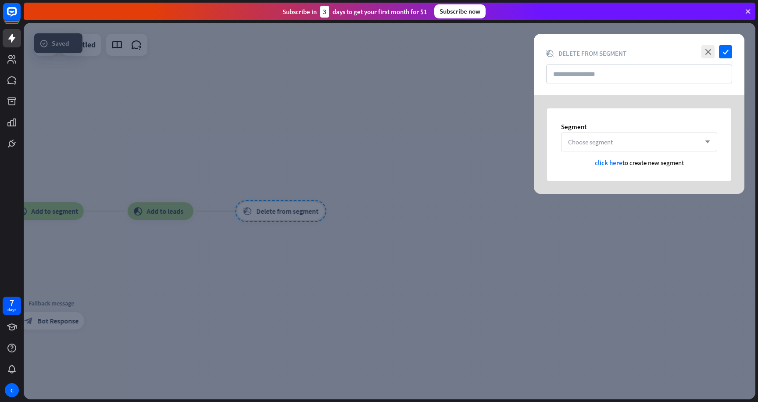
click at [613, 145] on span "Choose segment" at bounding box center [590, 142] width 45 height 8
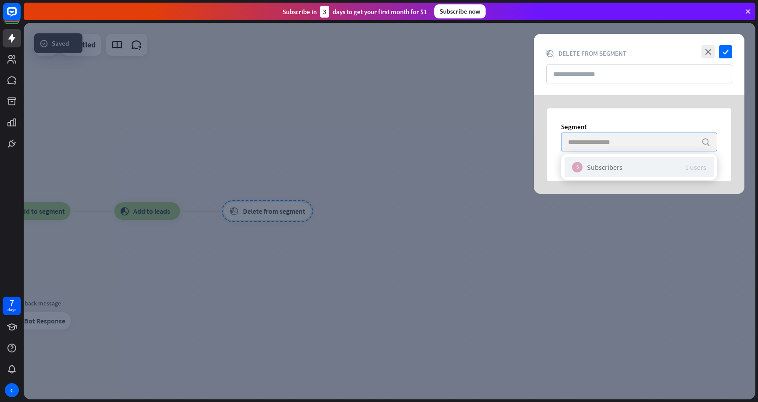
click at [606, 165] on div "Subscribers" at bounding box center [605, 167] width 36 height 9
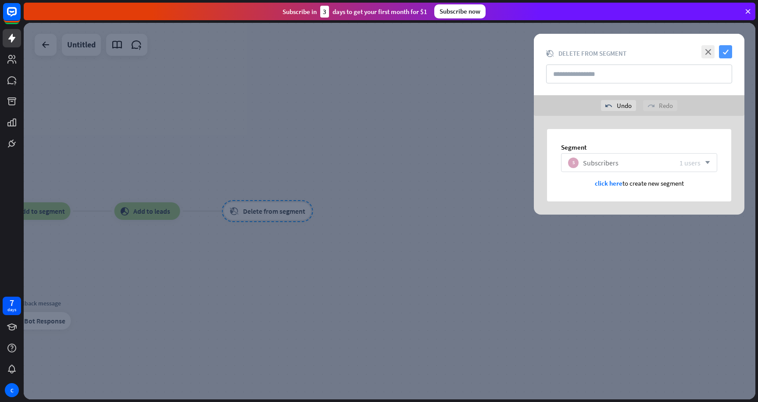
click at [728, 52] on icon "check" at bounding box center [725, 51] width 13 height 13
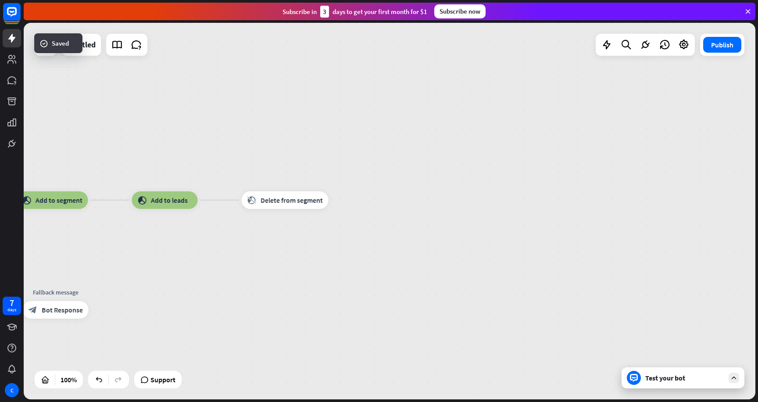
drag, startPoint x: 436, startPoint y: 142, endPoint x: 677, endPoint y: 184, distance: 244.9
click at [725, 121] on div "home_2 Start point block_bot_response Bot Response block_add_to_segment Add to …" at bounding box center [390, 211] width 732 height 377
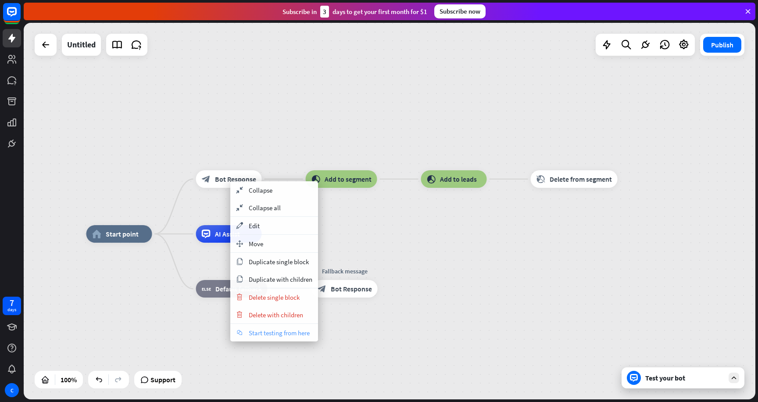
click at [291, 336] on span "Start testing from here" at bounding box center [279, 333] width 61 height 8
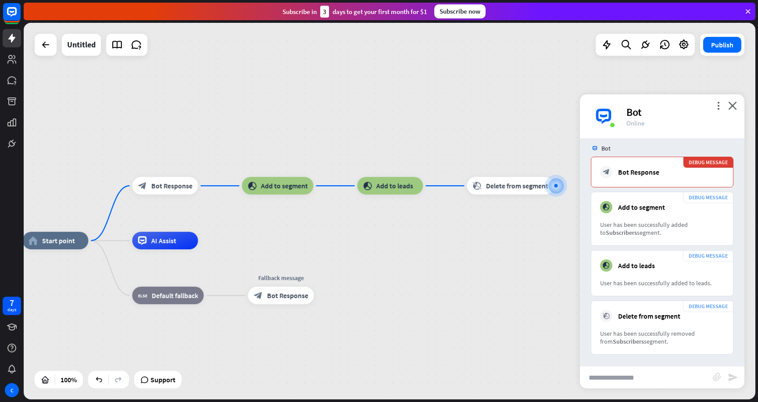
scroll to position [61, 0]
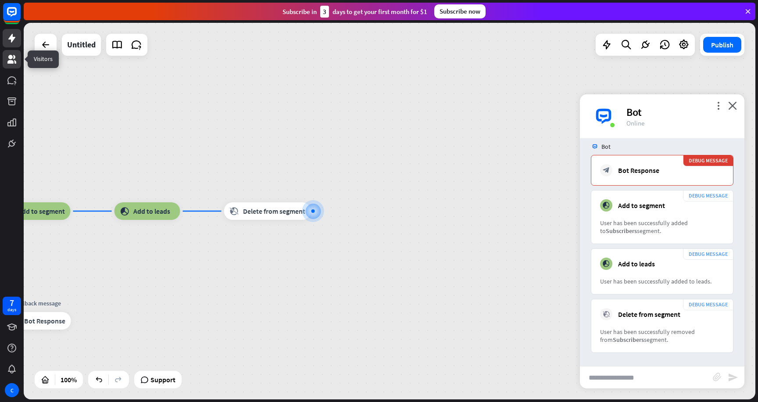
click at [11, 53] on link at bounding box center [12, 59] width 18 height 18
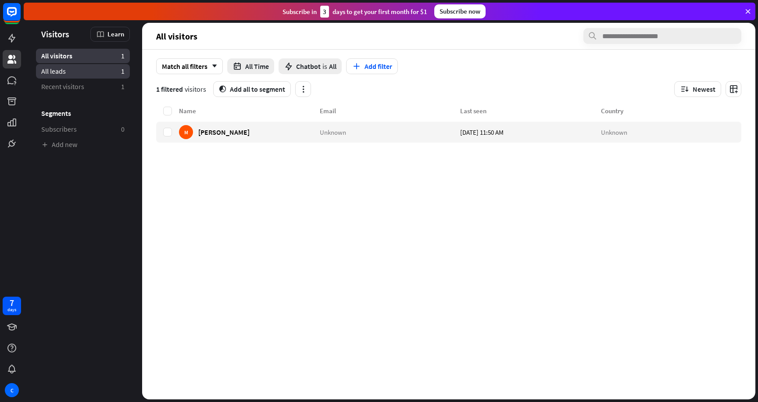
click at [105, 73] on link "All leads 1" at bounding box center [83, 71] width 94 height 14
click at [165, 133] on label at bounding box center [167, 132] width 9 height 9
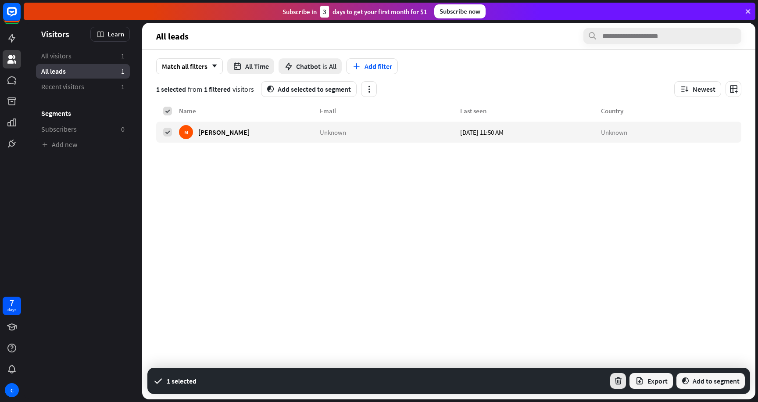
click at [616, 384] on icon "button" at bounding box center [618, 381] width 9 height 9
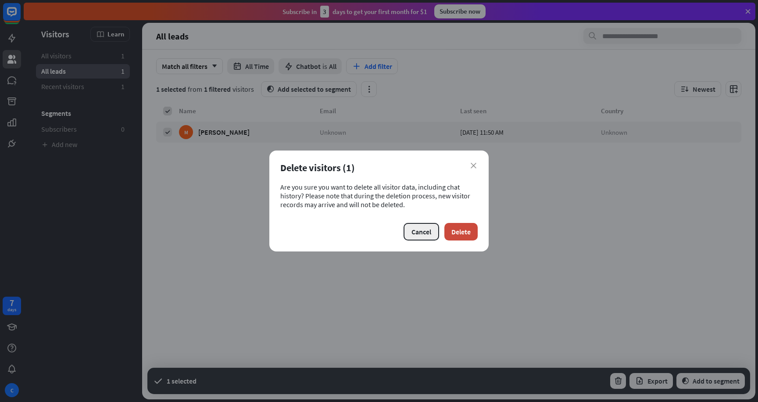
click at [417, 225] on button "Cancel" at bounding box center [422, 232] width 36 height 18
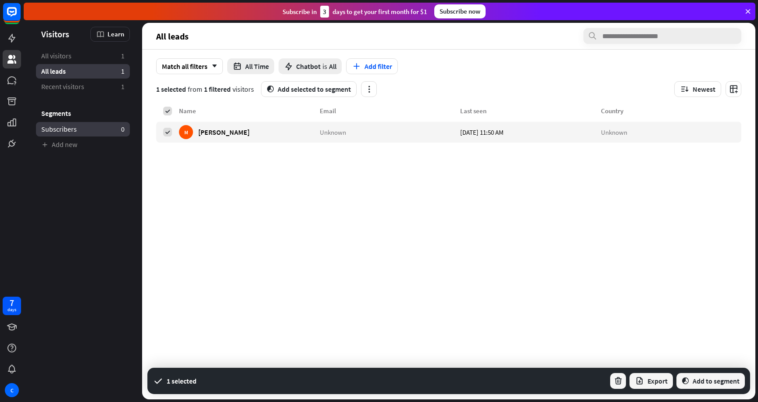
click at [75, 125] on span "Subscribers" at bounding box center [59, 129] width 36 height 9
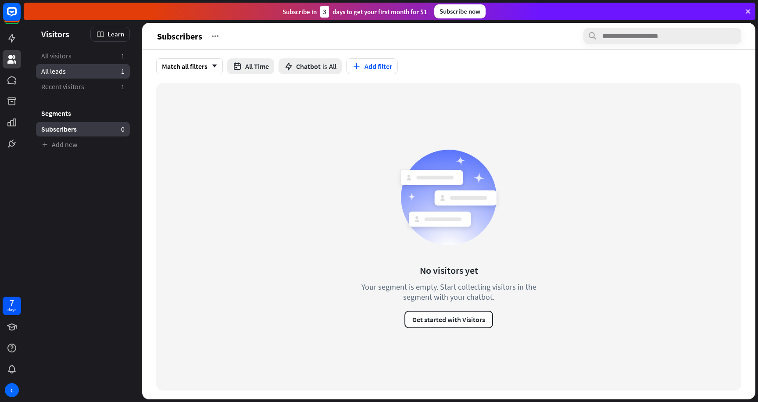
click at [94, 69] on link "All leads 1" at bounding box center [83, 71] width 94 height 14
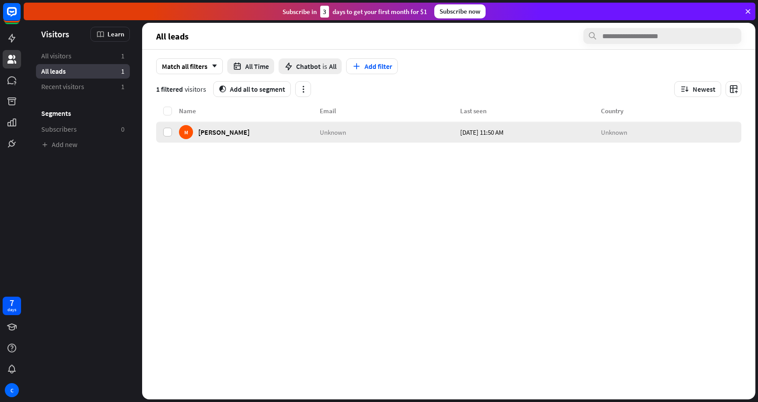
click at [169, 129] on label at bounding box center [167, 132] width 9 height 9
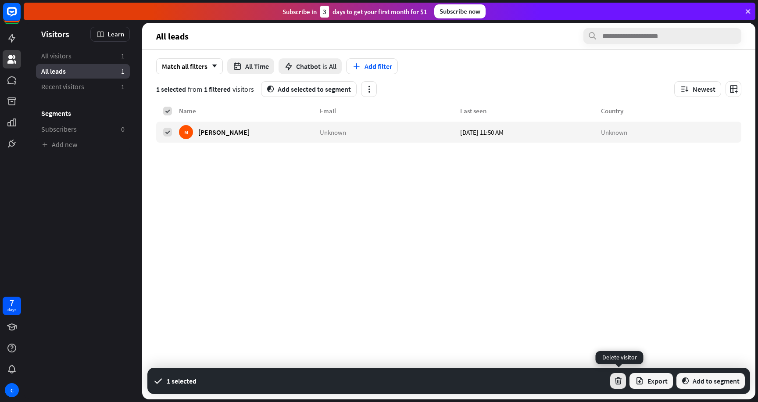
click at [616, 379] on icon "button" at bounding box center [618, 381] width 9 height 9
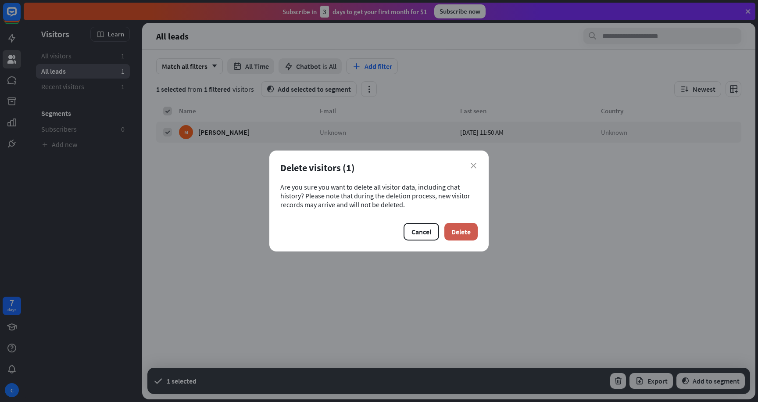
click at [449, 228] on button "Delete" at bounding box center [461, 232] width 33 height 18
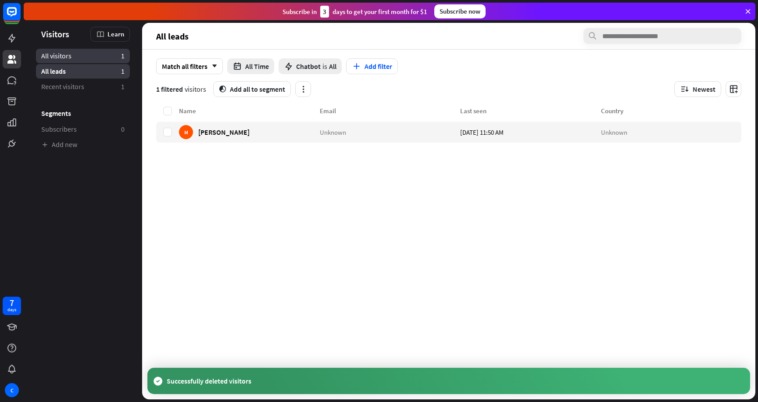
click at [110, 55] on link "All visitors 1" at bounding box center [83, 56] width 94 height 14
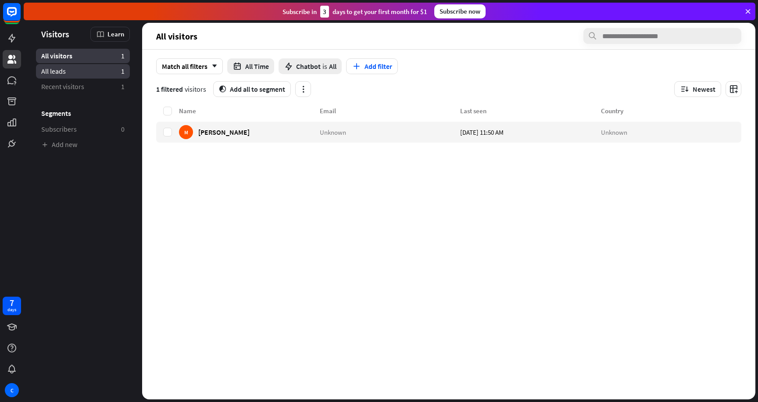
click at [100, 68] on link "All leads 1" at bounding box center [83, 71] width 94 height 14
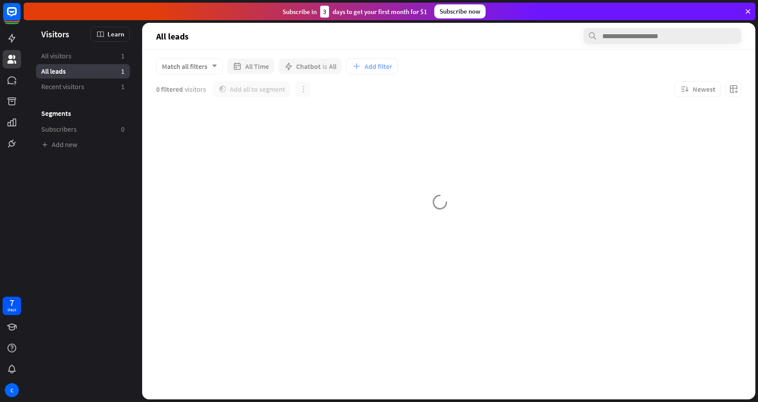
click at [114, 42] on aside "Visitors Learn All visitors 1 All leads 1 Recent visitors 1 Segments Subscriber…" at bounding box center [83, 211] width 118 height 377
click at [108, 53] on link "All visitors 1" at bounding box center [83, 56] width 94 height 14
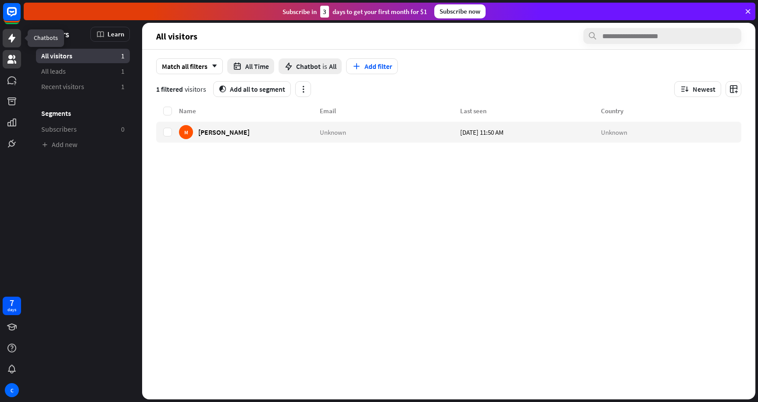
click at [16, 43] on icon at bounding box center [12, 38] width 11 height 11
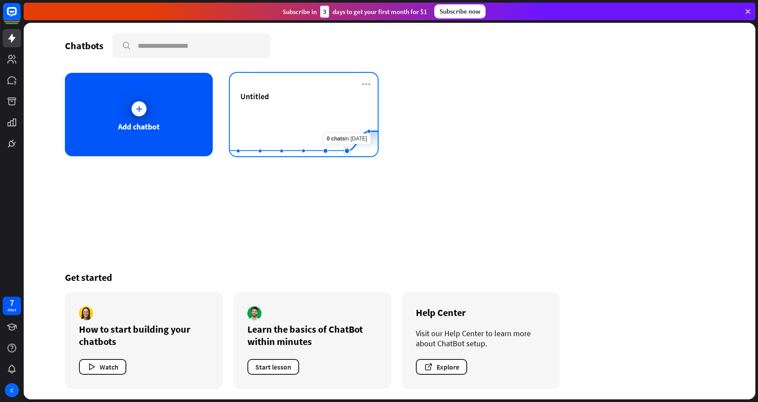
click at [339, 126] on rect at bounding box center [304, 134] width 148 height 55
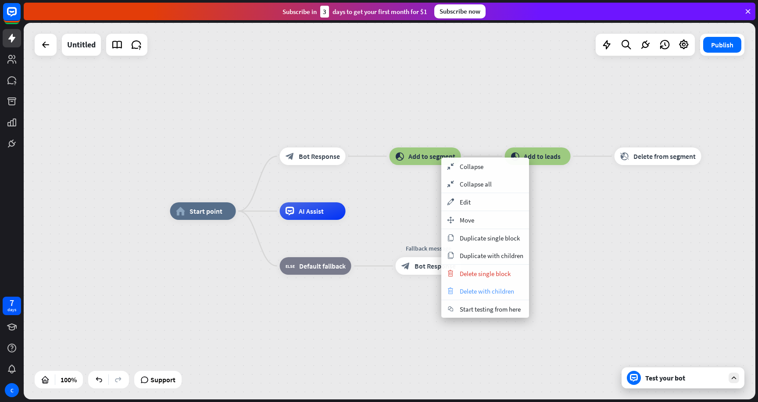
click at [481, 290] on span "Delete with children" at bounding box center [487, 291] width 54 height 8
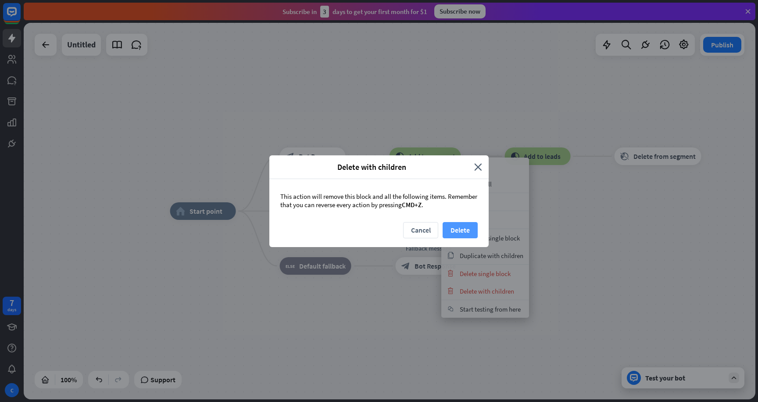
click at [461, 231] on button "Delete" at bounding box center [460, 230] width 35 height 16
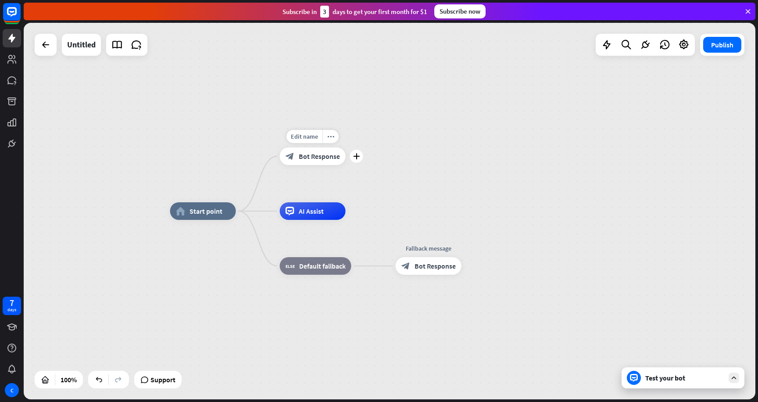
click at [326, 165] on div "Edit name more_horiz plus block_bot_response Bot Response" at bounding box center [313, 156] width 66 height 18
click at [326, 159] on span "Bot Response" at bounding box center [319, 156] width 41 height 9
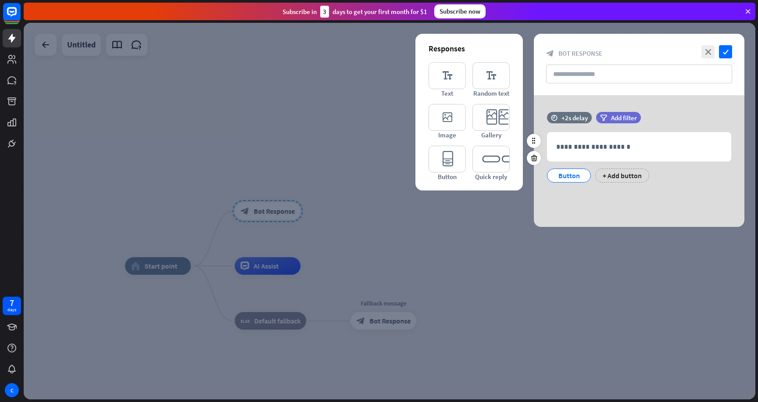
click at [557, 176] on div "Button" at bounding box center [569, 175] width 29 height 13
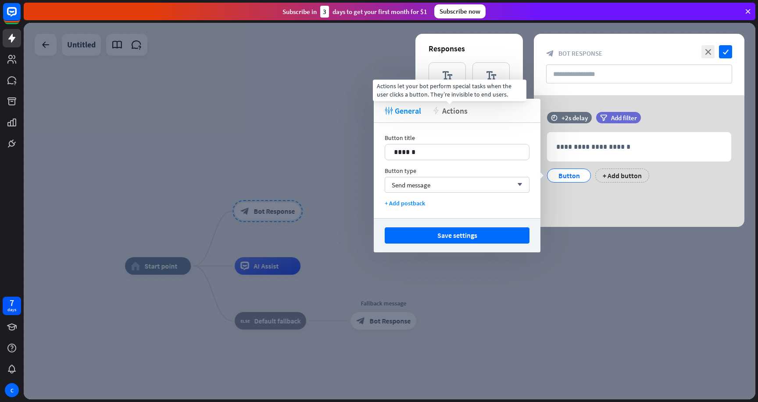
click at [458, 111] on span "Actions" at bounding box center [454, 111] width 25 height 10
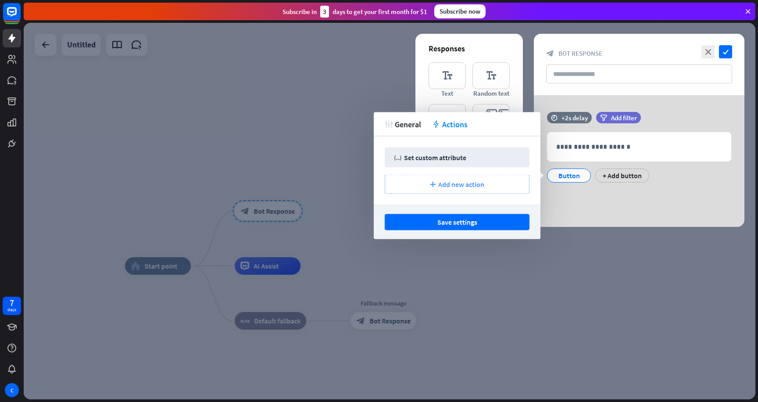
click at [486, 181] on div "plus Add new action" at bounding box center [457, 184] width 145 height 19
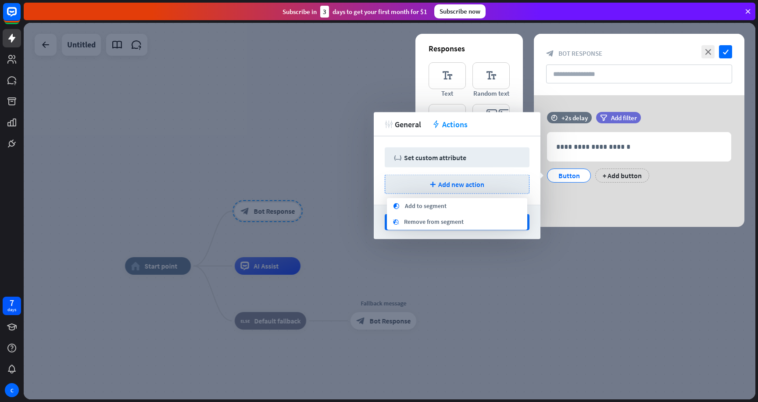
click at [485, 128] on div "tweak General action Actions" at bounding box center [457, 124] width 167 height 24
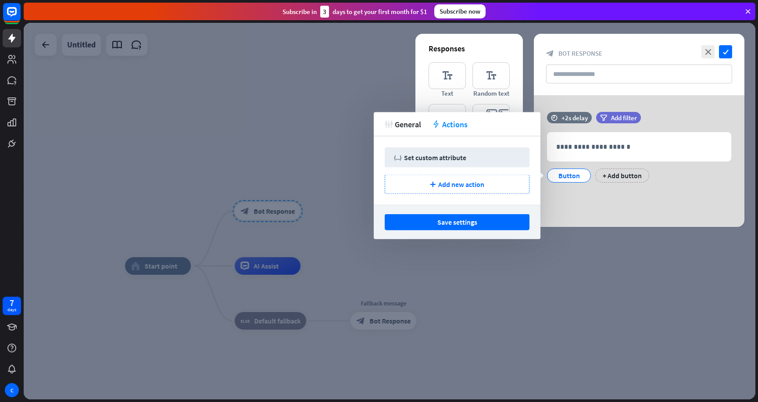
click at [576, 210] on div "**********" at bounding box center [639, 161] width 211 height 132
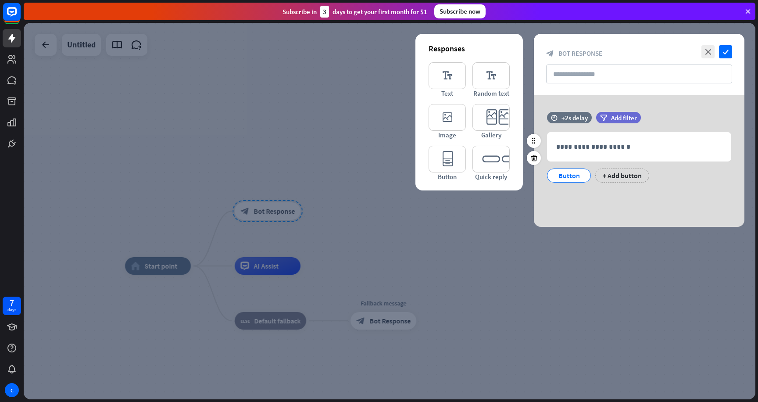
click at [574, 179] on div "Button" at bounding box center [569, 175] width 29 height 13
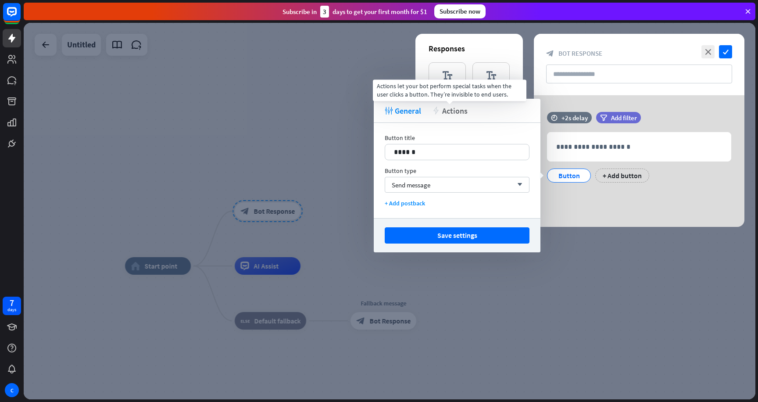
click at [463, 108] on span "Actions" at bounding box center [454, 111] width 25 height 10
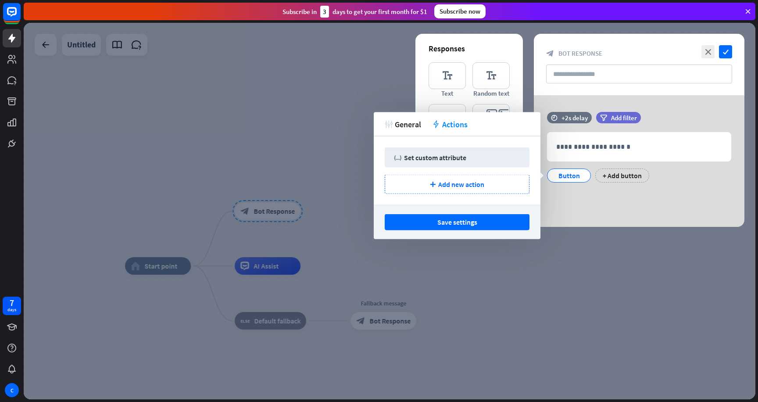
click at [635, 223] on div "**********" at bounding box center [639, 161] width 211 height 132
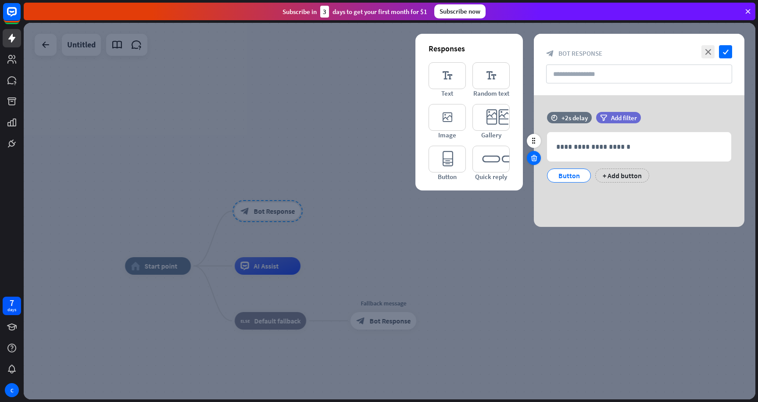
click at [534, 157] on icon at bounding box center [534, 158] width 8 height 8
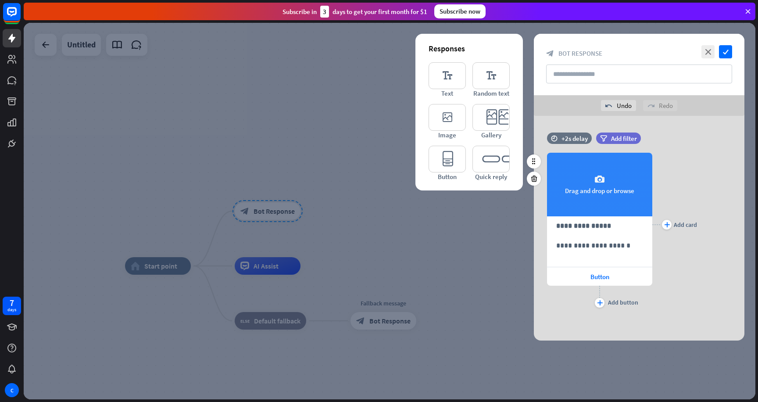
click at [596, 194] on div "camera Drag and drop or browse" at bounding box center [599, 185] width 105 height 64
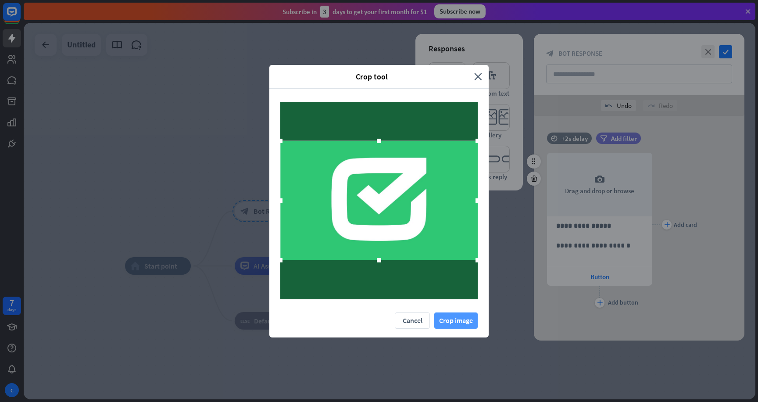
click at [461, 321] on button "Crop image" at bounding box center [455, 320] width 43 height 16
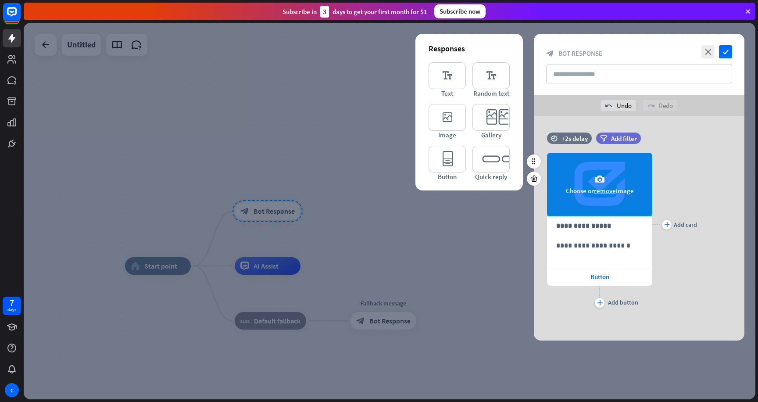
click at [639, 192] on div "camera Choose or remove image" at bounding box center [599, 185] width 105 height 64
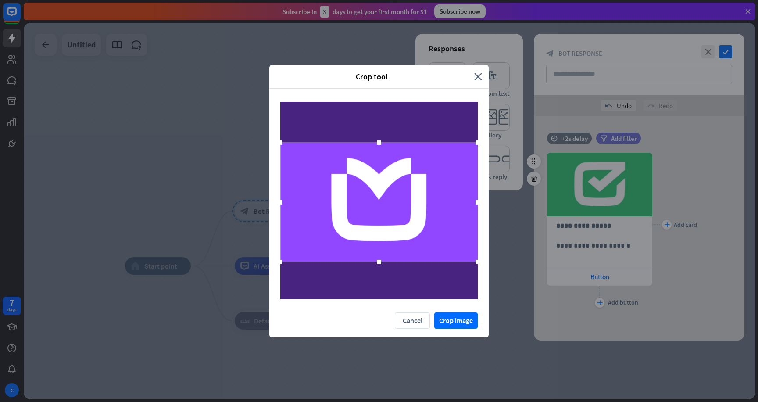
drag, startPoint x: 459, startPoint y: 229, endPoint x: 461, endPoint y: 235, distance: 6.8
click at [461, 235] on div at bounding box center [378, 202] width 197 height 119
click at [464, 246] on div at bounding box center [378, 200] width 197 height 119
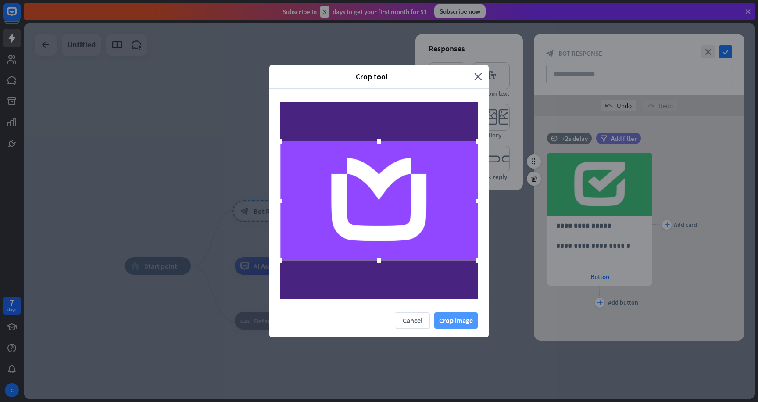
click at [461, 318] on button "Crop image" at bounding box center [455, 320] width 43 height 16
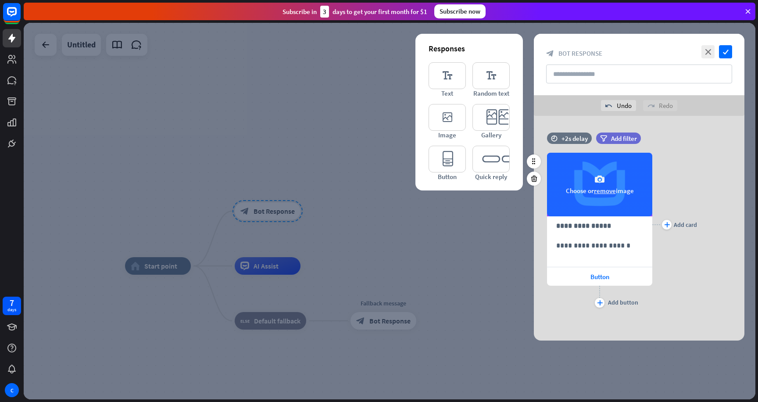
click at [599, 193] on button "remove" at bounding box center [605, 190] width 22 height 8
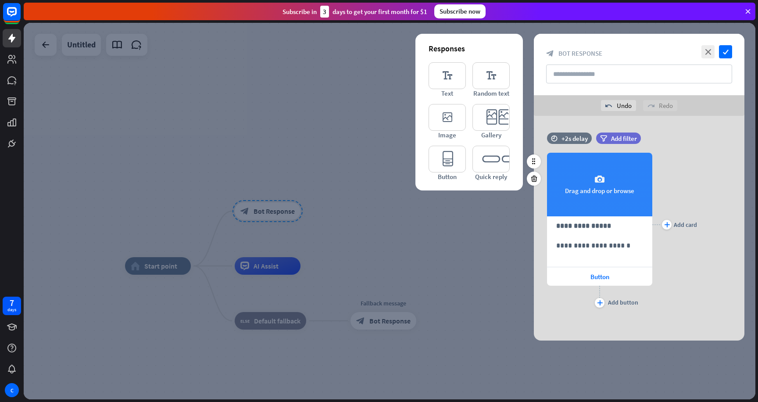
click at [581, 176] on div "camera Drag and drop or browse" at bounding box center [599, 185] width 105 height 64
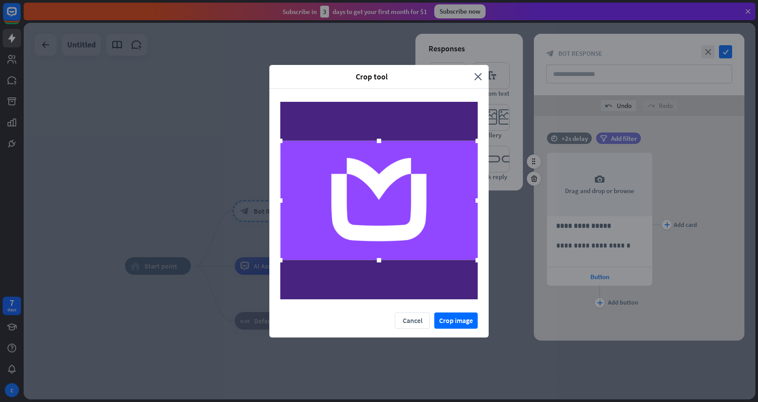
click at [457, 311] on div at bounding box center [378, 201] width 219 height 224
click at [455, 316] on button "Crop image" at bounding box center [455, 320] width 43 height 16
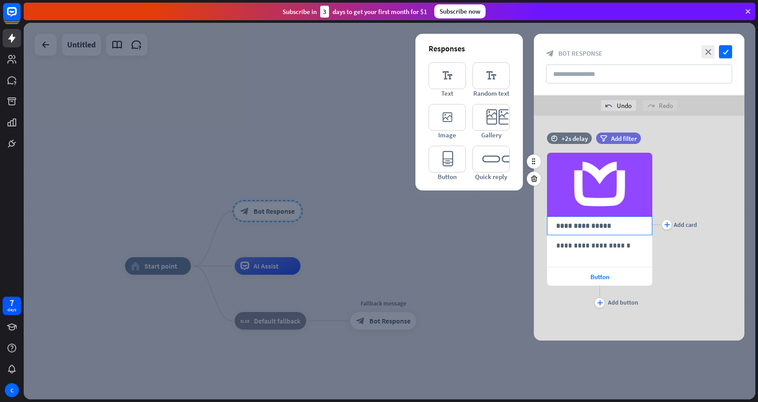
click at [574, 231] on div "**********" at bounding box center [600, 226] width 104 height 18
click at [573, 246] on p "**********" at bounding box center [599, 245] width 87 height 11
click at [732, 48] on div "close check block_bot_response Bot Response" at bounding box center [639, 64] width 211 height 61
click at [722, 50] on icon "check" at bounding box center [725, 51] width 13 height 13
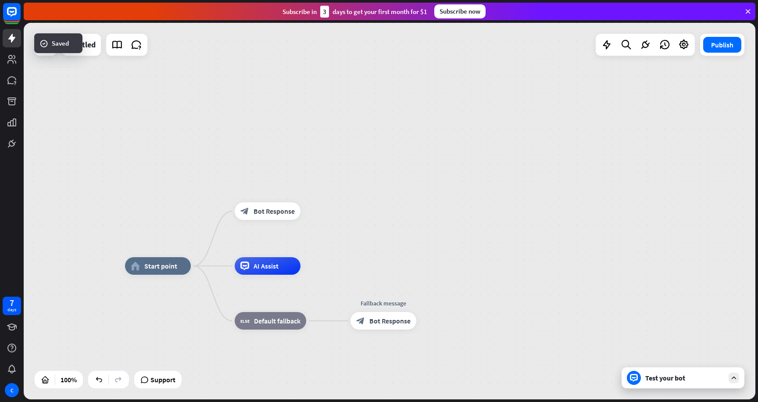
click at [680, 385] on div "Test your bot" at bounding box center [683, 377] width 123 height 21
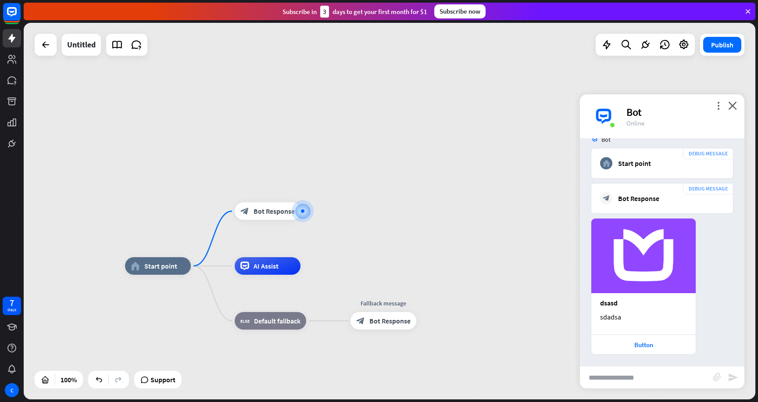
scroll to position [69, 0]
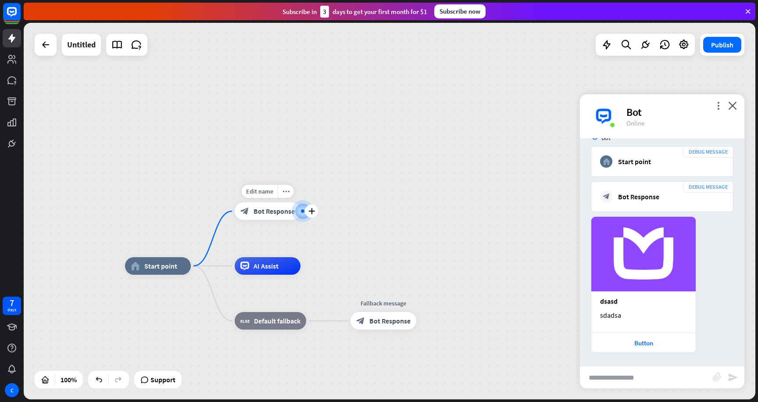
click at [252, 210] on div "block_bot_response Bot Response" at bounding box center [268, 211] width 66 height 18
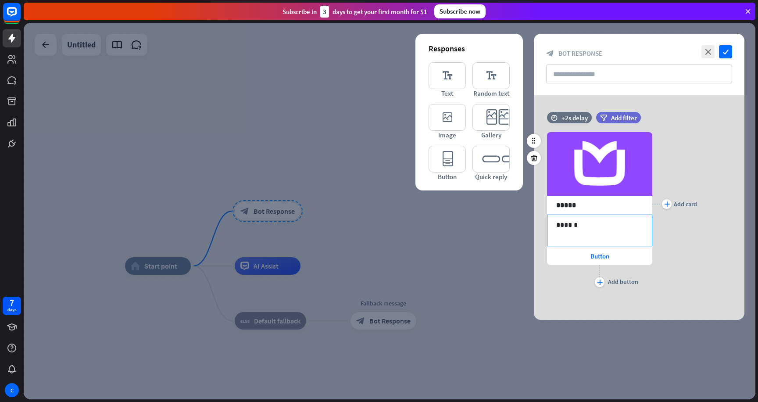
click at [564, 224] on p "******" at bounding box center [599, 224] width 87 height 11
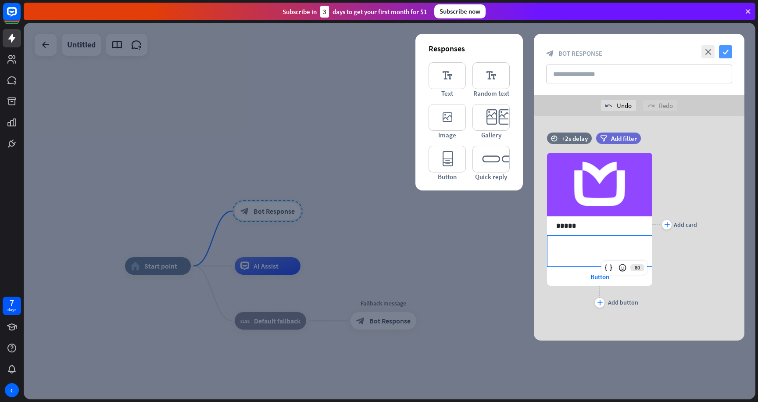
click at [724, 50] on icon "check" at bounding box center [725, 51] width 13 height 13
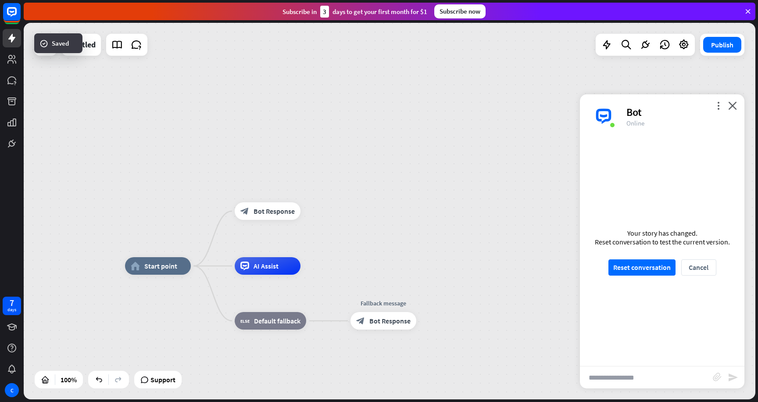
click at [648, 258] on div "Your story has changed. Reset conversation to test the current version. Reset c…" at bounding box center [662, 252] width 165 height 228
click at [641, 271] on button "Reset conversation" at bounding box center [642, 267] width 67 height 16
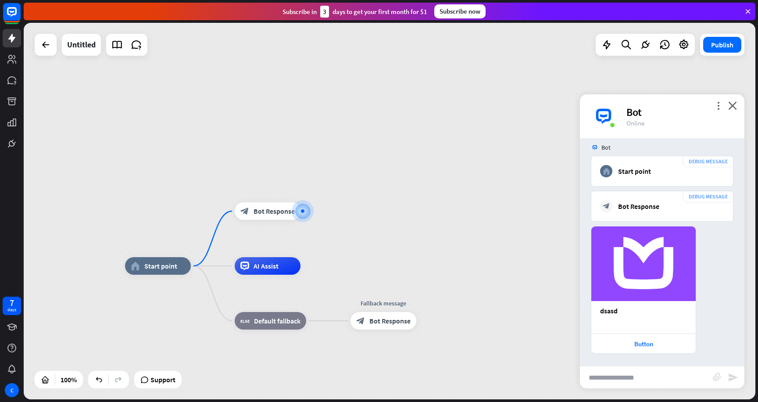
scroll to position [61, 0]
click at [268, 211] on span "Bot Response" at bounding box center [274, 211] width 41 height 9
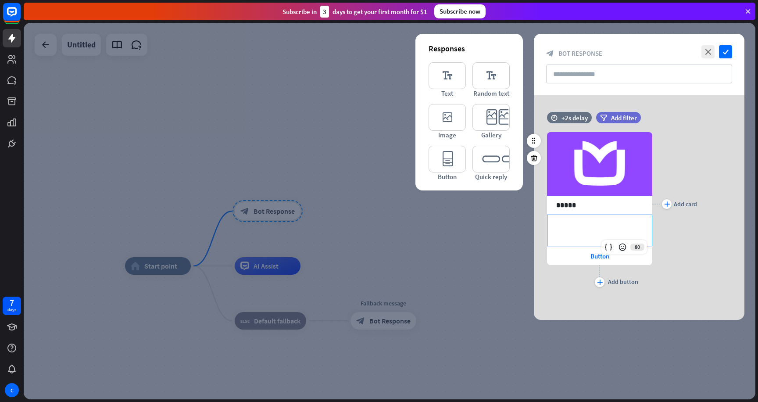
drag, startPoint x: 559, startPoint y: 229, endPoint x: 613, endPoint y: 228, distance: 54.4
click at [613, 228] on p "**********" at bounding box center [599, 224] width 87 height 11
click at [600, 209] on p "*****" at bounding box center [599, 205] width 87 height 11
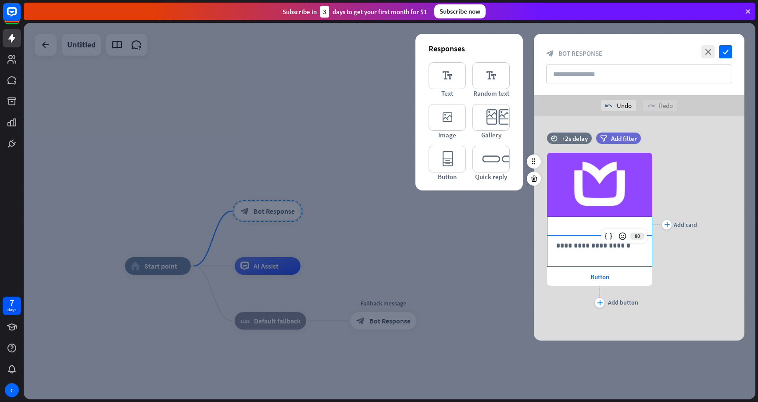
click at [581, 249] on p "**********" at bounding box center [599, 245] width 87 height 11
click at [588, 227] on p "**********" at bounding box center [599, 225] width 87 height 11
click at [584, 248] on p "**********" at bounding box center [599, 245] width 87 height 11
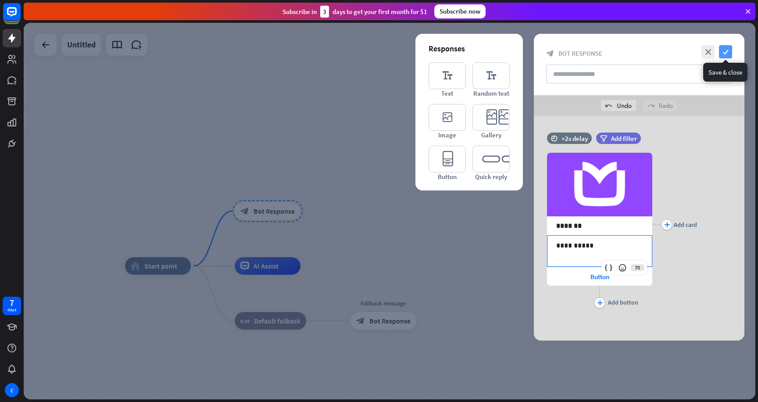
click at [729, 52] on icon "check" at bounding box center [725, 51] width 13 height 13
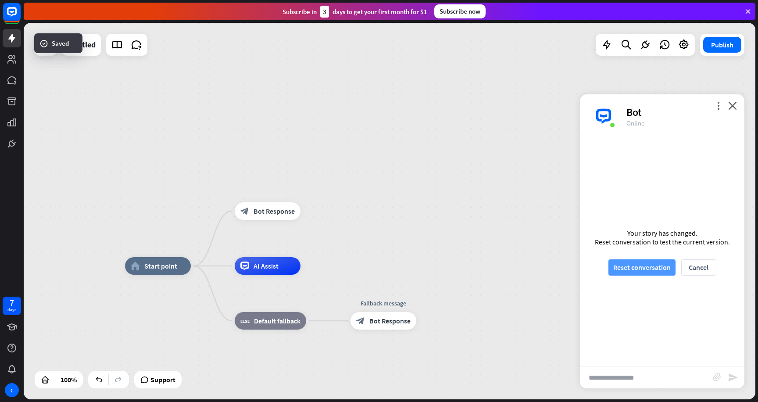
click at [657, 269] on button "Reset conversation" at bounding box center [642, 267] width 67 height 16
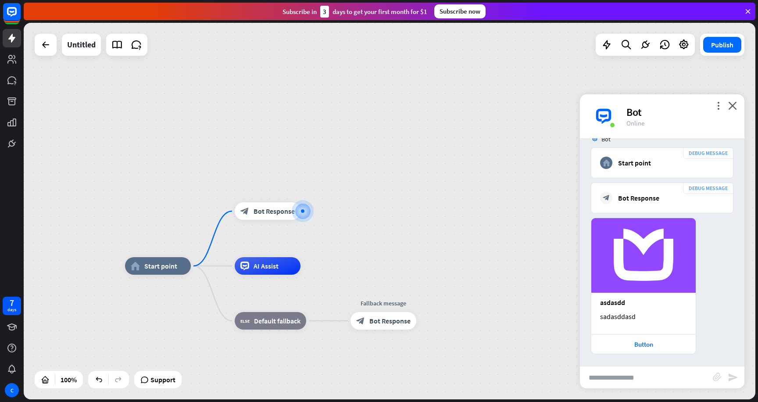
scroll to position [69, 0]
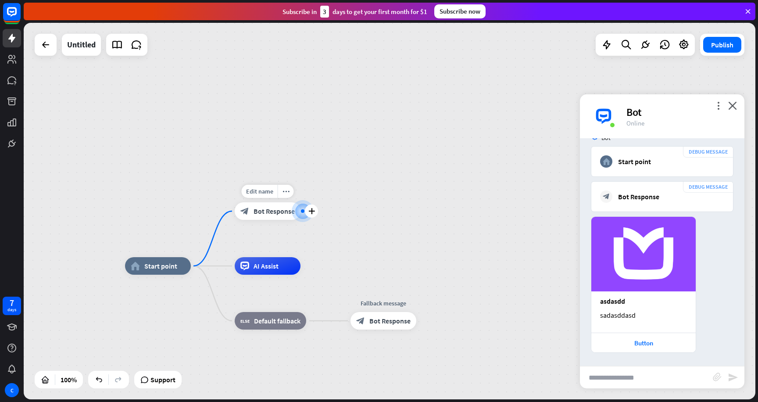
click at [271, 207] on span "Bot Response" at bounding box center [274, 211] width 41 height 9
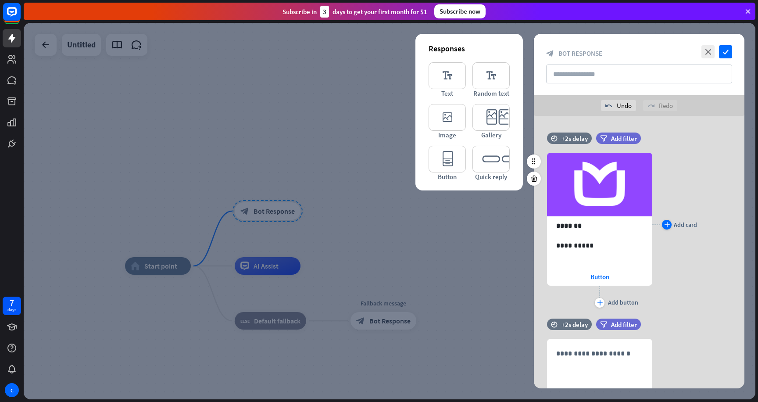
click at [668, 224] on icon "plus" at bounding box center [667, 224] width 6 height 5
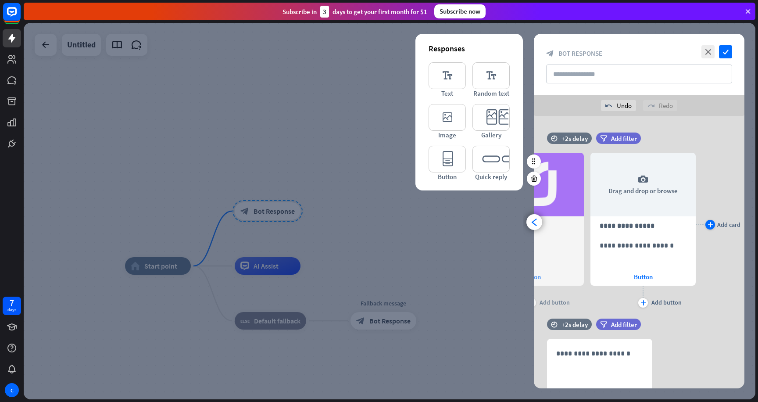
scroll to position [0, 72]
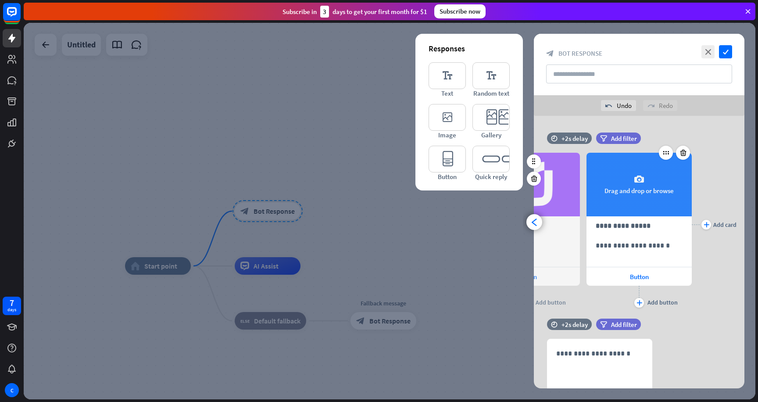
click at [646, 190] on div "camera Drag and drop or browse" at bounding box center [639, 185] width 105 height 64
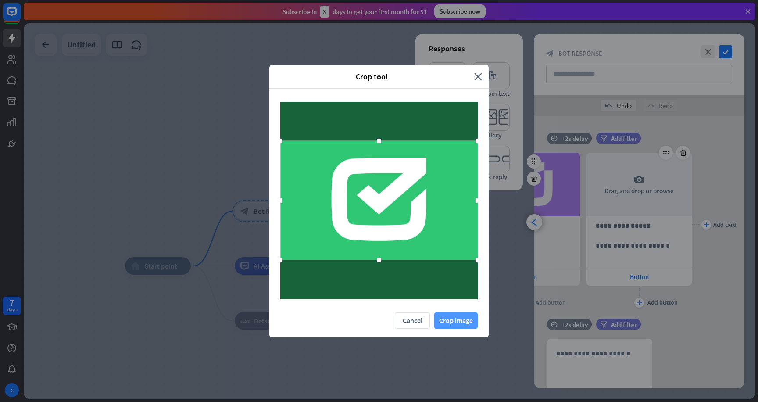
click at [470, 320] on button "Crop image" at bounding box center [455, 320] width 43 height 16
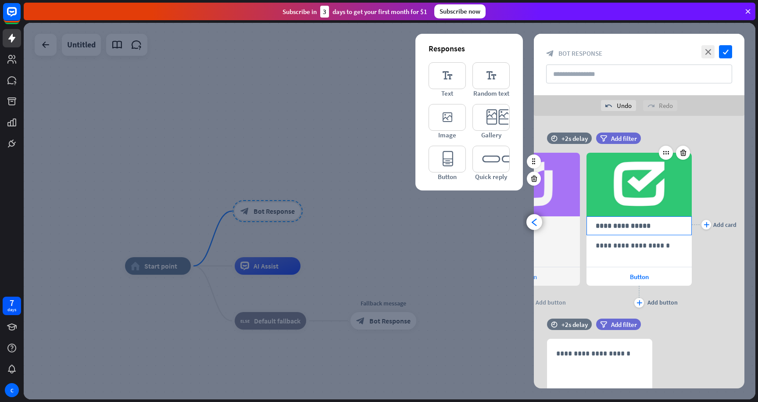
click at [641, 230] on p "**********" at bounding box center [639, 225] width 87 height 11
click at [631, 251] on div "**********" at bounding box center [639, 251] width 104 height 31
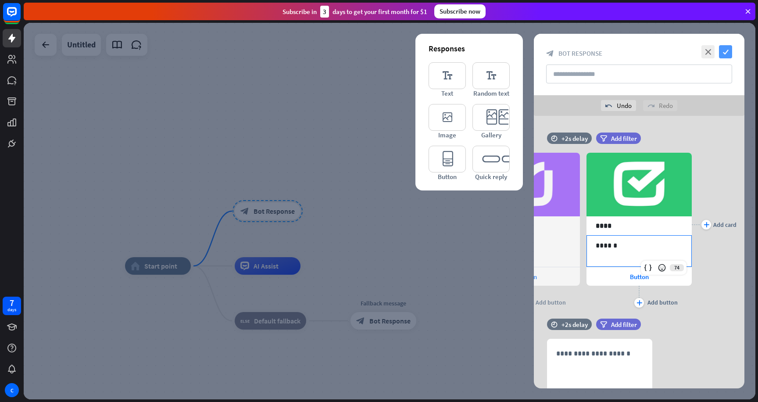
click at [732, 50] on icon "check" at bounding box center [725, 51] width 13 height 13
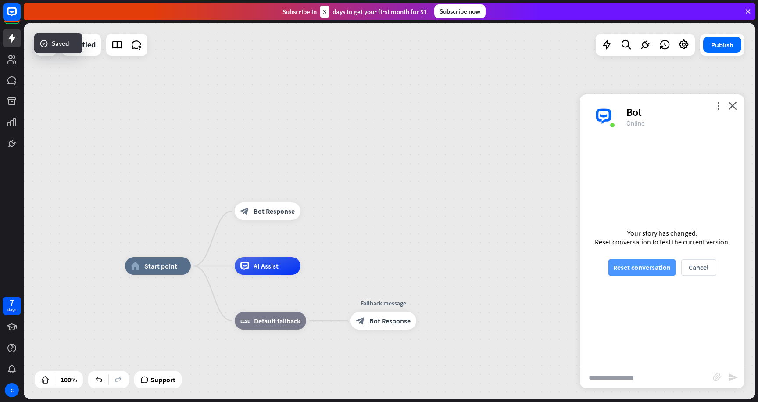
click at [623, 268] on button "Reset conversation" at bounding box center [642, 267] width 67 height 16
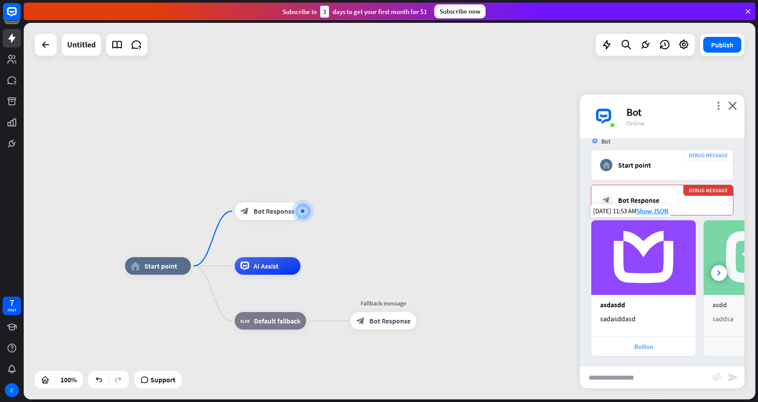
scroll to position [69, 0]
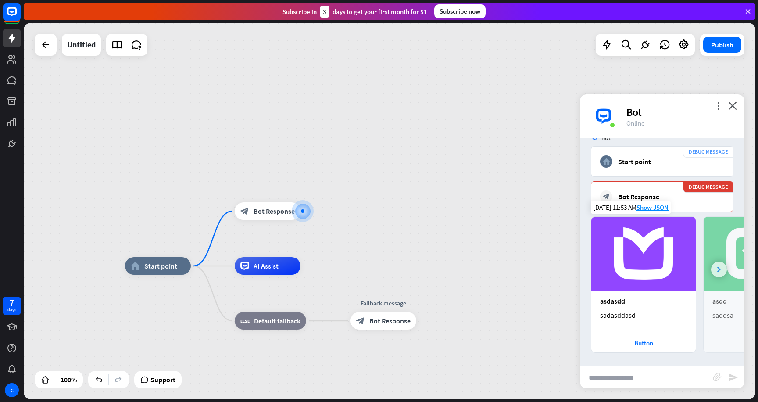
click at [715, 267] on div at bounding box center [719, 270] width 16 height 16
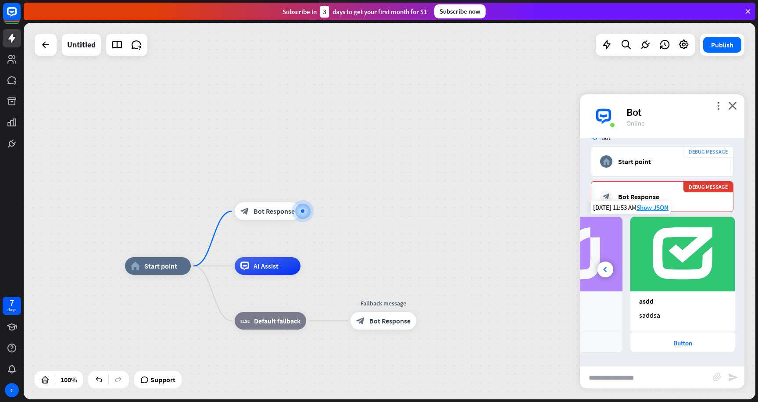
scroll to position [0, 75]
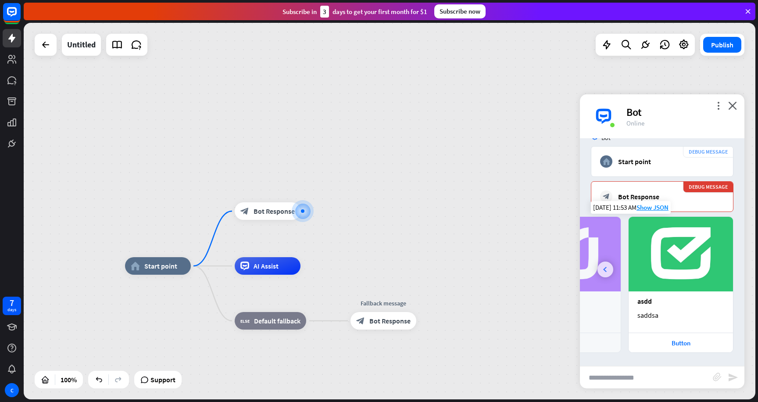
click at [607, 270] on div at bounding box center [606, 270] width 16 height 16
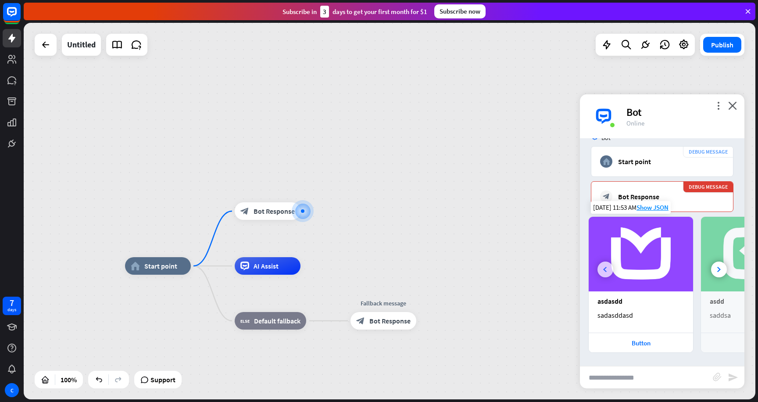
scroll to position [0, 0]
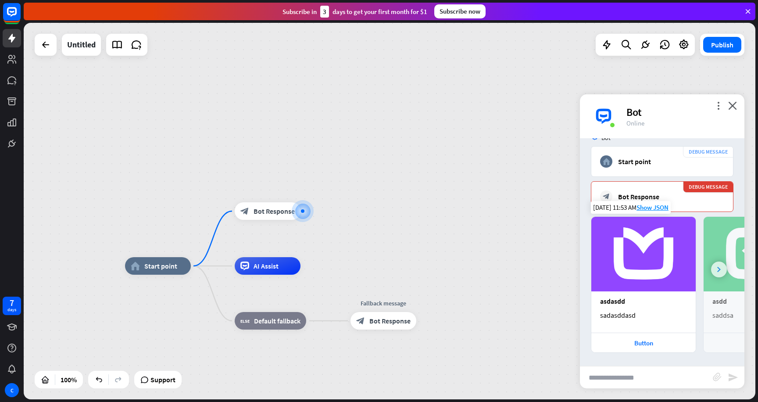
click at [714, 265] on div at bounding box center [719, 270] width 16 height 16
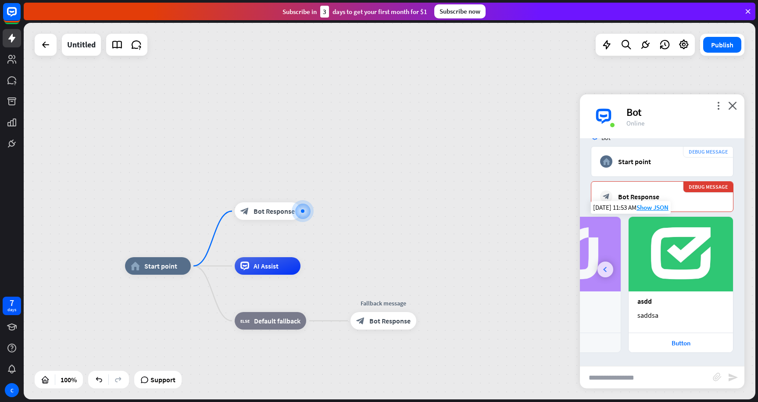
click at [601, 268] on div at bounding box center [606, 270] width 16 height 16
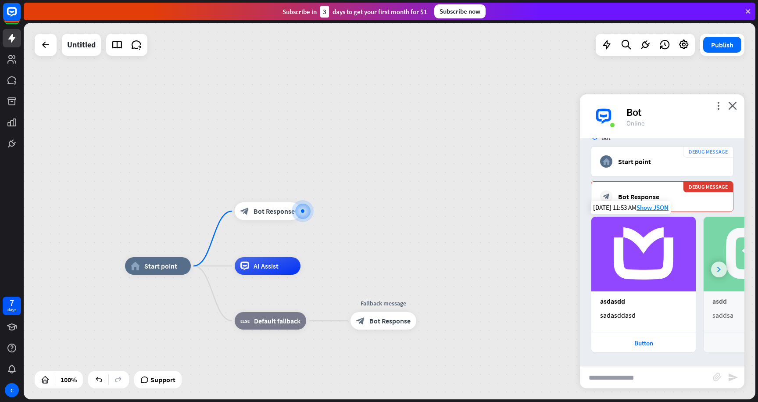
click at [721, 271] on icon at bounding box center [719, 269] width 4 height 5
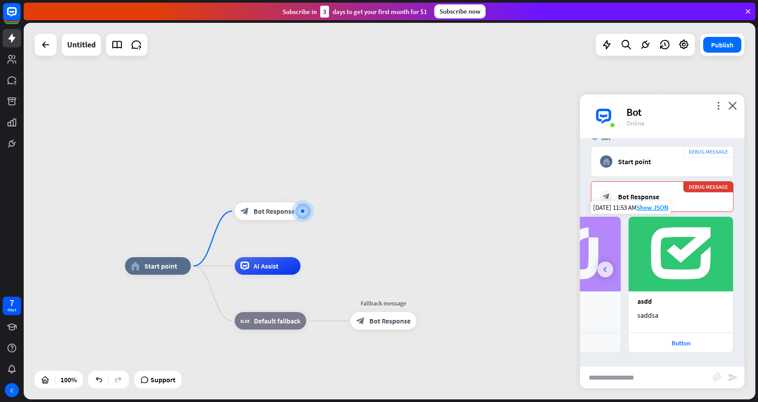
click at [604, 266] on div at bounding box center [606, 270] width 16 height 16
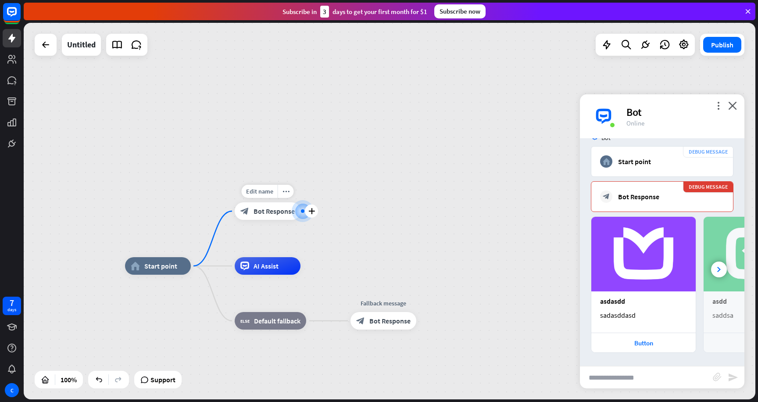
click at [265, 213] on span "Bot Response" at bounding box center [274, 211] width 41 height 9
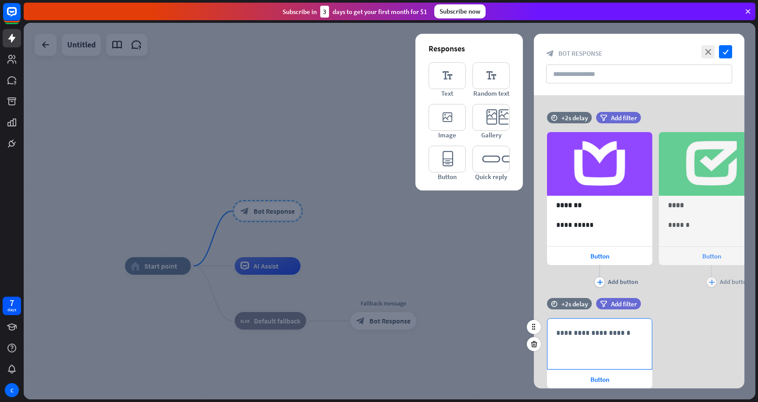
scroll to position [55, 0]
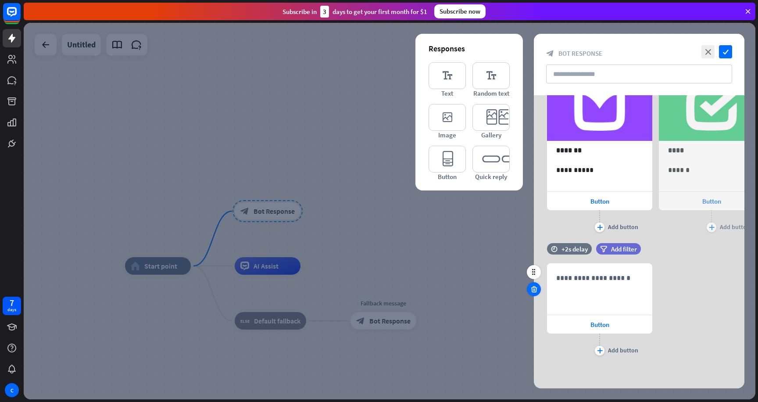
click at [534, 289] on icon at bounding box center [534, 289] width 8 height 8
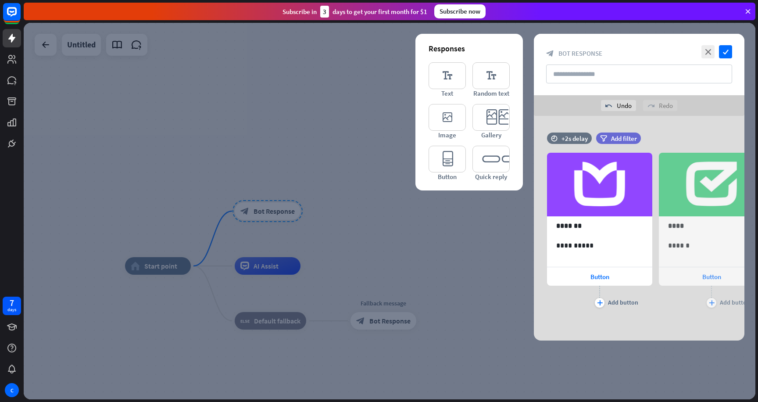
scroll to position [0, 0]
click at [581, 282] on div "Button" at bounding box center [599, 276] width 105 height 18
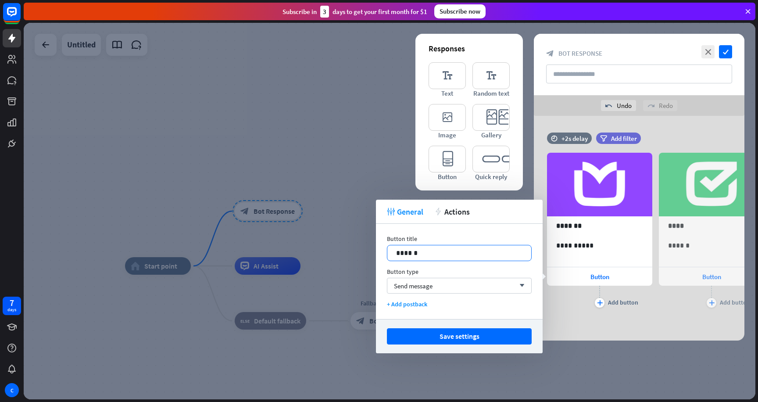
click at [472, 256] on p "******" at bounding box center [459, 252] width 126 height 11
click at [445, 281] on div "Send message arrow_down" at bounding box center [459, 286] width 145 height 16
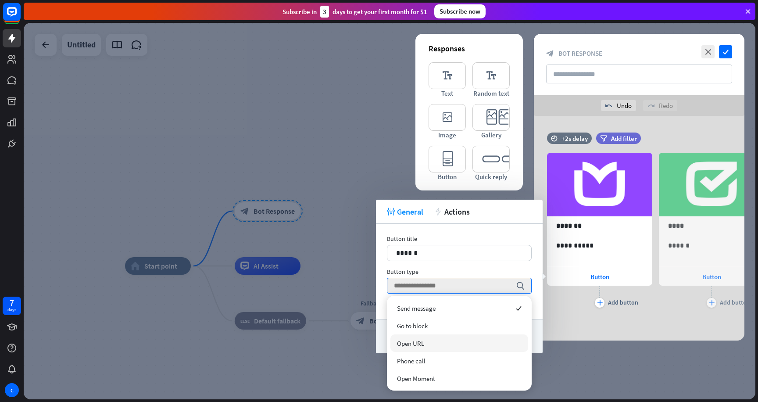
click at [459, 346] on div "Open URL" at bounding box center [460, 343] width 138 height 18
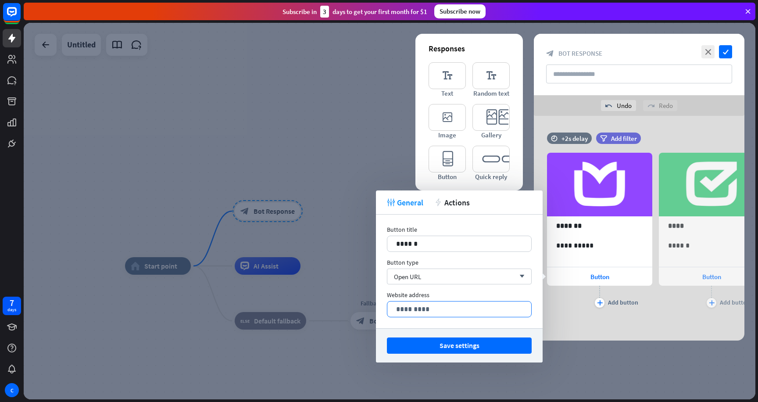
click at [424, 309] on p "*********" at bounding box center [459, 309] width 126 height 11
click at [493, 316] on icon at bounding box center [496, 318] width 9 height 9
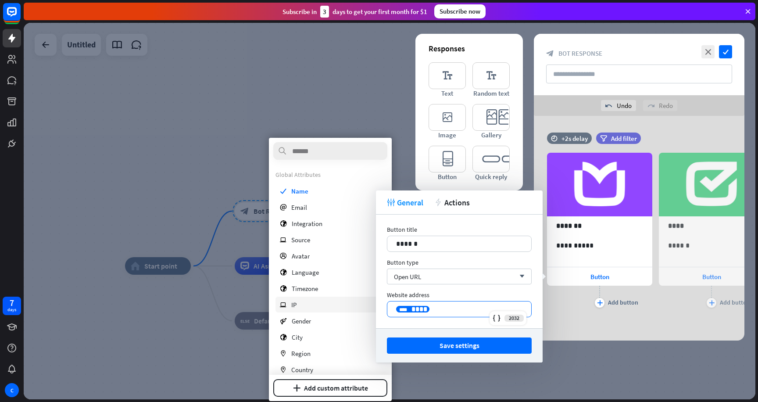
scroll to position [58, 0]
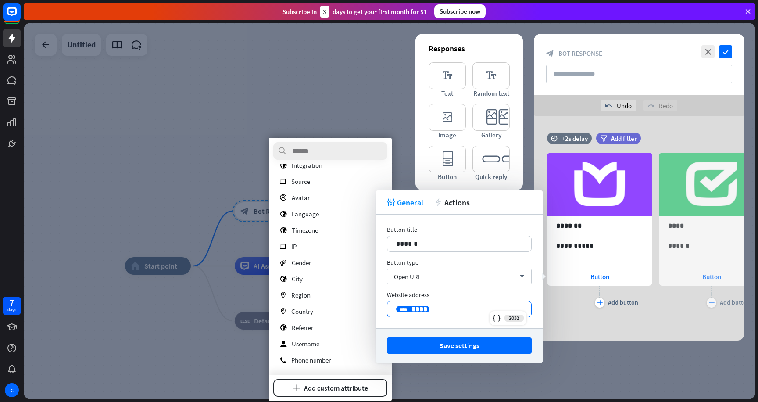
click at [441, 308] on p "**********" at bounding box center [459, 309] width 126 height 11
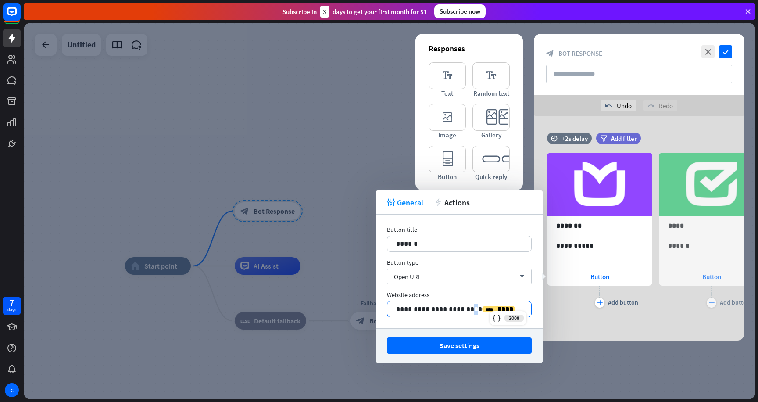
click at [472, 310] on p "**********" at bounding box center [459, 309] width 126 height 11
drag, startPoint x: 472, startPoint y: 310, endPoint x: 465, endPoint y: 311, distance: 6.6
click at [465, 311] on p "**********" at bounding box center [459, 309] width 126 height 11
click at [446, 304] on p "**********" at bounding box center [459, 309] width 126 height 11
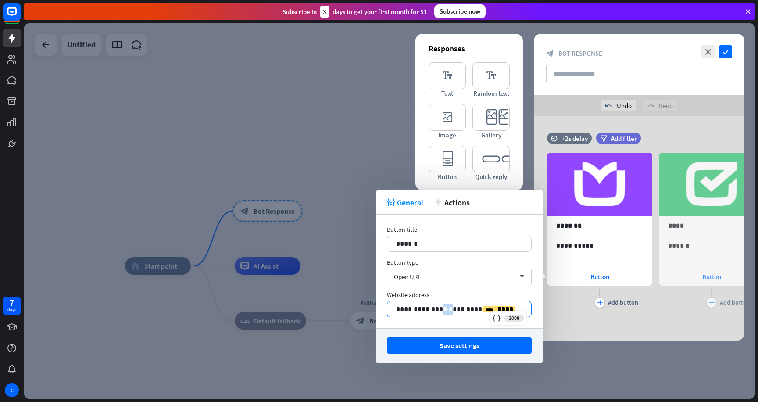
click at [446, 304] on p "**********" at bounding box center [459, 309] width 126 height 11
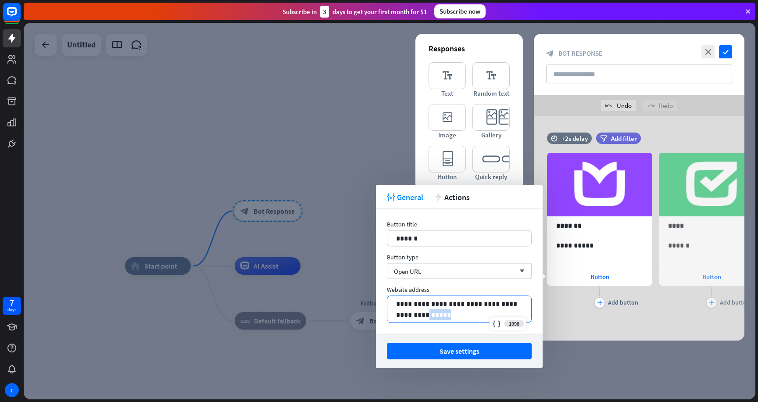
drag, startPoint x: 417, startPoint y: 314, endPoint x: 450, endPoint y: 318, distance: 33.2
click at [450, 318] on p "**********" at bounding box center [459, 309] width 126 height 22
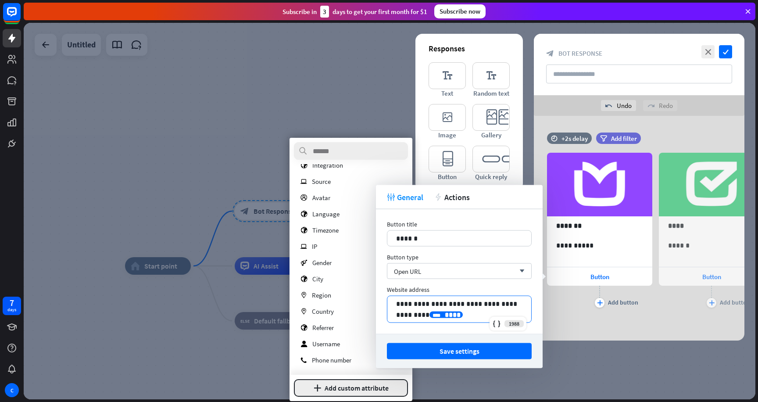
click at [371, 380] on button "plus Add custom attribute" at bounding box center [351, 388] width 114 height 18
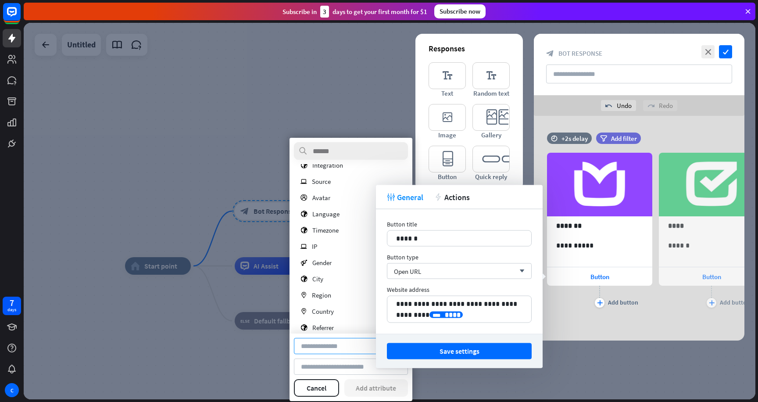
click at [320, 342] on input at bounding box center [351, 346] width 114 height 16
type input "********"
click at [369, 383] on button "Add attribute" at bounding box center [376, 388] width 64 height 18
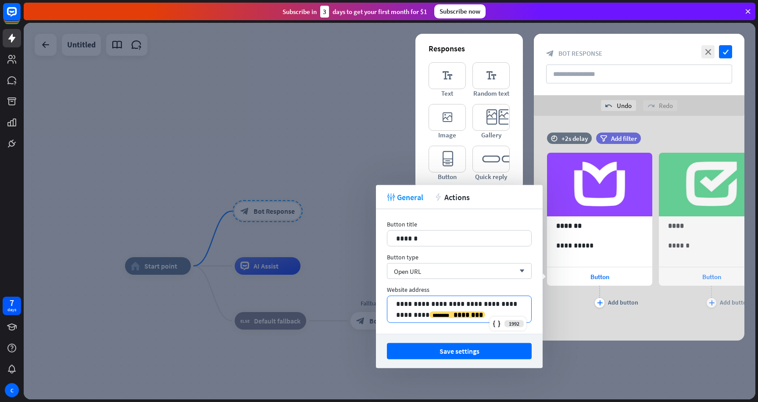
click at [478, 308] on p "**********" at bounding box center [459, 309] width 126 height 22
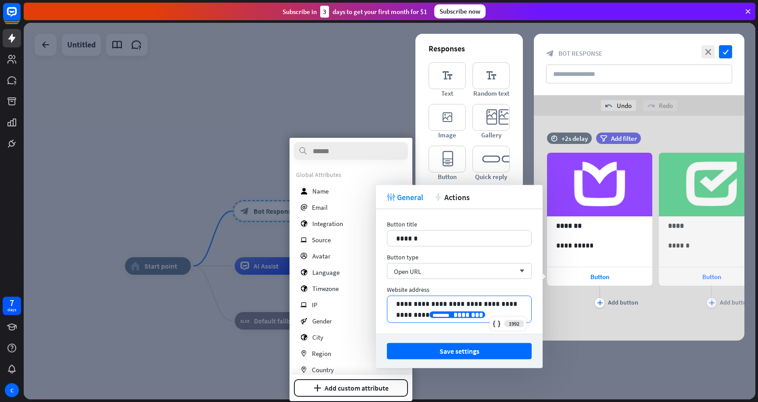
click at [467, 315] on p "**********" at bounding box center [459, 309] width 126 height 22
click at [475, 273] on div "Open URL arrow_down" at bounding box center [459, 271] width 145 height 16
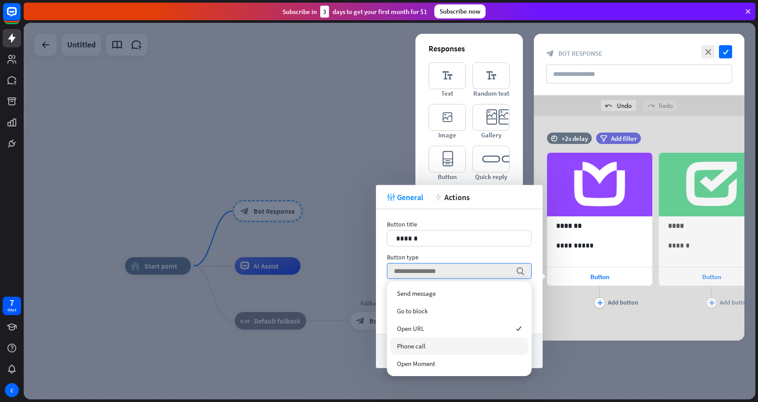
click at [479, 340] on div "Phone call" at bounding box center [460, 346] width 138 height 18
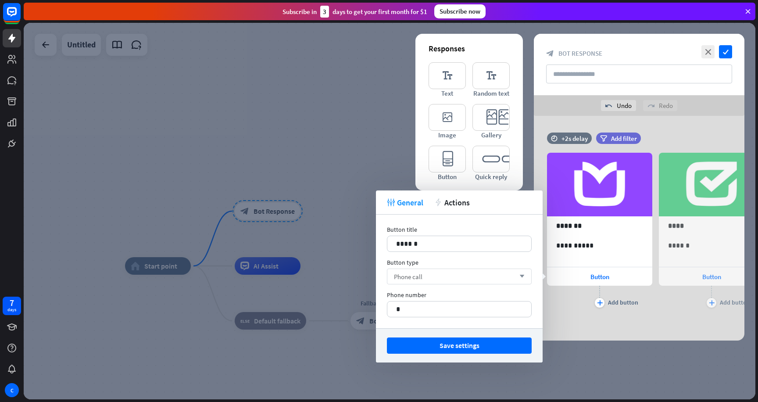
click at [502, 280] on div "Phone call arrow_down" at bounding box center [459, 277] width 145 height 16
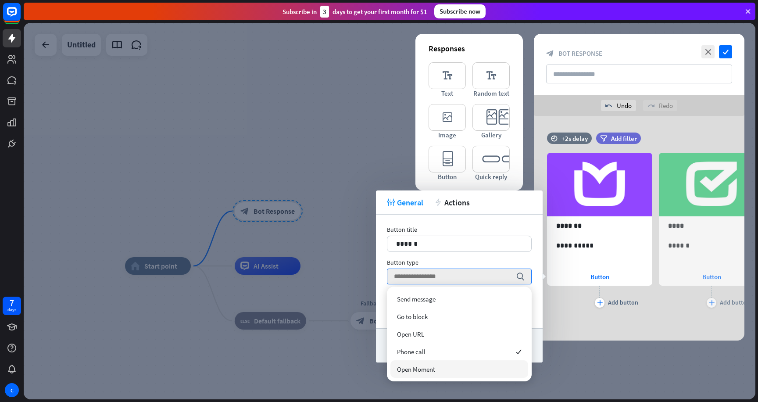
click at [441, 364] on div "Open Moment" at bounding box center [460, 369] width 138 height 18
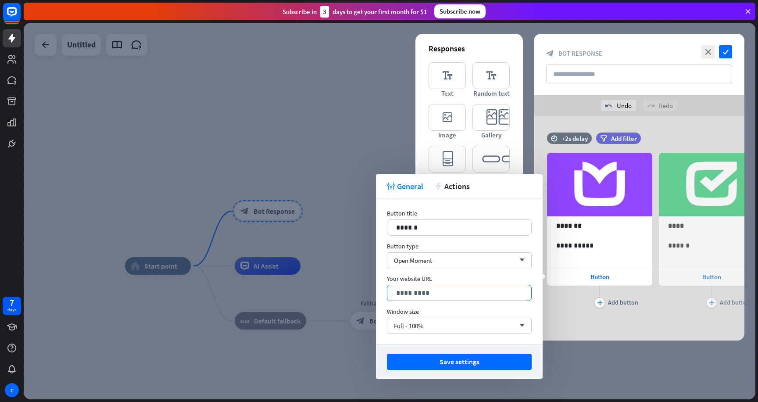
click at [412, 293] on p "*********" at bounding box center [459, 292] width 126 height 11
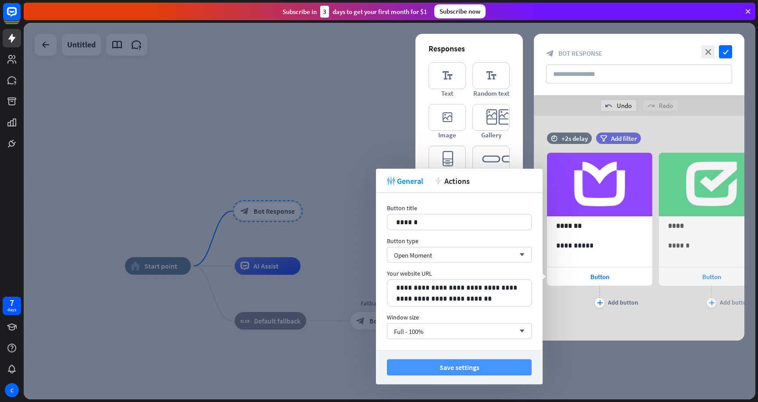
click at [493, 367] on button "Save settings" at bounding box center [459, 367] width 145 height 16
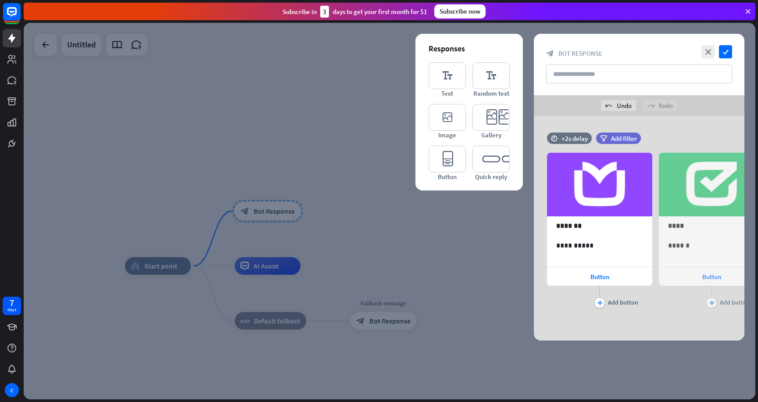
click at [726, 43] on div "close check block_bot_response Bot Response" at bounding box center [639, 64] width 211 height 61
click at [727, 49] on icon "check" at bounding box center [725, 51] width 13 height 13
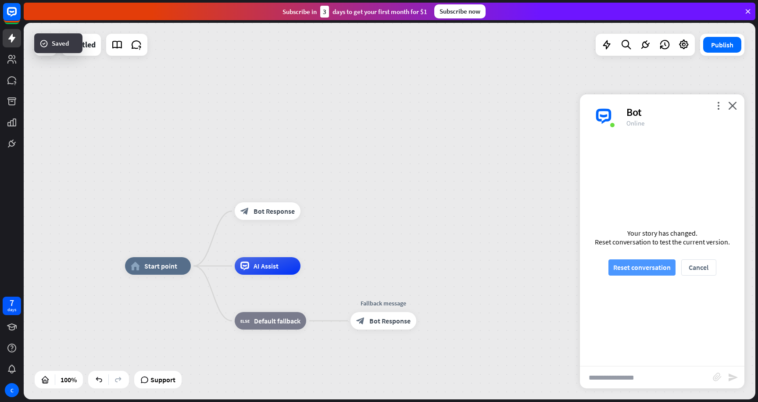
click at [627, 267] on button "Reset conversation" at bounding box center [642, 267] width 67 height 16
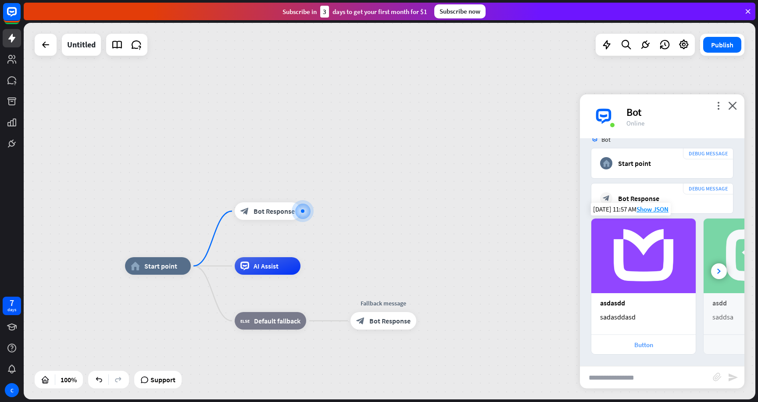
scroll to position [69, 0]
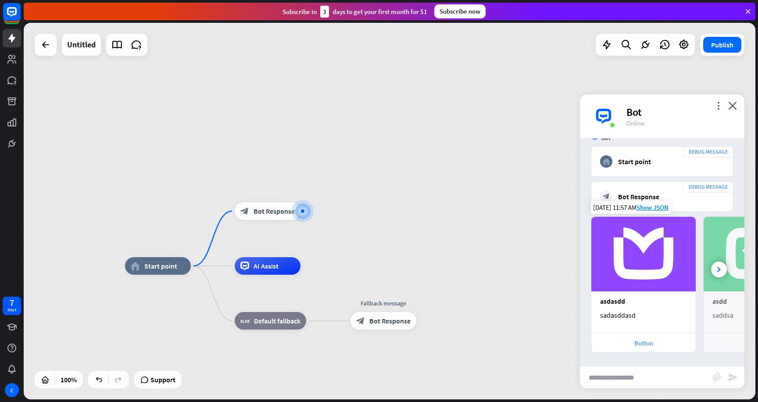
click at [644, 341] on div "Button" at bounding box center [644, 343] width 96 height 8
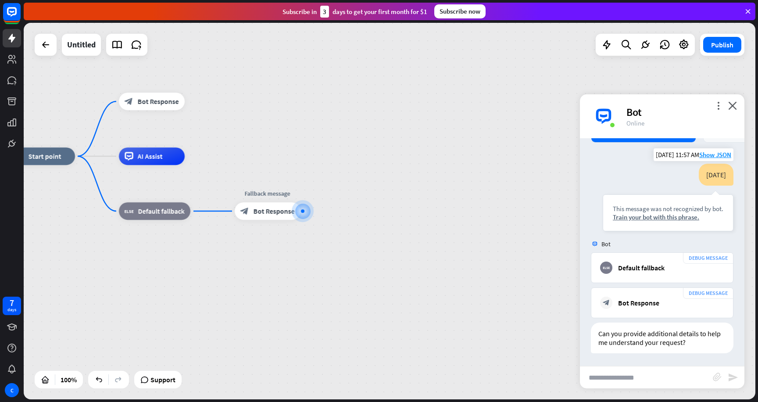
scroll to position [280, 0]
drag, startPoint x: 697, startPoint y: 183, endPoint x: 730, endPoint y: 183, distance: 32.9
click at [730, 183] on div "[DATE]" at bounding box center [716, 174] width 35 height 22
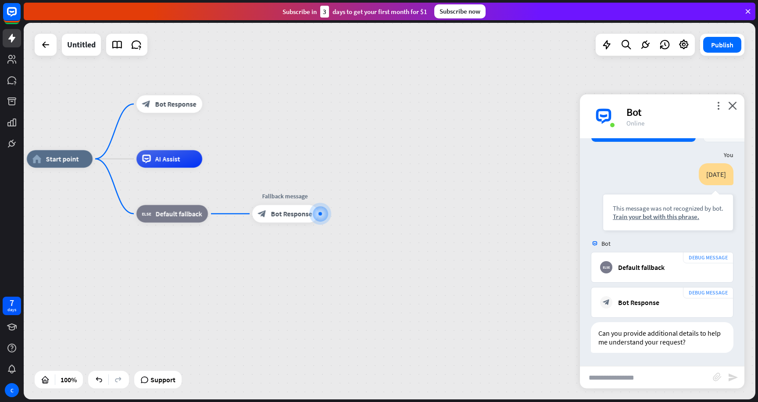
drag, startPoint x: 488, startPoint y: 170, endPoint x: 612, endPoint y: 232, distance: 138.7
click at [611, 231] on div "home_2 Start point block_bot_response Bot Response AI Assist block_fallback Def…" at bounding box center [390, 211] width 732 height 377
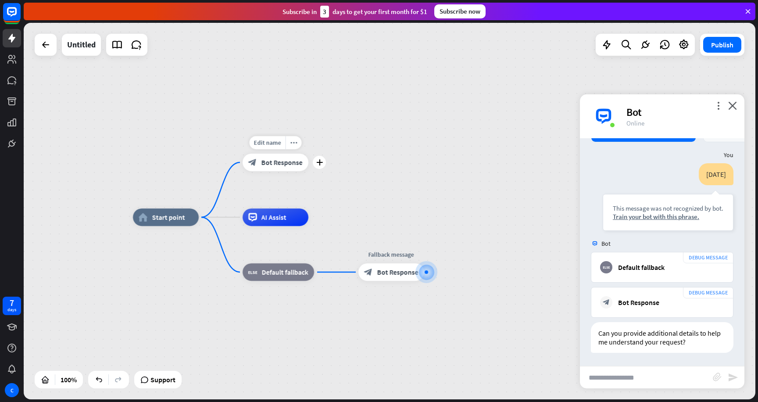
click at [277, 168] on div "block_bot_response Bot Response" at bounding box center [276, 163] width 66 height 18
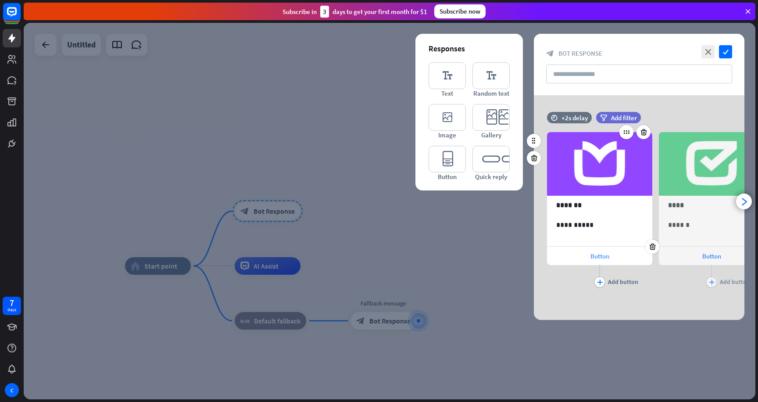
click at [602, 256] on span "Button" at bounding box center [600, 256] width 19 height 8
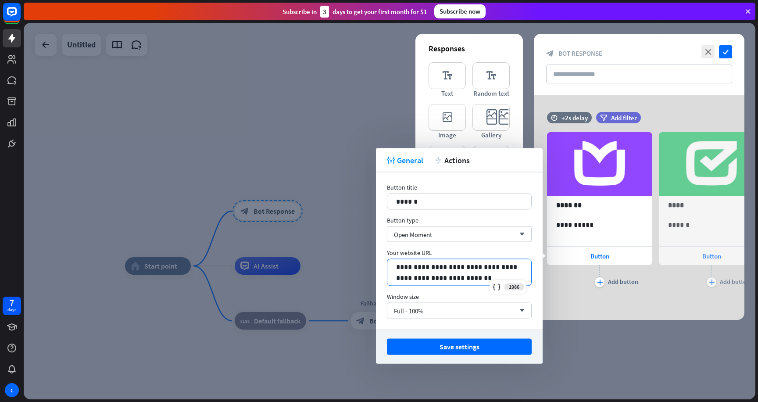
click at [484, 268] on p "**********" at bounding box center [459, 273] width 126 height 22
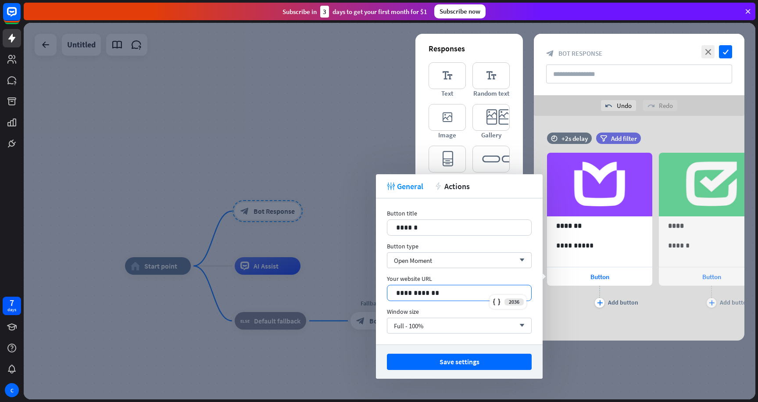
click at [450, 371] on div "Save settings" at bounding box center [459, 361] width 167 height 34
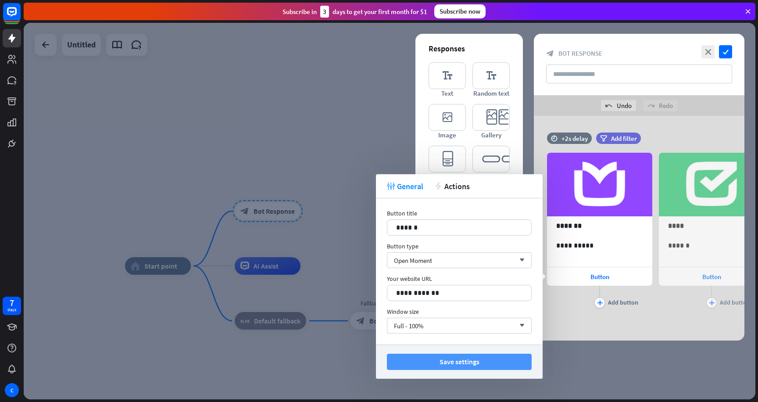
click at [453, 368] on button "Save settings" at bounding box center [459, 362] width 145 height 16
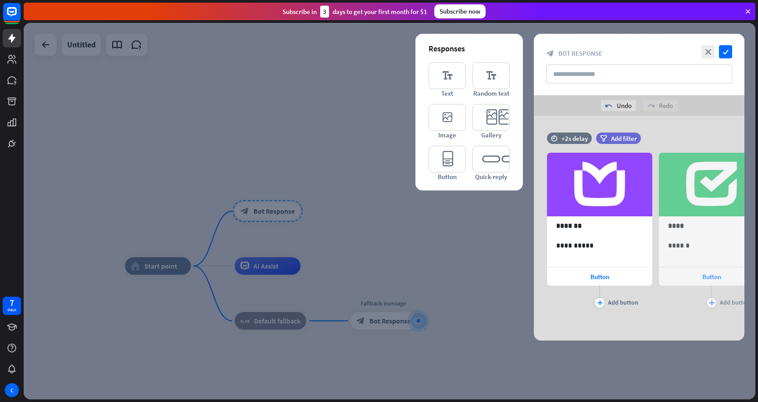
click at [722, 42] on div "close check block_bot_response Bot Response" at bounding box center [639, 64] width 211 height 61
click at [722, 50] on icon "check" at bounding box center [725, 51] width 13 height 13
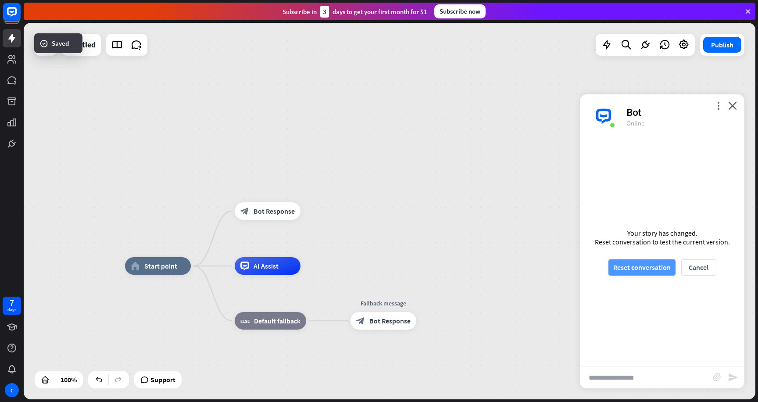
click at [622, 268] on button "Reset conversation" at bounding box center [642, 267] width 67 height 16
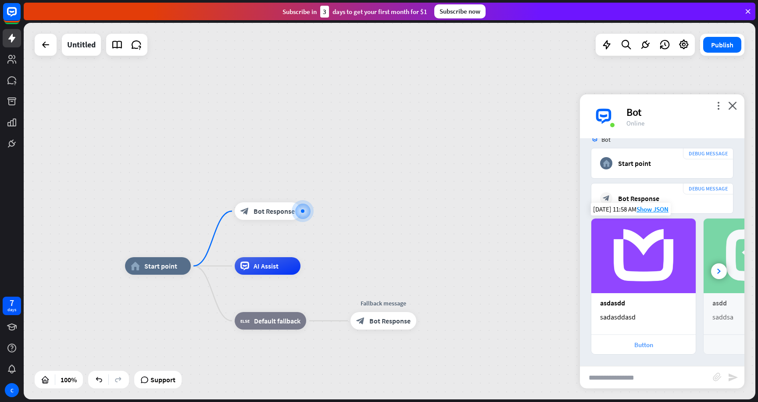
scroll to position [69, 0]
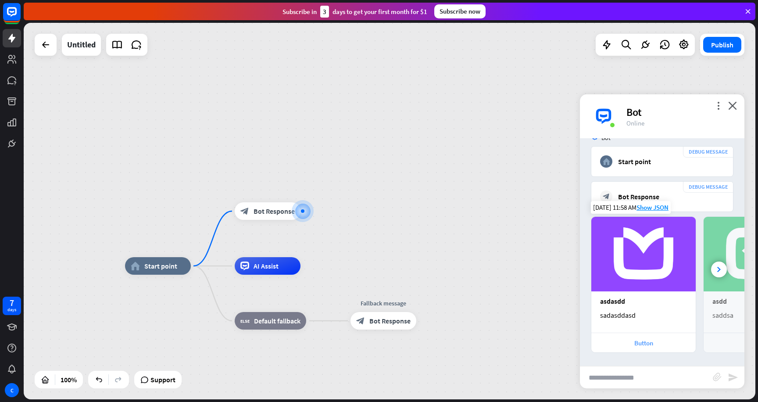
click at [627, 340] on div "Button" at bounding box center [644, 343] width 96 height 8
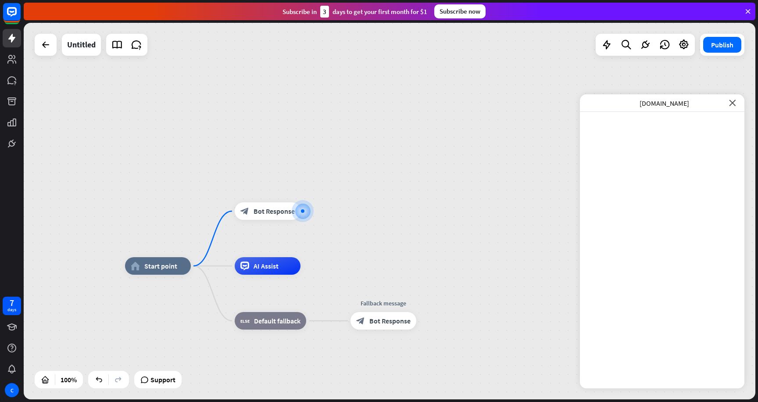
click at [735, 103] on icon "close" at bounding box center [732, 103] width 7 height 7
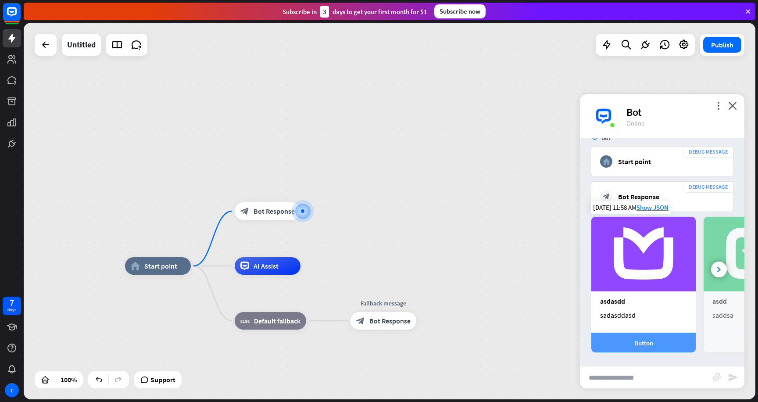
click at [655, 345] on div "Button" at bounding box center [644, 343] width 96 height 8
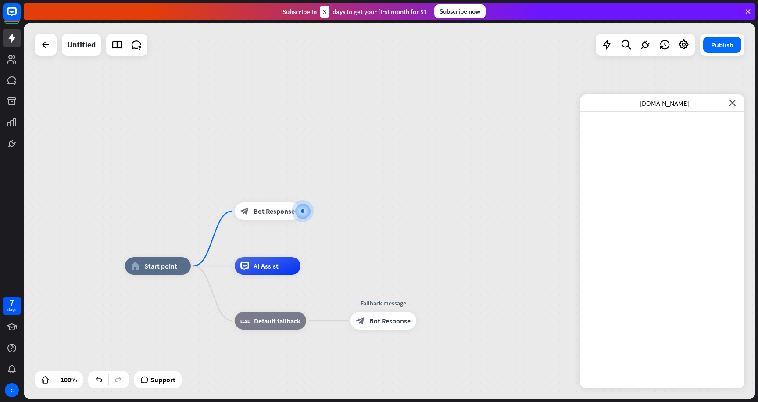
click at [733, 104] on icon "close" at bounding box center [732, 103] width 7 height 7
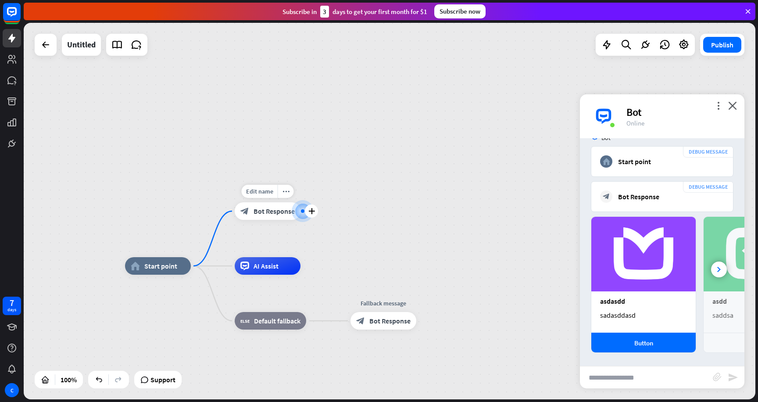
click at [282, 206] on div "block_bot_response Bot Response" at bounding box center [268, 211] width 66 height 18
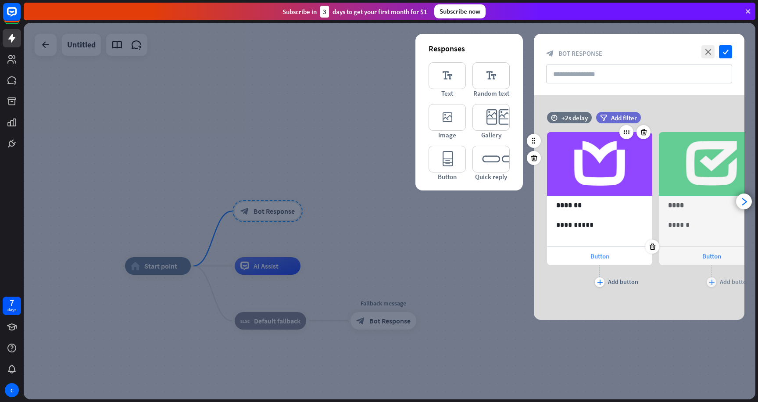
click at [594, 260] on div "Button" at bounding box center [599, 256] width 105 height 18
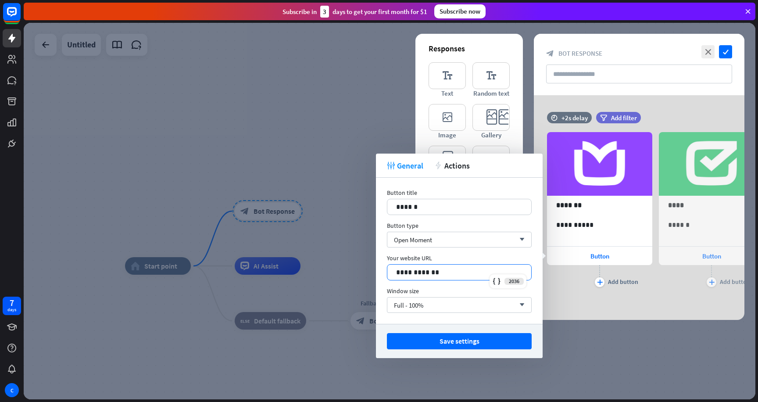
click at [463, 267] on p "**********" at bounding box center [459, 272] width 126 height 11
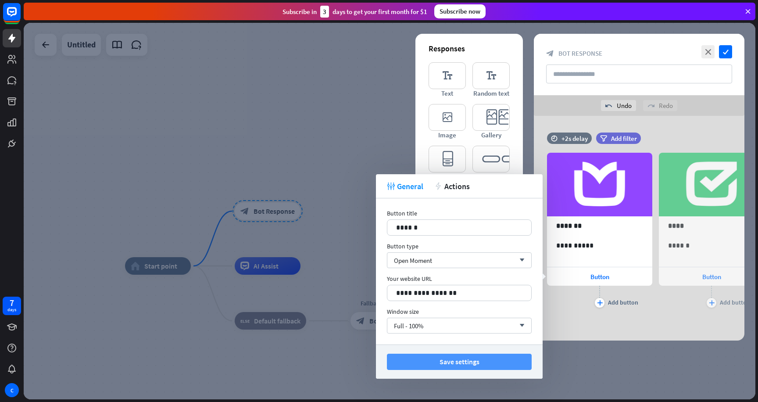
click at [432, 355] on button "Save settings" at bounding box center [459, 362] width 145 height 16
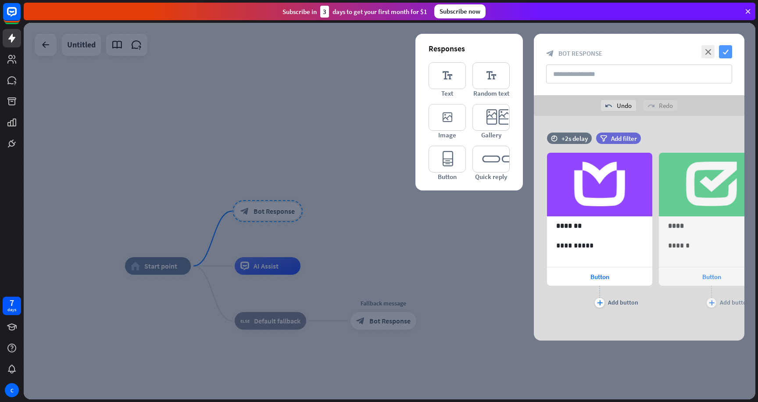
click at [722, 51] on icon "check" at bounding box center [725, 51] width 13 height 13
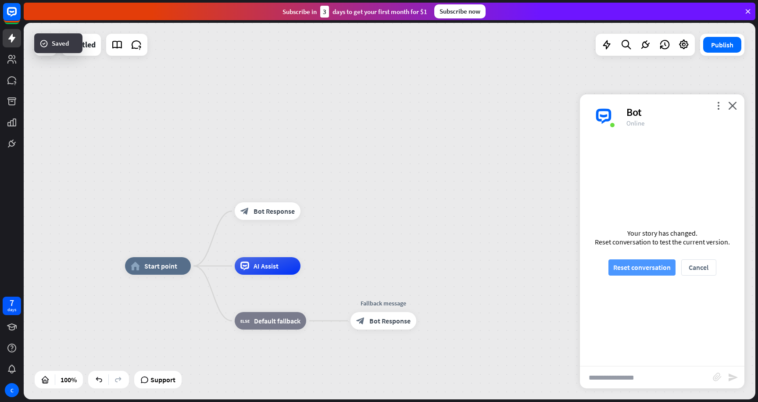
click at [639, 265] on button "Reset conversation" at bounding box center [642, 267] width 67 height 16
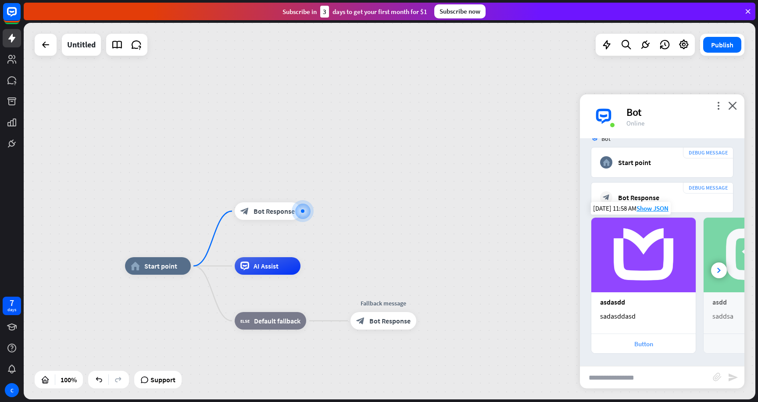
scroll to position [69, 0]
click at [647, 341] on div "Button" at bounding box center [644, 343] width 96 height 8
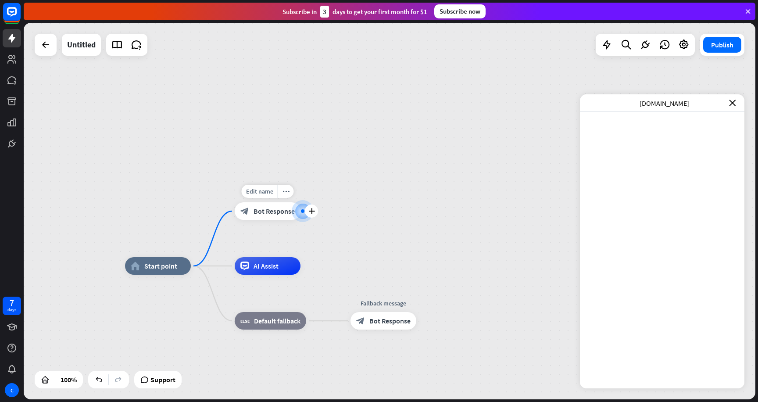
click at [257, 212] on span "Bot Response" at bounding box center [274, 211] width 41 height 9
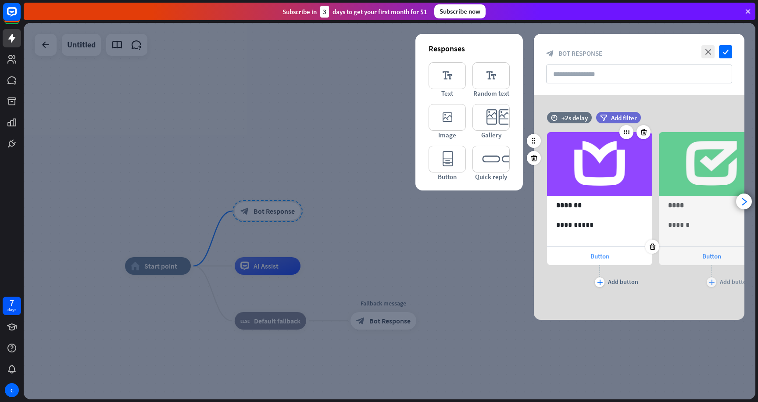
click at [588, 253] on div "Button" at bounding box center [599, 256] width 105 height 18
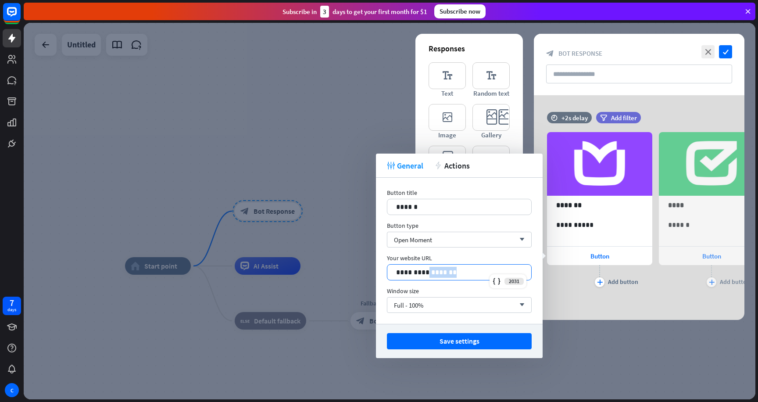
drag, startPoint x: 422, startPoint y: 269, endPoint x: 349, endPoint y: 273, distance: 72.9
click at [349, 273] on body "7 days C close Product Help First steps Get started with ChatBot Help Center Fo…" at bounding box center [379, 201] width 758 height 402
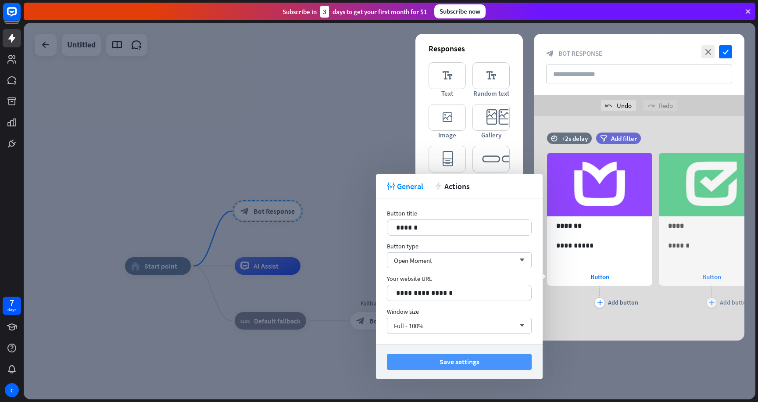
click at [435, 362] on button "Save settings" at bounding box center [459, 362] width 145 height 16
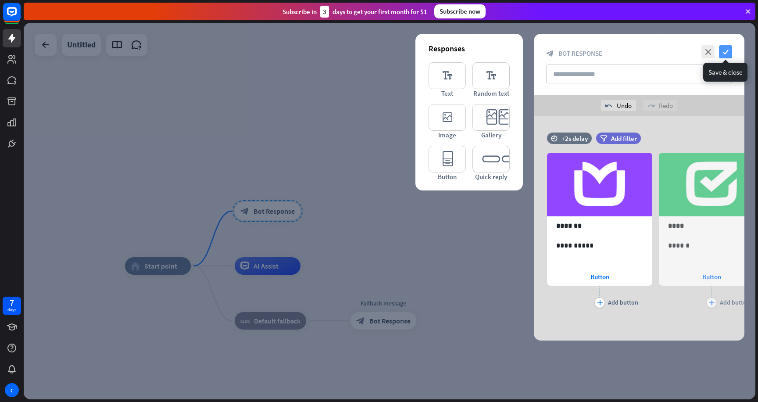
click at [727, 51] on icon "check" at bounding box center [725, 51] width 13 height 13
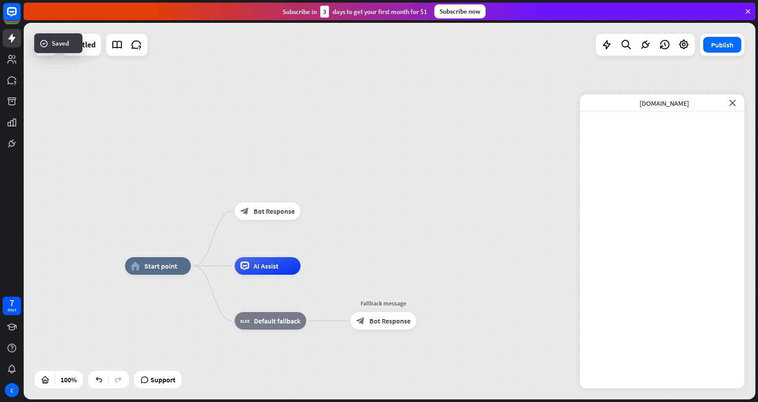
click at [730, 102] on icon "close" at bounding box center [732, 103] width 7 height 7
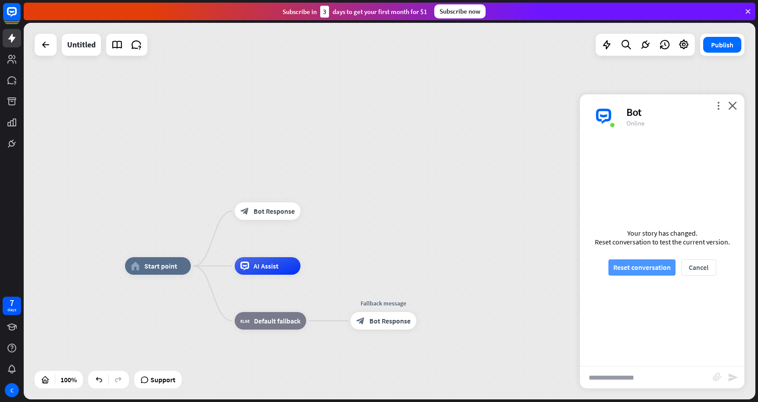
click at [641, 262] on button "Reset conversation" at bounding box center [642, 267] width 67 height 16
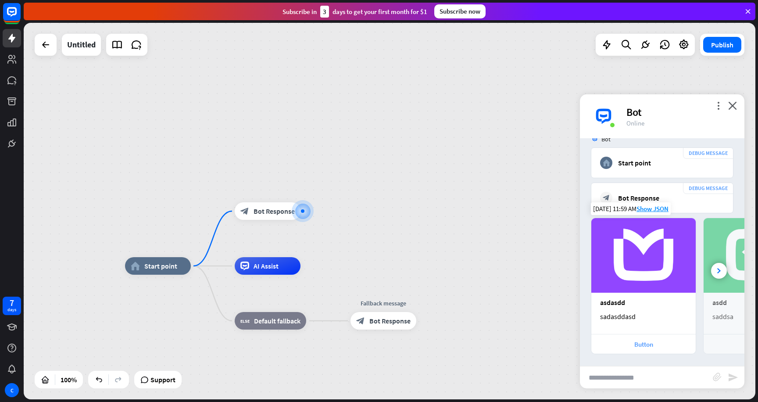
scroll to position [69, 0]
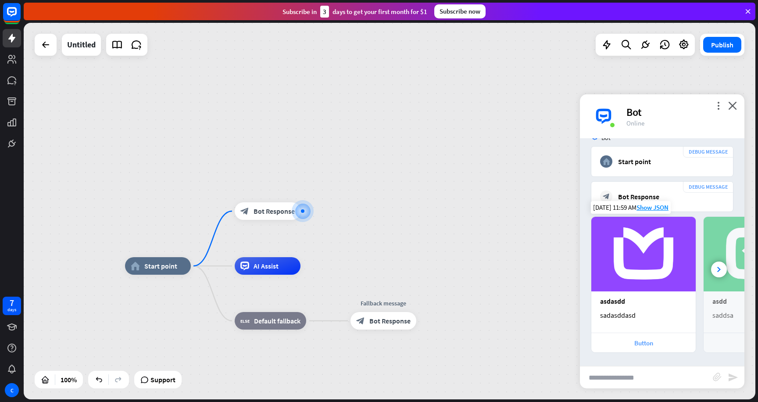
click at [637, 337] on div "Button" at bounding box center [644, 343] width 104 height 20
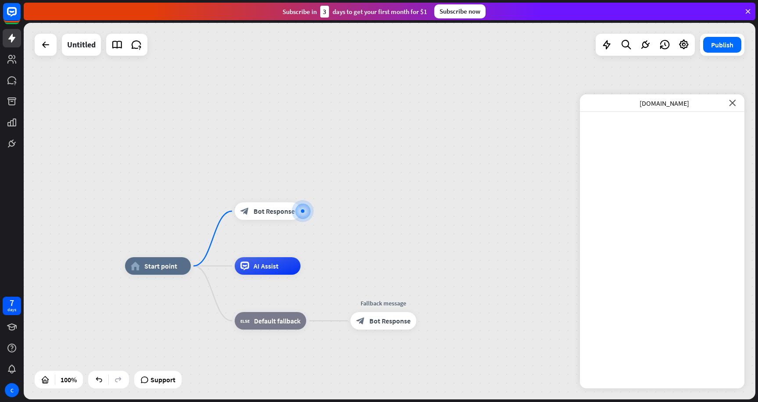
click at [730, 102] on icon "close" at bounding box center [732, 103] width 7 height 7
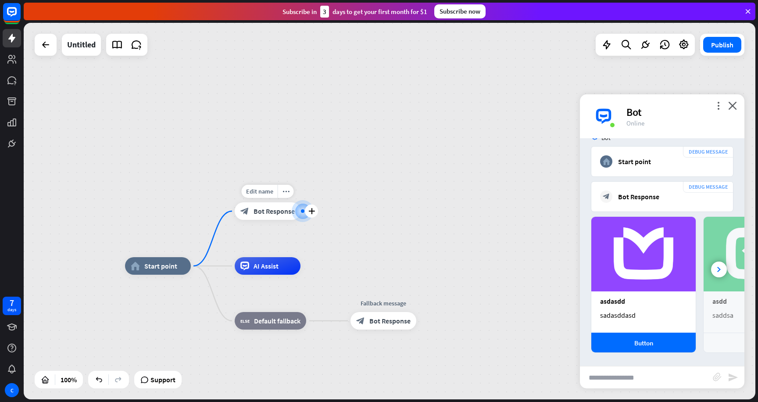
click at [251, 207] on div "block_bot_response Bot Response" at bounding box center [268, 211] width 66 height 18
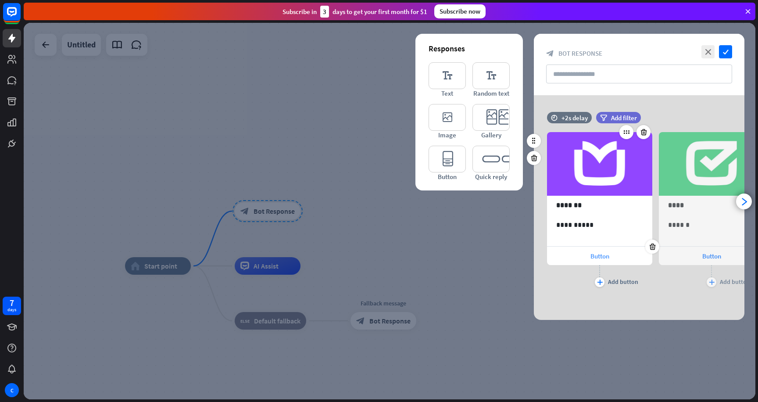
click at [624, 258] on div "Button" at bounding box center [599, 256] width 105 height 18
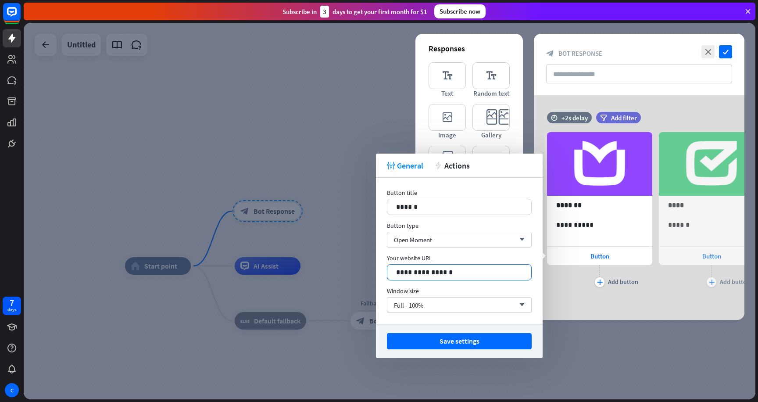
click at [489, 273] on p "**********" at bounding box center [459, 272] width 126 height 11
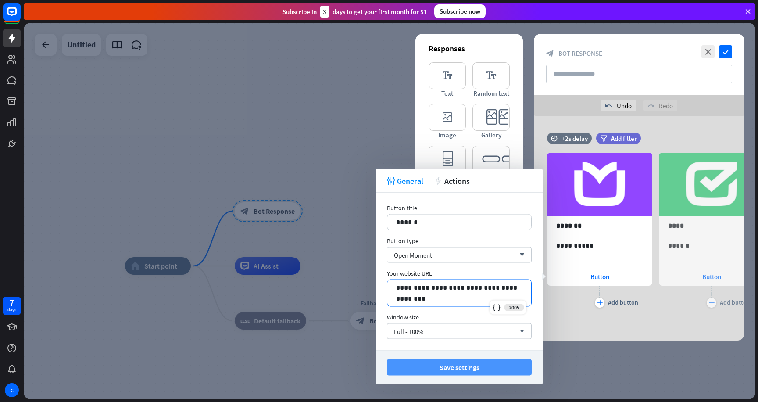
click at [494, 372] on button "Save settings" at bounding box center [459, 367] width 145 height 16
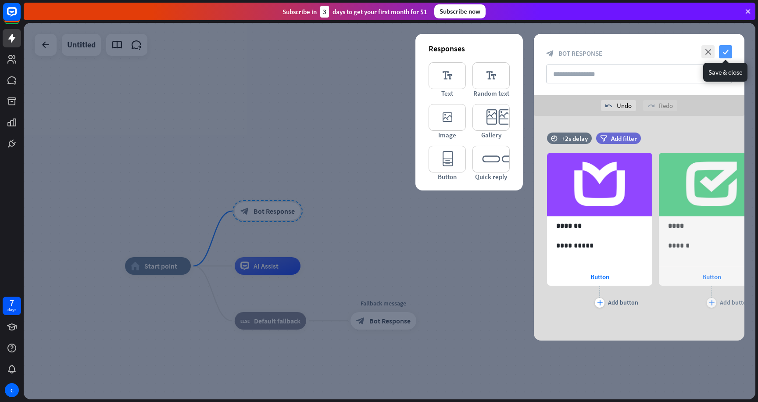
click at [728, 50] on icon "check" at bounding box center [725, 51] width 13 height 13
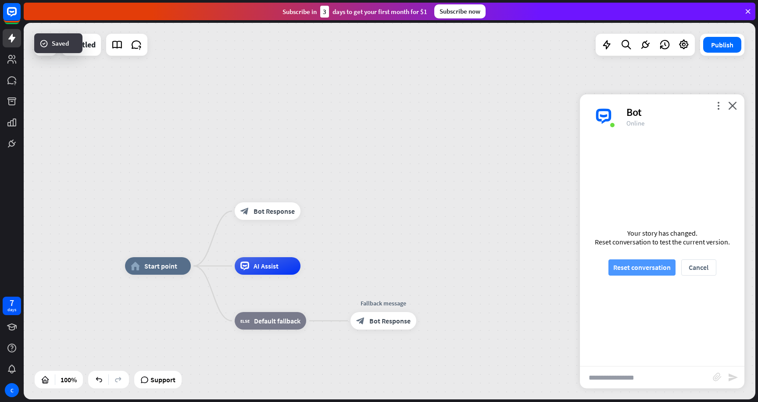
click at [655, 263] on button "Reset conversation" at bounding box center [642, 267] width 67 height 16
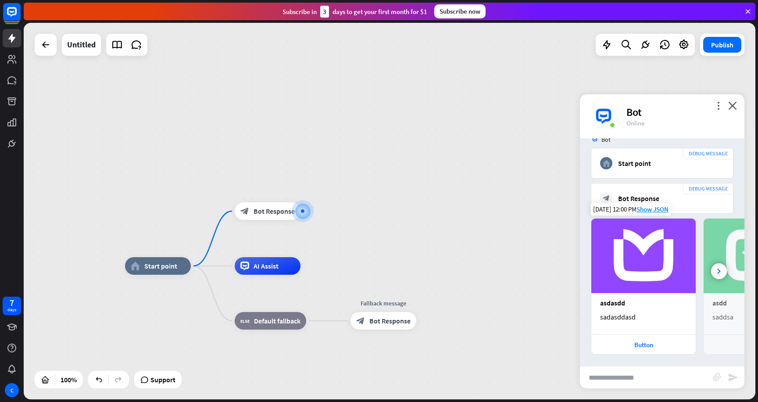
scroll to position [69, 0]
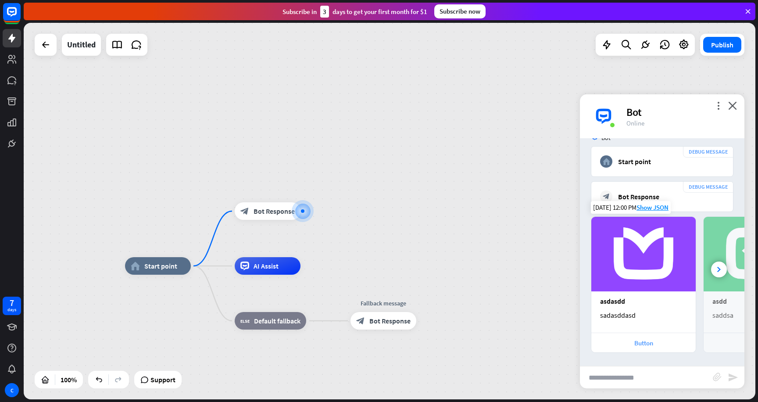
click at [636, 340] on div "Button" at bounding box center [644, 343] width 96 height 8
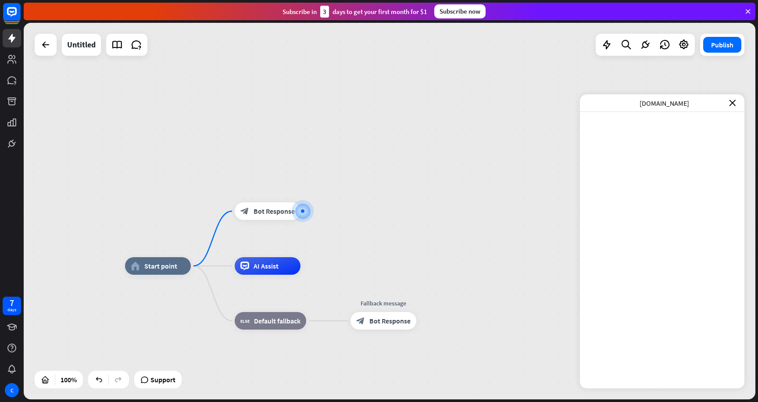
click at [733, 107] on div "[DOMAIN_NAME] close" at bounding box center [662, 103] width 165 height 18
click at [734, 102] on icon "close" at bounding box center [732, 103] width 7 height 7
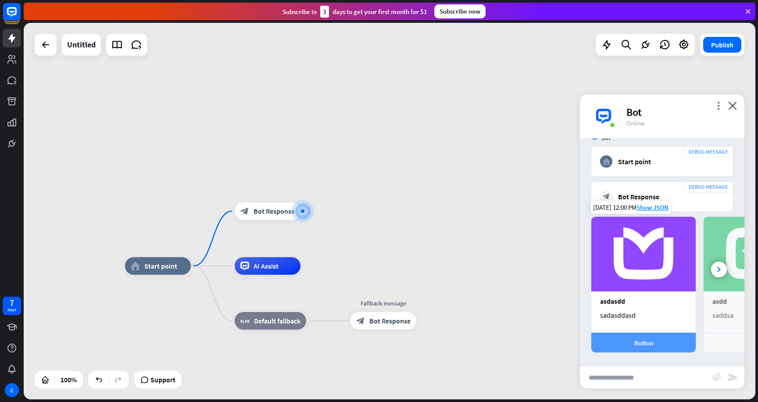
click at [640, 341] on div "Button" at bounding box center [644, 343] width 96 height 8
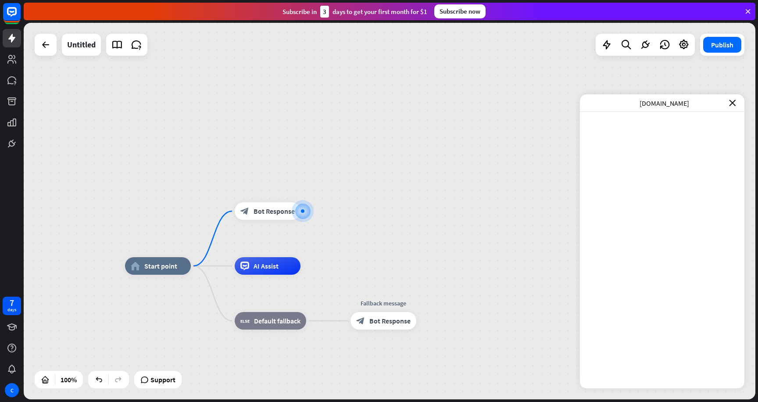
click at [738, 103] on div "[DOMAIN_NAME] close" at bounding box center [662, 103] width 165 height 18
click at [254, 214] on span "Bot Response" at bounding box center [274, 211] width 41 height 9
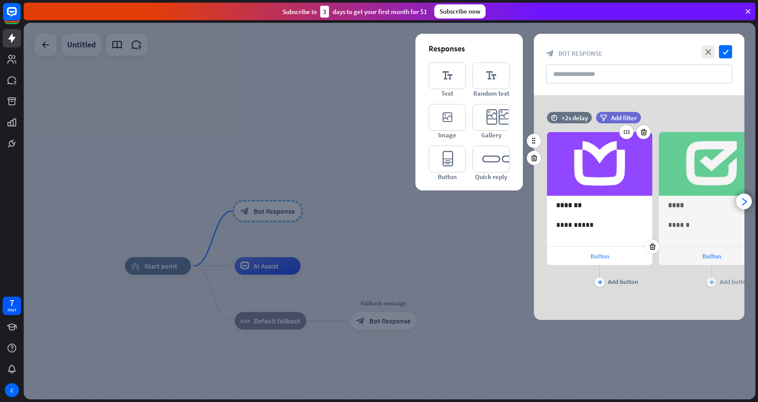
click at [602, 254] on span "Button" at bounding box center [600, 256] width 19 height 8
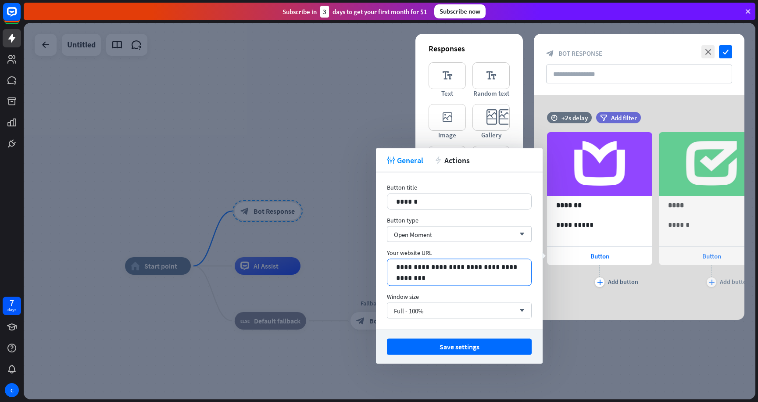
click at [472, 280] on p "**********" at bounding box center [459, 273] width 126 height 22
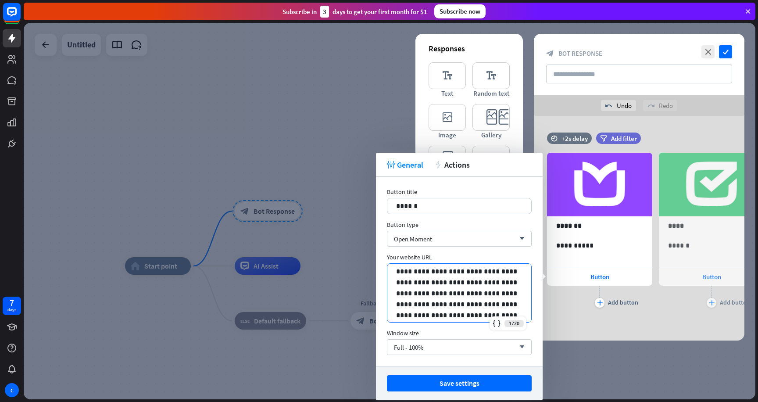
click at [411, 280] on p "**********" at bounding box center [459, 315] width 126 height 99
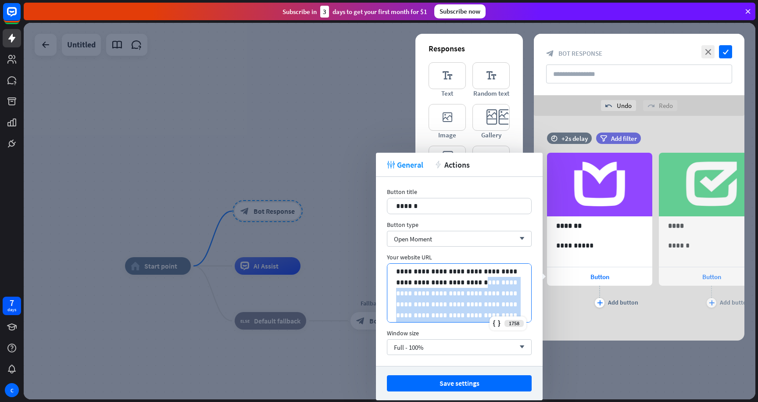
scroll to position [34, 0]
drag, startPoint x: 482, startPoint y: 279, endPoint x: 533, endPoint y: 393, distance: 124.8
click at [533, 393] on div "**********" at bounding box center [459, 276] width 167 height 247
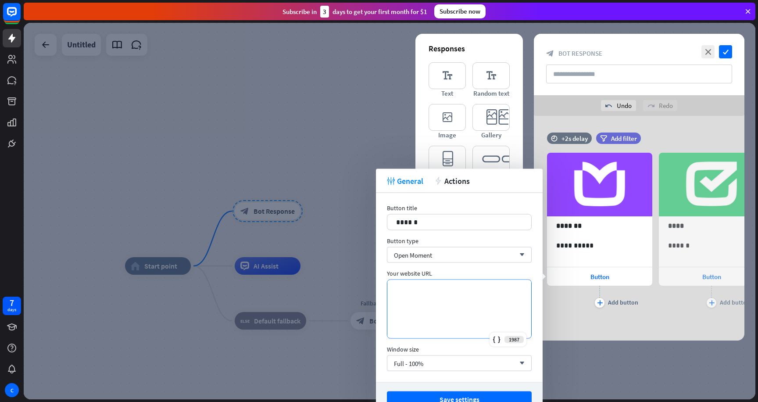
scroll to position [0, 0]
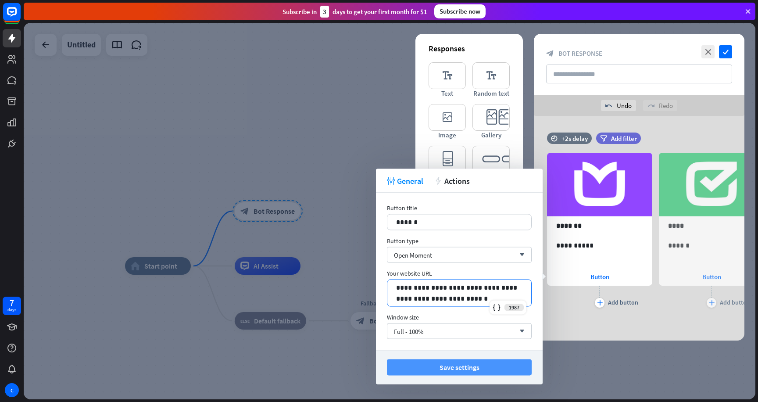
click at [487, 375] on button "Save settings" at bounding box center [459, 367] width 145 height 16
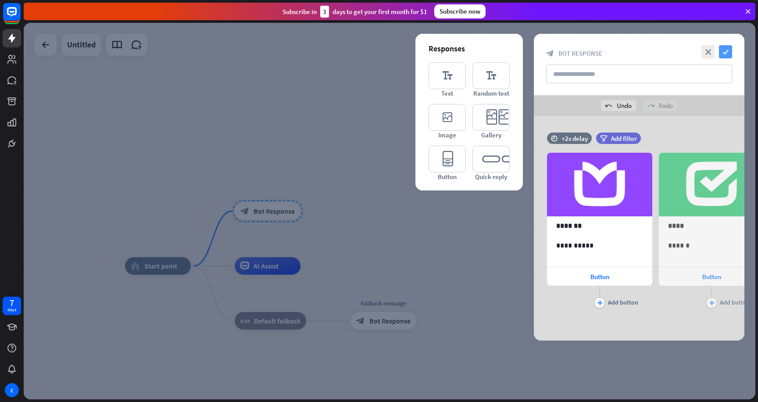
click at [726, 55] on icon "check" at bounding box center [725, 51] width 13 height 13
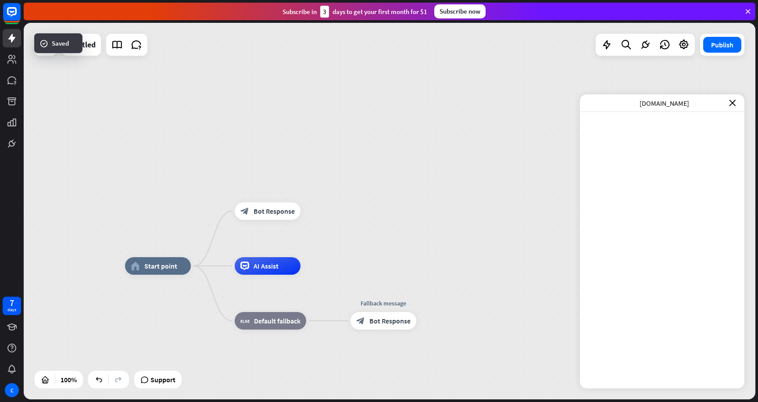
click at [733, 108] on div "[DOMAIN_NAME] close" at bounding box center [662, 103] width 165 height 18
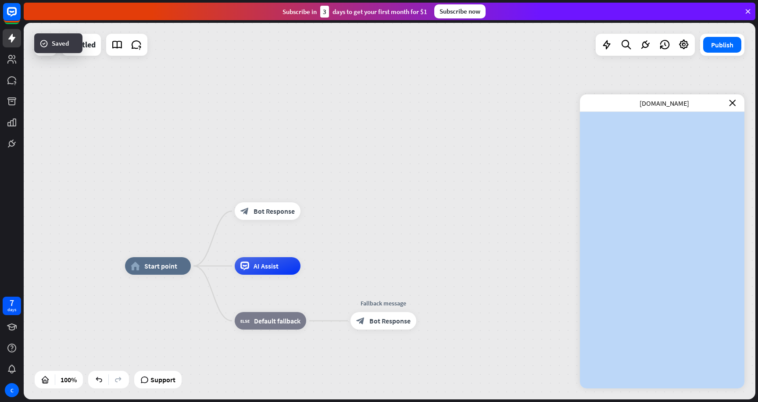
click at [733, 107] on div "[DOMAIN_NAME] close" at bounding box center [662, 103] width 165 height 18
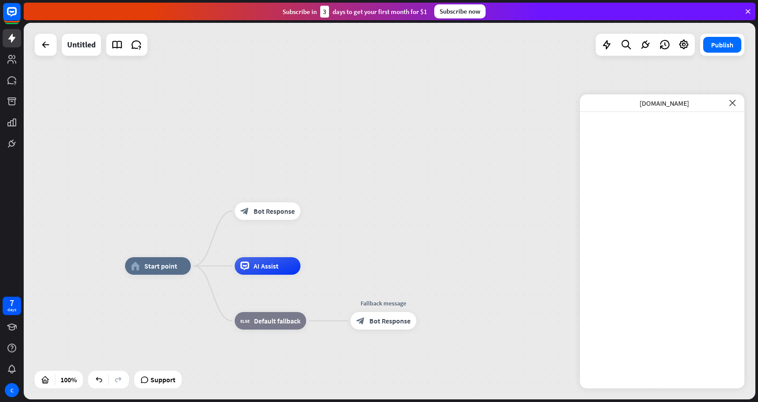
click at [733, 100] on icon "close" at bounding box center [732, 103] width 7 height 7
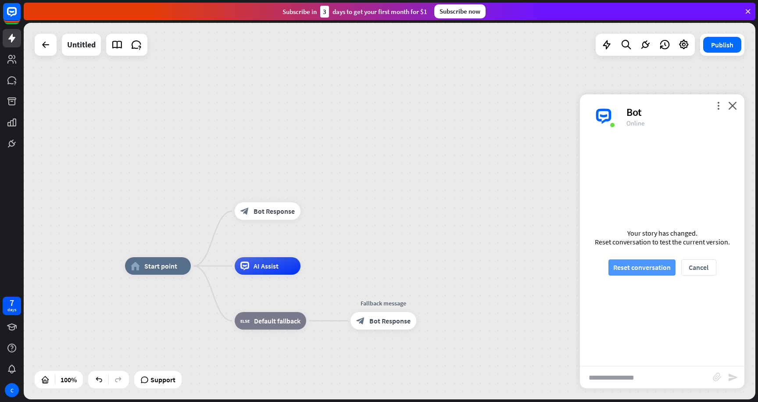
click at [652, 270] on button "Reset conversation" at bounding box center [642, 267] width 67 height 16
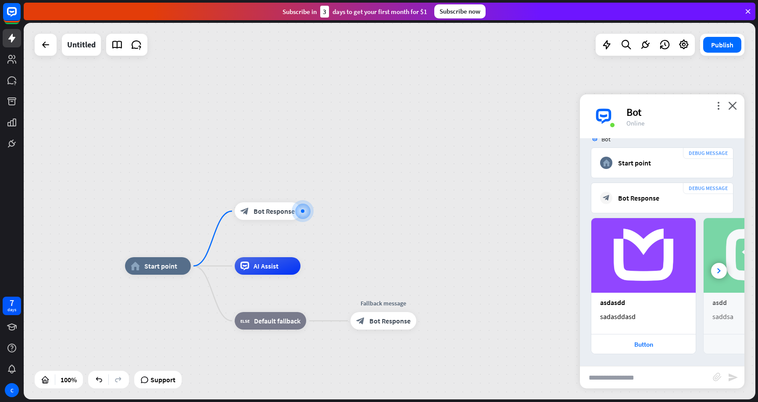
scroll to position [69, 0]
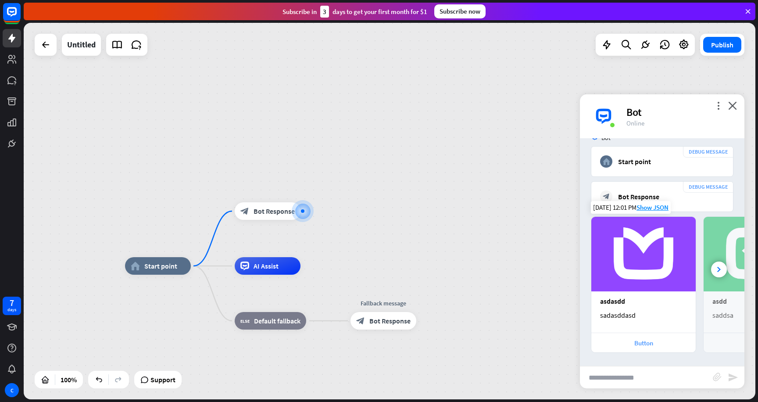
click at [635, 345] on div "Button" at bounding box center [644, 343] width 96 height 8
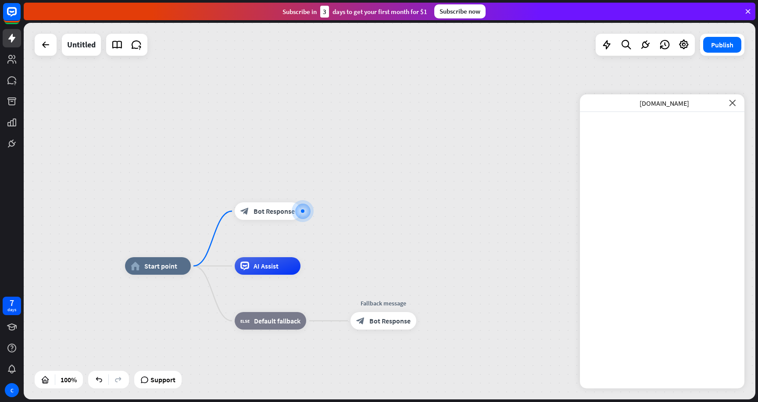
click at [732, 104] on icon "close" at bounding box center [732, 103] width 7 height 7
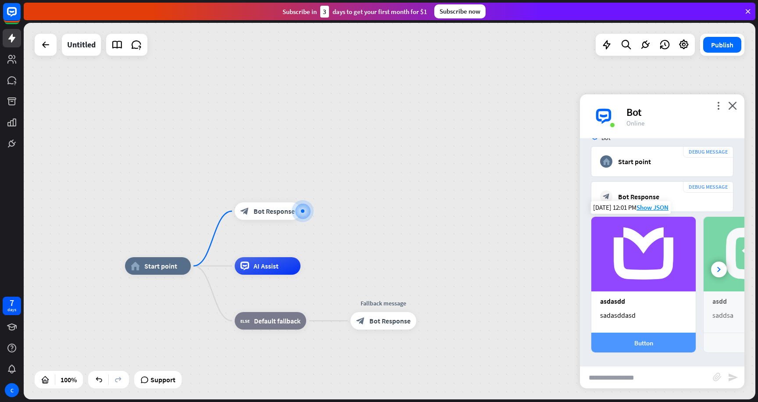
click at [618, 344] on div "Button" at bounding box center [644, 343] width 96 height 8
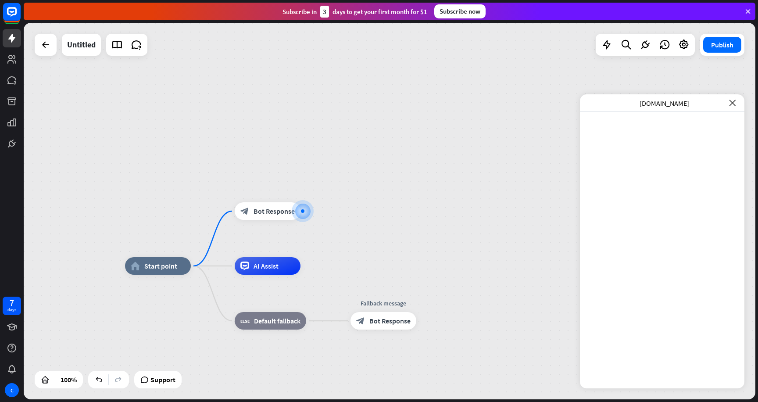
click at [733, 101] on icon "close" at bounding box center [732, 103] width 7 height 7
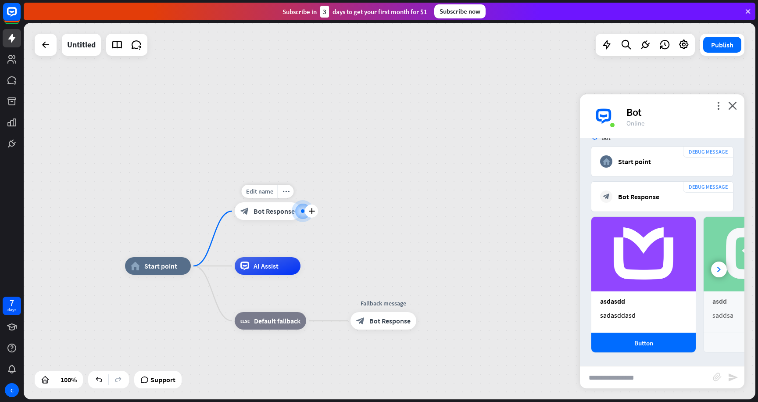
click at [264, 208] on span "Bot Response" at bounding box center [274, 211] width 41 height 9
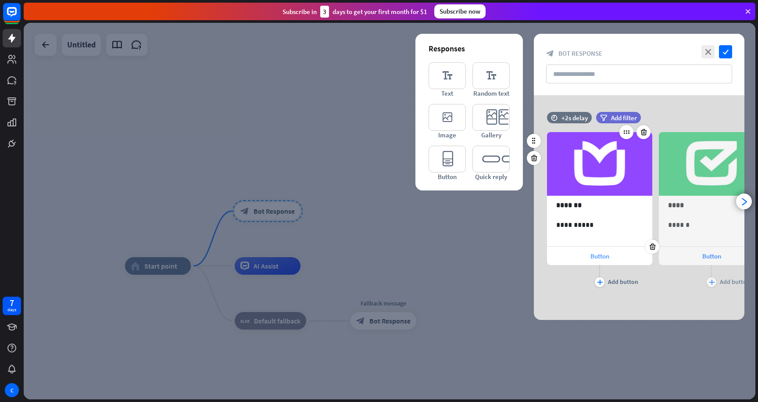
click at [579, 252] on div "Button" at bounding box center [599, 256] width 105 height 18
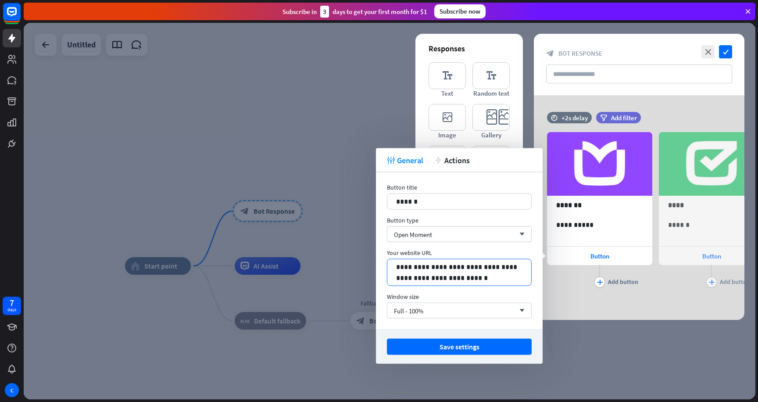
click at [448, 261] on div "**********" at bounding box center [459, 272] width 144 height 26
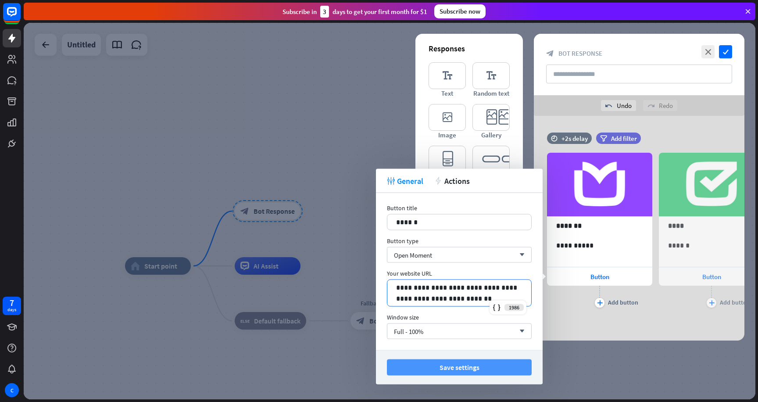
click at [455, 369] on button "Save settings" at bounding box center [459, 367] width 145 height 16
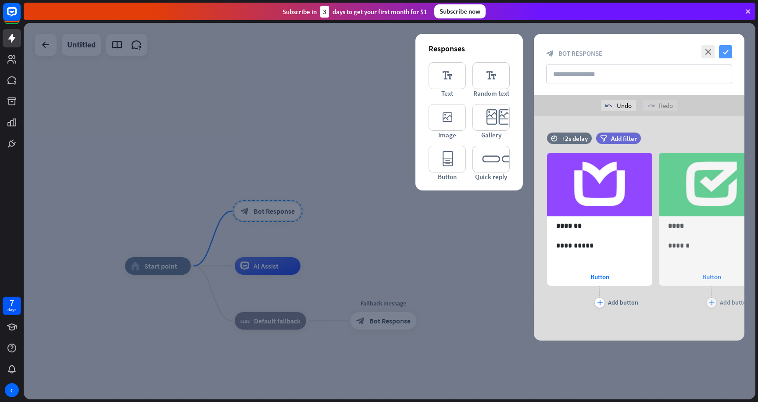
click at [721, 48] on icon "check" at bounding box center [725, 51] width 13 height 13
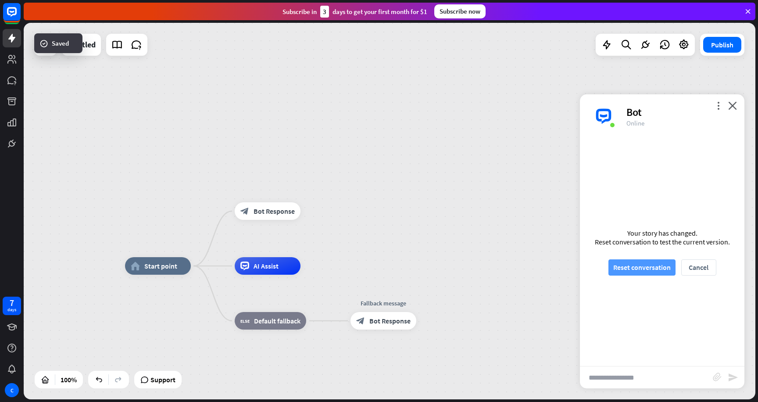
click at [657, 270] on button "Reset conversation" at bounding box center [642, 267] width 67 height 16
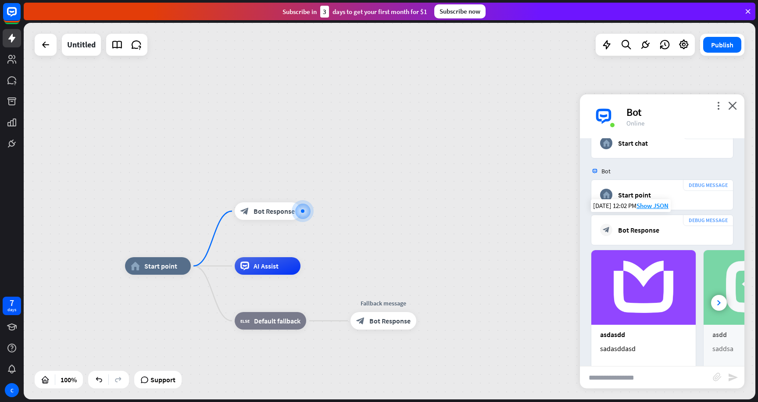
scroll to position [69, 0]
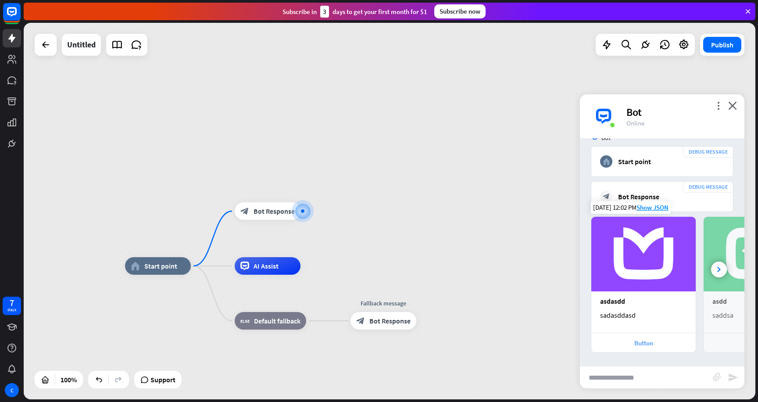
click at [651, 340] on div "Button" at bounding box center [644, 343] width 96 height 8
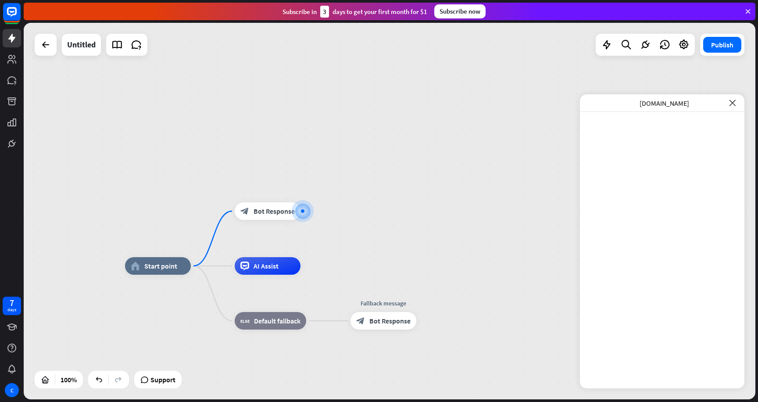
click at [732, 102] on icon "close" at bounding box center [732, 103] width 7 height 7
